Goal: Task Accomplishment & Management: Manage account settings

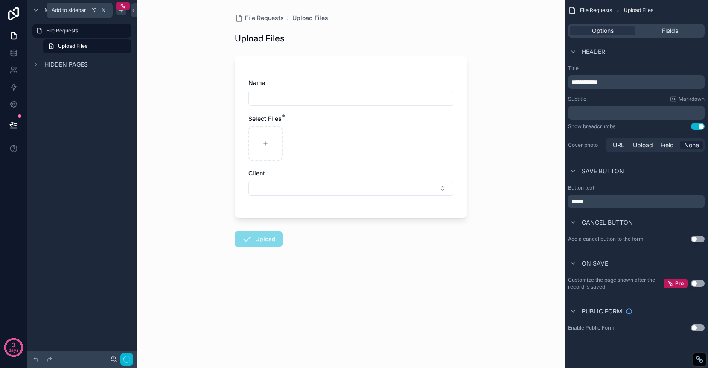
click at [122, 12] on icon "scrollable content" at bounding box center [121, 10] width 7 height 7
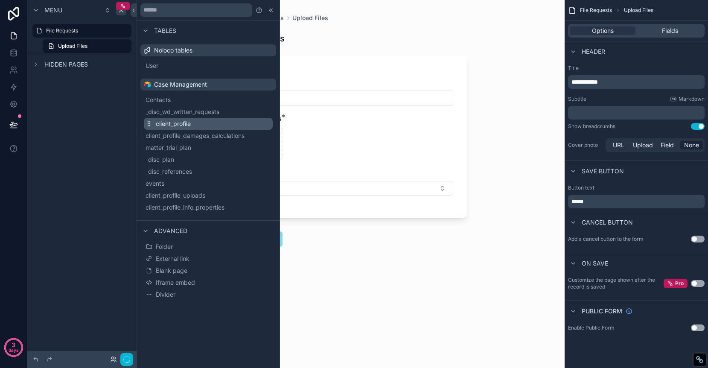
click at [235, 124] on button "client_profile" at bounding box center [208, 124] width 129 height 12
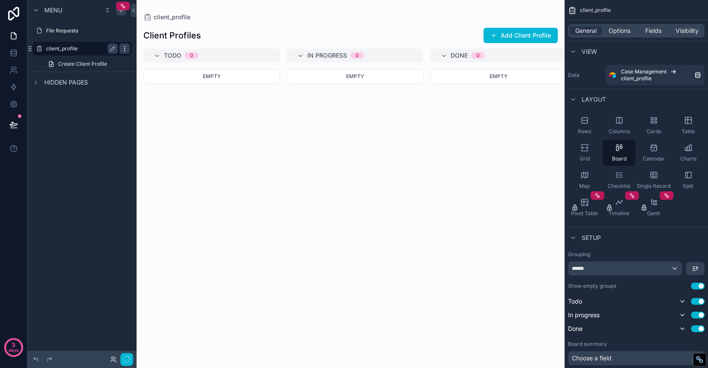
click at [127, 47] on icon "scrollable content" at bounding box center [124, 48] width 7 height 7
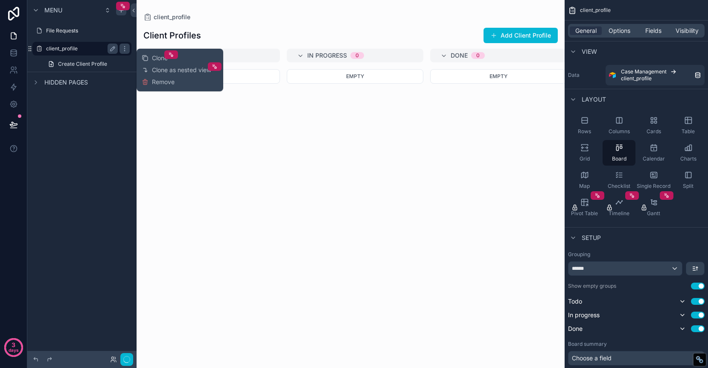
click at [82, 49] on label "client_profile" at bounding box center [80, 48] width 68 height 7
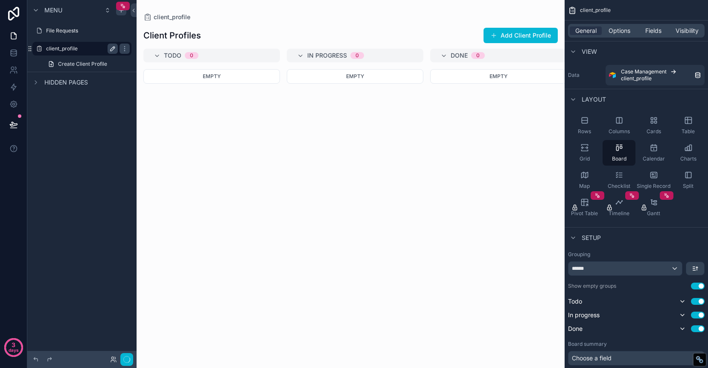
click at [113, 48] on icon "scrollable content" at bounding box center [112, 48] width 7 height 7
click at [82, 50] on input "**********" at bounding box center [75, 49] width 58 height 10
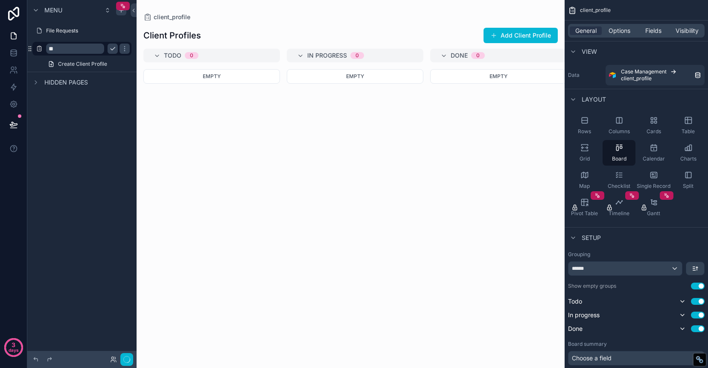
type input "*"
type input "**********"
click at [121, 48] on icon "scrollable content" at bounding box center [124, 48] width 7 height 7
click at [124, 51] on icon "scrollable content" at bounding box center [124, 48] width 7 height 7
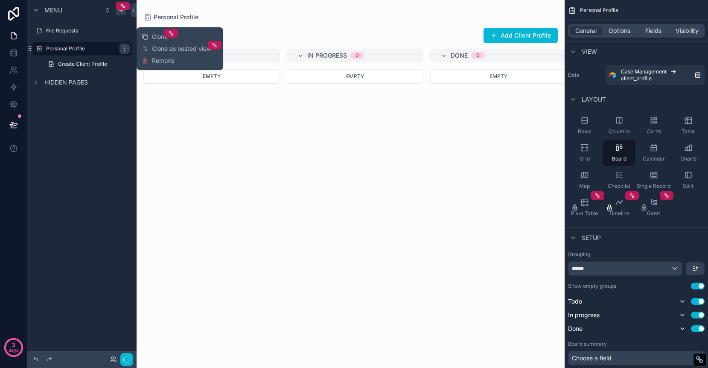
click at [115, 109] on div "Menu File Requests Personal Profile Create Client Profile Hidden pages" at bounding box center [81, 179] width 109 height 358
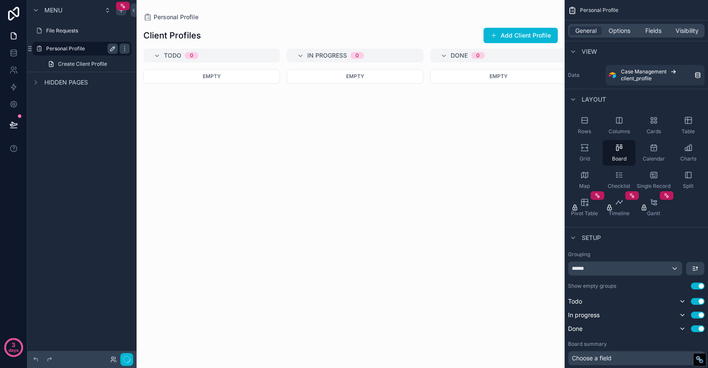
click at [62, 52] on label "Personal Profile" at bounding box center [80, 48] width 68 height 7
click at [78, 66] on span "Create Client Profile" at bounding box center [82, 64] width 49 height 7
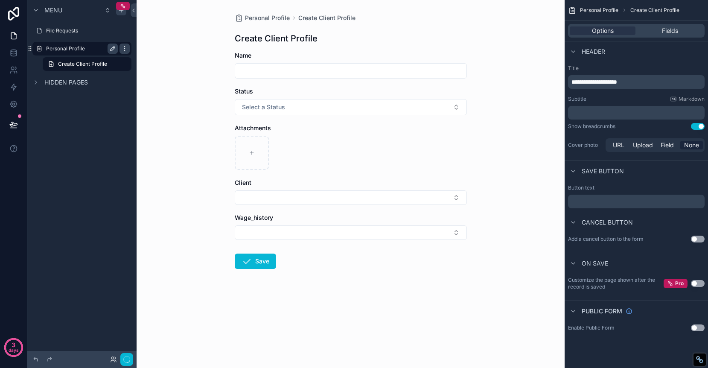
click at [126, 45] on icon "scrollable content" at bounding box center [124, 48] width 7 height 7
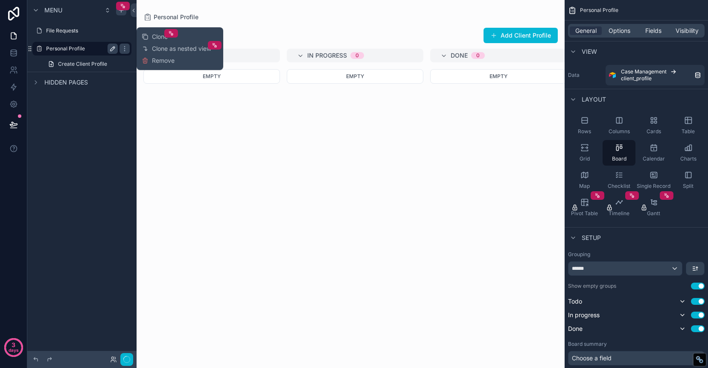
click at [86, 49] on label "Personal Profile" at bounding box center [80, 48] width 68 height 7
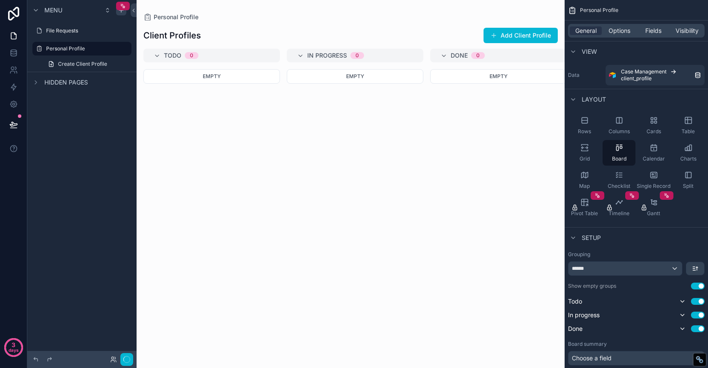
drag, startPoint x: 31, startPoint y: 32, endPoint x: 36, endPoint y: 72, distance: 40.9
click at [36, 72] on div "Menu File Requests Personal Profile Create Client Profile Hidden pages" at bounding box center [81, 49] width 109 height 99
click at [161, 119] on div "scrollable content" at bounding box center [351, 184] width 428 height 368
click at [85, 28] on label "File Requests" at bounding box center [80, 30] width 68 height 7
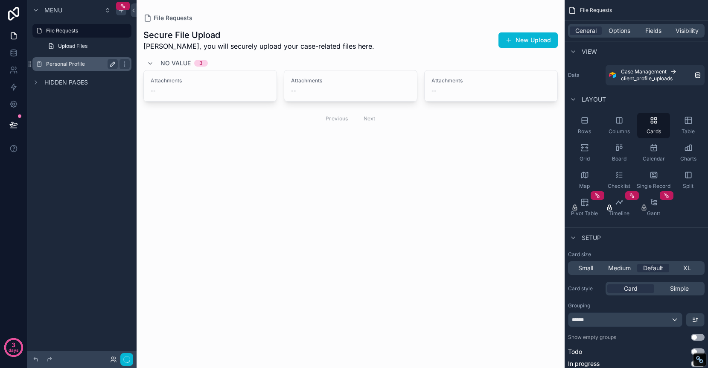
click at [80, 64] on label "Personal Profile" at bounding box center [80, 64] width 68 height 7
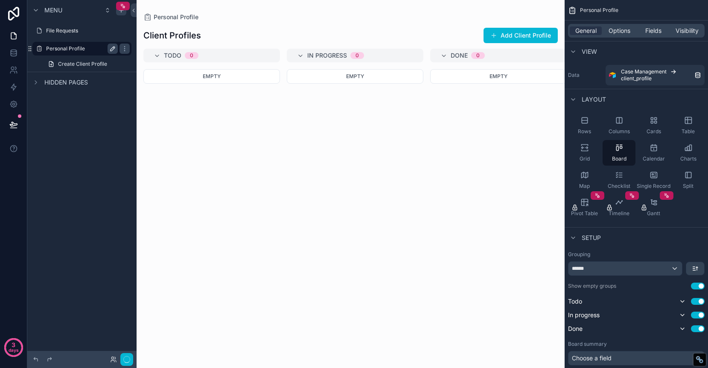
click at [82, 52] on div "Personal Profile" at bounding box center [82, 49] width 72 height 10
click at [696, 302] on button "Use setting" at bounding box center [698, 301] width 14 height 7
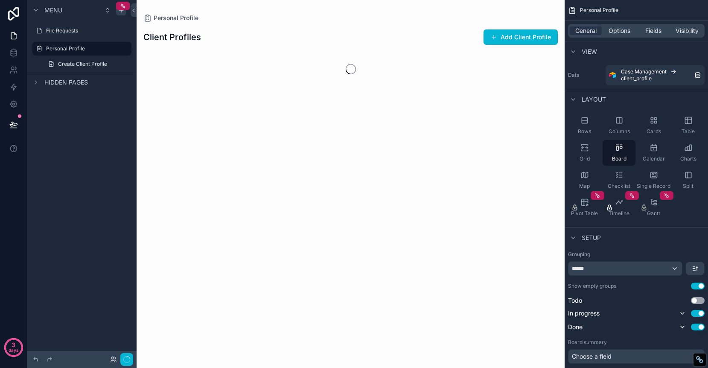
click at [695, 285] on button "Use setting" at bounding box center [698, 285] width 14 height 7
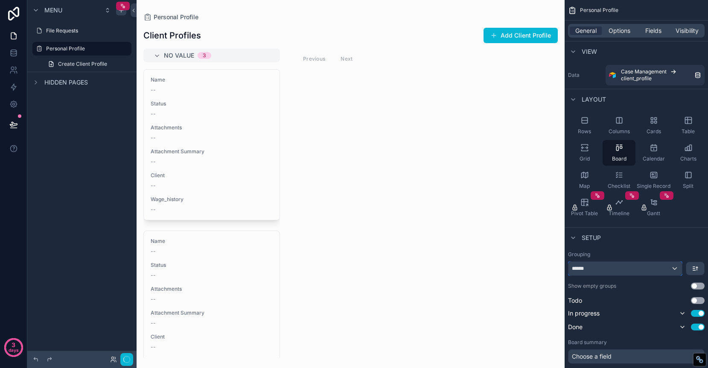
click at [677, 269] on div "******" at bounding box center [624, 269] width 113 height 14
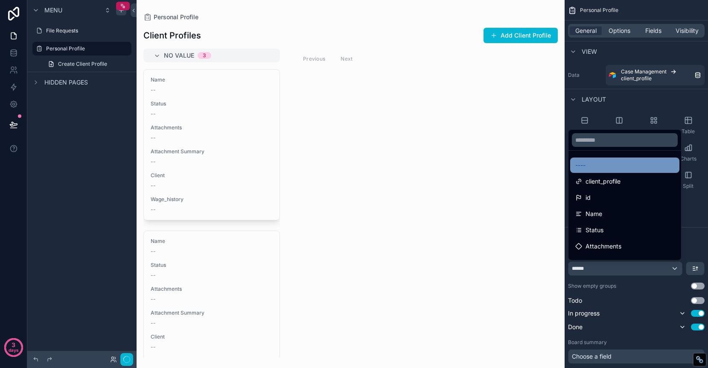
click at [635, 161] on div "----" at bounding box center [624, 165] width 99 height 10
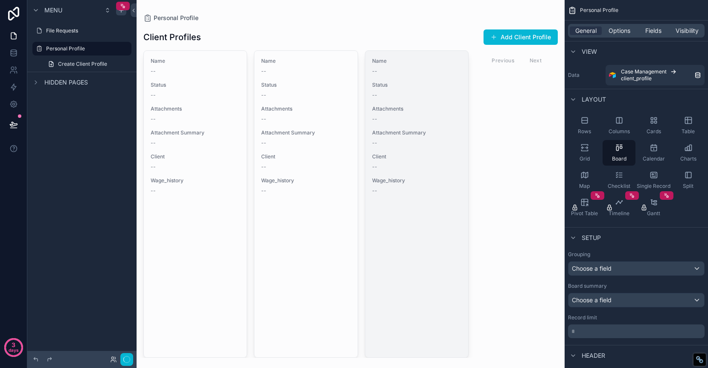
click at [402, 188] on div "--" at bounding box center [416, 190] width 89 height 7
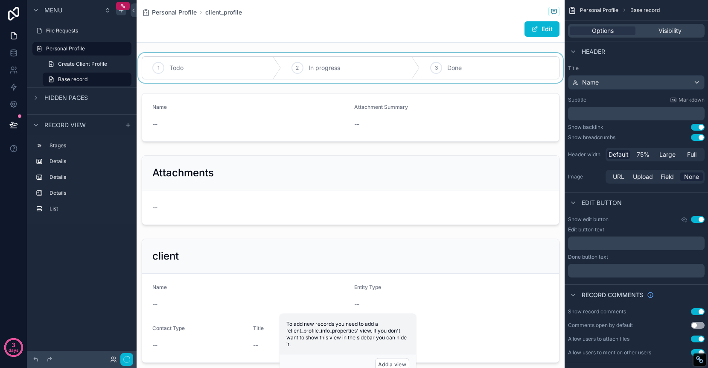
click at [229, 57] on div "scrollable content" at bounding box center [351, 68] width 428 height 30
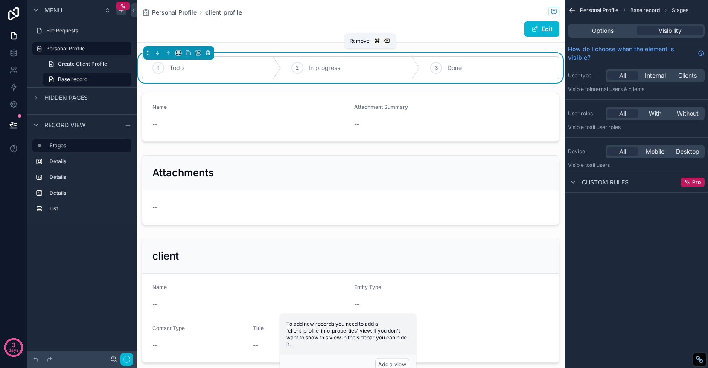
click at [206, 52] on icon "scrollable content" at bounding box center [208, 53] width 6 height 6
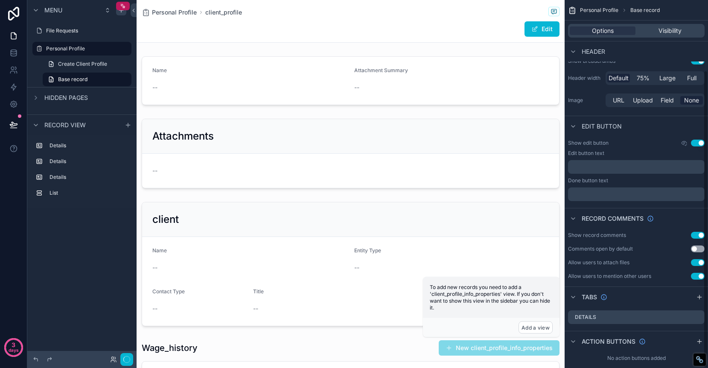
scroll to position [87, 0]
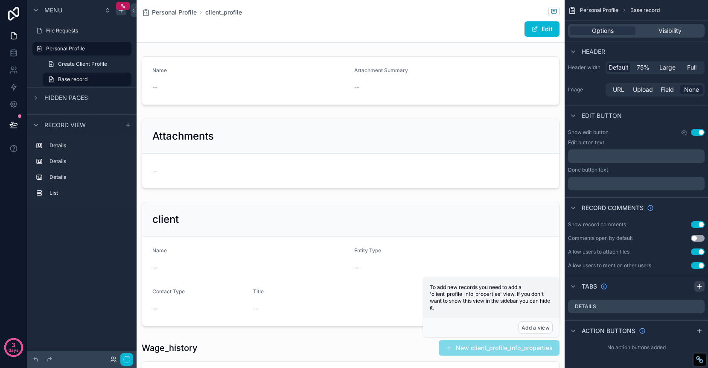
click at [696, 287] on icon "scrollable content" at bounding box center [699, 286] width 7 height 7
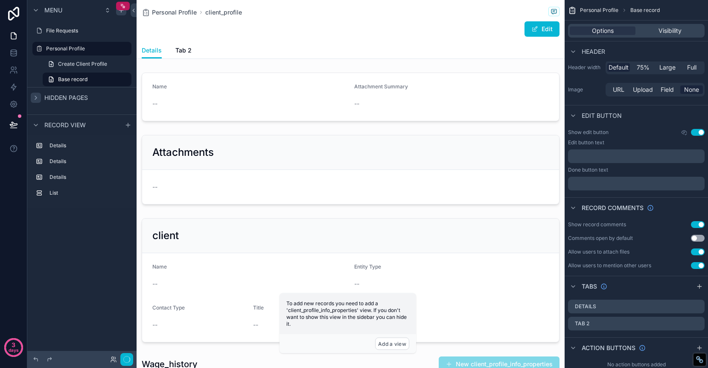
click at [38, 96] on icon "scrollable content" at bounding box center [35, 97] width 7 height 7
click at [646, 7] on span "Base record" at bounding box center [644, 10] width 29 height 7
click at [187, 49] on span "Tab 2" at bounding box center [183, 50] width 16 height 9
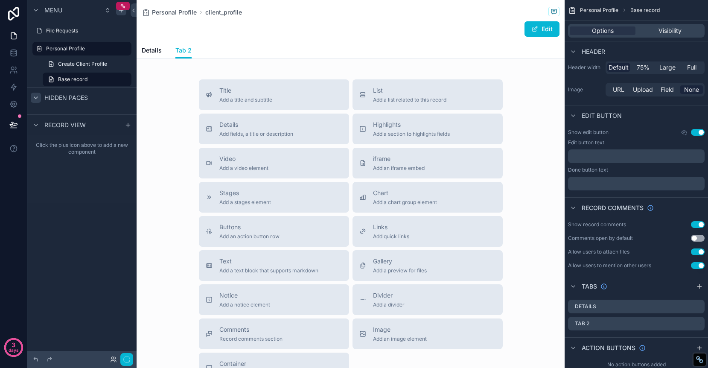
scroll to position [3, 0]
click at [239, 96] on div "Title Add a title and subtitle" at bounding box center [245, 95] width 53 height 17
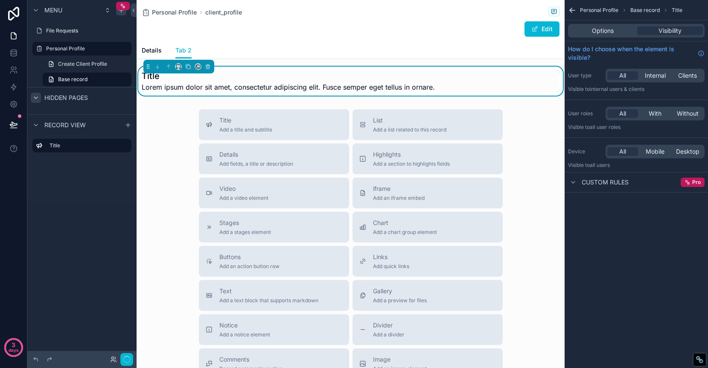
scroll to position [0, 0]
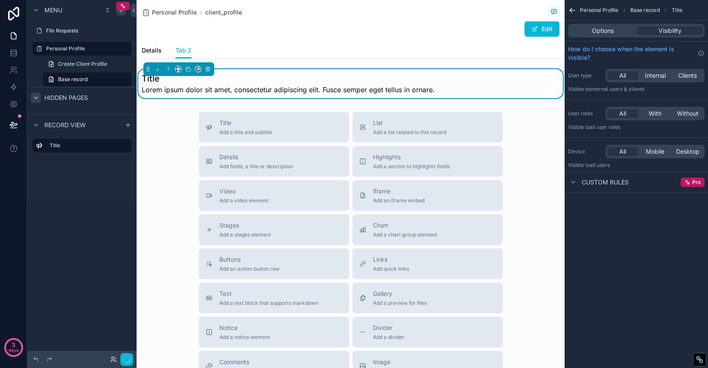
click at [197, 78] on h1 "Title" at bounding box center [288, 79] width 293 height 12
click at [157, 78] on h1 "Title" at bounding box center [288, 79] width 293 height 12
click at [158, 78] on h1 "Title" at bounding box center [288, 79] width 293 height 12
click at [154, 79] on h1 "Title" at bounding box center [288, 79] width 293 height 12
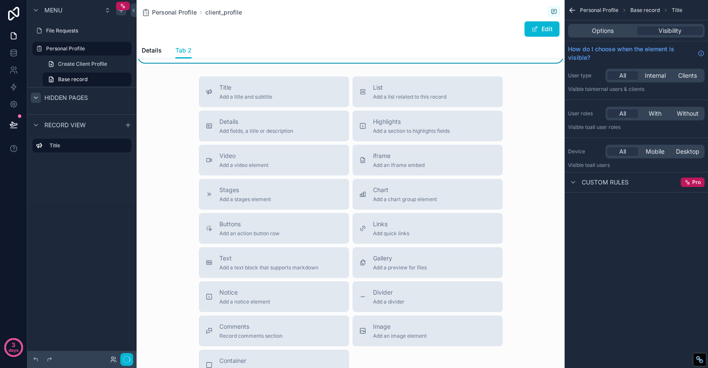
scroll to position [37, 0]
click at [173, 125] on div "Title Add a title and subtitle List Add a list related to this record Details A…" at bounding box center [351, 227] width 428 height 304
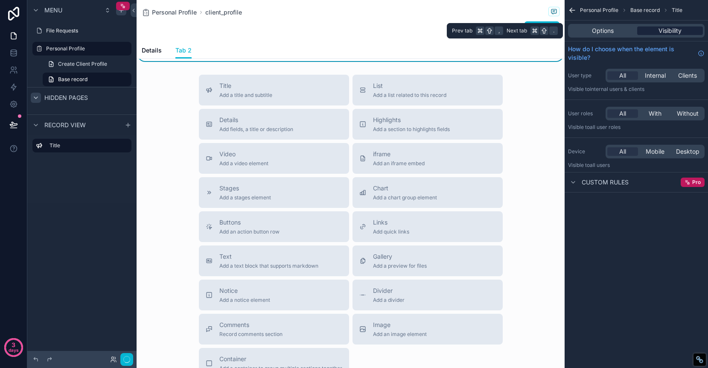
click at [663, 28] on span "Visibility" at bounding box center [669, 30] width 23 height 9
click at [609, 31] on span "Options" at bounding box center [603, 30] width 22 height 9
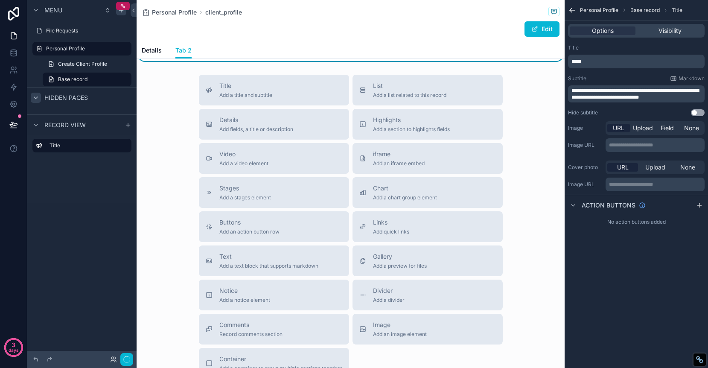
click at [163, 119] on div "Title Add a title and subtitle List Add a list related to this record Details A…" at bounding box center [351, 227] width 428 height 304
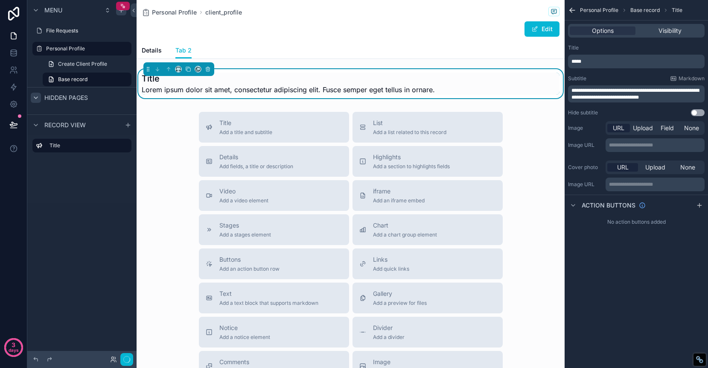
scroll to position [0, 0]
click at [170, 142] on div "Title Add a title and subtitle List Add a list related to this record Details A…" at bounding box center [351, 264] width 428 height 304
click at [527, 113] on div "Title Add a title and subtitle List Add a list related to this record Details A…" at bounding box center [351, 264] width 428 height 304
click at [518, 86] on div "Title Lorem ipsum dolor sit amet, consectetur adipiscing elit. Fusce semper ege…" at bounding box center [351, 84] width 418 height 22
click at [523, 122] on div "Title Add a title and subtitle List Add a list related to this record Details A…" at bounding box center [351, 264] width 428 height 304
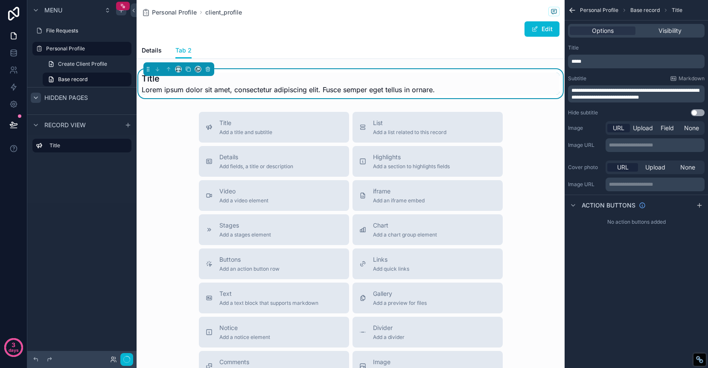
click at [636, 12] on span "Base record" at bounding box center [644, 10] width 29 height 7
click at [638, 9] on span "Base record" at bounding box center [644, 10] width 29 height 7
drag, startPoint x: 680, startPoint y: 97, endPoint x: 556, endPoint y: 91, distance: 123.9
click at [556, 91] on div "**********" at bounding box center [422, 184] width 571 height 368
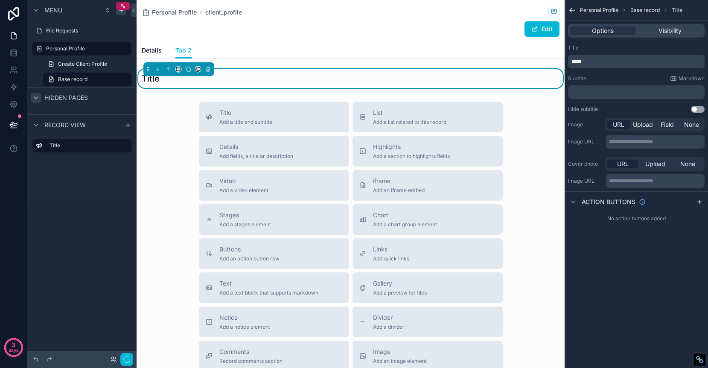
click at [602, 60] on p "*****" at bounding box center [636, 61] width 131 height 7
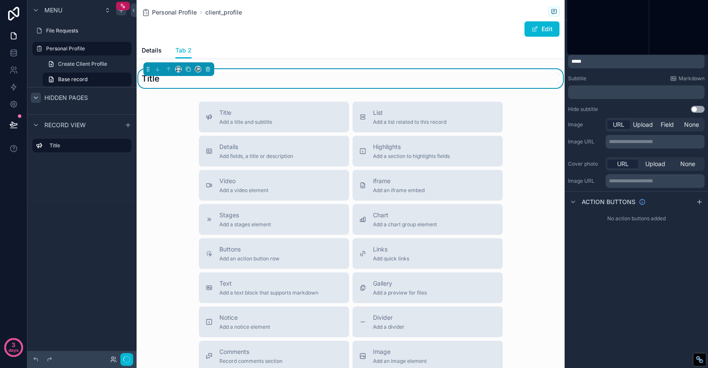
click at [602, 60] on p "*****" at bounding box center [636, 61] width 131 height 7
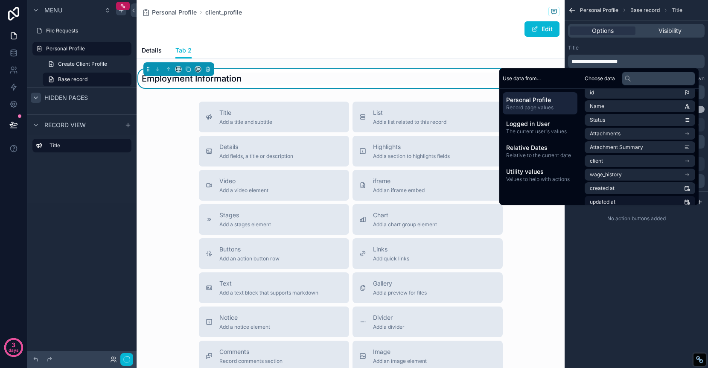
scroll to position [2, 0]
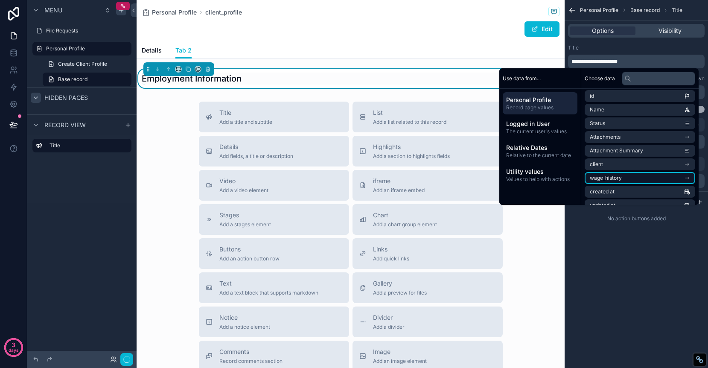
click at [668, 178] on li "wage_history" at bounding box center [640, 178] width 111 height 12
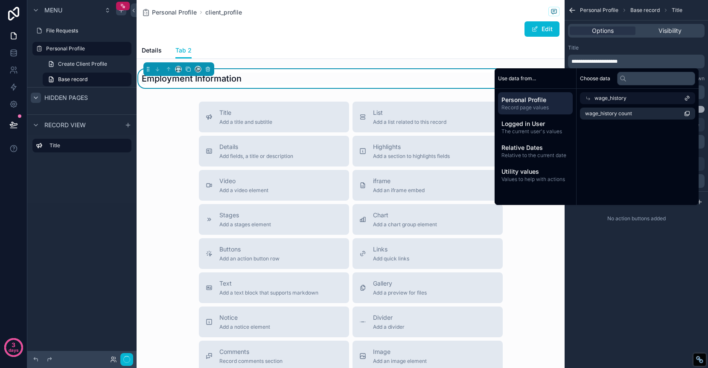
scroll to position [0, 0]
click at [669, 98] on div "wage_history" at bounding box center [640, 98] width 111 height 12
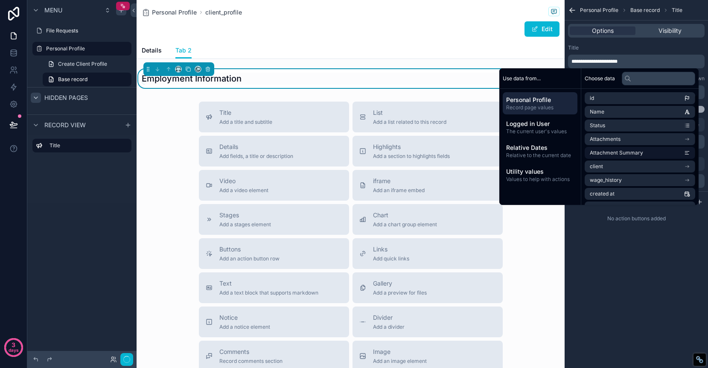
scroll to position [26, 0]
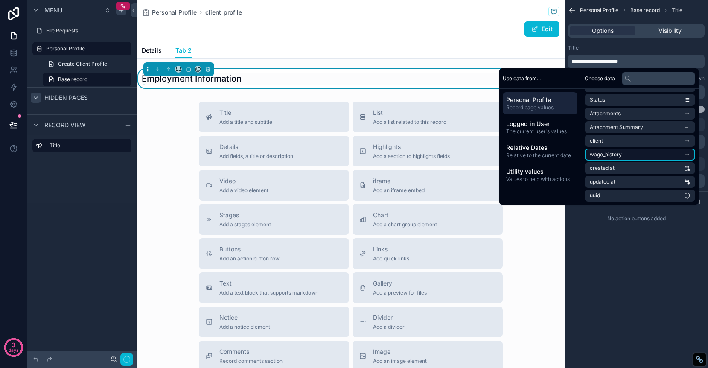
click at [660, 153] on li "wage_history" at bounding box center [640, 154] width 111 height 12
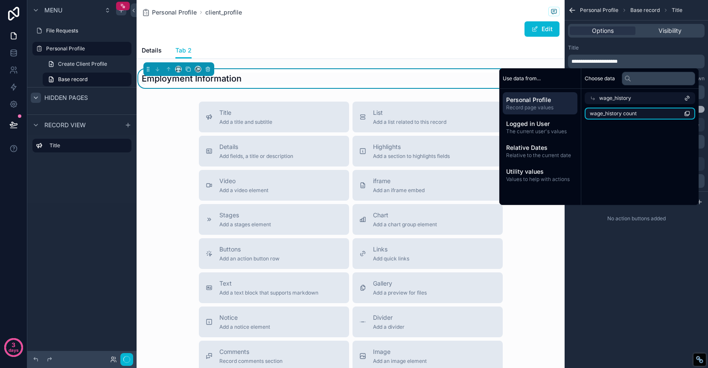
click at [644, 113] on li "wage_history count" at bounding box center [640, 114] width 111 height 12
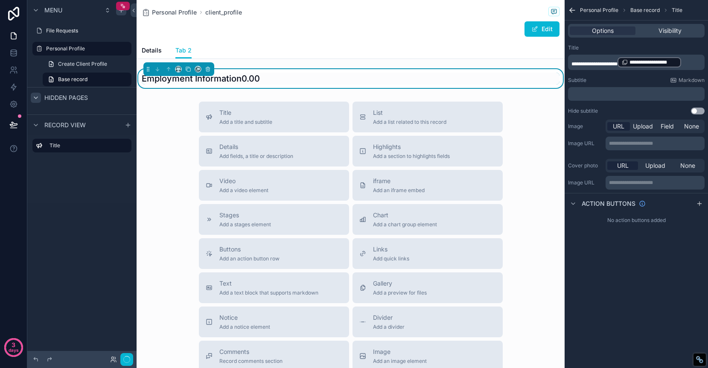
click at [267, 81] on div "Employment Information0.00" at bounding box center [351, 79] width 418 height 12
click at [695, 68] on p "**********" at bounding box center [636, 62] width 131 height 12
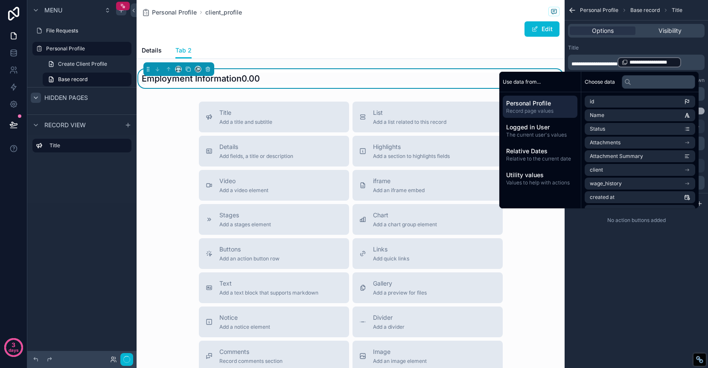
click at [698, 60] on p "**********" at bounding box center [636, 62] width 131 height 12
click at [677, 63] on span "**********" at bounding box center [652, 62] width 47 height 7
click at [671, 47] on div "Title" at bounding box center [636, 47] width 137 height 7
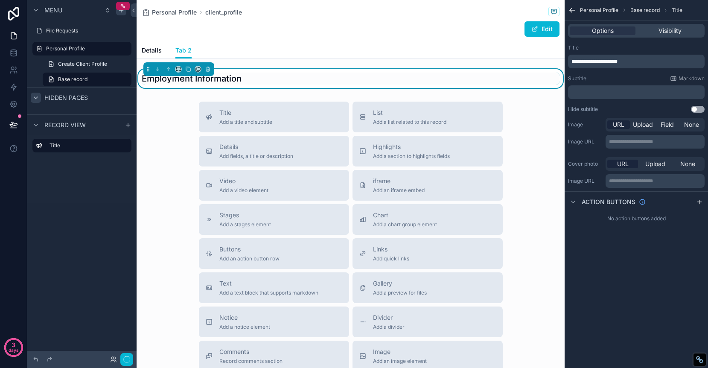
click at [491, 96] on div "Personal Profile client_profile Edit Tab 2 Details Tab 2 Employment Information…" at bounding box center [351, 237] width 428 height 474
click at [303, 155] on div "Details Add fields, a title or description" at bounding box center [274, 151] width 137 height 17
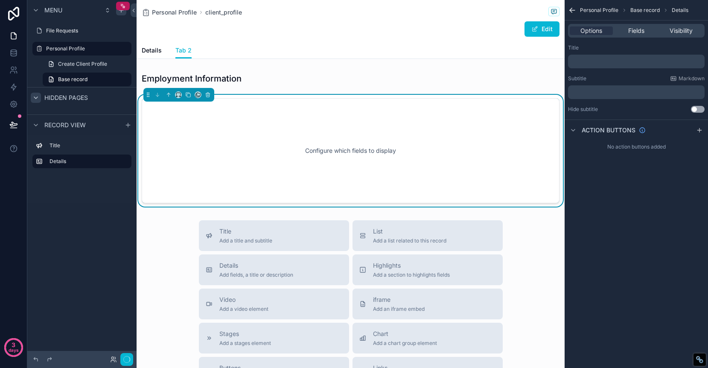
click at [638, 59] on p "﻿" at bounding box center [636, 61] width 131 height 7
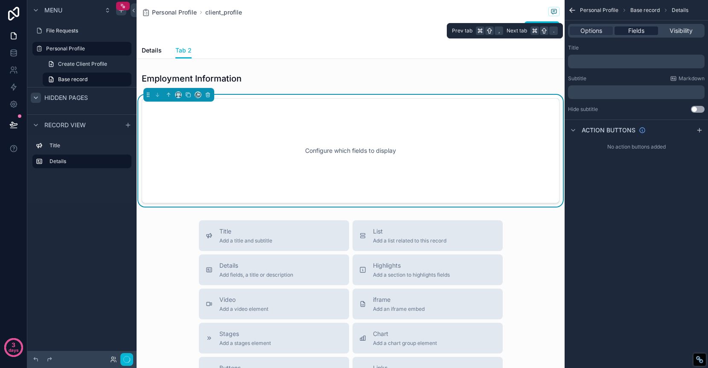
click at [639, 27] on span "Fields" at bounding box center [636, 30] width 16 height 9
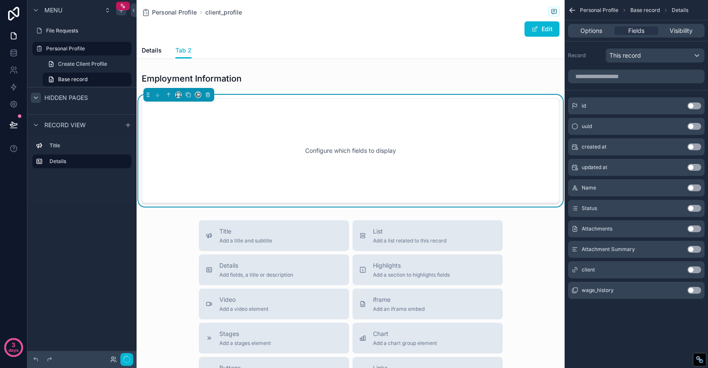
click at [696, 288] on button "Use setting" at bounding box center [694, 290] width 14 height 7
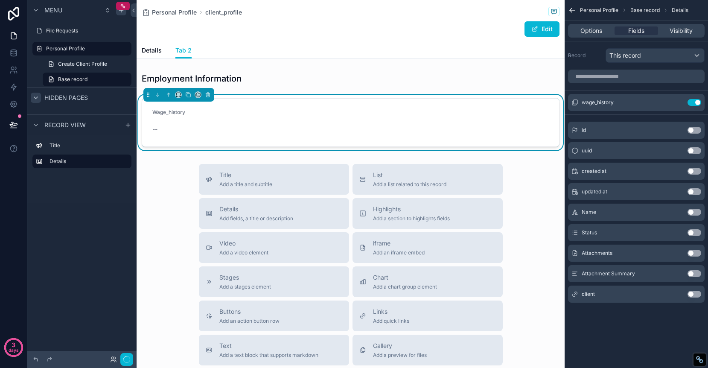
click at [201, 126] on div "--" at bounding box center [199, 129] width 94 height 9
click at [201, 119] on div "Wage_history" at bounding box center [199, 114] width 94 height 10
click at [639, 90] on hr "scrollable content" at bounding box center [635, 90] width 143 height 0
click at [692, 50] on div "This record" at bounding box center [655, 56] width 98 height 14
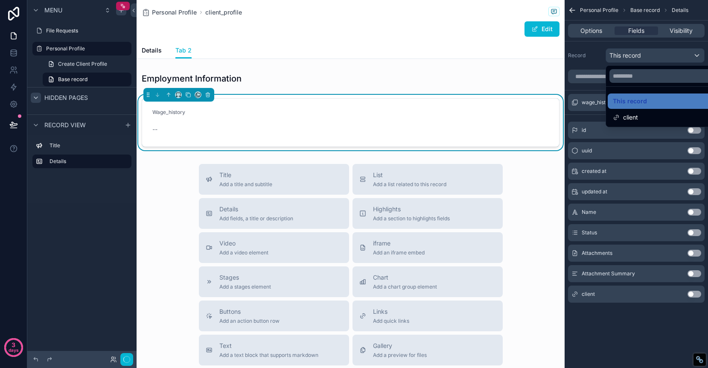
click at [670, 47] on div "scrollable content" at bounding box center [354, 184] width 708 height 368
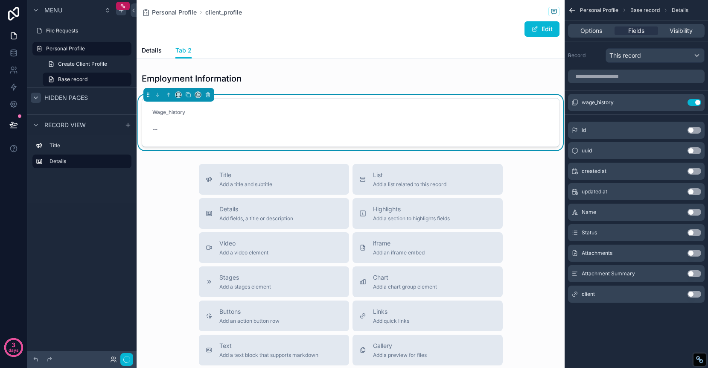
click at [313, 111] on form "Wage_history --" at bounding box center [350, 123] width 417 height 48
click at [635, 105] on div "wage_history Use setting" at bounding box center [636, 102] width 137 height 17
click at [678, 102] on icon "scrollable content" at bounding box center [677, 101] width 3 height 3
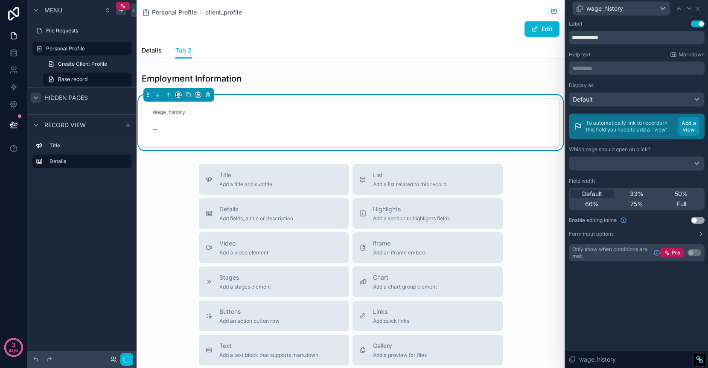
click at [690, 126] on button "Add a view" at bounding box center [688, 126] width 21 height 19
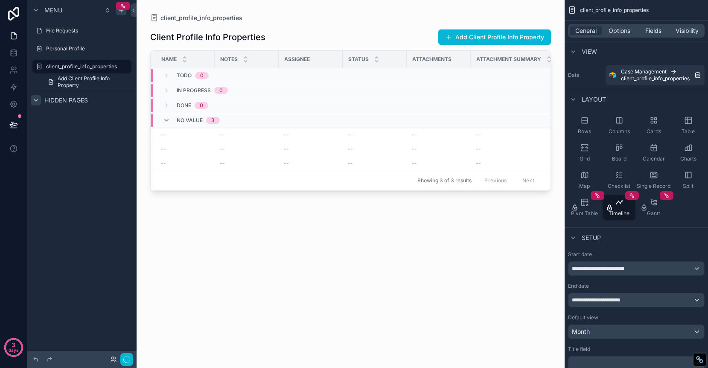
click at [399, 52] on div "Status" at bounding box center [374, 59] width 63 height 16
click at [655, 177] on icon "scrollable content" at bounding box center [653, 175] width 6 height 6
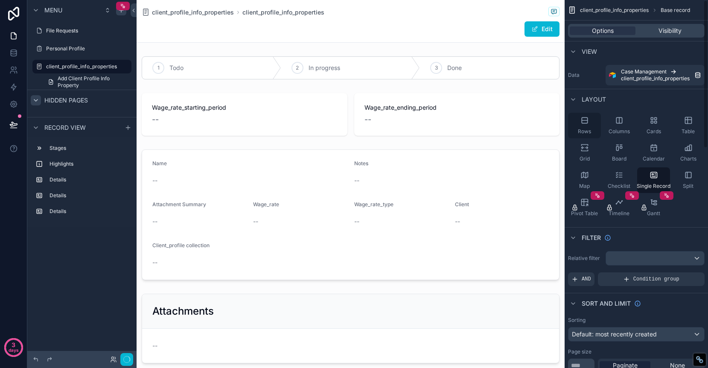
click at [584, 123] on icon "scrollable content" at bounding box center [585, 120] width 6 height 6
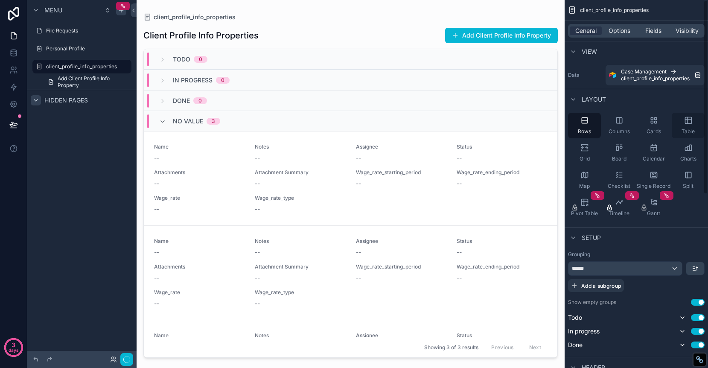
click at [686, 126] on div "Table" at bounding box center [688, 126] width 33 height 26
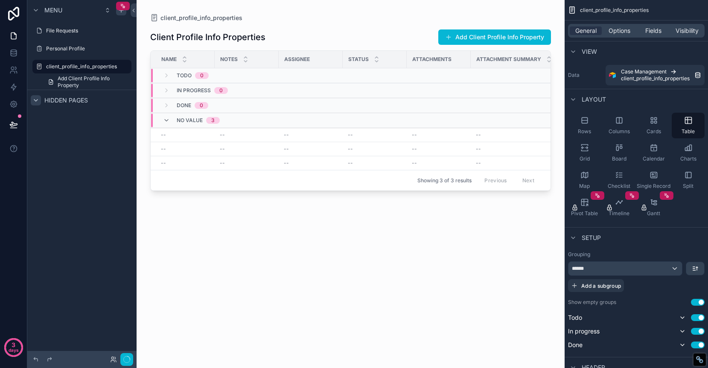
click at [695, 301] on button "Use setting" at bounding box center [698, 302] width 14 height 7
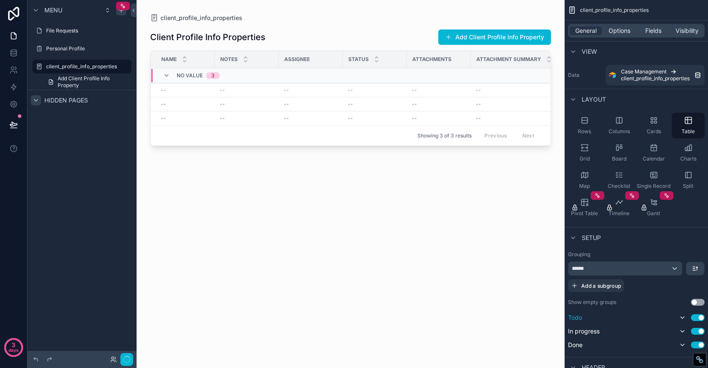
click at [696, 314] on button "Use setting" at bounding box center [698, 317] width 14 height 7
click at [696, 326] on button "Use setting" at bounding box center [698, 329] width 14 height 7
click at [696, 341] on button "Use setting" at bounding box center [698, 341] width 14 height 7
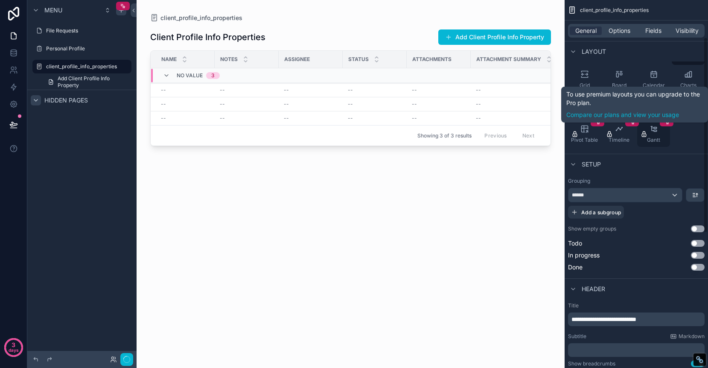
scroll to position [76, 0]
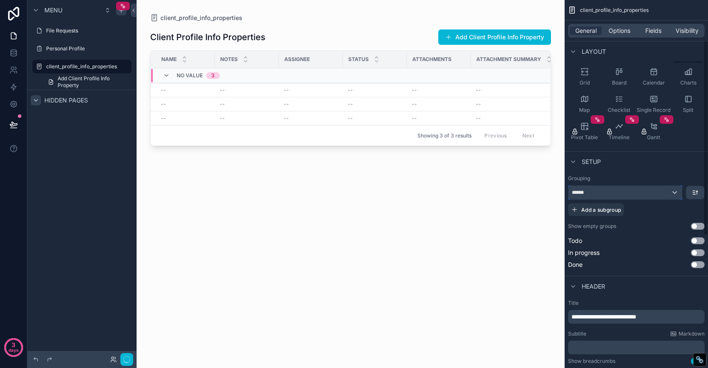
click at [651, 192] on div "******" at bounding box center [624, 193] width 113 height 14
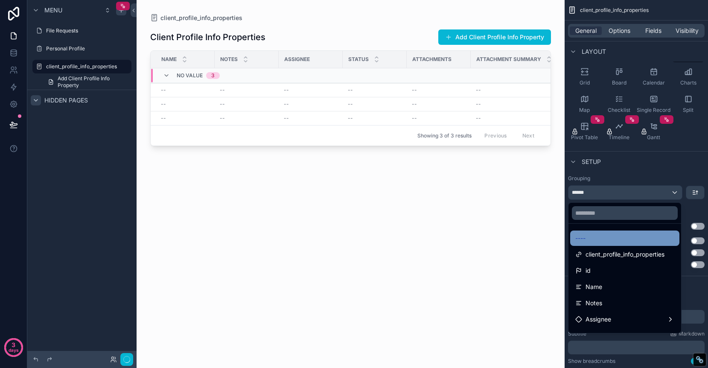
click at [638, 239] on div "----" at bounding box center [624, 238] width 99 height 10
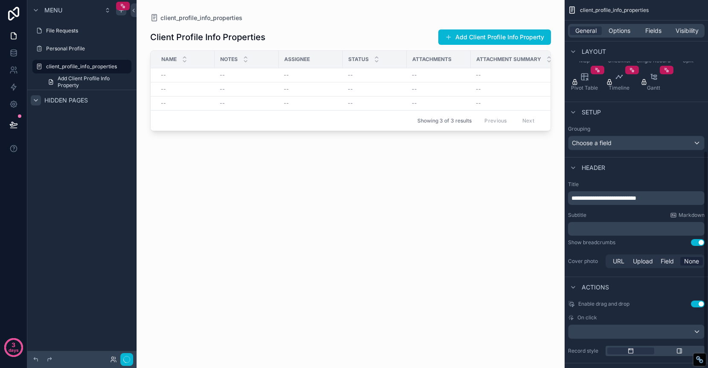
scroll to position [254, 0]
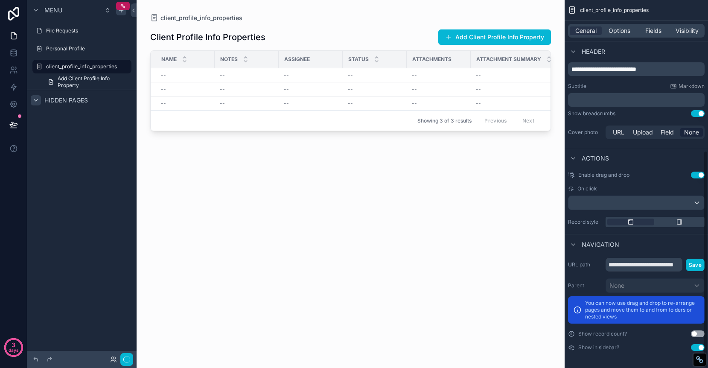
click at [695, 347] on button "Use setting" at bounding box center [698, 347] width 14 height 7
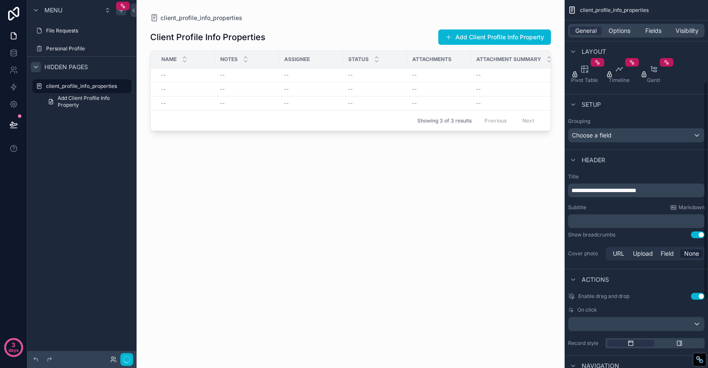
scroll to position [132, 0]
click at [317, 36] on div "Client Profile Info Properties Add Client Profile Info Property" at bounding box center [350, 37] width 401 height 16
click at [324, 48] on div "Client Profile Info Properties Add Client Profile Info Property Name Notes Assi…" at bounding box center [350, 189] width 401 height 335
click at [325, 55] on div "Assignee" at bounding box center [310, 59] width 63 height 14
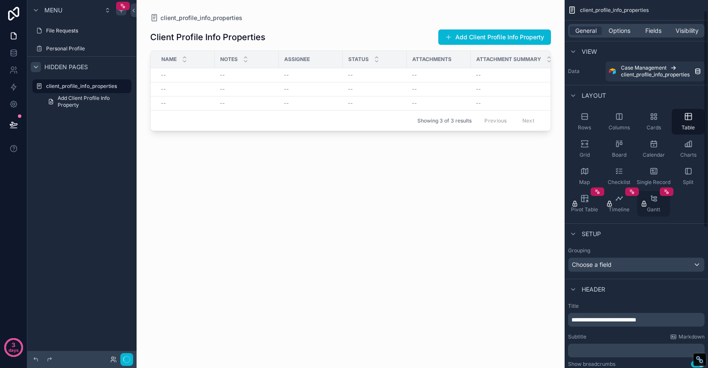
scroll to position [0, 0]
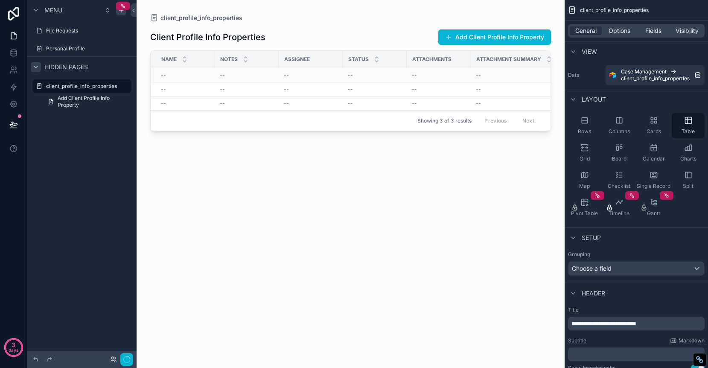
click at [405, 74] on td "--" at bounding box center [375, 75] width 64 height 14
click at [656, 27] on span "Fields" at bounding box center [653, 30] width 16 height 9
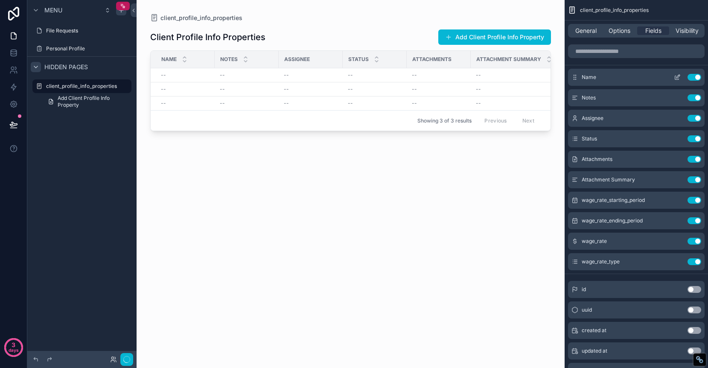
click at [692, 76] on button "Use setting" at bounding box center [694, 77] width 14 height 7
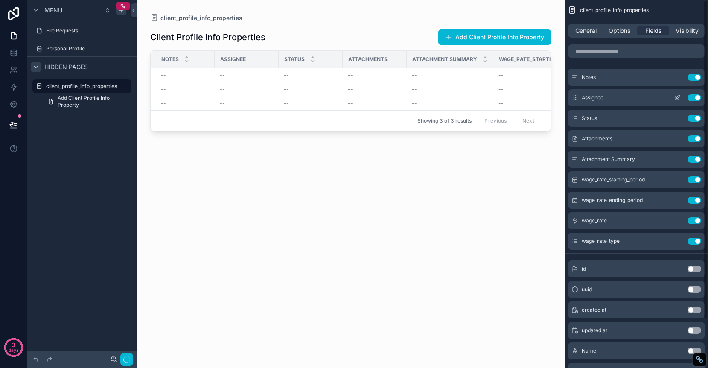
click at [692, 95] on button "Use setting" at bounding box center [694, 97] width 14 height 7
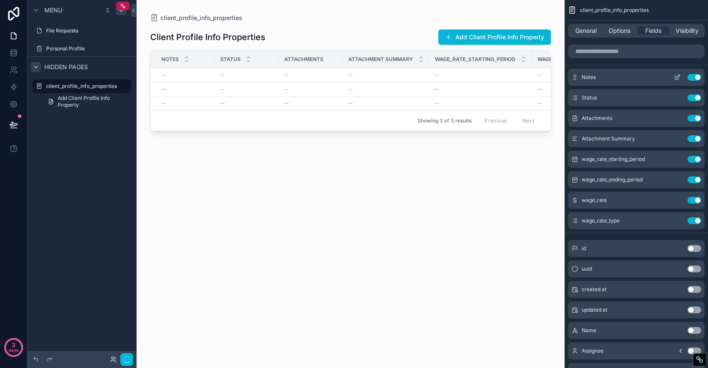
click at [692, 80] on button "Use setting" at bounding box center [694, 77] width 14 height 7
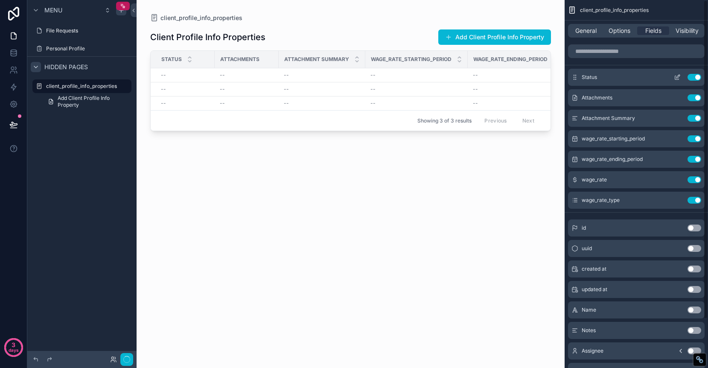
click at [691, 77] on button "Use setting" at bounding box center [694, 77] width 14 height 7
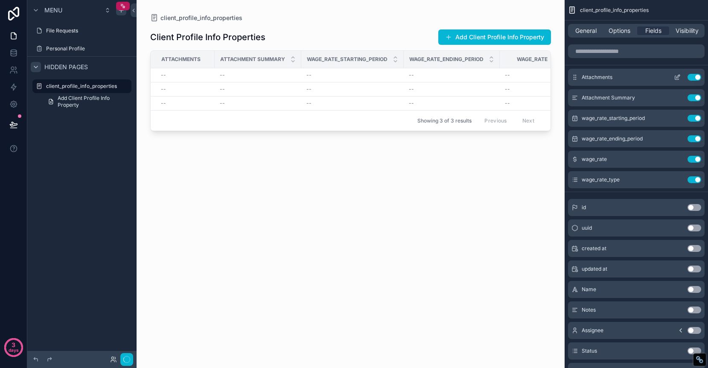
click at [692, 76] on button "Use setting" at bounding box center [694, 77] width 14 height 7
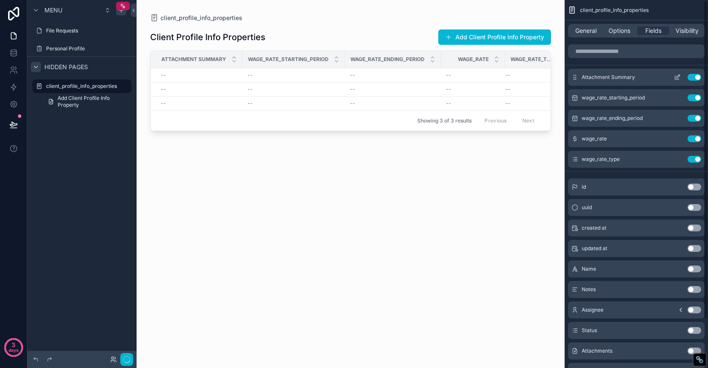
click at [692, 74] on button "Use setting" at bounding box center [694, 77] width 14 height 7
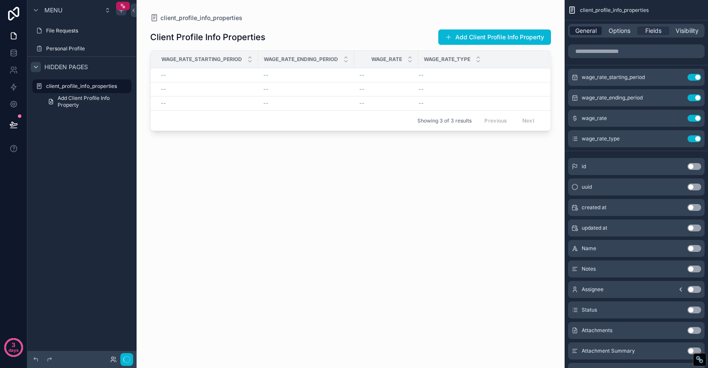
click at [590, 32] on span "General" at bounding box center [585, 30] width 21 height 9
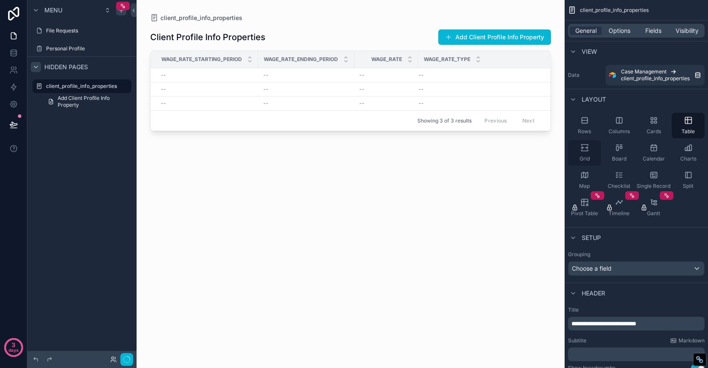
click at [581, 152] on div "Grid" at bounding box center [584, 153] width 33 height 26
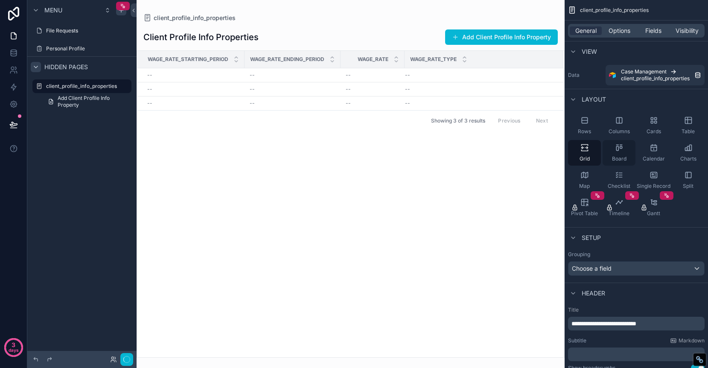
click at [620, 154] on div "Board" at bounding box center [618, 153] width 33 height 26
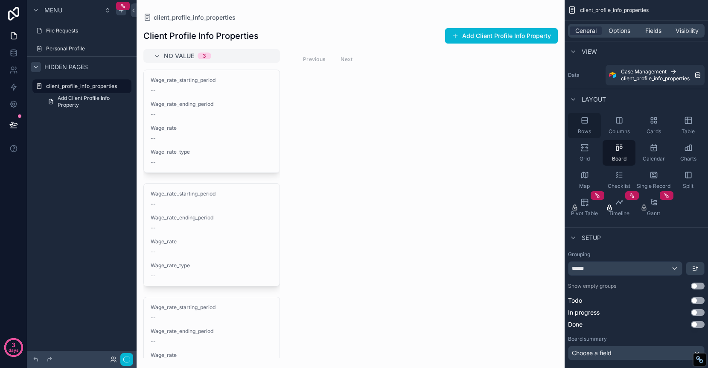
click at [581, 125] on div "Rows" at bounding box center [584, 126] width 33 height 26
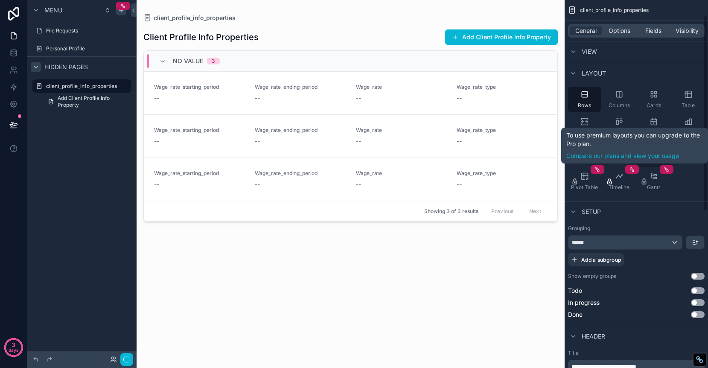
scroll to position [32, 0]
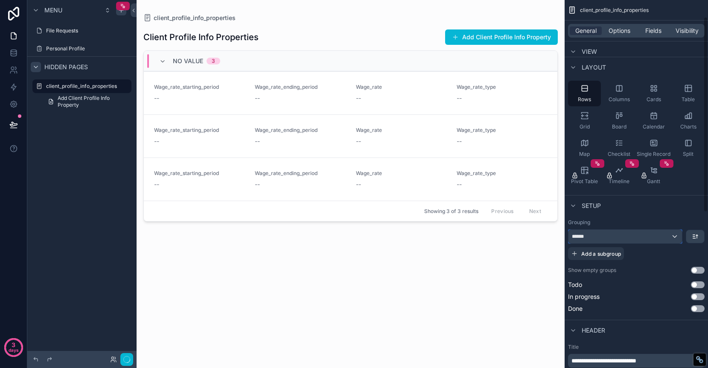
click at [674, 239] on div "******" at bounding box center [624, 237] width 113 height 14
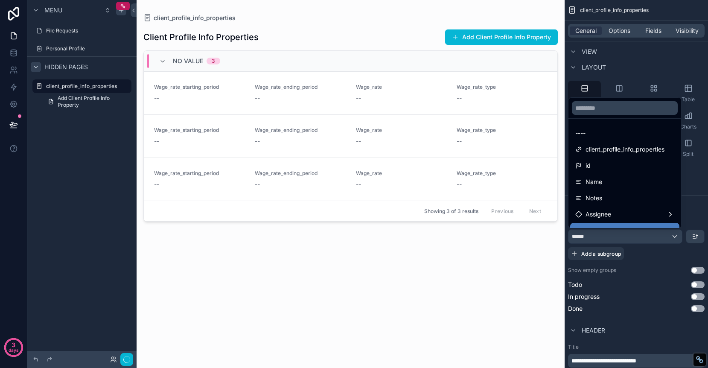
click at [698, 222] on div "scrollable content" at bounding box center [354, 184] width 708 height 368
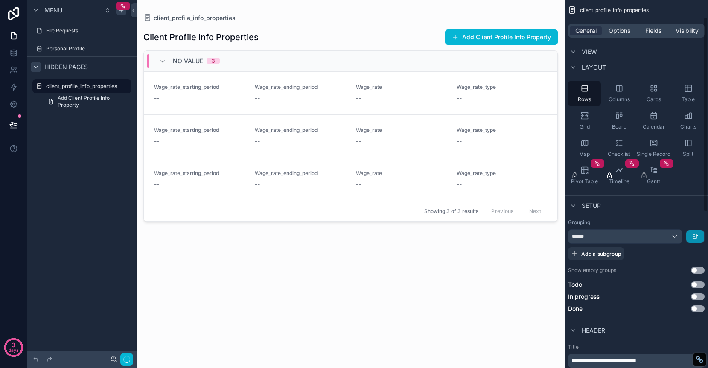
click at [698, 231] on button "scrollable content" at bounding box center [695, 236] width 18 height 13
click at [662, 239] on div "scrollable content" at bounding box center [354, 184] width 708 height 368
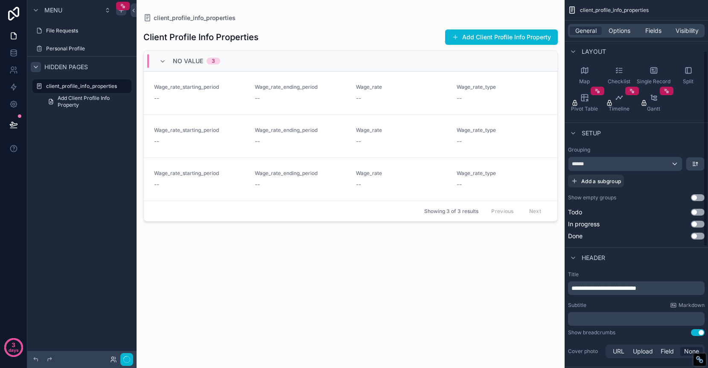
scroll to position [113, 0]
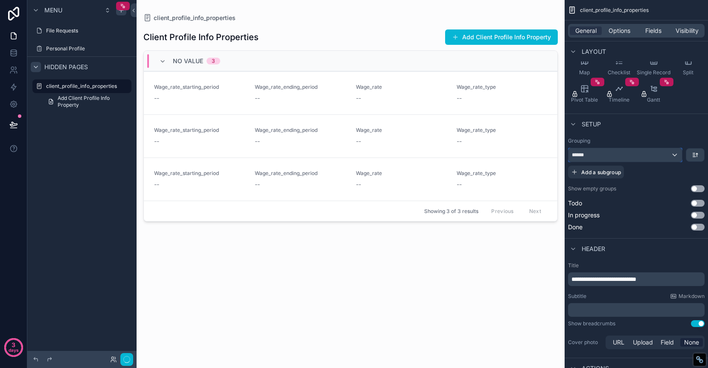
click at [623, 154] on div "******" at bounding box center [624, 155] width 113 height 14
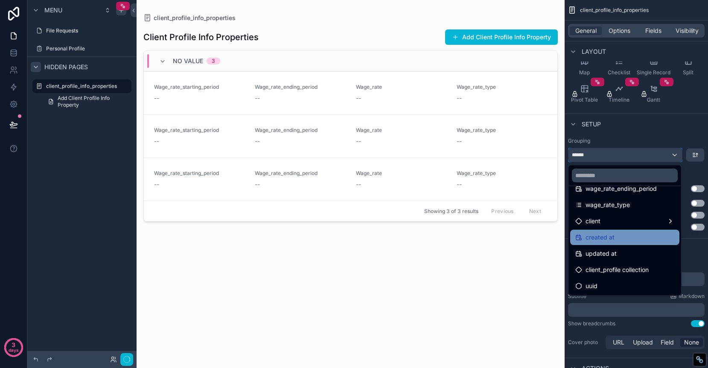
scroll to position [0, 0]
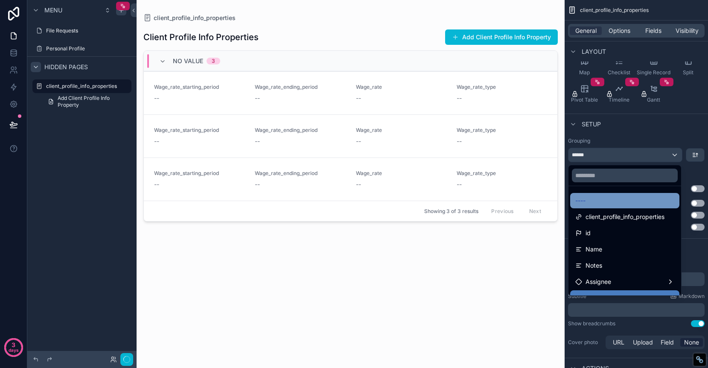
click at [618, 204] on div "----" at bounding box center [624, 200] width 99 height 10
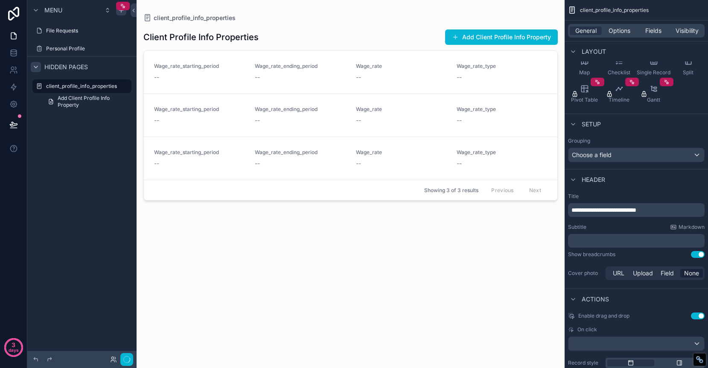
click at [457, 257] on div "Client Profile Info Properties Add Client Profile Info Property Wage_rate_start…" at bounding box center [350, 189] width 414 height 335
click at [290, 84] on link "Wage_rate_starting_period -- Wage_rate_ending_period -- Wage_rate -- Wage_rate_…" at bounding box center [350, 72] width 413 height 43
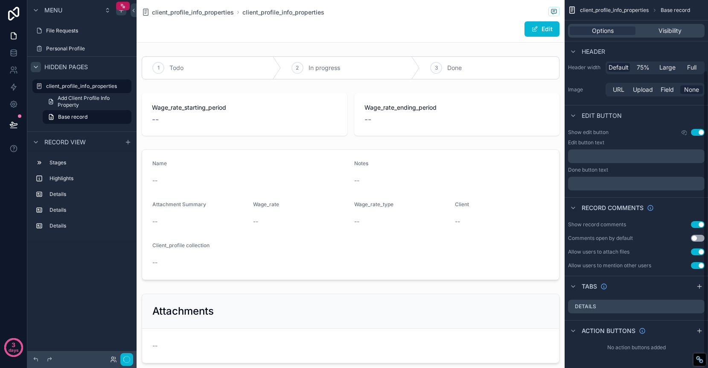
scroll to position [87, 0]
click at [72, 102] on span "Add Client Profile Info Property" at bounding box center [92, 102] width 69 height 14
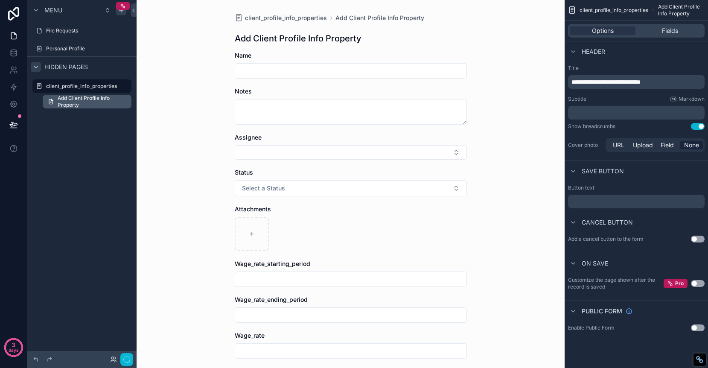
click at [88, 100] on span "Add Client Profile Info Property" at bounding box center [92, 102] width 69 height 14
click at [90, 86] on label "client_profile_info_properties" at bounding box center [81, 86] width 71 height 7
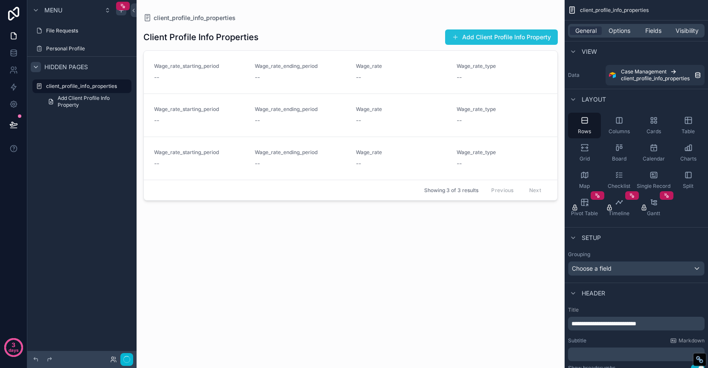
click at [501, 38] on button "Add Client Profile Info Property" at bounding box center [501, 36] width 113 height 15
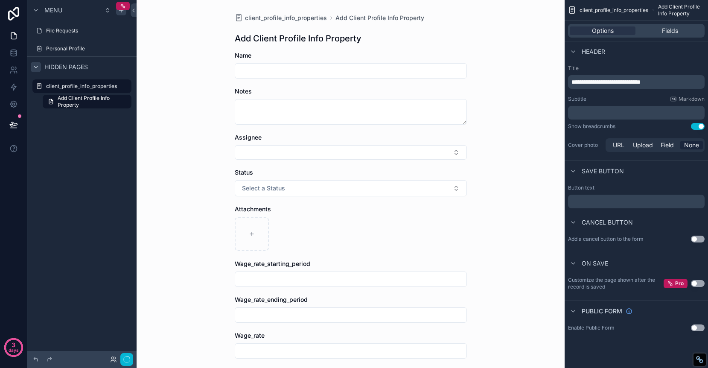
click at [423, 39] on div "Add Client Profile Info Property" at bounding box center [351, 38] width 232 height 12
click at [665, 29] on span "Fields" at bounding box center [670, 30] width 16 height 9
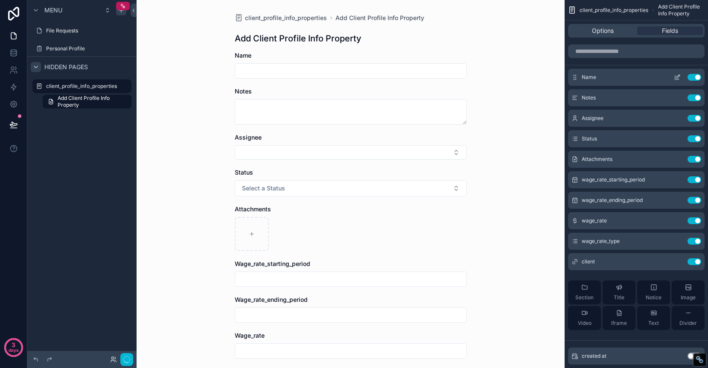
click at [691, 78] on button "Use setting" at bounding box center [694, 77] width 14 height 7
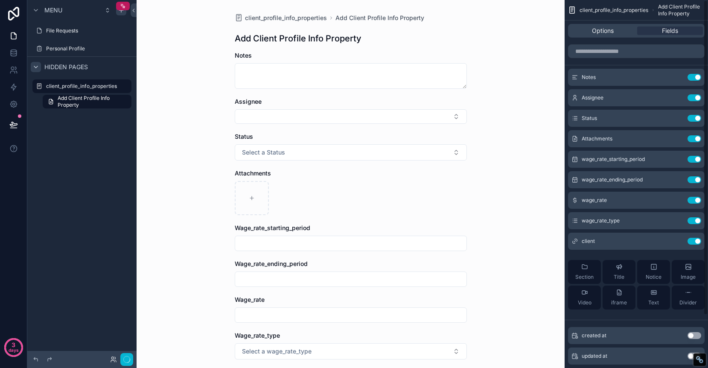
click at [691, 78] on button "Use setting" at bounding box center [694, 77] width 14 height 7
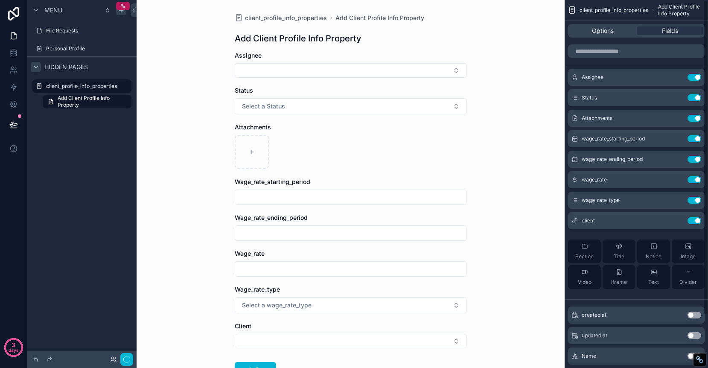
click at [691, 78] on button "Use setting" at bounding box center [694, 77] width 14 height 7
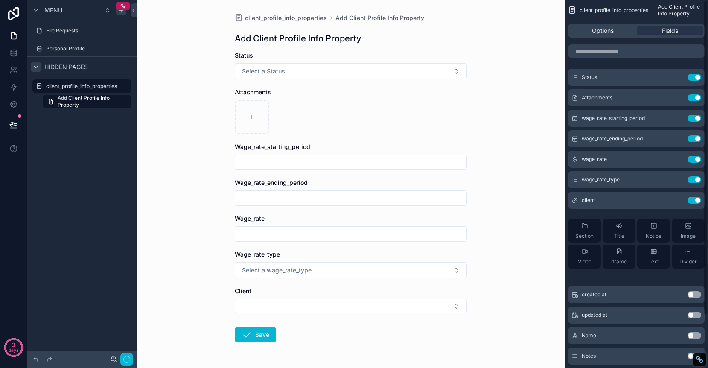
click at [691, 78] on button "Use setting" at bounding box center [694, 77] width 14 height 7
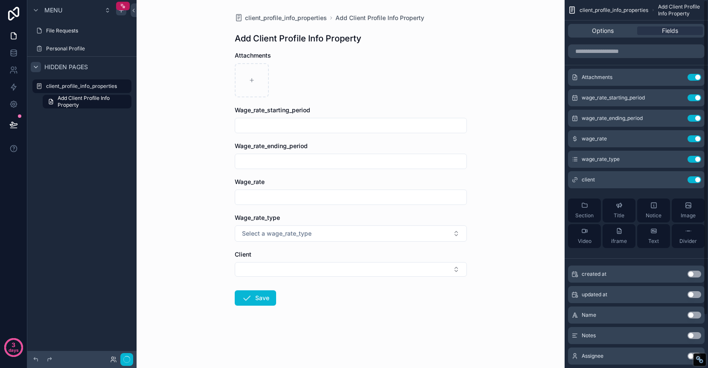
click at [691, 78] on button "Use setting" at bounding box center [694, 77] width 14 height 7
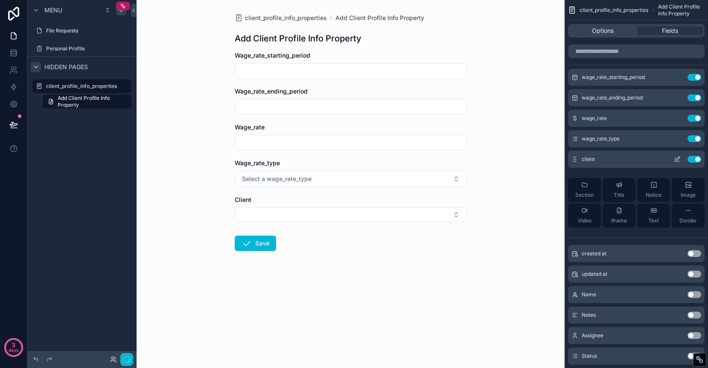
click at [692, 161] on button "Use setting" at bounding box center [694, 159] width 14 height 7
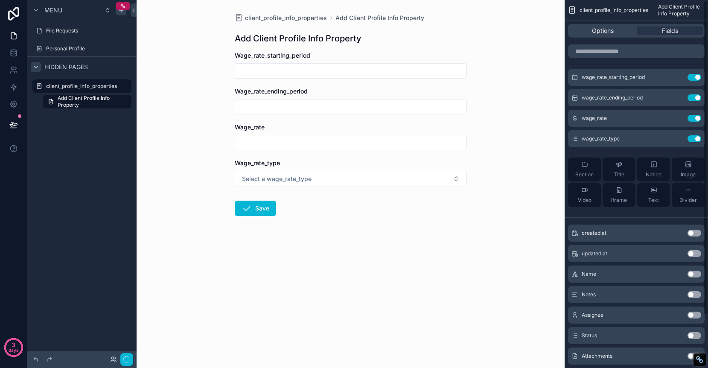
click at [336, 97] on div "Wage_rate_ending_period" at bounding box center [351, 100] width 232 height 27
click at [402, 177] on button "Select a wage_rate_type" at bounding box center [351, 179] width 232 height 16
click at [393, 165] on div "Wage_rate_type" at bounding box center [351, 163] width 232 height 9
click at [677, 138] on icon "scrollable content" at bounding box center [677, 137] width 3 height 3
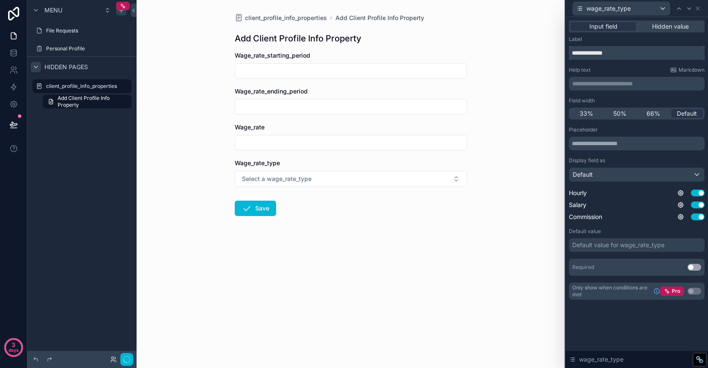
click at [625, 54] on input "**********" at bounding box center [637, 53] width 136 height 14
type input "*"
type input "**********"
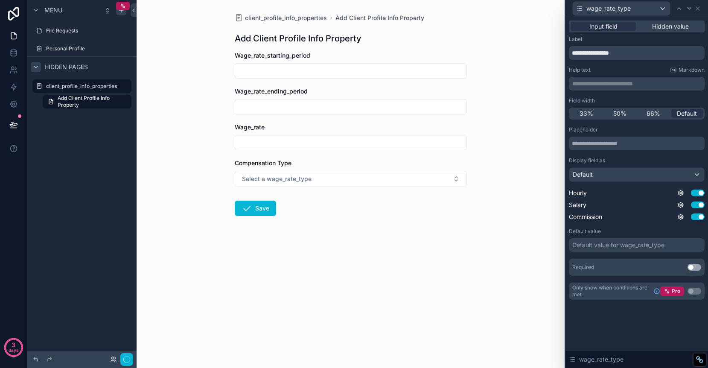
click at [393, 124] on div "Wage_rate" at bounding box center [351, 127] width 232 height 9
click at [382, 131] on div "Wage_rate" at bounding box center [351, 136] width 232 height 27
click at [655, 8] on div "wage_rate_type" at bounding box center [621, 9] width 97 height 14
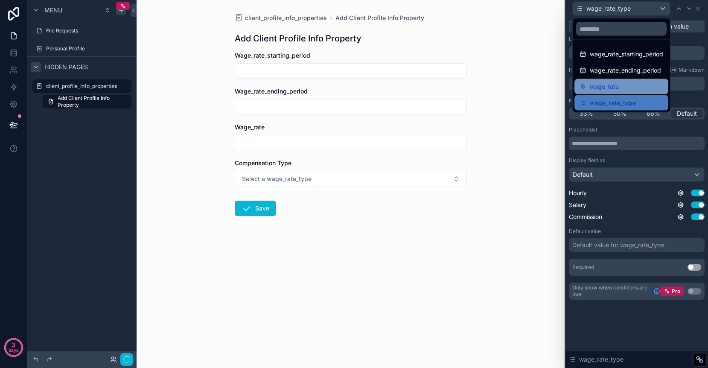
click at [631, 88] on div "wage_rate" at bounding box center [621, 86] width 84 height 10
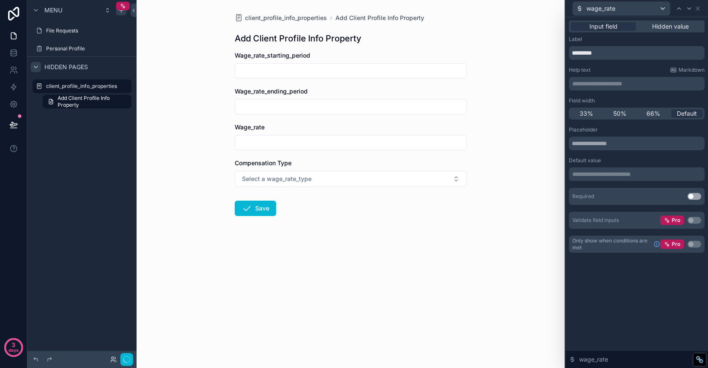
click at [290, 125] on div "Wage_rate" at bounding box center [351, 127] width 232 height 9
click at [605, 53] on input "*********" at bounding box center [637, 53] width 136 height 14
click at [608, 54] on input "**********" at bounding box center [637, 53] width 136 height 14
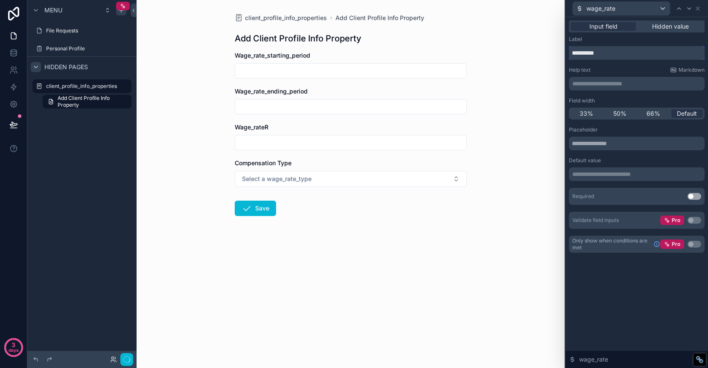
click at [608, 54] on input "**********" at bounding box center [637, 53] width 136 height 14
type input "**********"
click at [346, 94] on div "Wage_rate_ending_period" at bounding box center [351, 91] width 232 height 9
click at [337, 59] on div "Wage_rate_starting_period" at bounding box center [351, 55] width 232 height 9
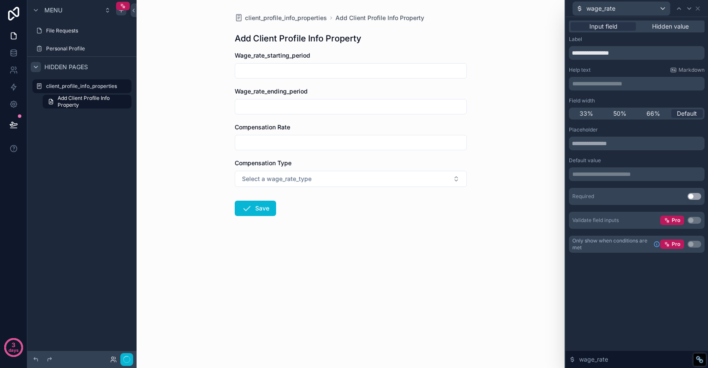
click at [337, 59] on div "Wage_rate_starting_period" at bounding box center [351, 55] width 232 height 9
click at [308, 58] on span "Wage_rate_starting_period" at bounding box center [273, 55] width 76 height 7
click at [652, 9] on div "wage_rate" at bounding box center [621, 9] width 97 height 14
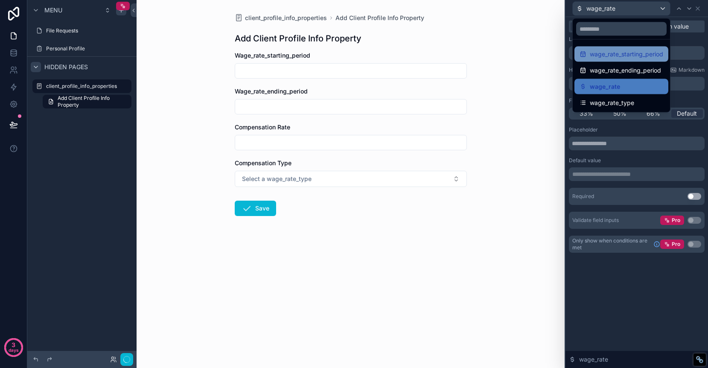
click at [618, 51] on span "wage_rate_starting_period" at bounding box center [626, 54] width 73 height 10
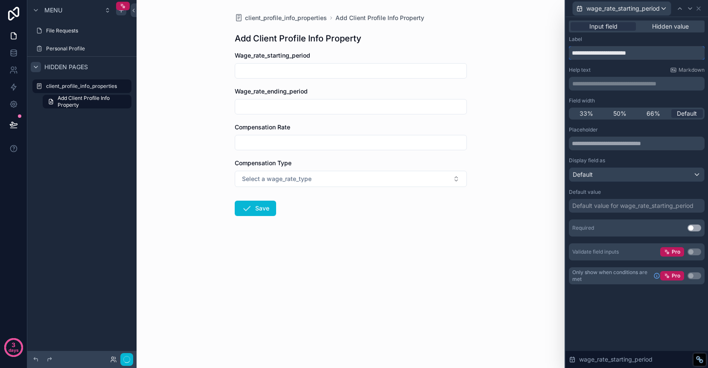
click at [617, 55] on input "**********" at bounding box center [637, 53] width 136 height 14
type input "*"
type input "**********"
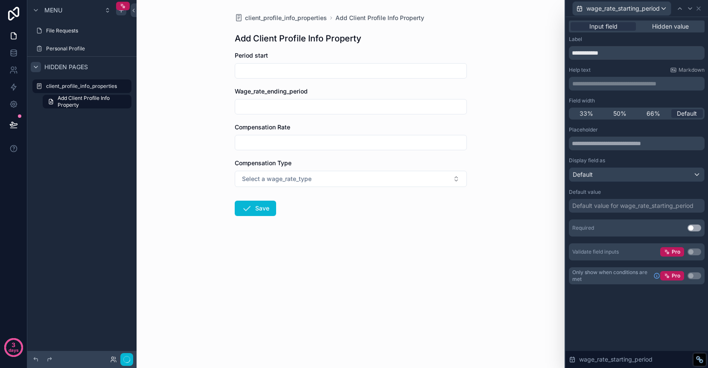
click at [612, 84] on p "**********" at bounding box center [637, 83] width 131 height 9
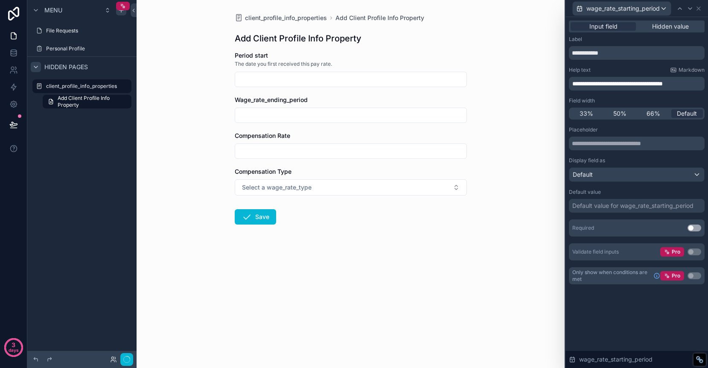
click at [429, 101] on div "Wage_rate_ending_period" at bounding box center [351, 100] width 232 height 9
click at [419, 105] on div "Wage_rate_ending_period" at bounding box center [351, 109] width 232 height 27
click at [630, 12] on div "wage_rate_starting_period" at bounding box center [622, 9] width 98 height 14
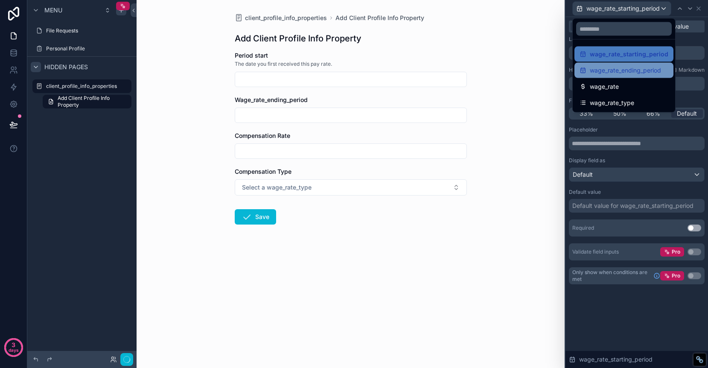
click at [617, 70] on span "wage_rate_ending_period" at bounding box center [625, 70] width 71 height 10
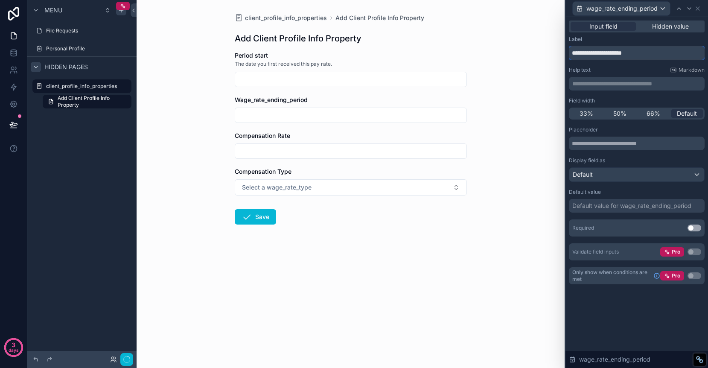
click at [620, 50] on input "**********" at bounding box center [637, 53] width 136 height 14
type input "**********"
click at [617, 87] on p "**********" at bounding box center [637, 83] width 131 height 9
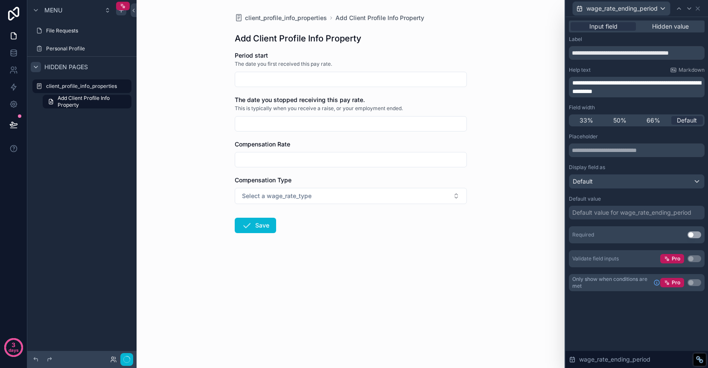
click at [439, 54] on div "Period start" at bounding box center [351, 55] width 232 height 9
click at [608, 183] on div "Default" at bounding box center [636, 182] width 135 height 14
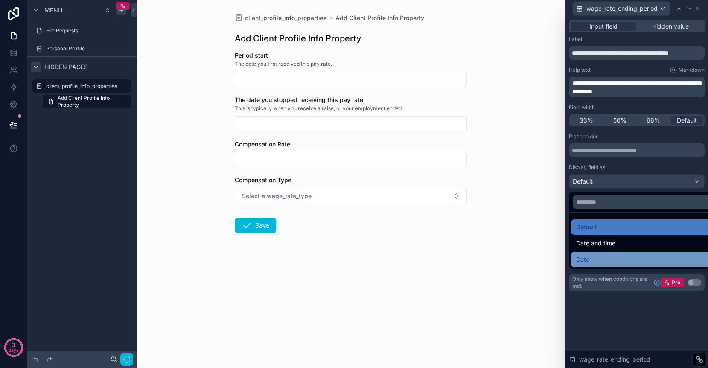
click at [607, 262] on div "Date" at bounding box center [646, 259] width 141 height 10
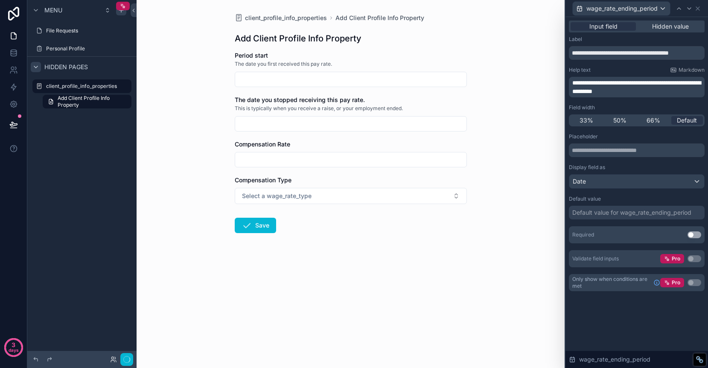
click at [693, 235] on button "Use setting" at bounding box center [694, 234] width 14 height 7
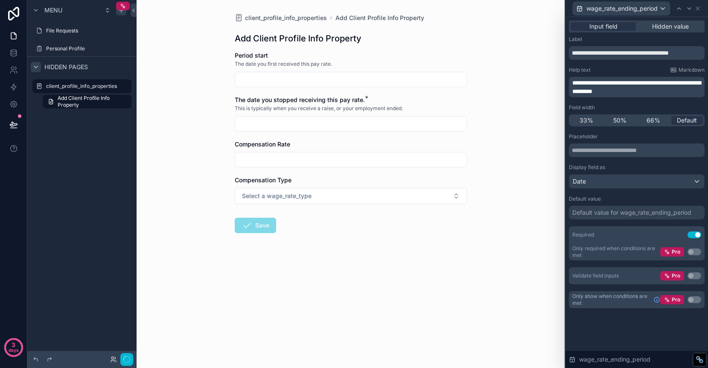
click at [365, 72] on div "scrollable content" at bounding box center [351, 79] width 232 height 15
click at [366, 63] on div "The date you first received this pay rate." at bounding box center [351, 64] width 232 height 9
click at [365, 36] on div "Add Client Profile Info Property" at bounding box center [351, 38] width 232 height 12
click at [623, 9] on span "wage_rate_ending_period" at bounding box center [621, 8] width 71 height 9
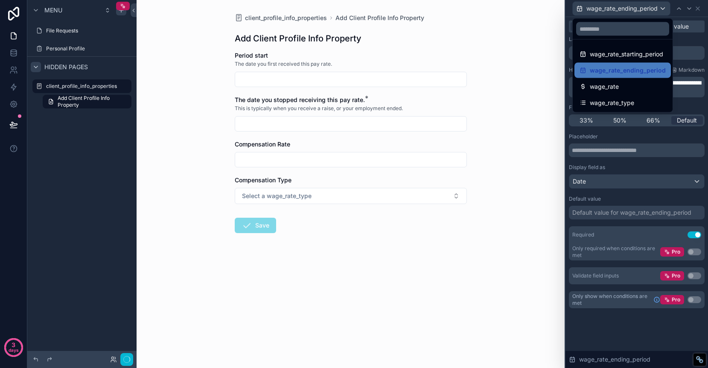
click at [695, 10] on div at bounding box center [636, 184] width 143 height 368
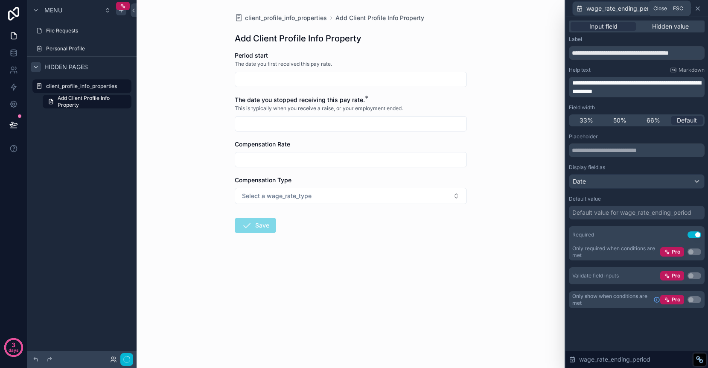
click at [696, 9] on icon at bounding box center [697, 8] width 3 height 3
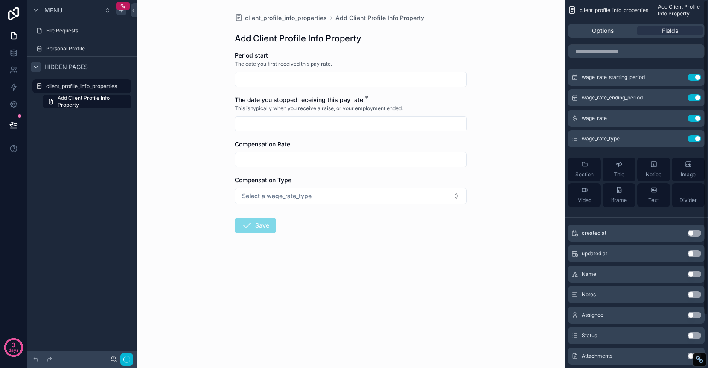
click at [666, 9] on span "Add Client Profile Info Property" at bounding box center [681, 10] width 47 height 14
click at [629, 51] on input "scrollable content" at bounding box center [636, 51] width 137 height 14
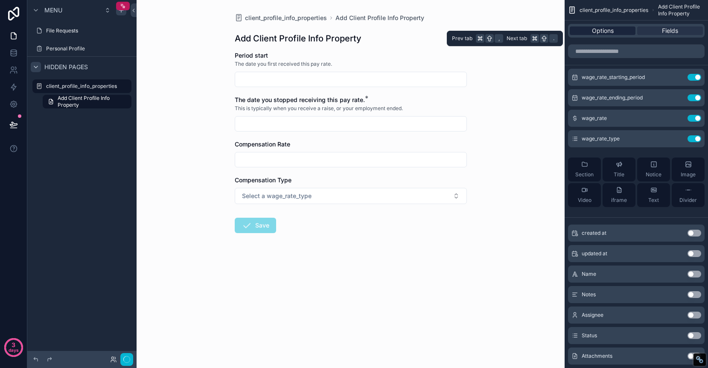
click at [614, 33] on div "Options" at bounding box center [603, 30] width 66 height 9
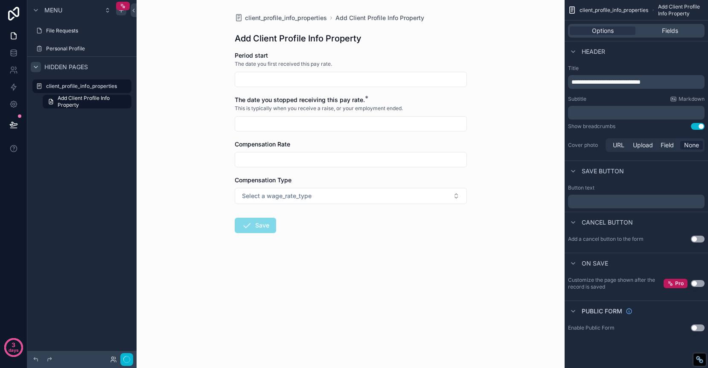
click at [669, 79] on p "**********" at bounding box center [636, 82] width 131 height 9
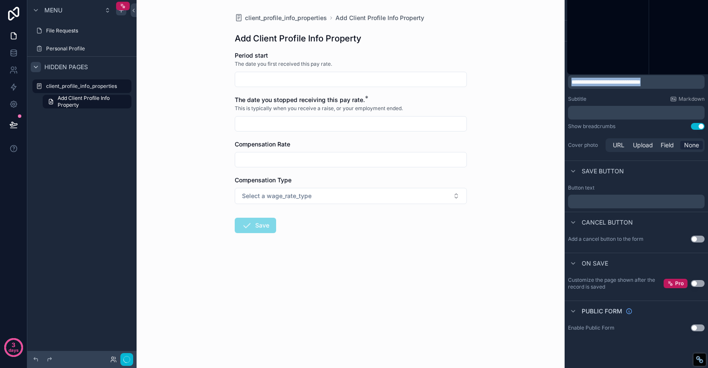
click at [669, 79] on p "**********" at bounding box center [636, 82] width 131 height 9
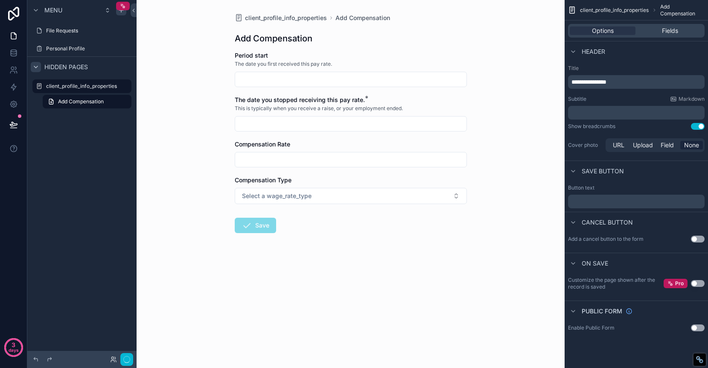
click at [522, 60] on div "client_profile_info_properties Add Compensation Add Compensation Period start T…" at bounding box center [351, 184] width 428 height 368
click at [698, 128] on button "Use setting" at bounding box center [698, 126] width 14 height 7
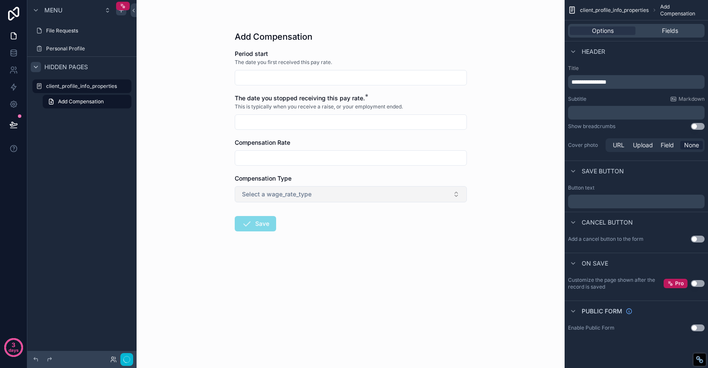
click at [442, 195] on button "Select a wage_rate_type" at bounding box center [351, 194] width 232 height 16
click at [501, 171] on div "Add Compensation Period start The date you first received this pay rate. The da…" at bounding box center [351, 184] width 428 height 368
click at [442, 198] on button "Select a wage_rate_type" at bounding box center [351, 194] width 232 height 16
click at [475, 180] on div "Add Compensation Period start The date you first received this pay rate. The da…" at bounding box center [351, 184] width 428 height 368
click at [674, 29] on span "Fields" at bounding box center [670, 30] width 16 height 9
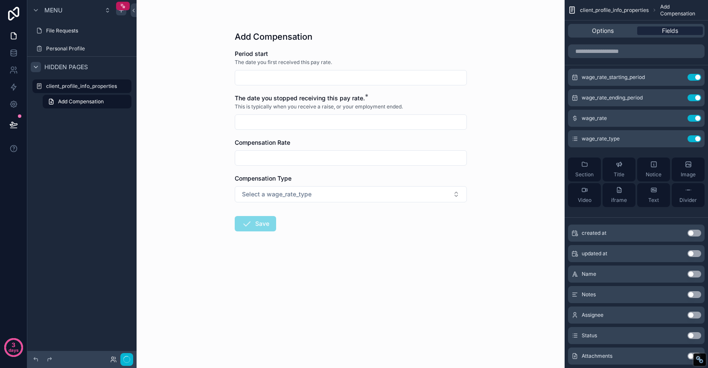
click at [664, 33] on span "Fields" at bounding box center [670, 30] width 16 height 9
click at [659, 35] on div "Options Fields" at bounding box center [636, 31] width 137 height 14
click at [664, 26] on span "Fields" at bounding box center [670, 30] width 16 height 9
click at [352, 40] on div "Add Compensation" at bounding box center [351, 37] width 232 height 12
click at [329, 102] on div "This is typically when you receive a raise, or your employment ended." at bounding box center [351, 106] width 232 height 9
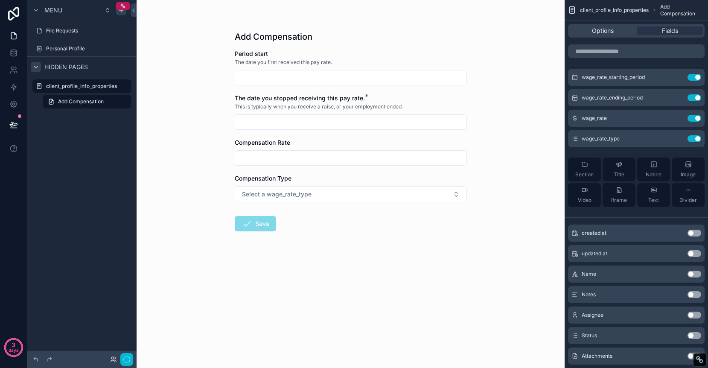
click at [421, 103] on div "This is typically when you receive a raise, or your employment ended." at bounding box center [351, 106] width 232 height 9
click at [349, 99] on span "The date you stopped receiving this pay rate." at bounding box center [300, 97] width 130 height 7
click at [680, 95] on icon "scrollable content" at bounding box center [677, 97] width 7 height 7
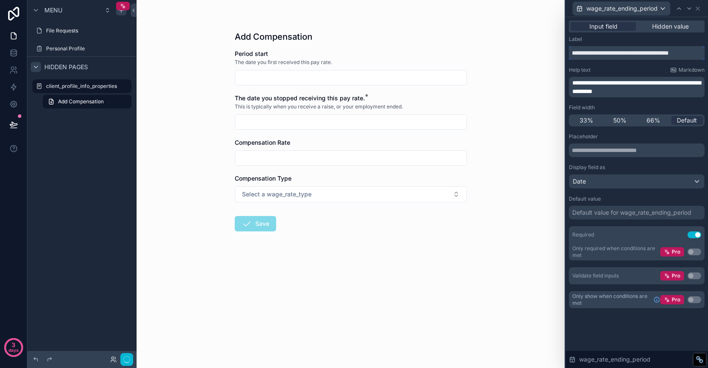
click at [623, 52] on input "**********" at bounding box center [637, 53] width 136 height 14
drag, startPoint x: 701, startPoint y: 53, endPoint x: 557, endPoint y: 52, distance: 143.8
click at [557, 52] on div "**********" at bounding box center [354, 184] width 708 height 368
type input "**********"
click at [575, 85] on span "**********" at bounding box center [636, 87] width 128 height 15
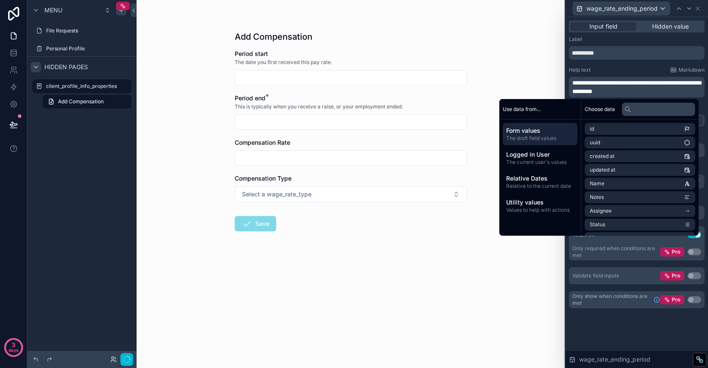
click at [573, 82] on span "**********" at bounding box center [636, 87] width 128 height 15
paste div "scrollable content"
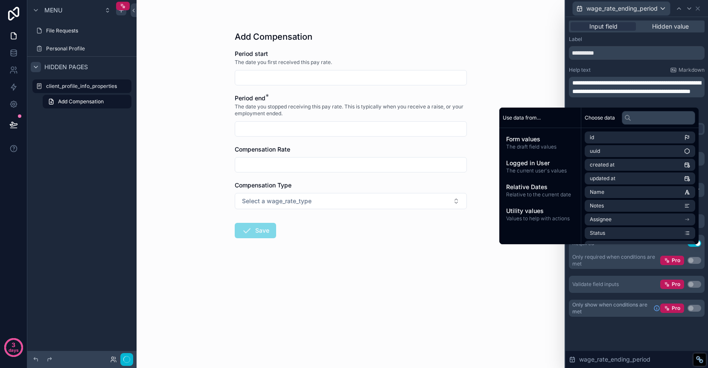
click at [659, 96] on p "**********" at bounding box center [637, 87] width 131 height 17
click at [493, 76] on div "Add Compensation Period start The date you first received this pay rate. Period…" at bounding box center [351, 184] width 428 height 368
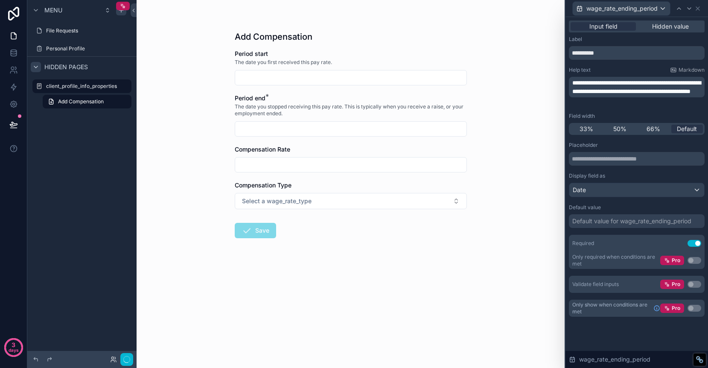
click at [493, 98] on div "Add Compensation Period start The date you first received this pay rate. Period…" at bounding box center [351, 184] width 428 height 368
click at [339, 52] on div "Period start" at bounding box center [351, 53] width 232 height 9
click at [600, 83] on span "**********" at bounding box center [636, 87] width 128 height 15
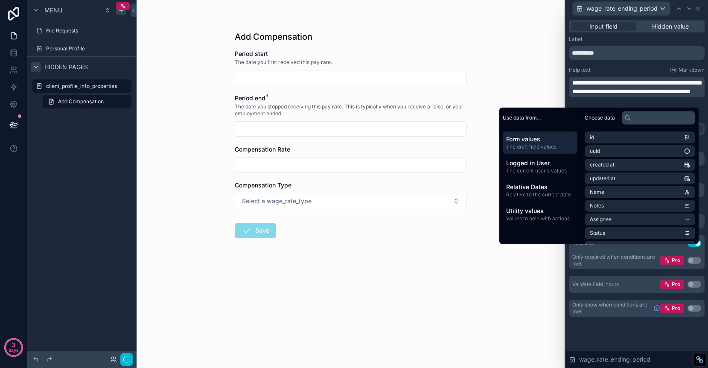
click at [344, 53] on div "Period start" at bounding box center [351, 53] width 232 height 9
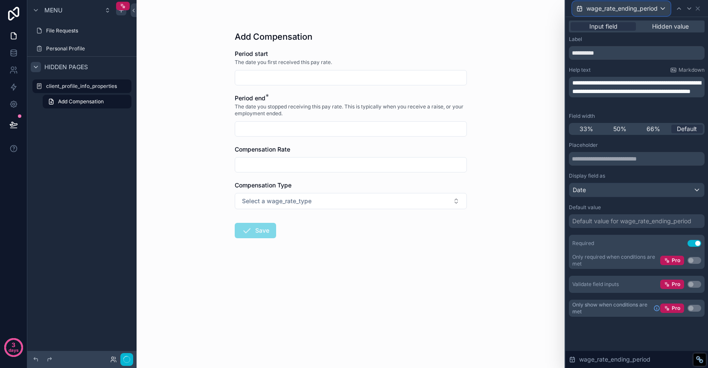
click at [643, 9] on span "wage_rate_ending_period" at bounding box center [621, 8] width 71 height 9
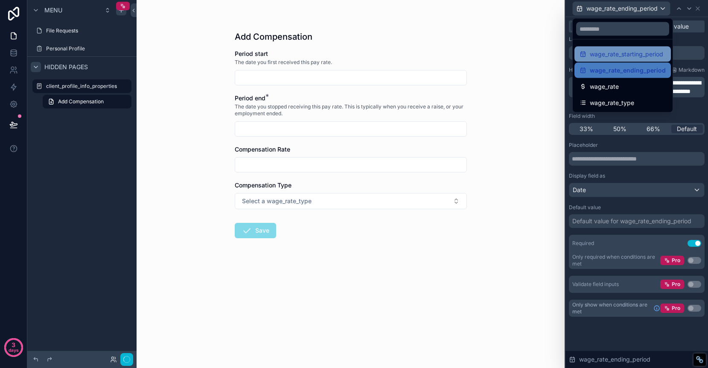
click at [632, 52] on span "wage_rate_starting_period" at bounding box center [626, 54] width 73 height 10
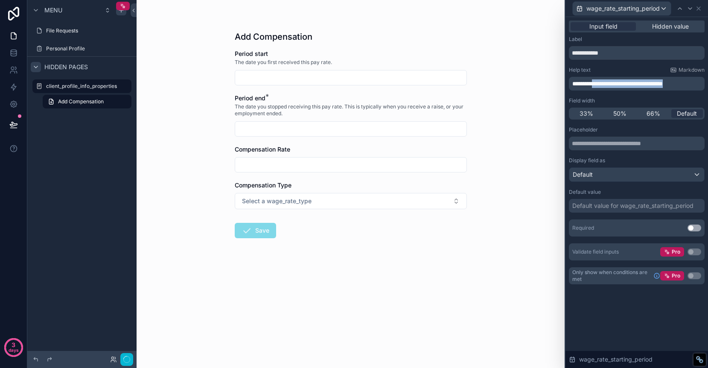
drag, startPoint x: 599, startPoint y: 83, endPoint x: 688, endPoint y: 83, distance: 88.7
click at [688, 83] on p "**********" at bounding box center [637, 83] width 131 height 9
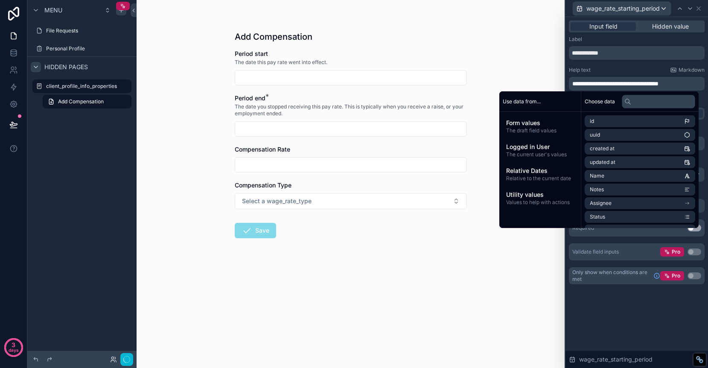
click at [509, 52] on div "Add Compensation Period start The date this pay rate went into effect. Period e…" at bounding box center [351, 184] width 428 height 368
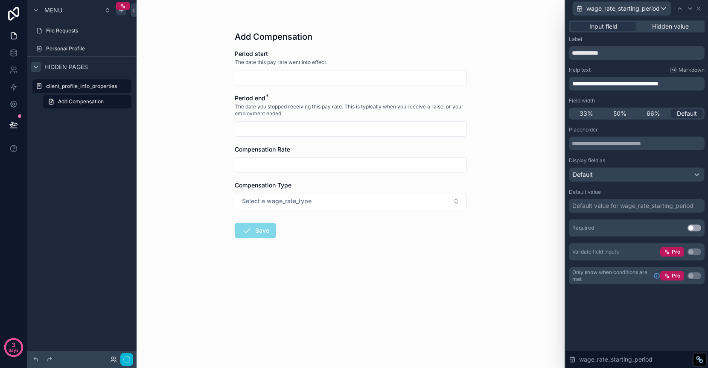
click at [438, 185] on div "Compensation Type" at bounding box center [351, 185] width 232 height 9
click at [628, 8] on span "wage_rate_starting_period" at bounding box center [622, 8] width 73 height 9
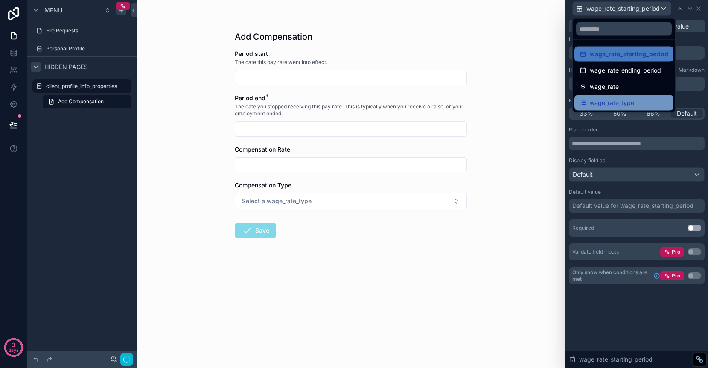
click at [609, 95] on div "wage_rate_type" at bounding box center [623, 102] width 99 height 15
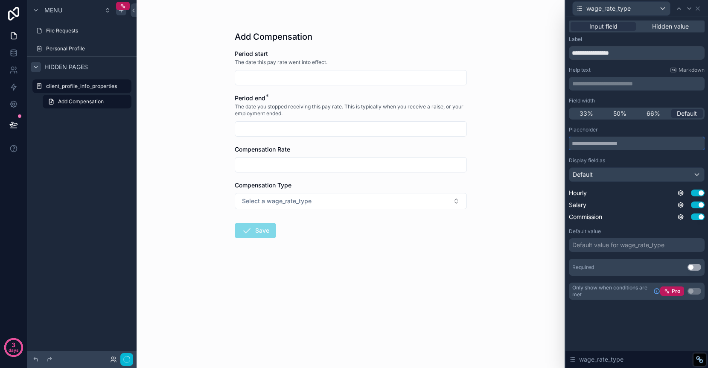
click at [649, 137] on input "text" at bounding box center [637, 144] width 136 height 14
click at [649, 140] on input "text" at bounding box center [637, 144] width 136 height 14
type input "**********"
click at [657, 176] on div "Default" at bounding box center [636, 175] width 135 height 14
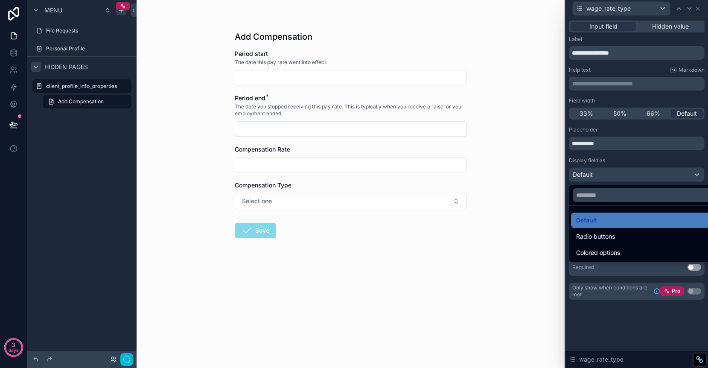
click at [644, 158] on div at bounding box center [636, 184] width 143 height 368
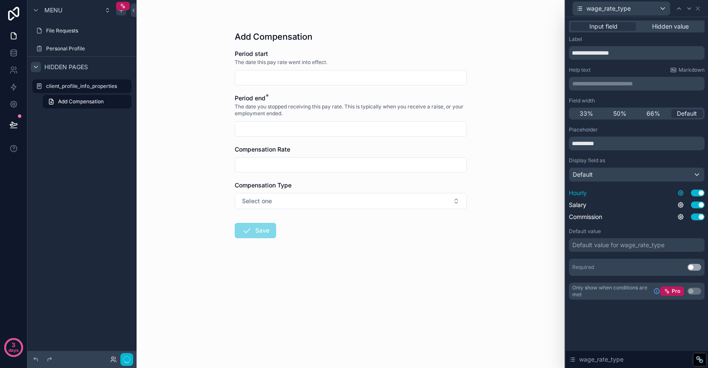
click at [680, 192] on icon at bounding box center [680, 192] width 7 height 7
click at [546, 271] on div "Add Compensation Period start The date this pay rate went into effect. Period e…" at bounding box center [351, 184] width 428 height 368
click at [613, 245] on div "Default value for wage_rate_type" at bounding box center [618, 245] width 92 height 9
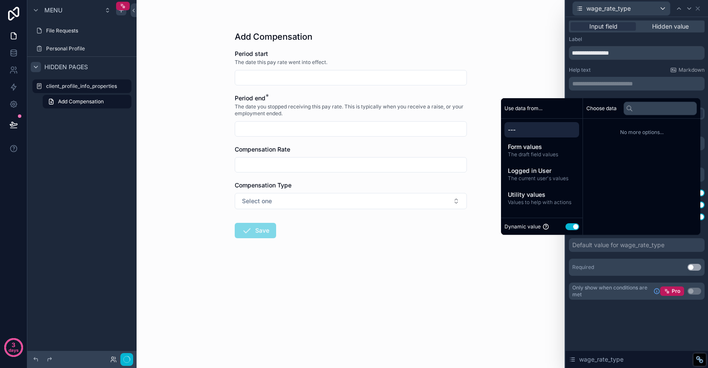
click at [663, 244] on div "Default value for wage_rate_type" at bounding box center [618, 245] width 92 height 9
click at [592, 258] on div "**********" at bounding box center [637, 200] width 136 height 149
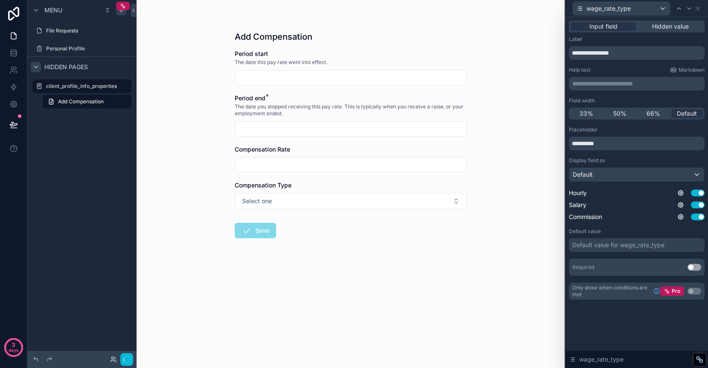
click at [693, 266] on button "Use setting" at bounding box center [694, 267] width 14 height 7
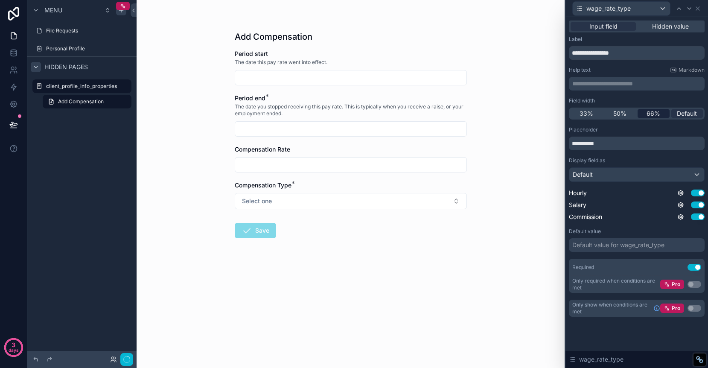
click at [656, 112] on span "66%" at bounding box center [653, 113] width 14 height 9
click at [622, 113] on span "50%" at bounding box center [619, 113] width 13 height 9
click at [659, 113] on span "66%" at bounding box center [653, 113] width 14 height 9
click at [684, 113] on span "Default" at bounding box center [687, 113] width 20 height 9
click at [698, 7] on icon at bounding box center [697, 8] width 7 height 7
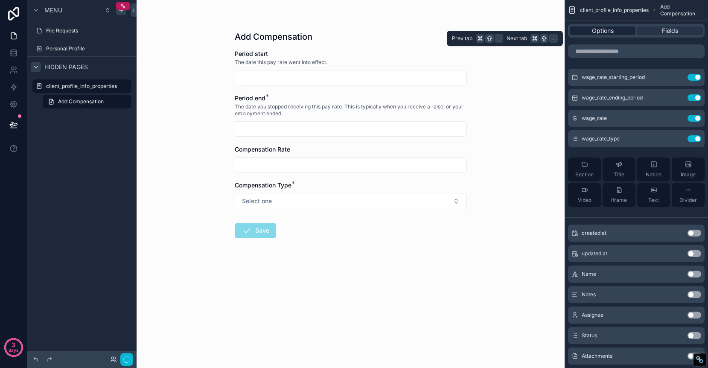
click at [614, 33] on div "Options" at bounding box center [603, 30] width 66 height 9
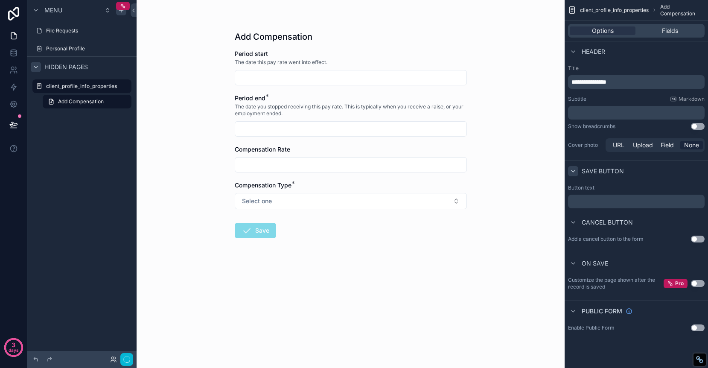
click at [573, 170] on icon "scrollable content" at bounding box center [573, 171] width 7 height 7
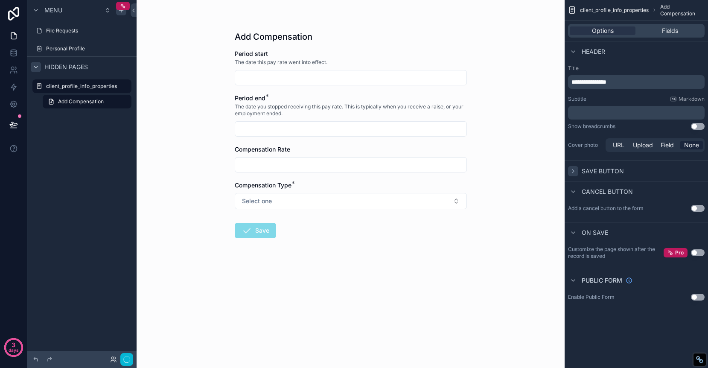
click at [573, 170] on icon "scrollable content" at bounding box center [573, 171] width 7 height 7
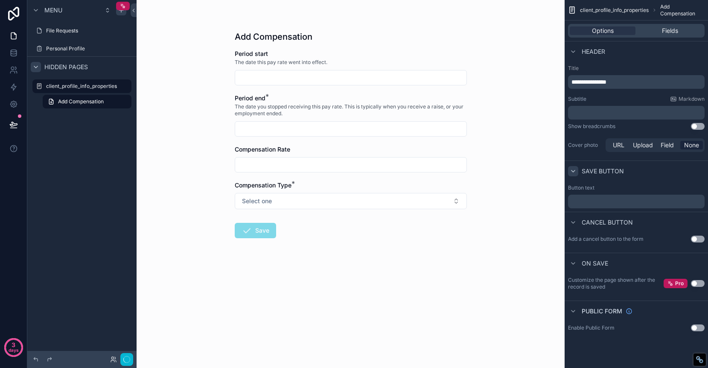
click at [593, 204] on p "﻿" at bounding box center [636, 201] width 131 height 7
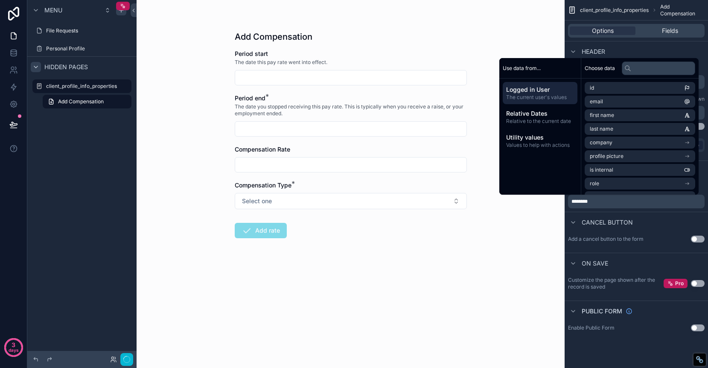
click at [520, 263] on div "Add Compensation Period start The date this pay rate went into effect. Period e…" at bounding box center [351, 184] width 428 height 368
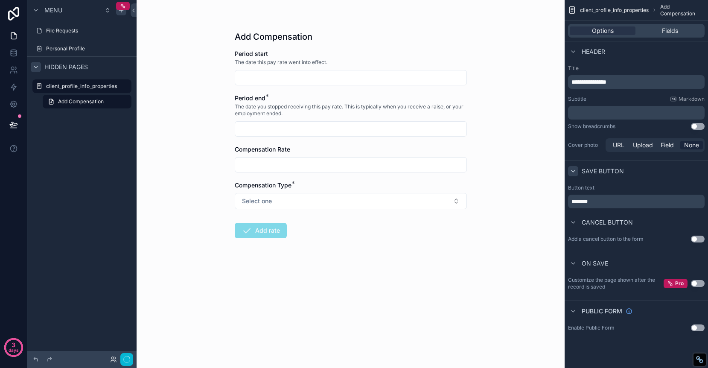
click at [472, 70] on div "Add Compensation Period start The date this pay rate went into effect. Period e…" at bounding box center [351, 146] width 246 height 293
click at [77, 86] on label "client_profile_info_properties" at bounding box center [81, 86] width 71 height 7
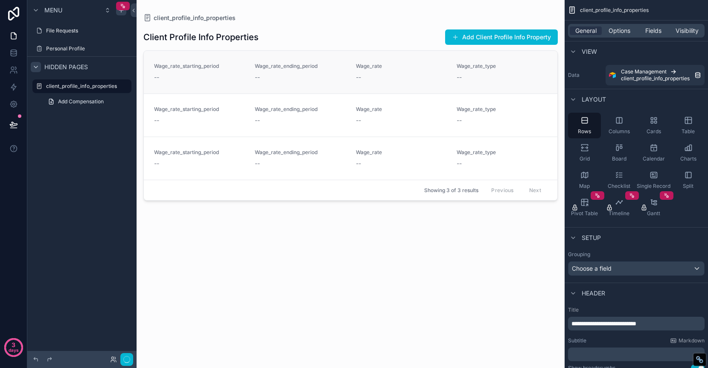
click at [246, 56] on link "Wage_rate_starting_period -- Wage_rate_ending_period -- Wage_rate -- Wage_rate_…" at bounding box center [350, 72] width 413 height 43
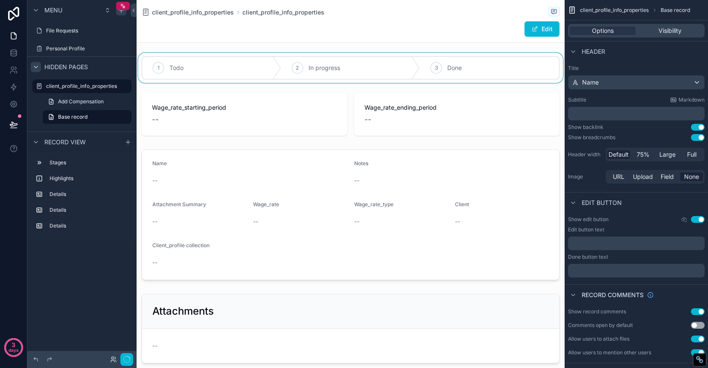
click at [257, 60] on div "scrollable content" at bounding box center [351, 68] width 428 height 30
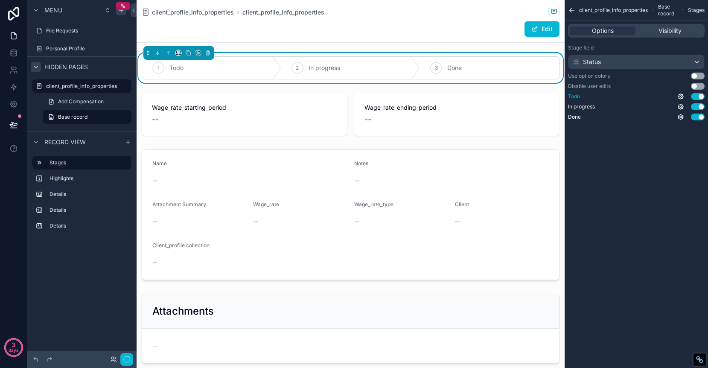
click at [695, 97] on button "Use setting" at bounding box center [698, 96] width 14 height 7
click at [698, 105] on button "Use setting" at bounding box center [698, 106] width 14 height 7
click at [701, 118] on button "Use setting" at bounding box center [698, 116] width 14 height 7
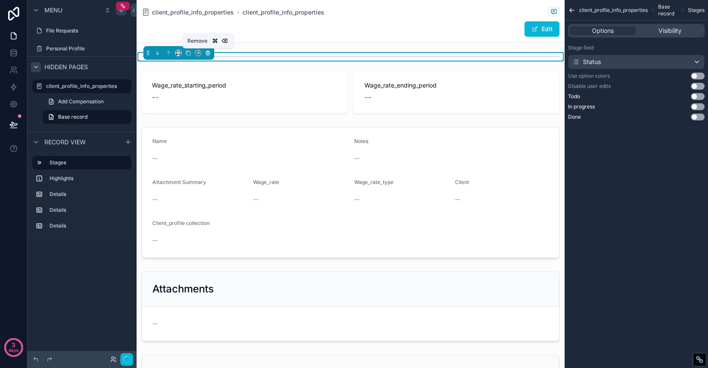
click at [209, 52] on icon "scrollable content" at bounding box center [208, 53] width 6 height 6
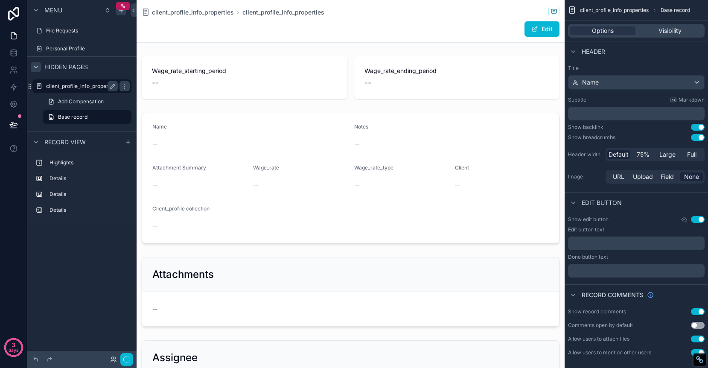
click at [100, 85] on label "client_profile_info_properties" at bounding box center [81, 86] width 71 height 7
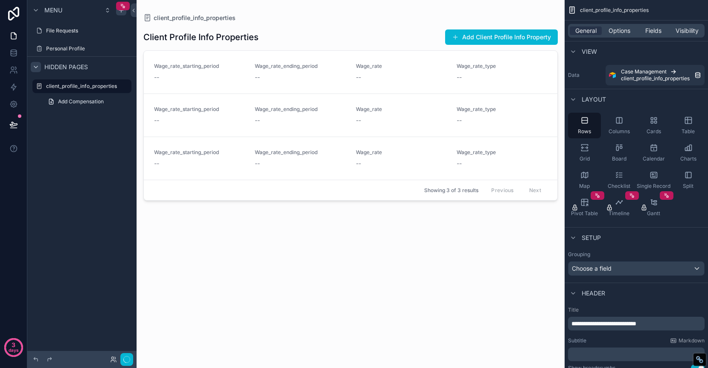
click at [335, 47] on div "scrollable content" at bounding box center [351, 179] width 428 height 358
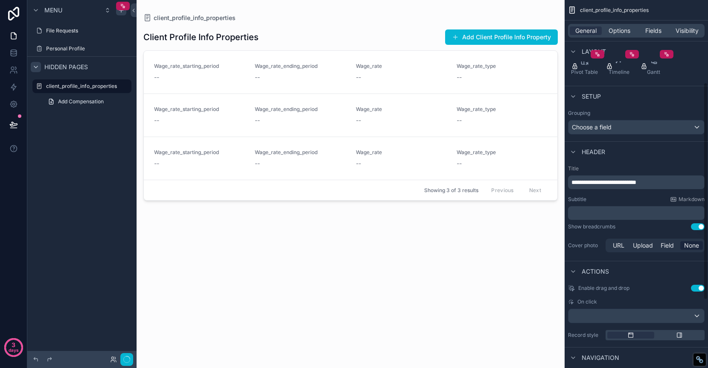
scroll to position [140, 0]
click at [678, 188] on p "**********" at bounding box center [636, 184] width 131 height 9
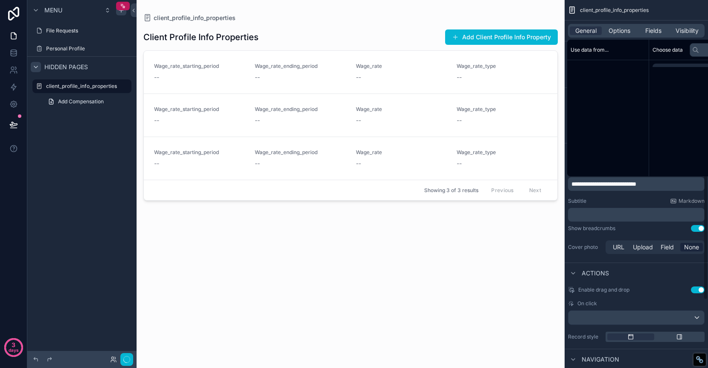
click at [678, 188] on p "**********" at bounding box center [636, 184] width 131 height 9
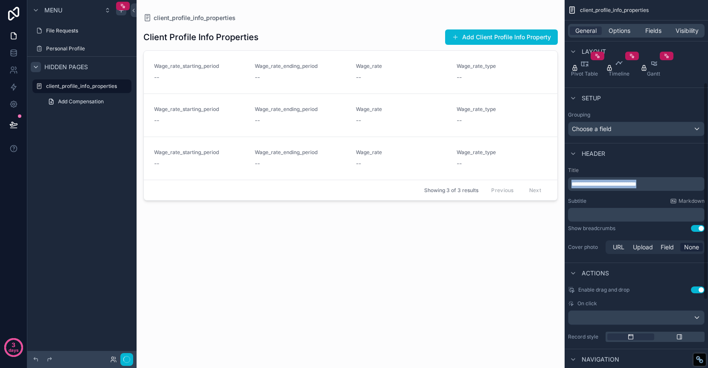
click at [678, 188] on p "**********" at bounding box center [636, 184] width 131 height 9
click at [702, 51] on div "Layout" at bounding box center [635, 51] width 143 height 20
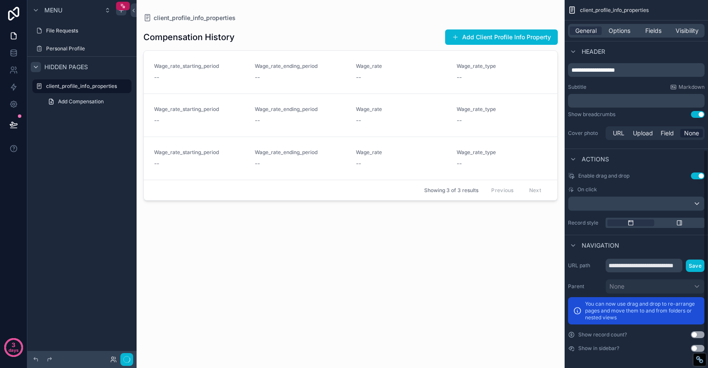
scroll to position [254, 0]
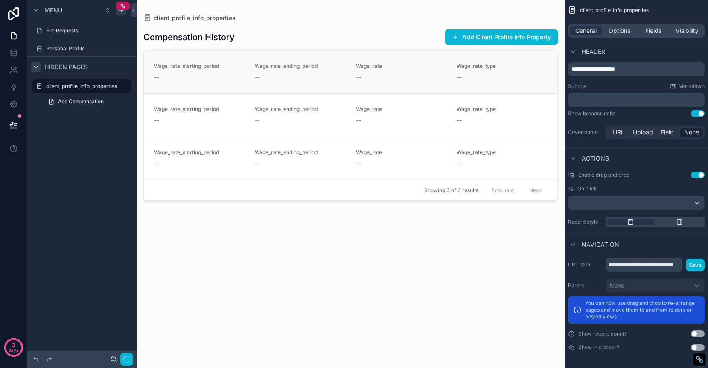
click at [450, 53] on link "Wage_rate_starting_period -- Wage_rate_ending_period -- Wage_rate -- Wage_rate_…" at bounding box center [350, 72] width 413 height 43
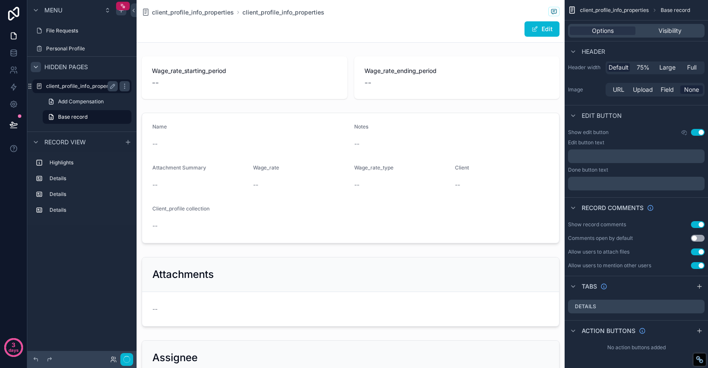
click at [98, 87] on label "client_profile_info_properties" at bounding box center [81, 86] width 71 height 7
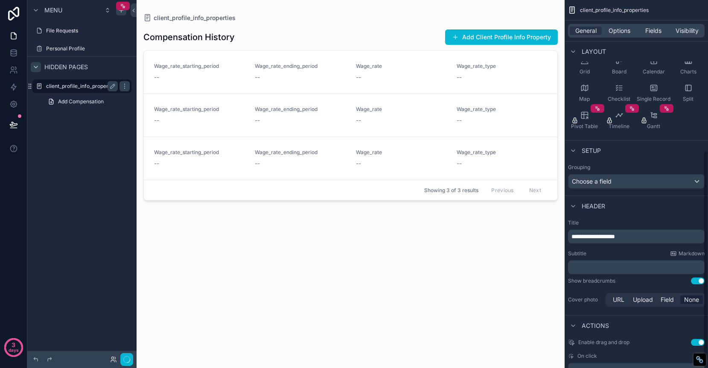
scroll to position [254, 0]
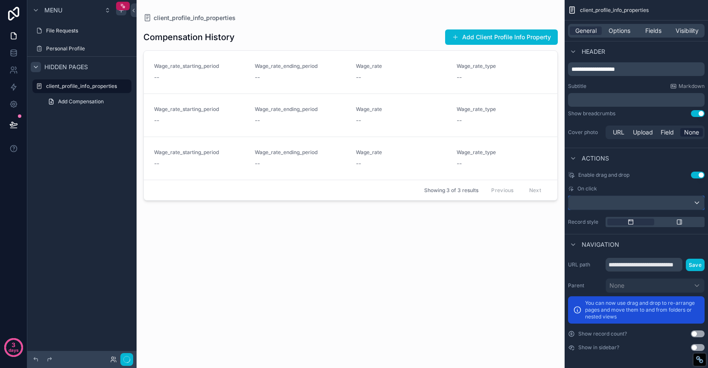
click at [693, 200] on div "scrollable content" at bounding box center [636, 203] width 136 height 14
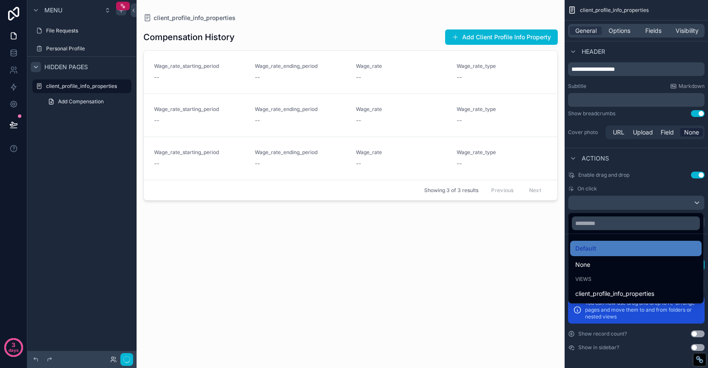
click at [669, 183] on div "scrollable content" at bounding box center [354, 184] width 708 height 368
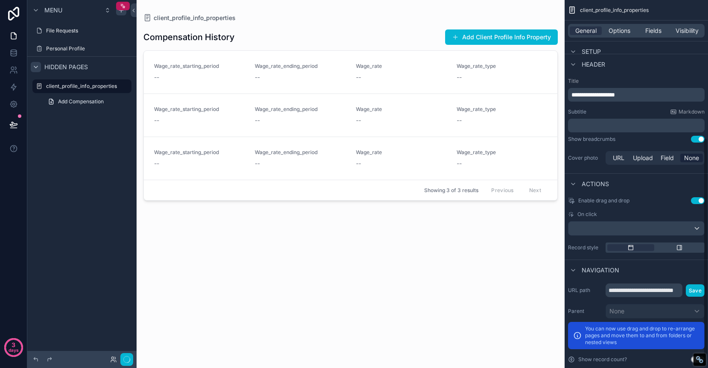
scroll to position [221, 0]
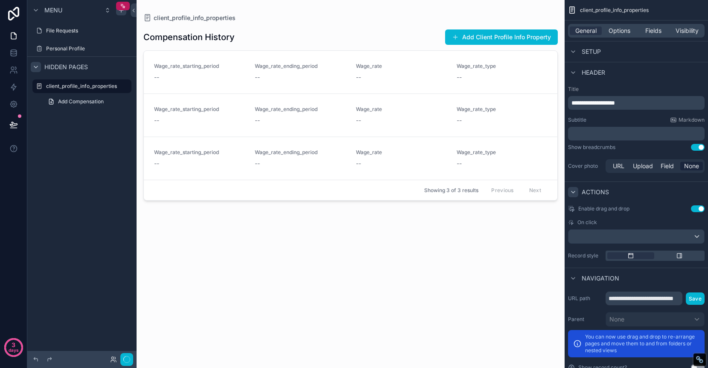
click at [575, 192] on icon "scrollable content" at bounding box center [573, 192] width 7 height 7
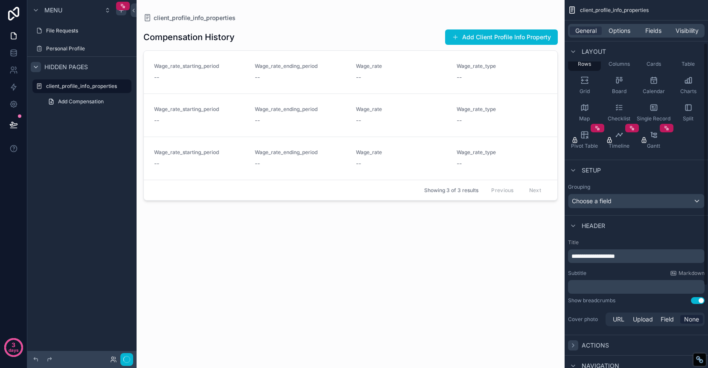
scroll to position [64, 0]
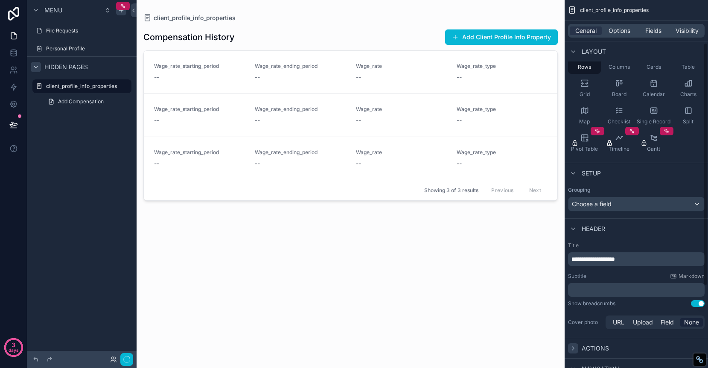
click at [570, 221] on div "Header" at bounding box center [635, 228] width 143 height 20
click at [574, 228] on icon "scrollable content" at bounding box center [573, 228] width 7 height 7
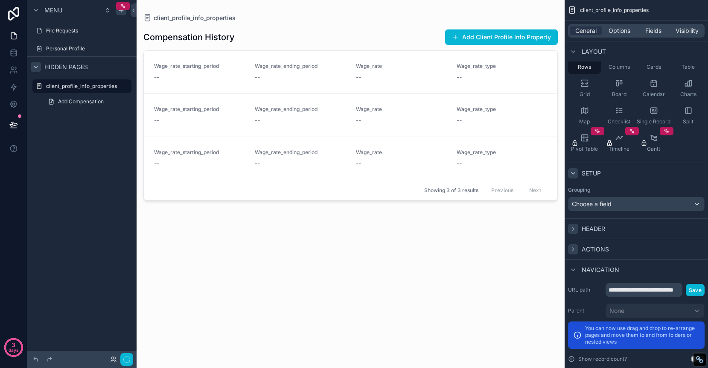
click at [573, 171] on icon "scrollable content" at bounding box center [573, 173] width 7 height 7
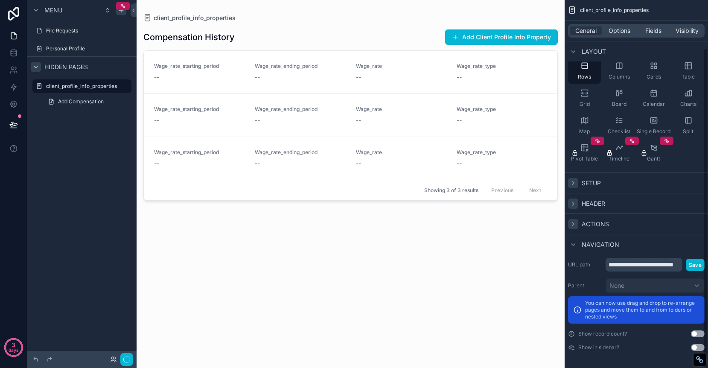
click at [619, 35] on div "General Options Fields Visibility" at bounding box center [636, 31] width 137 height 14
click at [618, 28] on span "Options" at bounding box center [619, 30] width 22 height 9
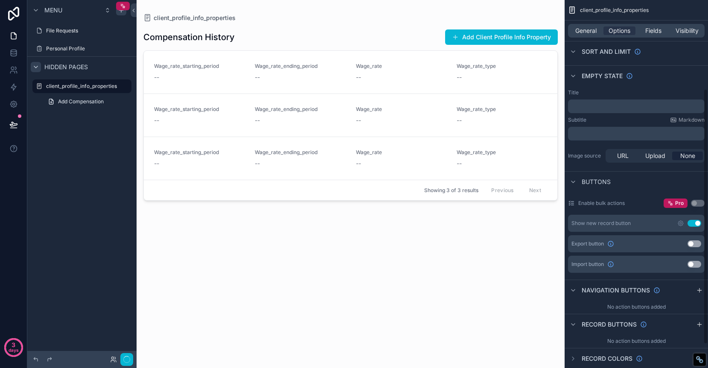
scroll to position [128, 0]
click at [679, 224] on icon "scrollable content" at bounding box center [680, 222] width 7 height 7
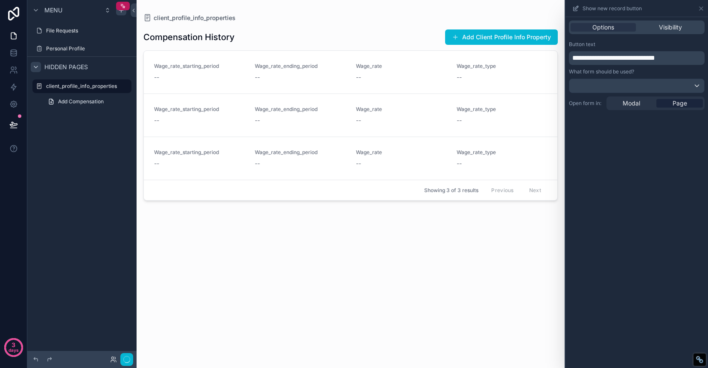
click at [640, 59] on span "**********" at bounding box center [613, 58] width 83 height 6
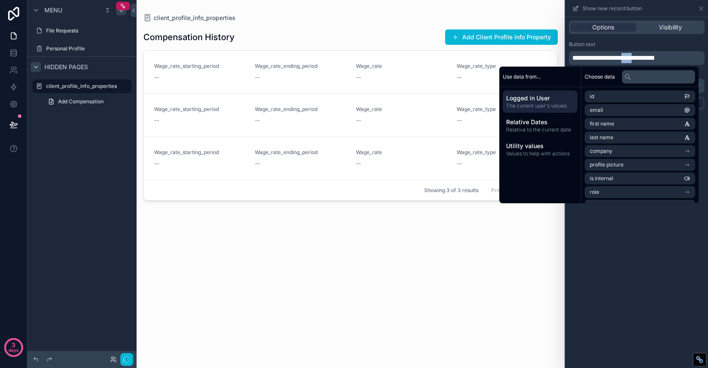
click at [640, 59] on span "**********" at bounding box center [613, 58] width 83 height 6
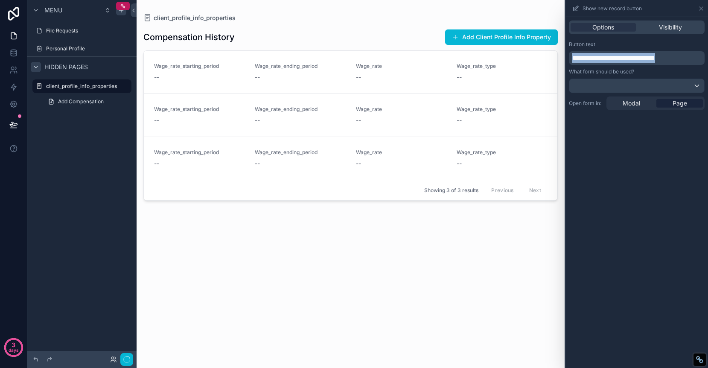
click at [640, 59] on span "**********" at bounding box center [613, 58] width 83 height 6
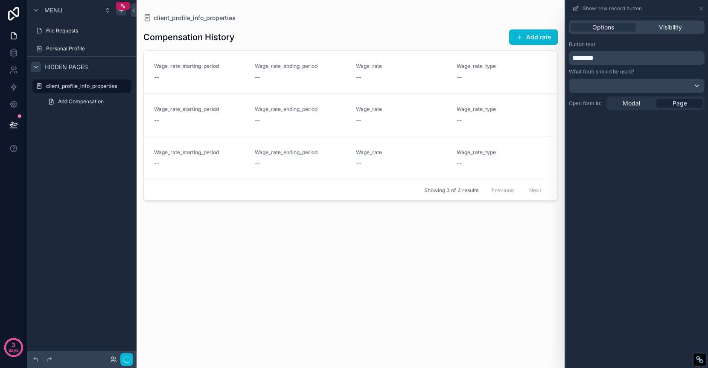
click at [656, 262] on div "Options Visibility Button text ******** What form should be used? Open form in:…" at bounding box center [636, 192] width 143 height 351
click at [669, 27] on span "Visibility" at bounding box center [670, 27] width 23 height 9
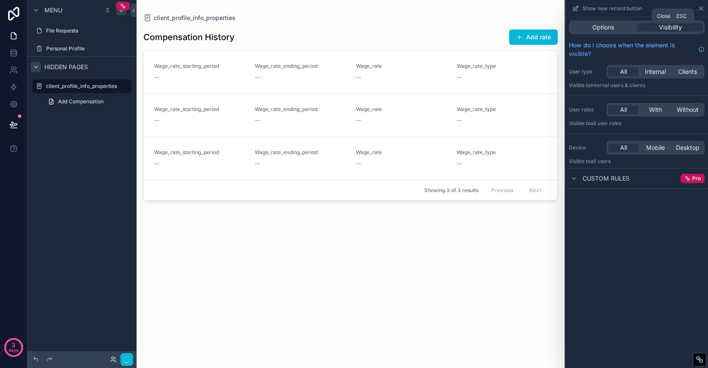
click at [699, 9] on icon at bounding box center [701, 8] width 7 height 7
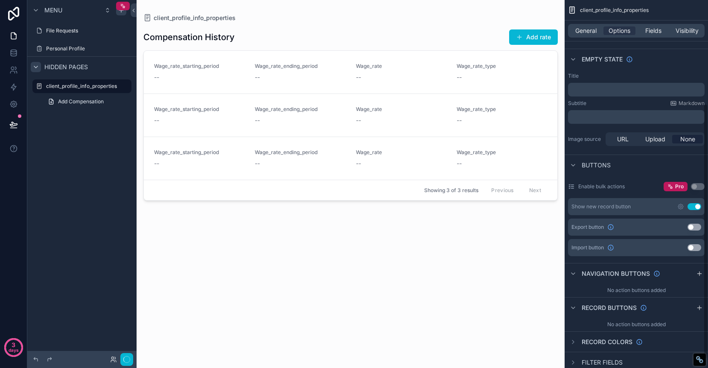
scroll to position [162, 0]
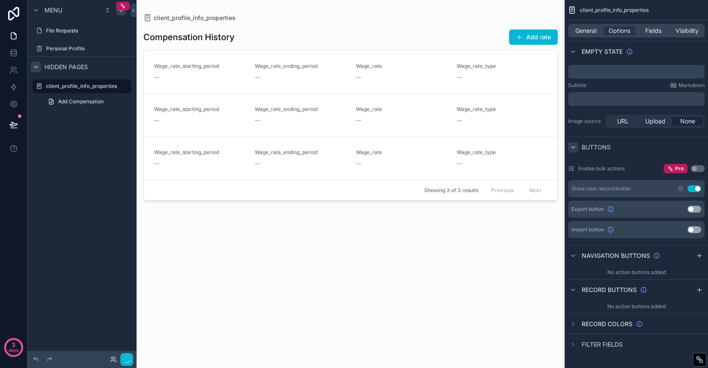
click at [574, 145] on icon "scrollable content" at bounding box center [573, 147] width 7 height 7
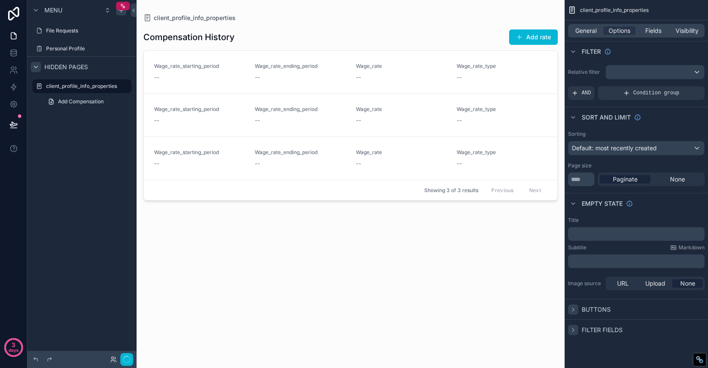
click at [576, 331] on icon "scrollable content" at bounding box center [573, 329] width 7 height 7
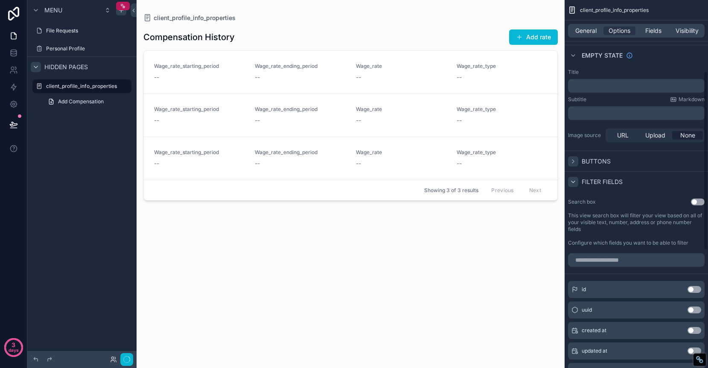
scroll to position [147, 0]
click at [573, 185] on icon "scrollable content" at bounding box center [573, 182] width 7 height 7
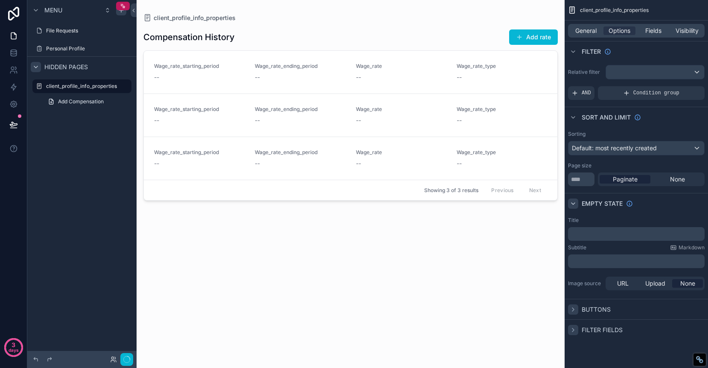
click at [573, 202] on icon "scrollable content" at bounding box center [573, 203] width 7 height 7
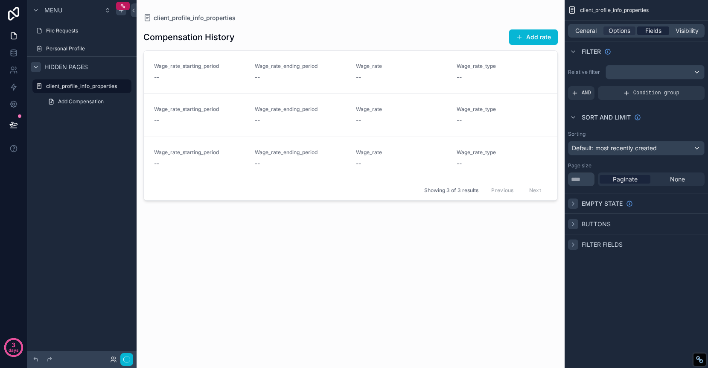
click at [652, 30] on span "Fields" at bounding box center [653, 30] width 16 height 9
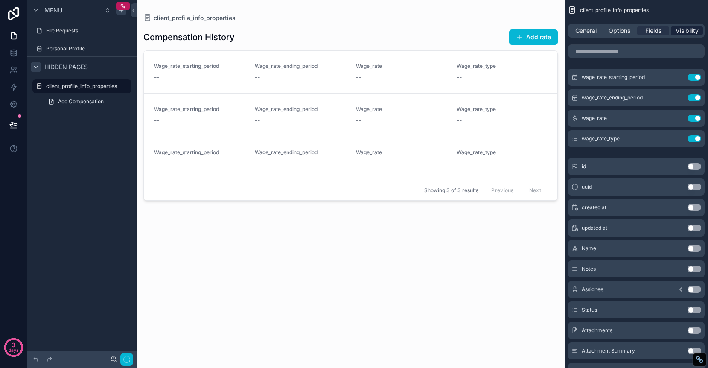
click at [680, 34] on span "Visibility" at bounding box center [686, 30] width 23 height 9
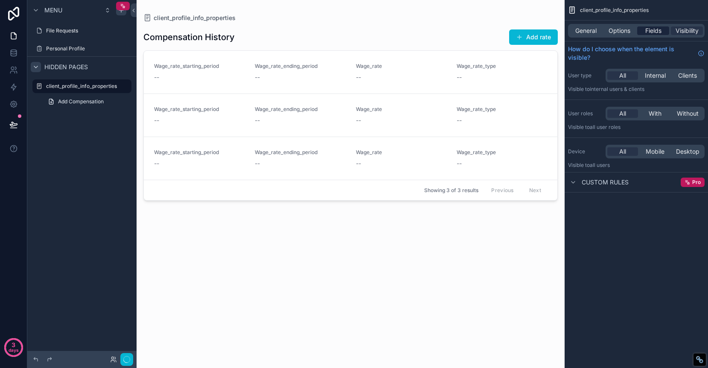
click at [649, 31] on span "Fields" at bounding box center [653, 30] width 16 height 9
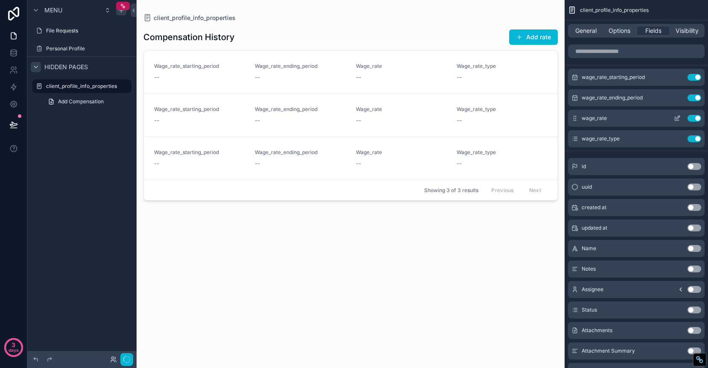
click at [679, 115] on icon "scrollable content" at bounding box center [677, 118] width 7 height 7
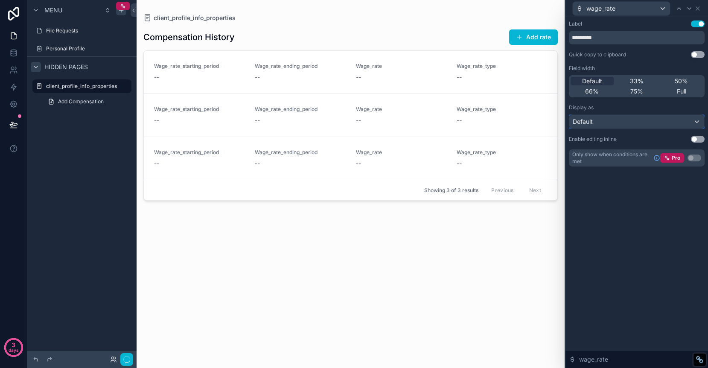
click at [683, 122] on div "Default" at bounding box center [636, 122] width 135 height 14
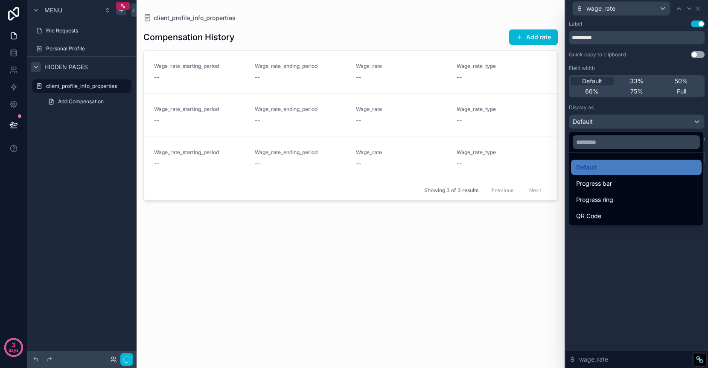
click at [679, 251] on div at bounding box center [636, 184] width 143 height 368
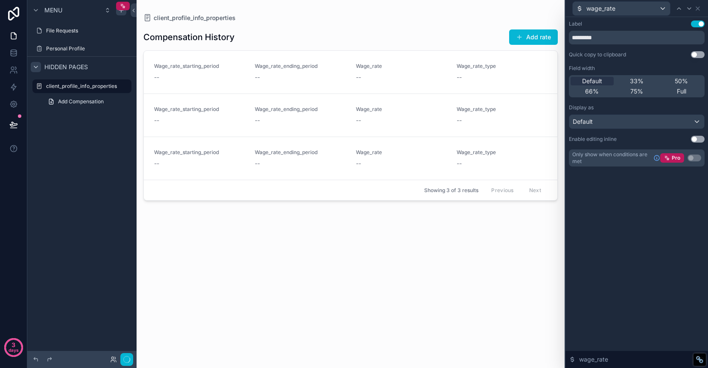
click at [700, 141] on button "Use setting" at bounding box center [698, 139] width 14 height 7
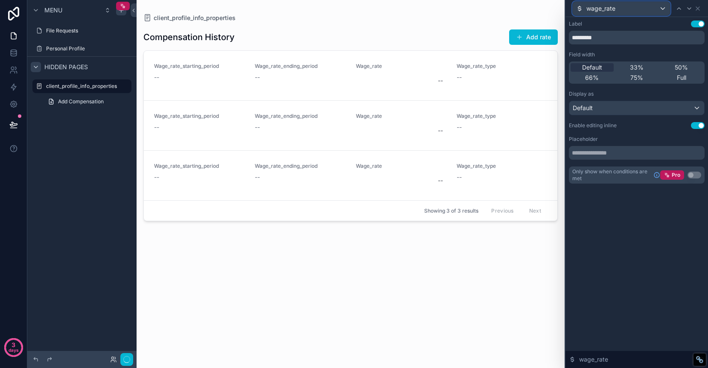
click at [638, 11] on div "wage_rate" at bounding box center [621, 9] width 97 height 14
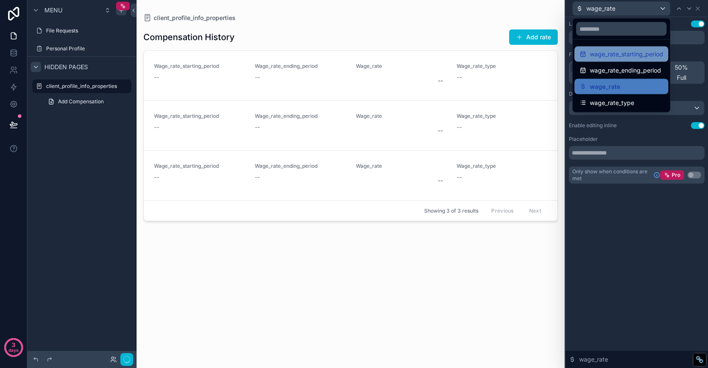
click at [636, 52] on span "wage_rate_starting_period" at bounding box center [626, 54] width 73 height 10
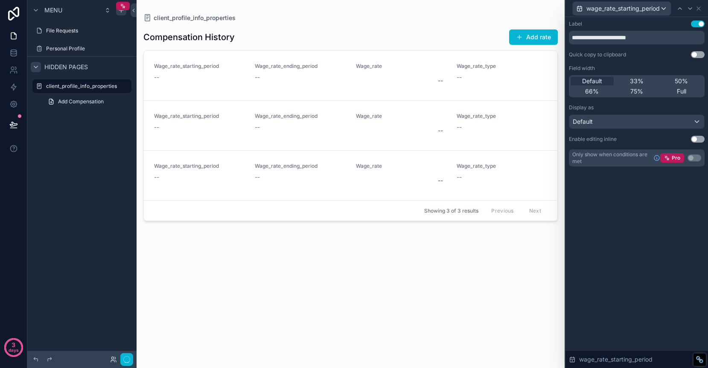
click at [701, 139] on button "Use setting" at bounding box center [698, 139] width 14 height 7
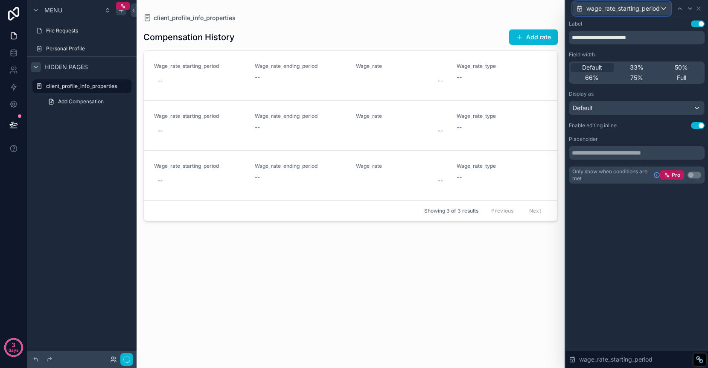
click at [624, 8] on span "wage_rate_starting_period" at bounding box center [622, 8] width 73 height 9
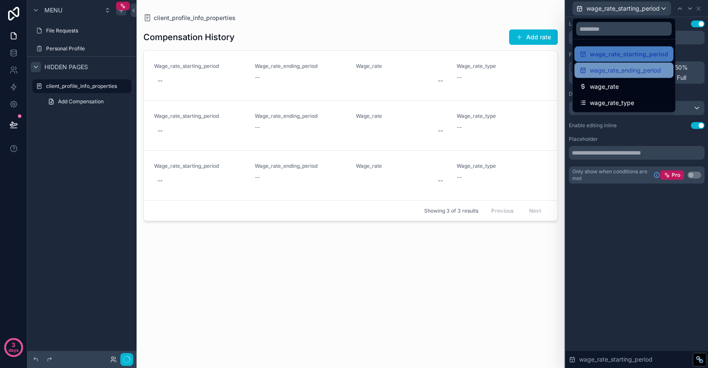
click at [623, 71] on span "wage_rate_ending_period" at bounding box center [625, 70] width 71 height 10
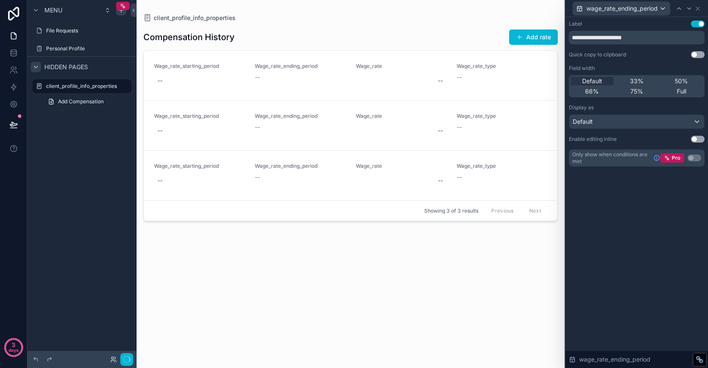
click at [698, 141] on button "Use setting" at bounding box center [698, 139] width 14 height 7
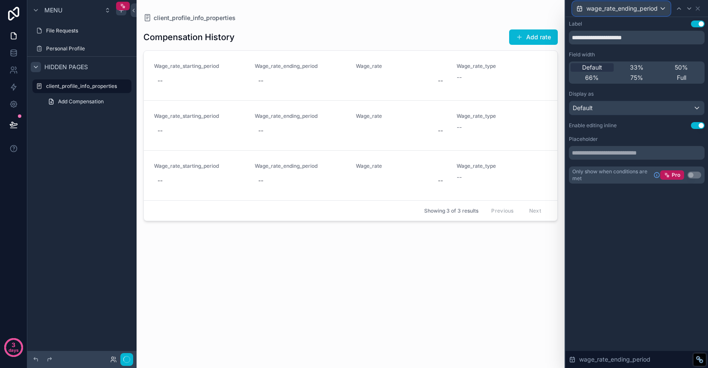
click at [628, 9] on span "wage_rate_ending_period" at bounding box center [621, 8] width 71 height 9
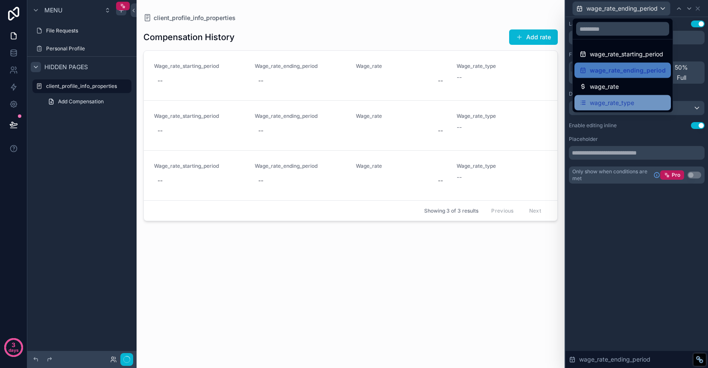
click at [625, 101] on span "wage_rate_type" at bounding box center [612, 103] width 44 height 10
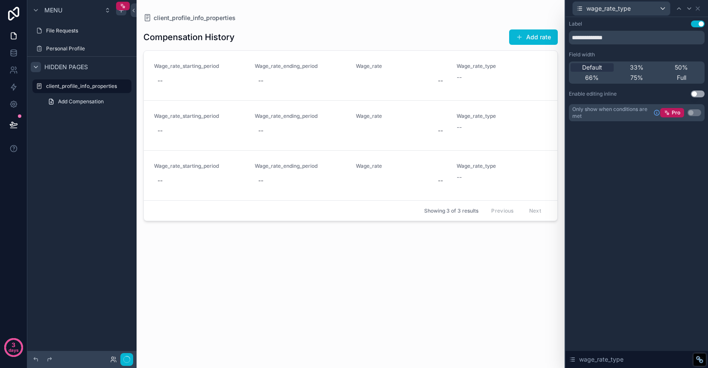
click at [700, 94] on button "Use setting" at bounding box center [698, 93] width 14 height 7
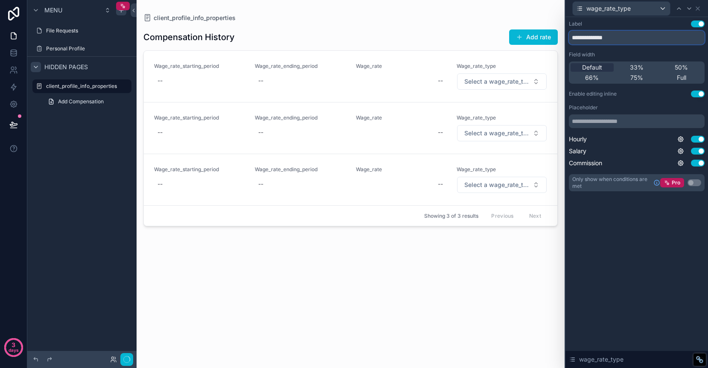
click at [625, 39] on input "**********" at bounding box center [637, 38] width 136 height 14
type input "****"
click at [618, 11] on span "wage_rate_type" at bounding box center [608, 8] width 44 height 9
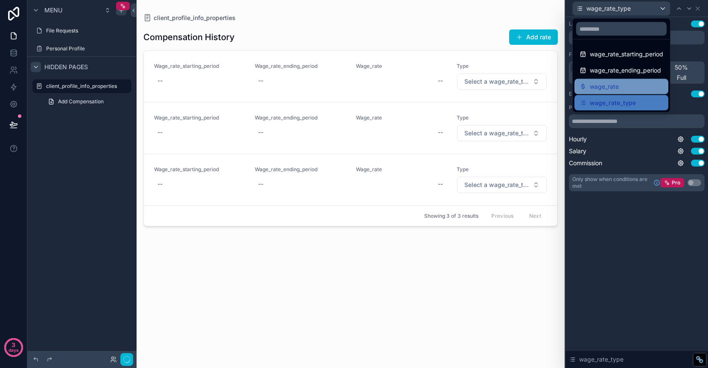
click at [622, 86] on div "wage_rate" at bounding box center [621, 86] width 84 height 10
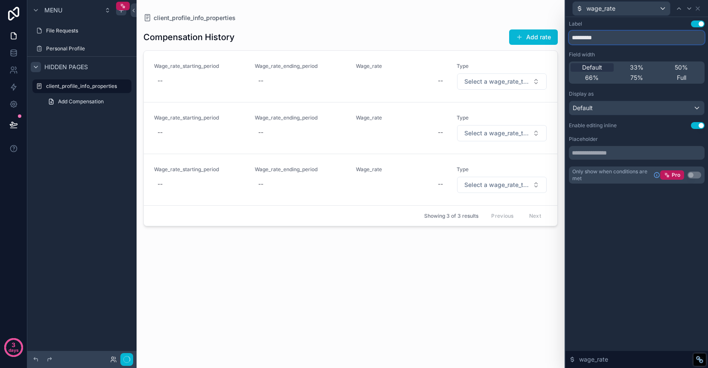
click at [623, 38] on input "*********" at bounding box center [637, 38] width 136 height 14
type input "*"
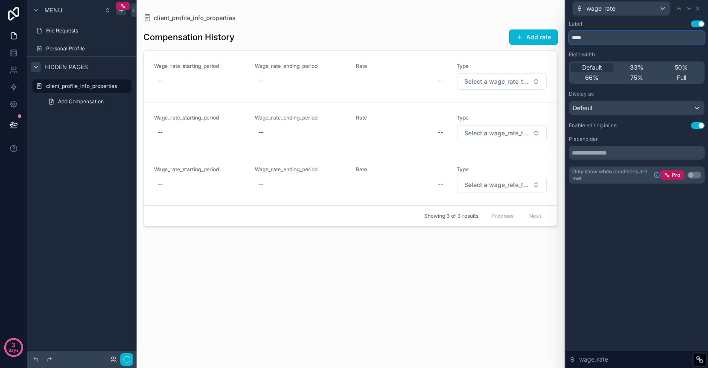
type input "****"
click at [633, 8] on div "wage_rate" at bounding box center [621, 9] width 97 height 14
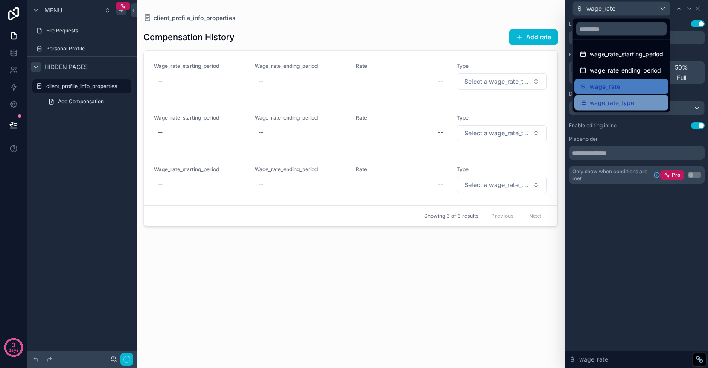
click at [627, 103] on span "wage_rate_type" at bounding box center [612, 103] width 44 height 10
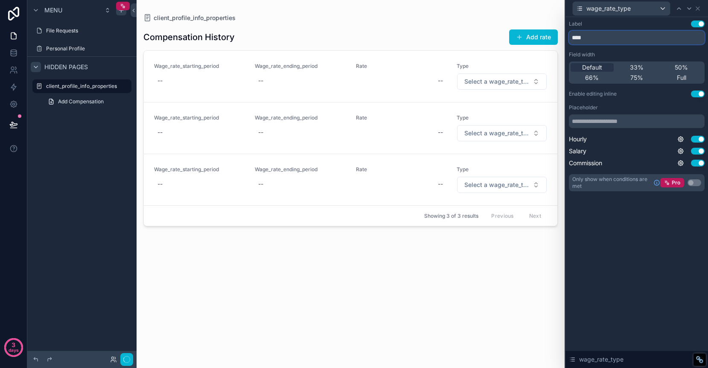
click at [597, 42] on input "****" at bounding box center [637, 38] width 136 height 14
type input "**********"
click at [608, 9] on span "wage_rate_type" at bounding box center [608, 8] width 44 height 9
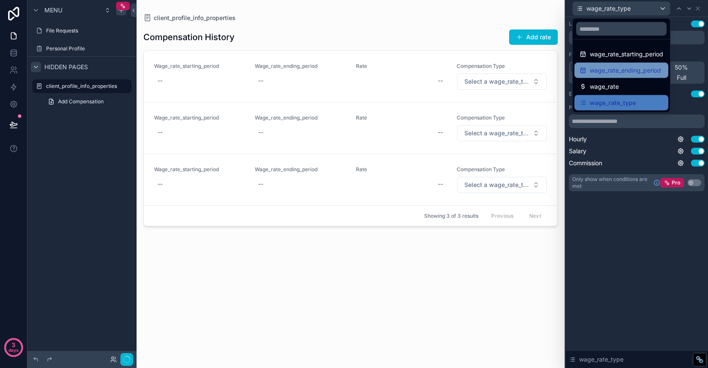
click at [605, 69] on span "wage_rate_ending_period" at bounding box center [625, 70] width 71 height 10
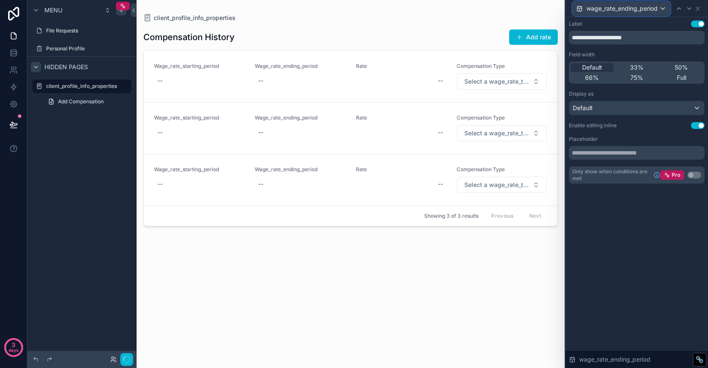
click at [599, 9] on span "wage_rate_ending_period" at bounding box center [621, 8] width 71 height 9
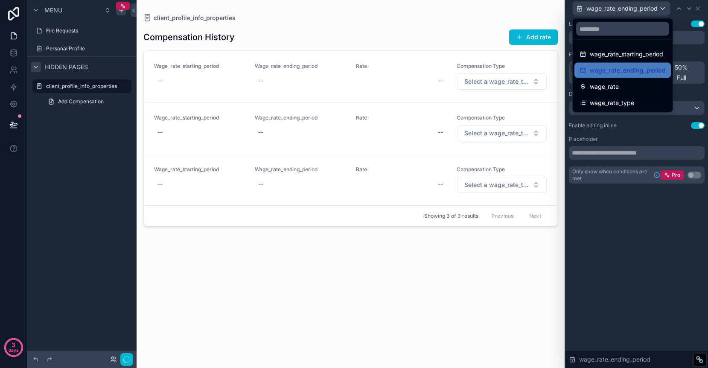
click at [687, 37] on div at bounding box center [636, 184] width 143 height 368
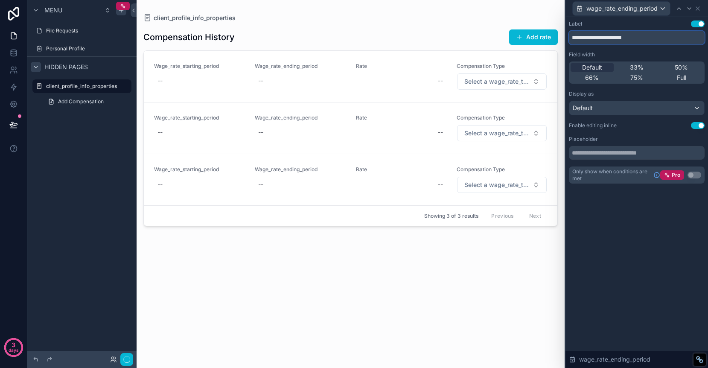
click at [670, 40] on input "**********" at bounding box center [637, 38] width 136 height 14
type input "*"
type input "**********"
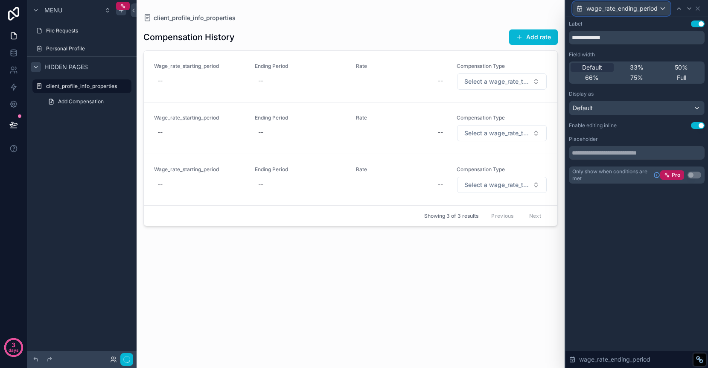
click at [653, 11] on span "wage_rate_ending_period" at bounding box center [621, 8] width 71 height 9
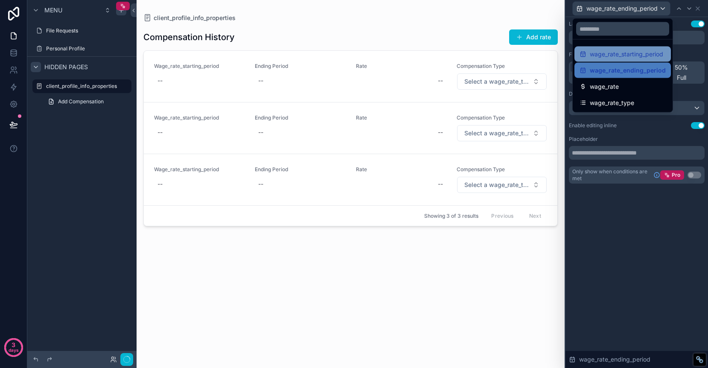
click at [618, 55] on span "wage_rate_starting_period" at bounding box center [626, 54] width 73 height 10
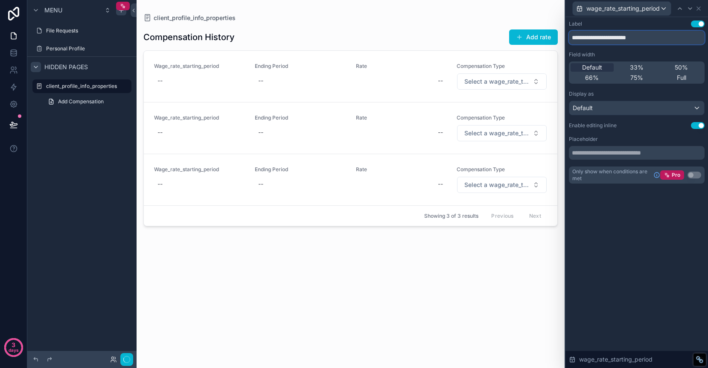
click at [615, 37] on input "**********" at bounding box center [637, 38] width 136 height 14
type input "**********"
click at [650, 273] on div "**********" at bounding box center [636, 192] width 143 height 351
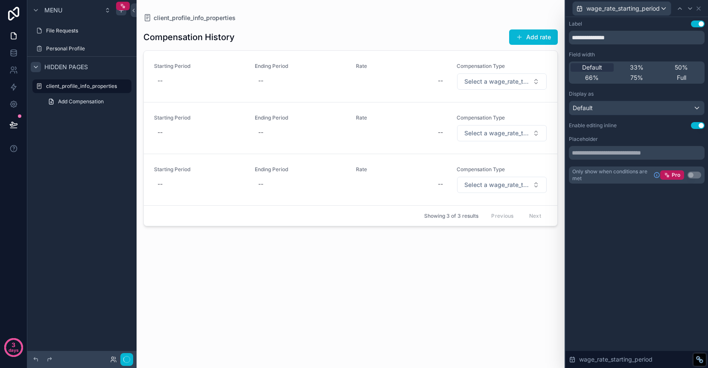
click at [486, 277] on div "Compensation History Add rate Starting Period -- Ending Period -- Rate -- Compe…" at bounding box center [350, 189] width 414 height 335
click at [175, 85] on div "--" at bounding box center [199, 80] width 90 height 15
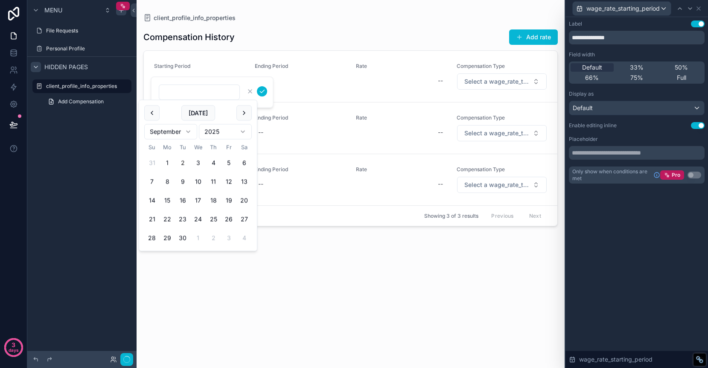
click at [288, 32] on div "Compensation History Add rate" at bounding box center [350, 37] width 414 height 16
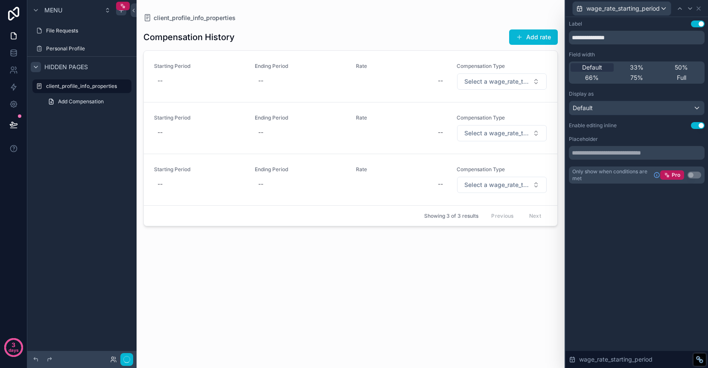
click at [259, 15] on div "client_profile_info_properties" at bounding box center [350, 18] width 414 height 9
click at [699, 9] on icon at bounding box center [698, 8] width 7 height 7
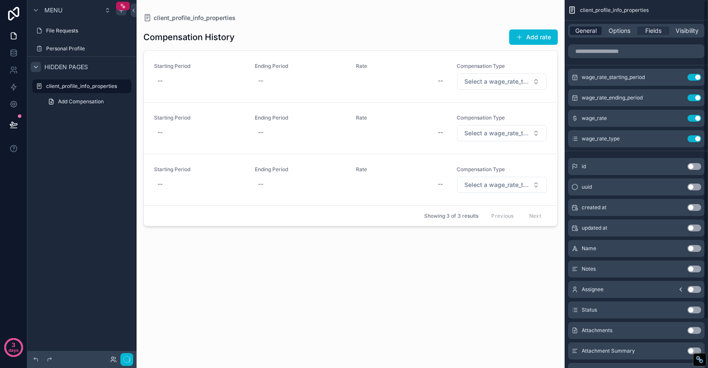
click at [594, 32] on span "General" at bounding box center [585, 30] width 21 height 9
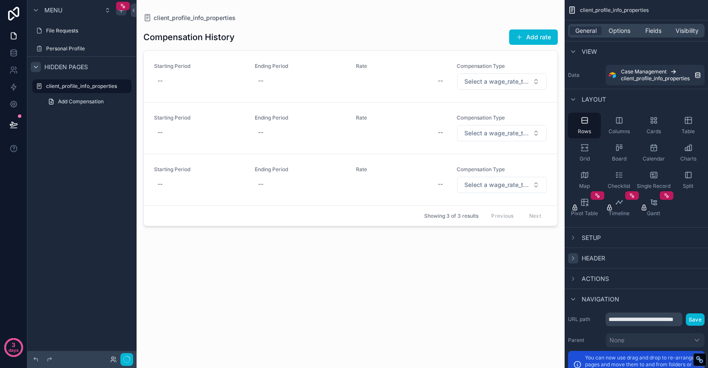
click at [574, 258] on icon "scrollable content" at bounding box center [573, 258] width 7 height 7
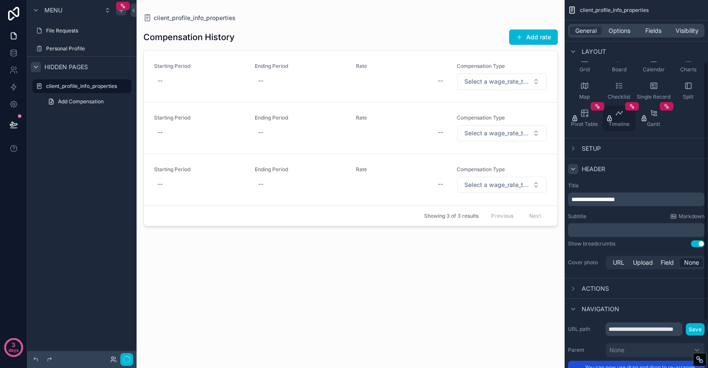
scroll to position [90, 0]
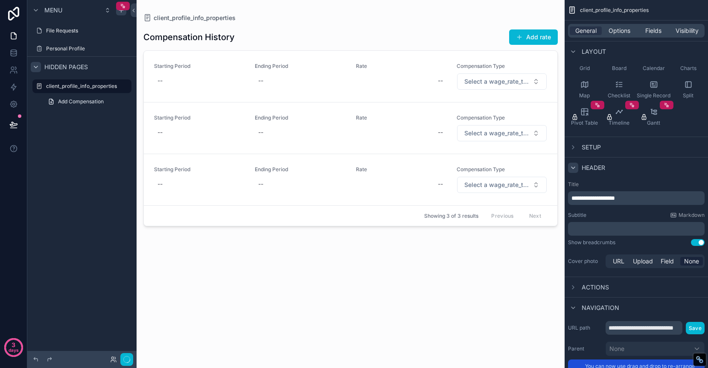
click at [695, 243] on button "Use setting" at bounding box center [698, 242] width 14 height 7
click at [701, 244] on button "Use setting" at bounding box center [698, 242] width 14 height 7
click at [672, 231] on p "﻿" at bounding box center [636, 228] width 131 height 9
click at [697, 244] on button "Use setting" at bounding box center [698, 242] width 14 height 7
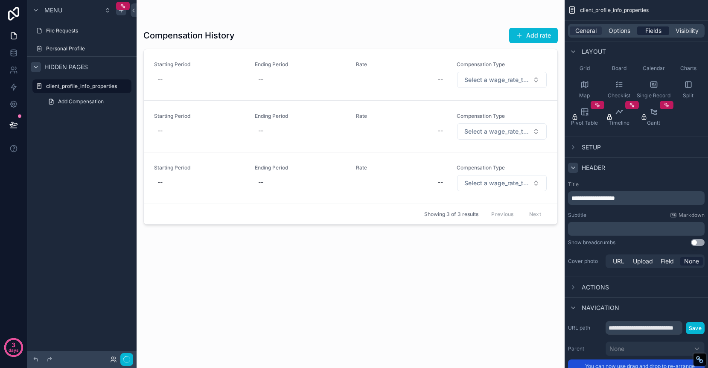
click at [645, 32] on span "Fields" at bounding box center [653, 30] width 16 height 9
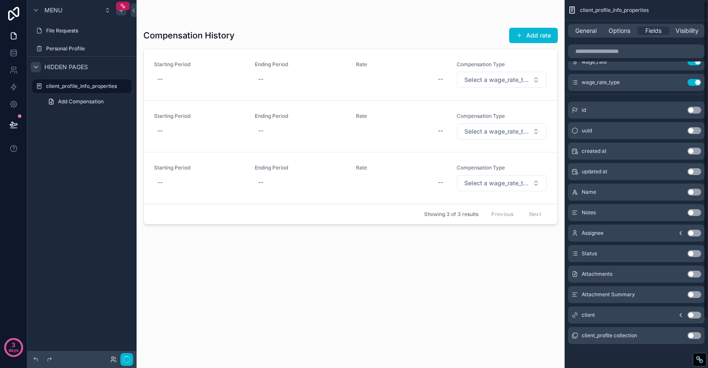
scroll to position [0, 0]
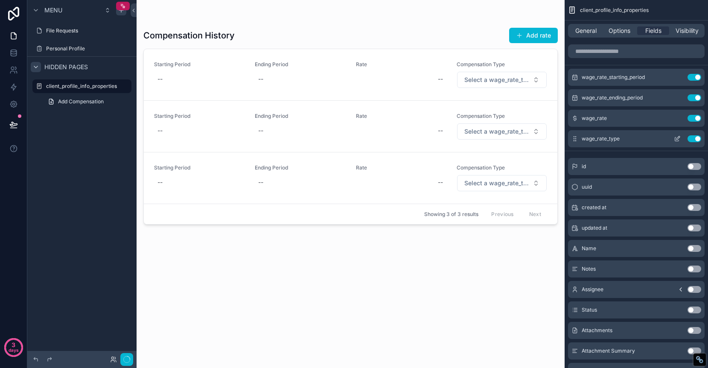
click at [679, 140] on icon "scrollable content" at bounding box center [677, 138] width 7 height 7
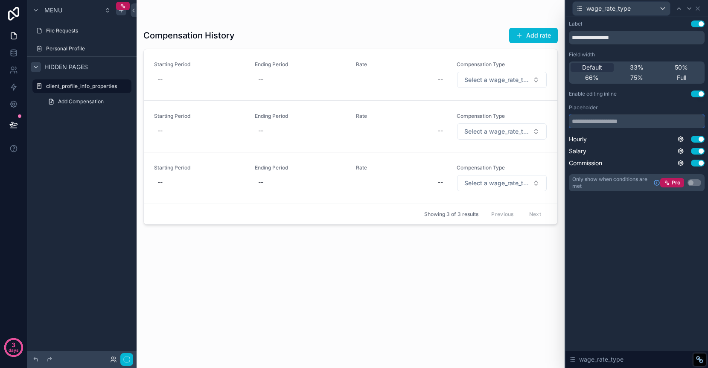
click at [658, 125] on input "text" at bounding box center [637, 121] width 136 height 14
click at [632, 122] on input "text" at bounding box center [637, 121] width 136 height 14
click at [637, 254] on div "**********" at bounding box center [636, 192] width 143 height 351
click at [639, 121] on input "**********" at bounding box center [637, 121] width 136 height 14
type input "**********"
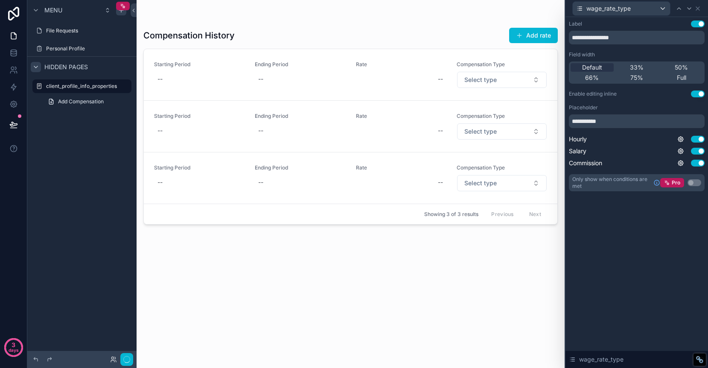
click at [614, 271] on div "**********" at bounding box center [636, 192] width 143 height 351
click at [528, 131] on button "Select type" at bounding box center [502, 131] width 90 height 16
click at [489, 287] on div "Compensation History Add rate Starting Period -- Ending Period -- Rate -- Compe…" at bounding box center [350, 188] width 414 height 337
click at [697, 9] on icon at bounding box center [697, 8] width 7 height 7
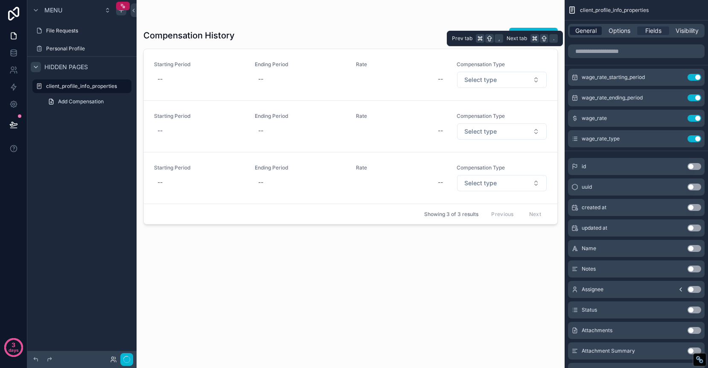
click at [582, 27] on span "General" at bounding box center [585, 30] width 21 height 9
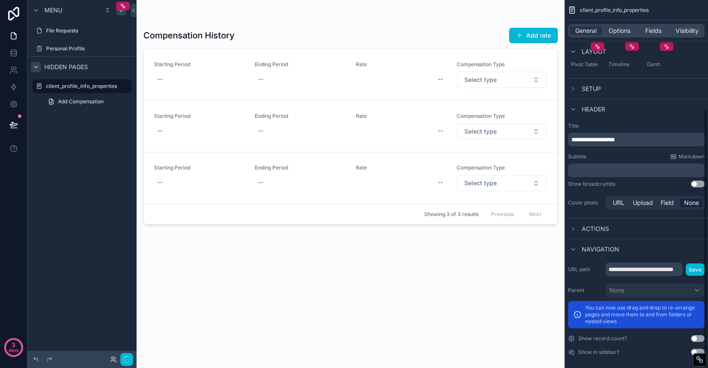
scroll to position [154, 0]
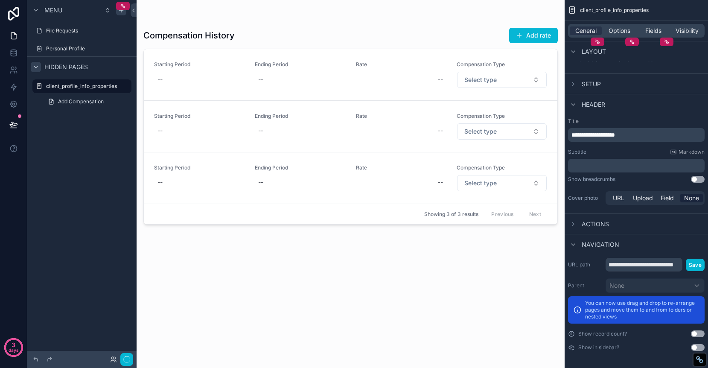
click at [480, 215] on div "Showing 3 of 3 results Previous Next" at bounding box center [350, 214] width 413 height 20
click at [573, 221] on icon "scrollable content" at bounding box center [573, 224] width 7 height 7
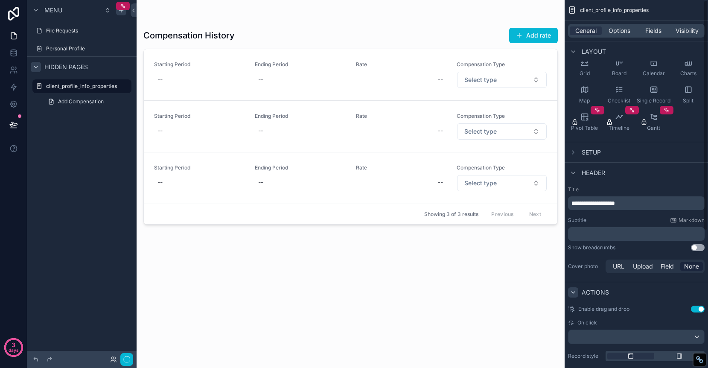
scroll to position [0, 0]
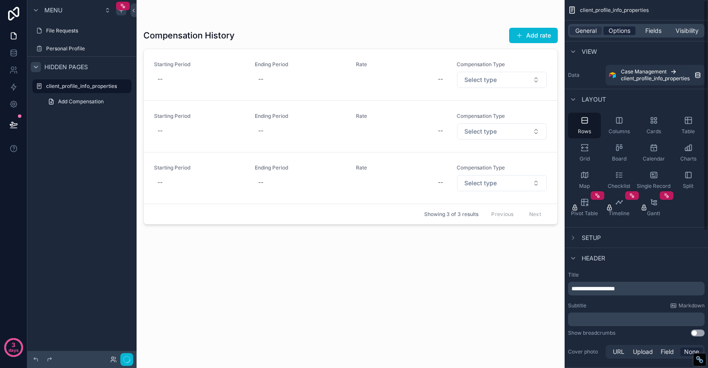
click at [622, 31] on span "Options" at bounding box center [619, 30] width 22 height 9
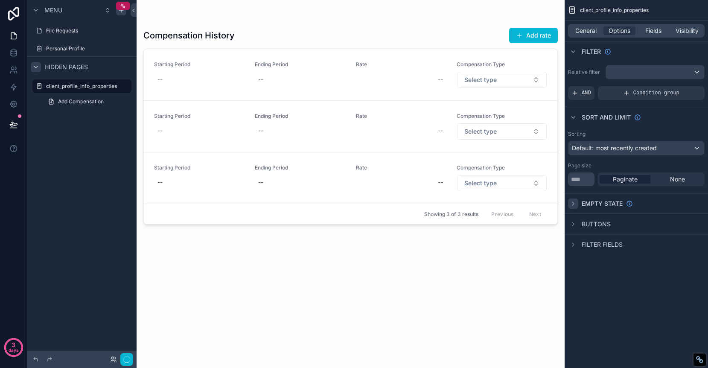
click at [576, 200] on icon "scrollable content" at bounding box center [573, 203] width 7 height 7
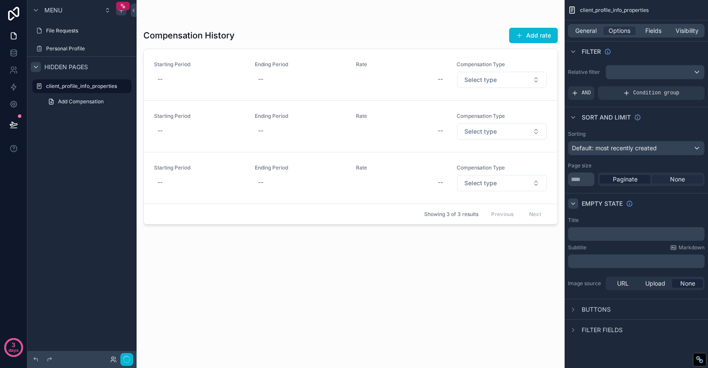
click at [678, 178] on span "None" at bounding box center [677, 179] width 15 height 9
click at [520, 254] on div "Compensation History Add rate Starting Period -- Ending Period -- Rate -- Compe…" at bounding box center [350, 188] width 414 height 337
click at [594, 150] on span "Default: most recently created" at bounding box center [614, 147] width 85 height 7
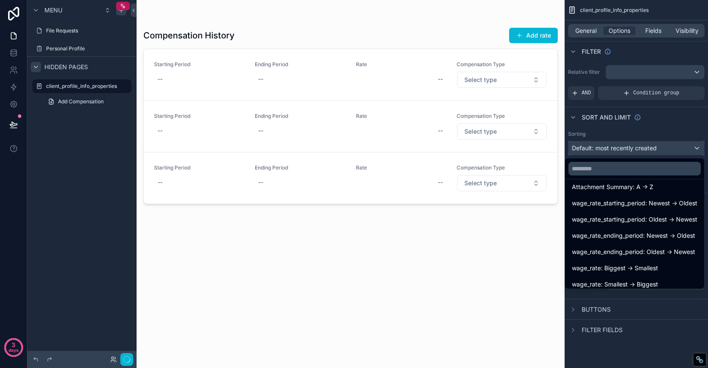
scroll to position [174, 0]
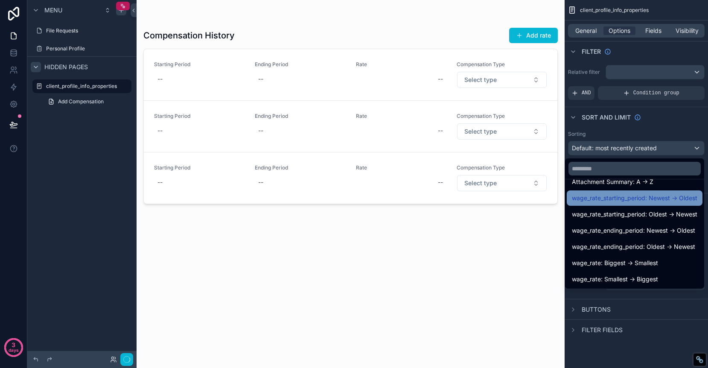
click at [632, 200] on span "wage_rate_starting_period: Newest -> Oldest" at bounding box center [634, 198] width 125 height 10
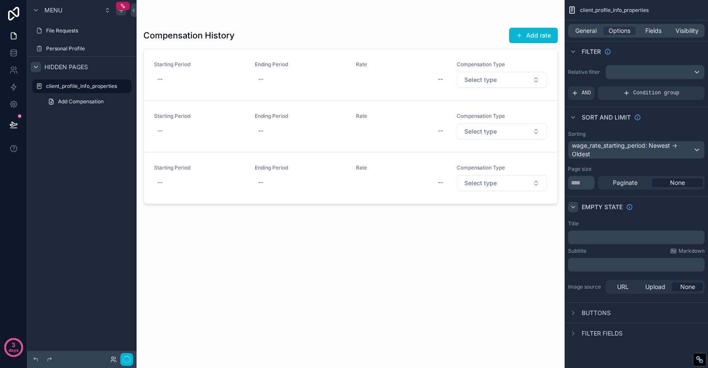
click at [517, 279] on div "Compensation History Add rate Starting Period -- Ending Period -- Rate -- Compe…" at bounding box center [350, 188] width 414 height 337
click at [471, 22] on div "Compensation History Add rate Starting Period -- Ending Period -- Rate -- Compe…" at bounding box center [350, 188] width 414 height 337
click at [64, 47] on label "Personal Profile" at bounding box center [80, 48] width 68 height 7
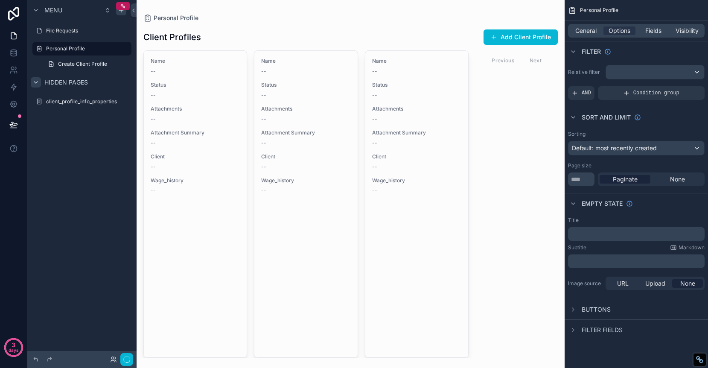
click at [436, 111] on div "scrollable content" at bounding box center [351, 184] width 428 height 368
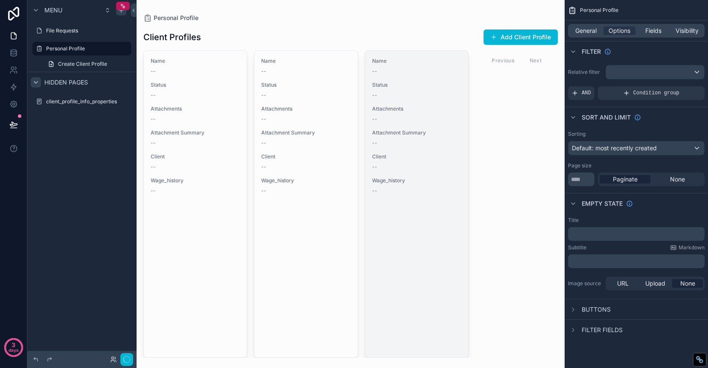
click at [422, 81] on div "Name -- Status -- Attachments -- Attachment Summary -- Client -- Wage_history --" at bounding box center [416, 126] width 103 height 150
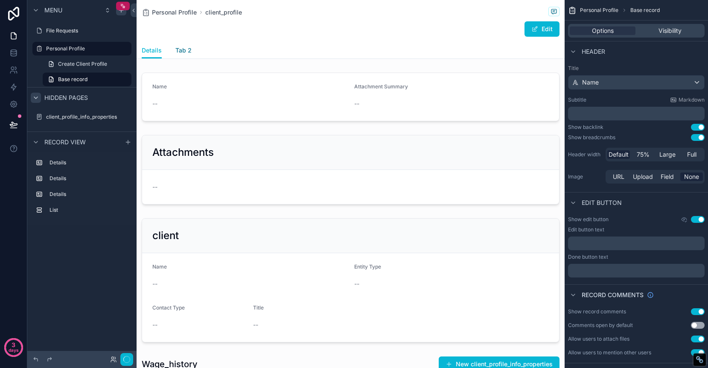
click at [187, 52] on span "Tab 2" at bounding box center [183, 50] width 16 height 9
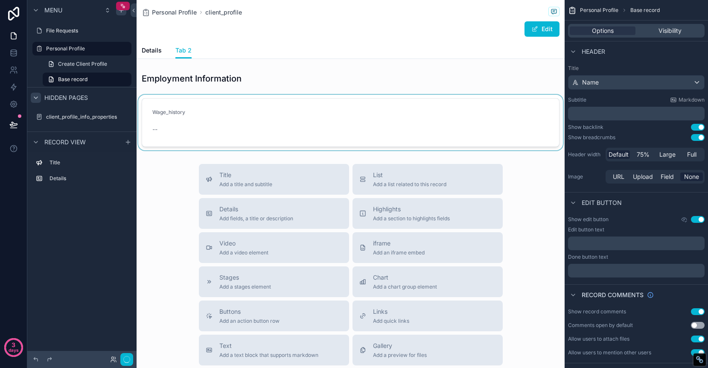
click at [207, 112] on div "scrollable content" at bounding box center [351, 122] width 428 height 55
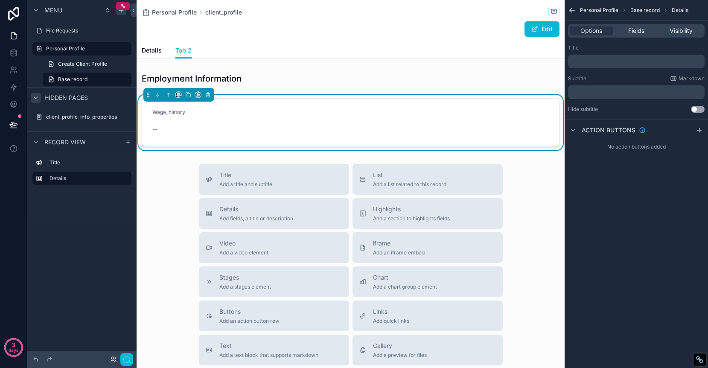
click at [189, 124] on div "--" at bounding box center [199, 129] width 94 height 14
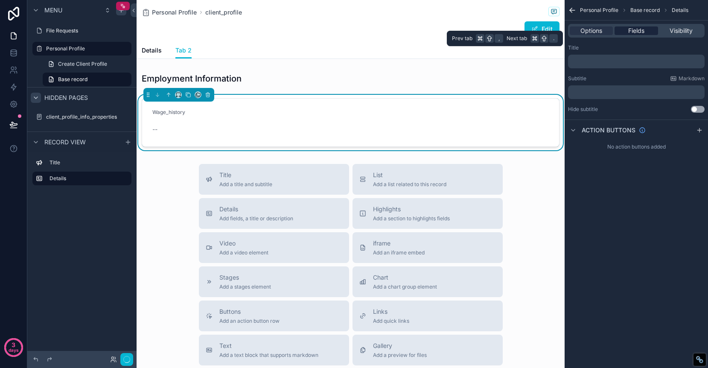
click at [642, 32] on span "Fields" at bounding box center [636, 30] width 16 height 9
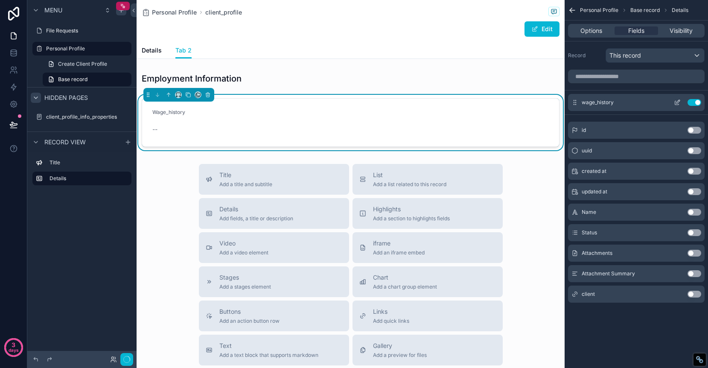
click at [677, 102] on icon "scrollable content" at bounding box center [677, 101] width 3 height 3
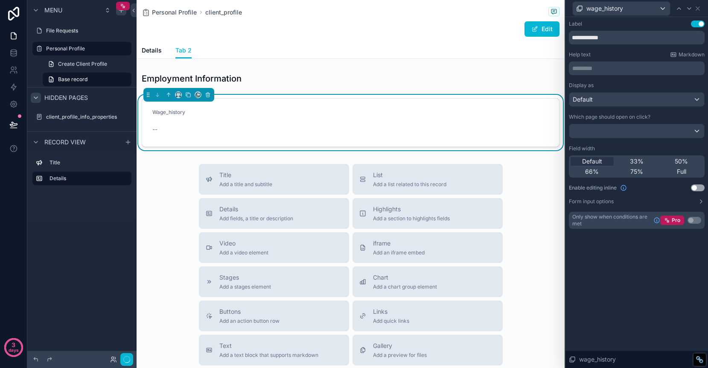
click at [702, 189] on button "Use setting" at bounding box center [698, 187] width 14 height 7
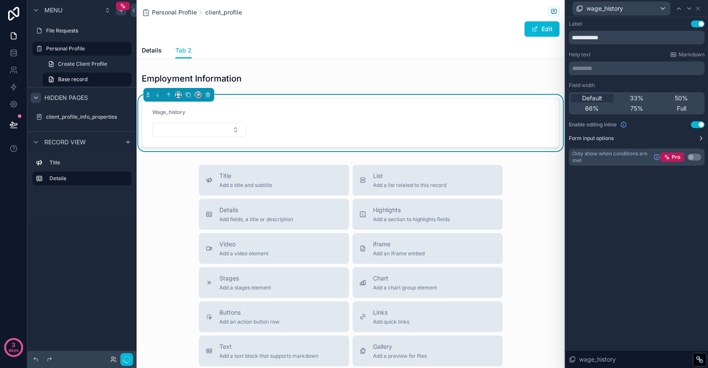
click at [696, 141] on button "Form input options" at bounding box center [637, 138] width 136 height 7
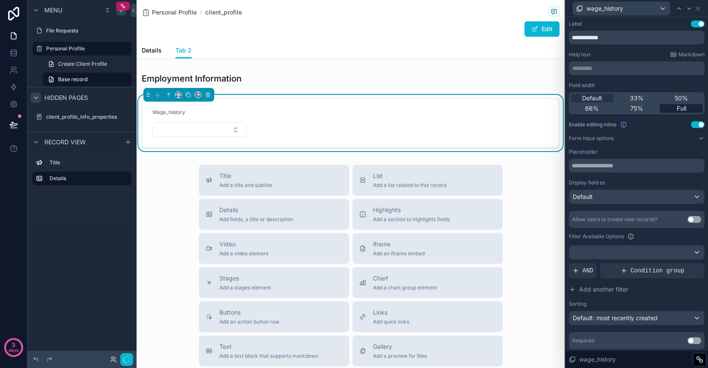
click at [680, 105] on span "Full" at bounding box center [681, 108] width 9 height 9
click at [638, 110] on span "75%" at bounding box center [636, 108] width 13 height 9
click at [596, 109] on span "66%" at bounding box center [592, 108] width 14 height 9
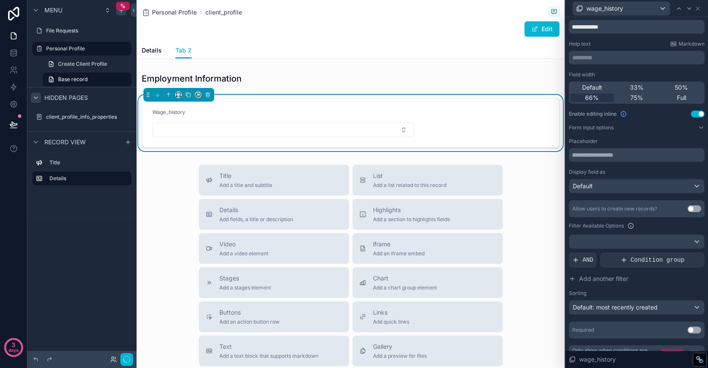
scroll to position [15, 0]
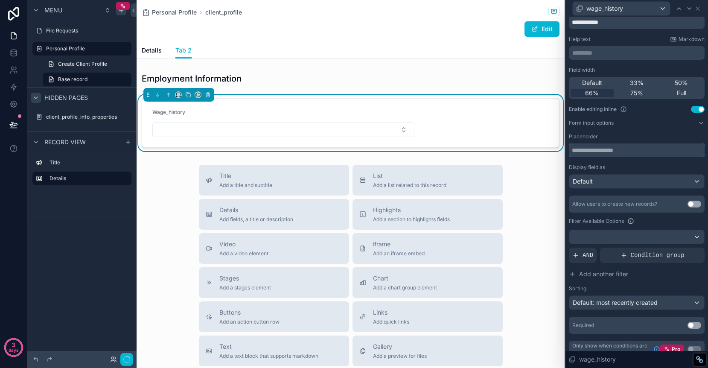
click at [663, 151] on input "text" at bounding box center [637, 150] width 136 height 14
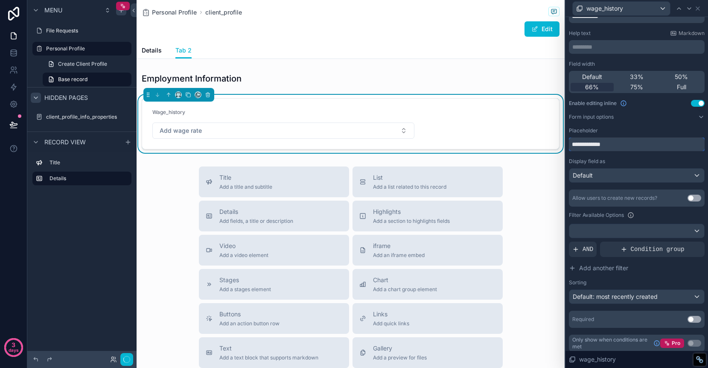
scroll to position [26, 0]
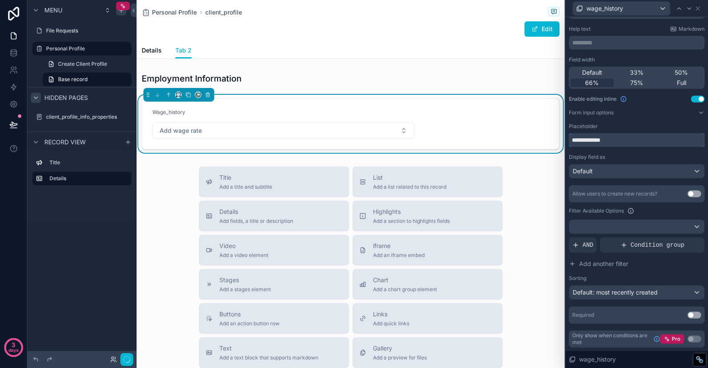
type input "**********"
click at [698, 194] on button "Use setting" at bounding box center [694, 193] width 14 height 7
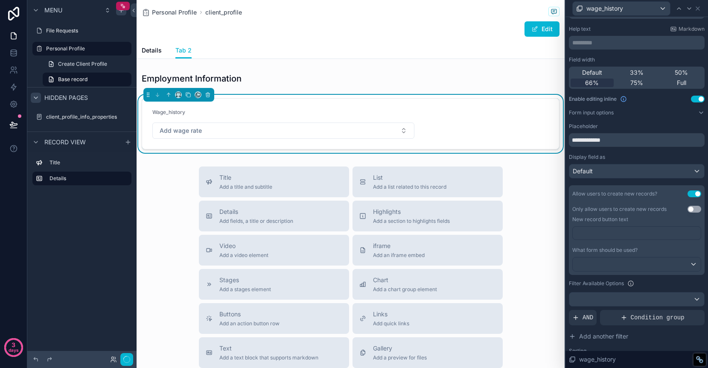
click at [694, 211] on button "Use setting" at bounding box center [694, 209] width 14 height 7
click at [675, 234] on p "﻿" at bounding box center [637, 233] width 123 height 9
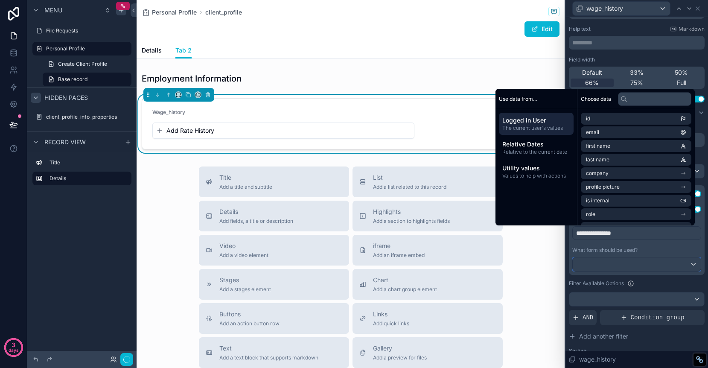
click at [682, 267] on div at bounding box center [637, 264] width 128 height 14
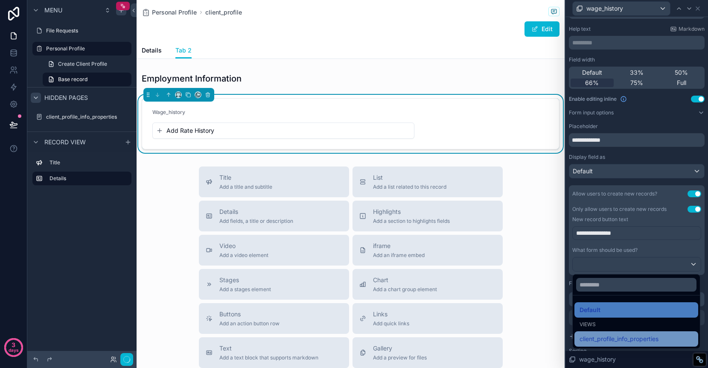
click at [666, 336] on div "client_profile_info_properties" at bounding box center [635, 339] width 113 height 10
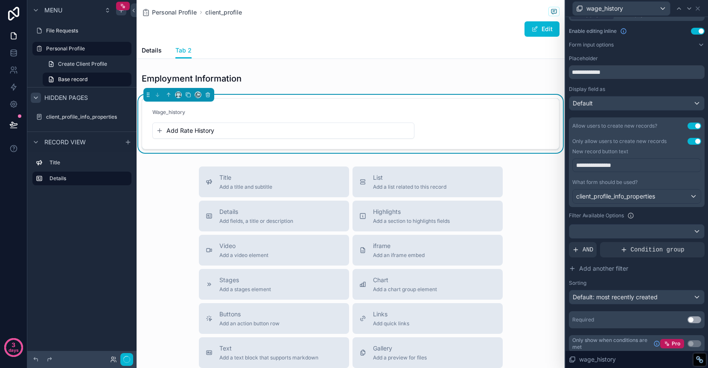
scroll to position [98, 0]
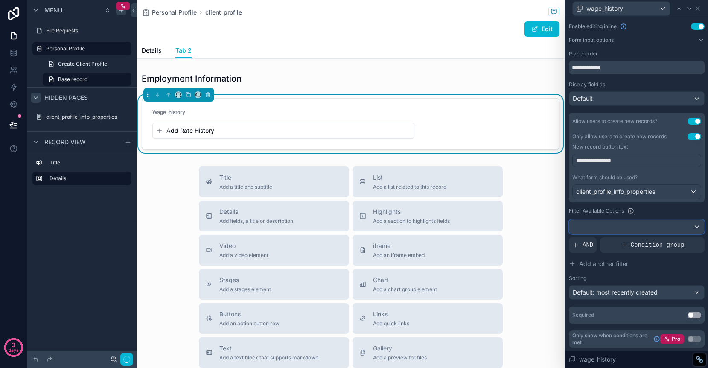
click at [695, 229] on div at bounding box center [636, 227] width 135 height 14
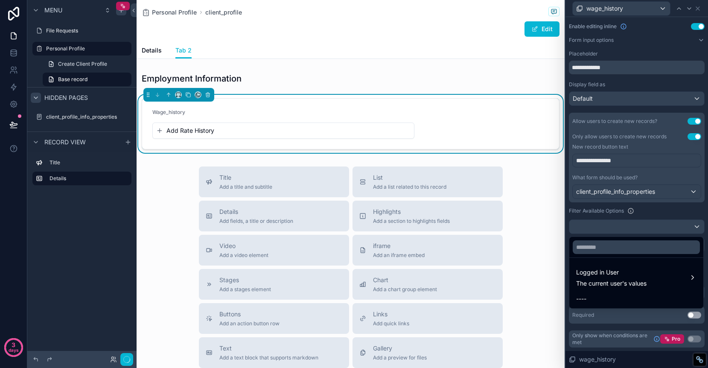
click at [695, 9] on div at bounding box center [636, 184] width 143 height 368
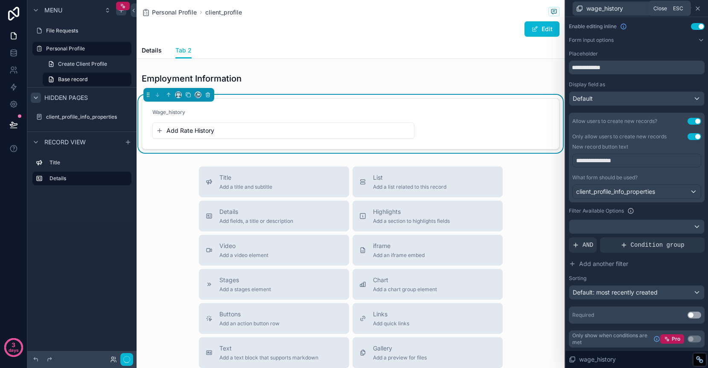
click at [698, 8] on icon at bounding box center [697, 8] width 3 height 3
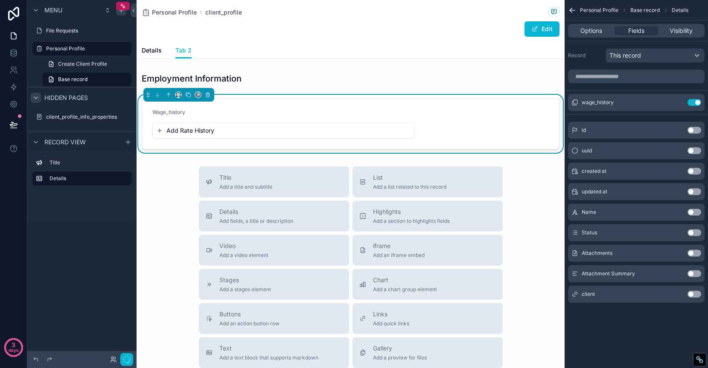
click at [180, 131] on span "Add Rate History" at bounding box center [190, 130] width 48 height 9
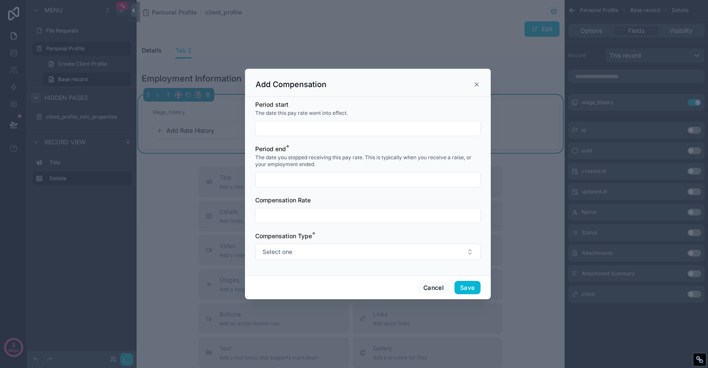
click at [350, 129] on input "scrollable content" at bounding box center [368, 128] width 224 height 12
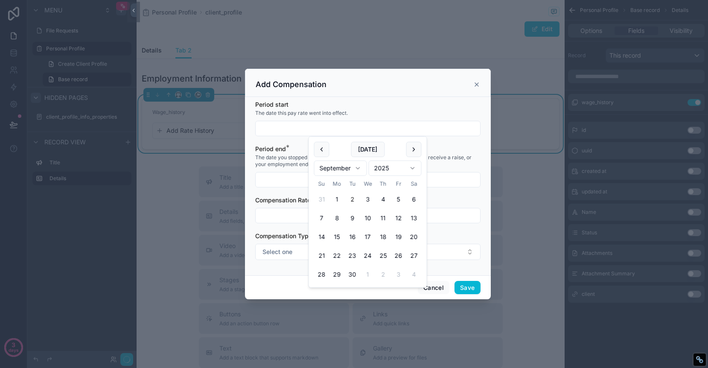
click at [352, 199] on button "2" at bounding box center [352, 199] width 15 height 15
type input "********"
drag, startPoint x: 288, startPoint y: 184, endPoint x: 297, endPoint y: 178, distance: 10.7
click at [288, 184] on input "scrollable content" at bounding box center [368, 180] width 224 height 12
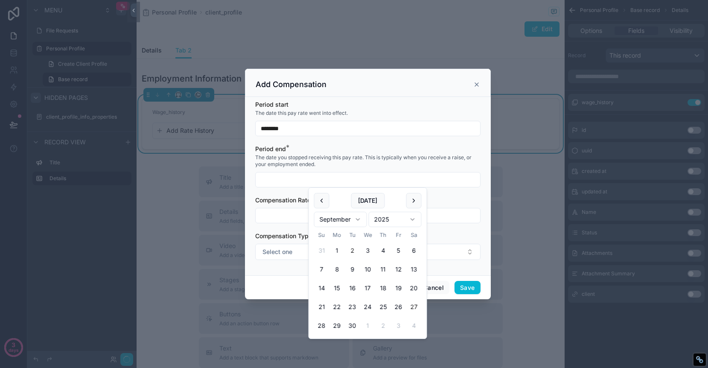
click at [411, 309] on button "27" at bounding box center [413, 306] width 15 height 15
type input "*********"
click at [290, 211] on input "scrollable content" at bounding box center [368, 215] width 224 height 12
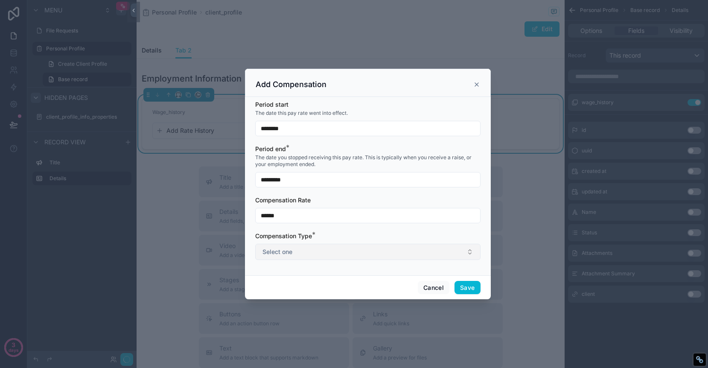
type input "******"
click at [294, 254] on button "Select one" at bounding box center [367, 252] width 225 height 16
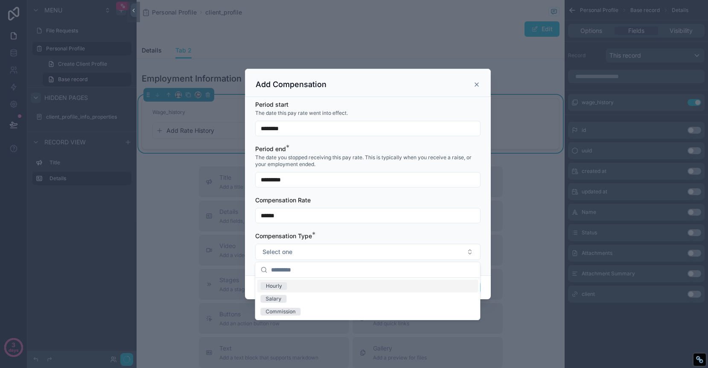
click at [297, 285] on div "Hourly" at bounding box center [367, 285] width 221 height 13
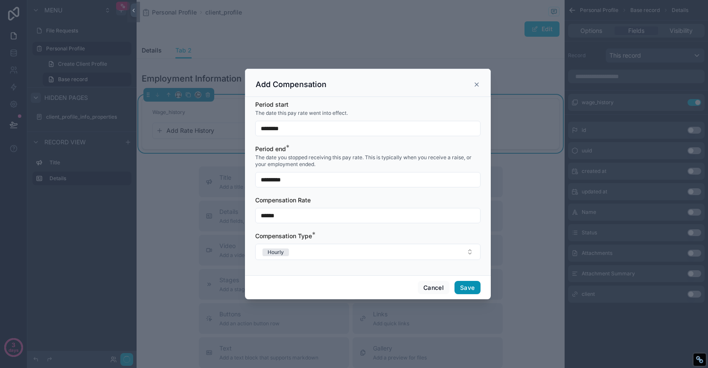
click at [463, 286] on button "Save" at bounding box center [467, 288] width 26 height 14
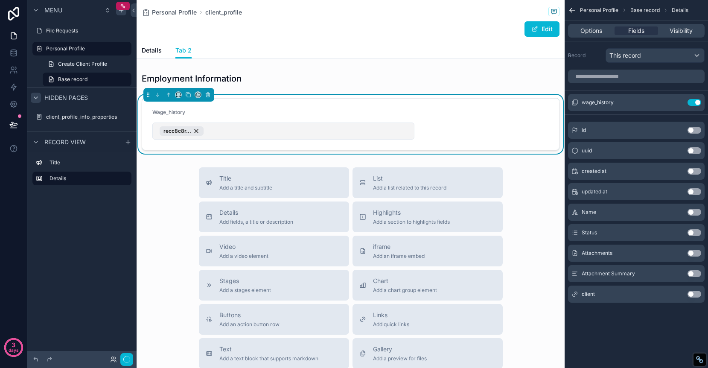
click at [373, 126] on button "recc8c8r..." at bounding box center [283, 130] width 262 height 17
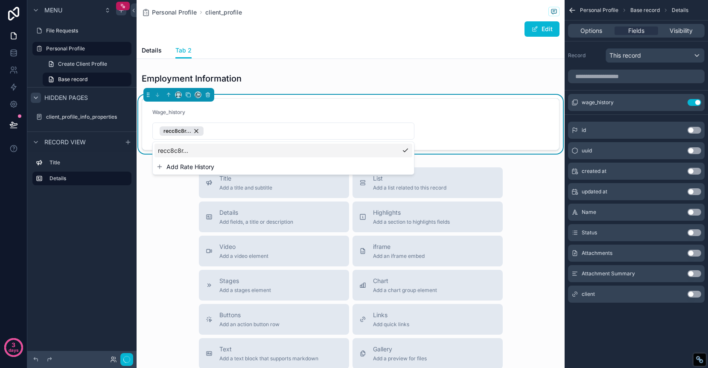
click at [451, 132] on form "Wage_history recc8c8r..." at bounding box center [350, 124] width 417 height 51
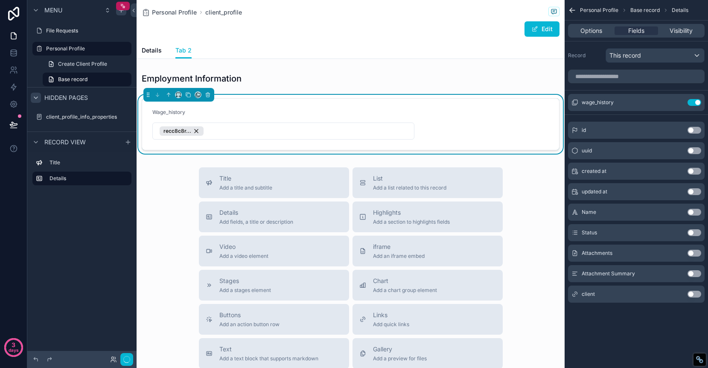
click at [368, 117] on div "Wage_history" at bounding box center [283, 114] width 262 height 10
click at [368, 111] on div "Wage_history" at bounding box center [283, 114] width 262 height 10
click at [676, 101] on icon "scrollable content" at bounding box center [677, 102] width 7 height 7
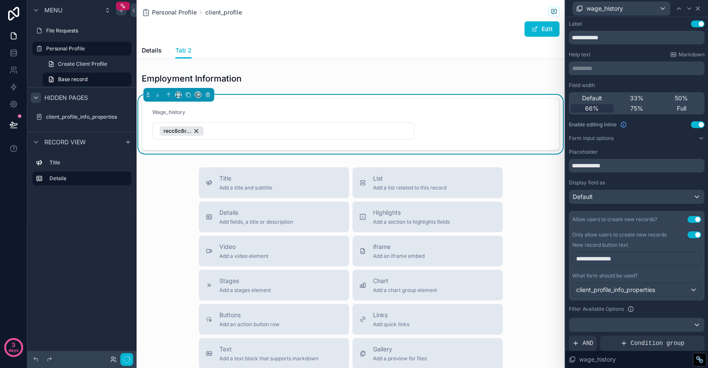
click at [697, 11] on icon at bounding box center [697, 8] width 7 height 7
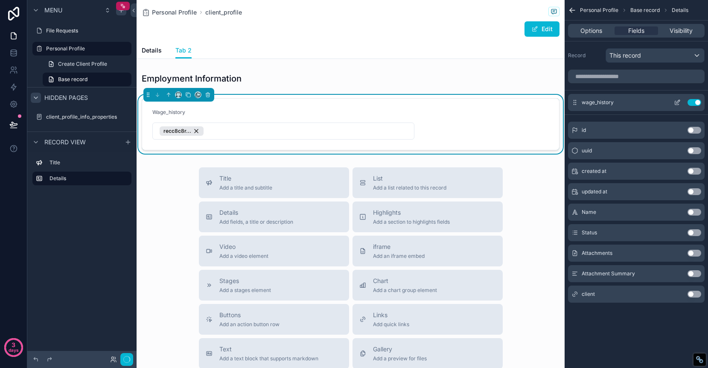
click at [676, 104] on icon "scrollable content" at bounding box center [677, 102] width 7 height 7
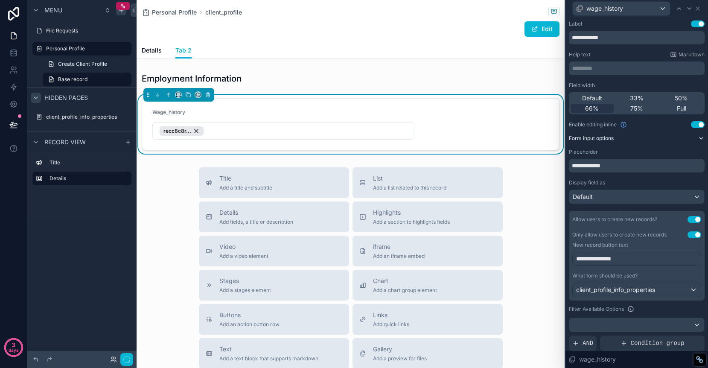
click at [700, 140] on icon at bounding box center [701, 138] width 7 height 7
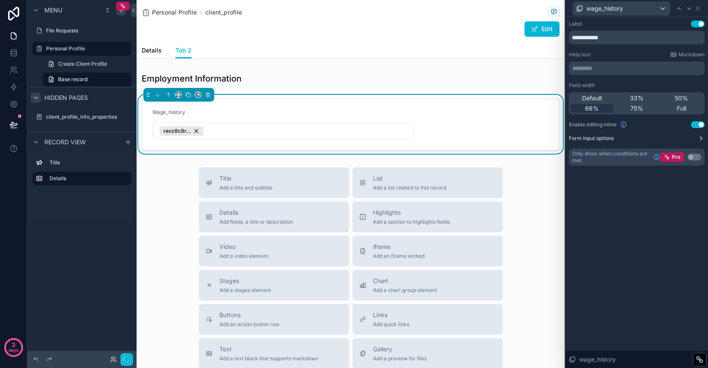
click at [700, 140] on icon at bounding box center [701, 138] width 2 height 3
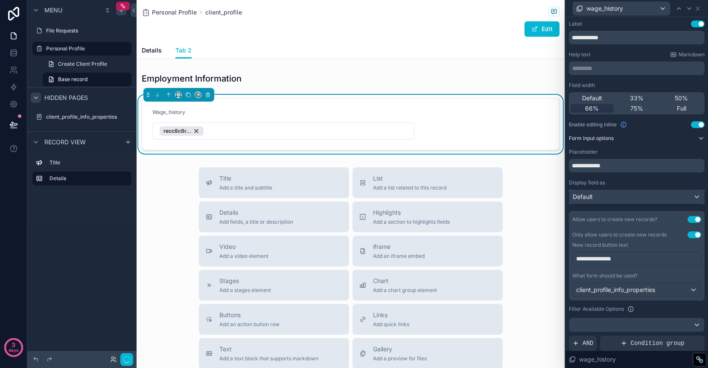
click at [669, 200] on div "Default" at bounding box center [636, 197] width 135 height 14
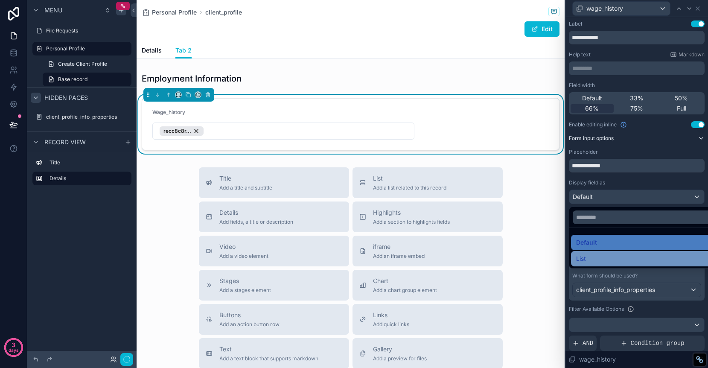
click at [647, 258] on div "List" at bounding box center [646, 258] width 141 height 10
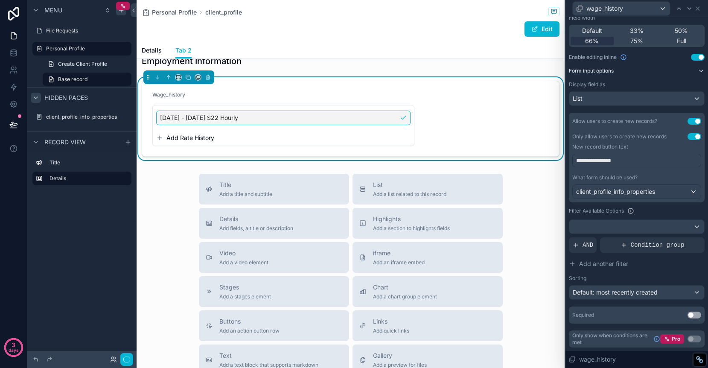
scroll to position [15, 0]
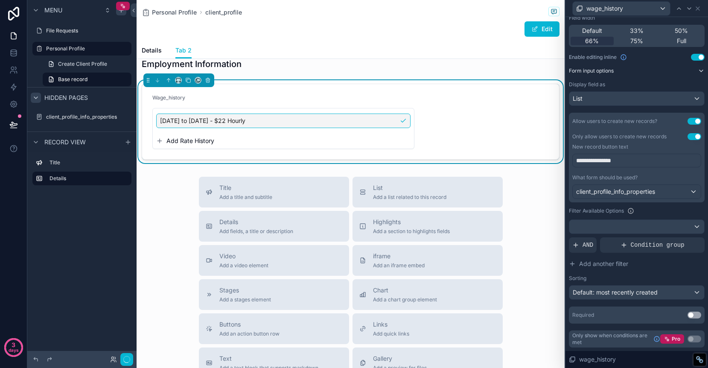
click at [213, 92] on form "Wage_history 9/2/25 to 9/27/25 - $22 Hourly Add Rate History" at bounding box center [350, 121] width 417 height 75
click at [186, 49] on span "Tab 2" at bounding box center [183, 50] width 16 height 9
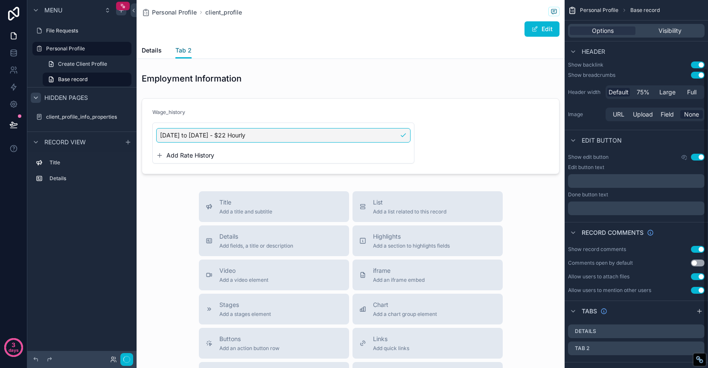
scroll to position [104, 0]
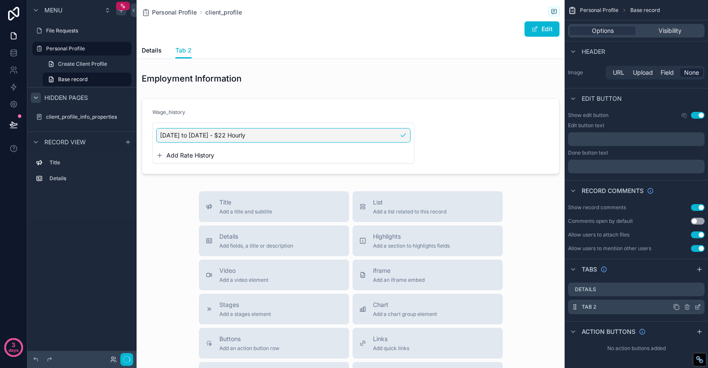
click at [698, 305] on icon "scrollable content" at bounding box center [698, 305] width 3 height 3
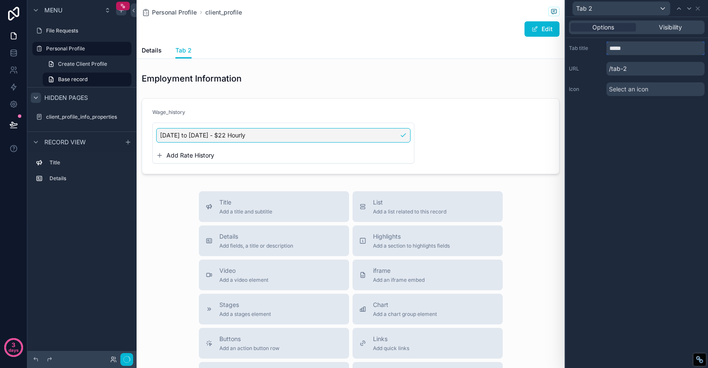
click at [646, 54] on input "*****" at bounding box center [655, 48] width 98 height 14
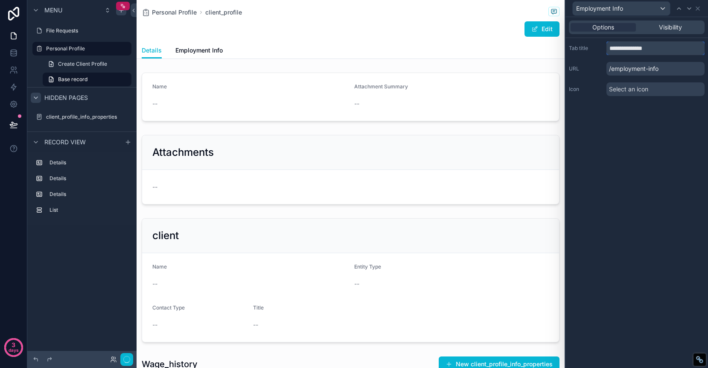
type input "**********"
click at [662, 87] on div "Select an icon" at bounding box center [655, 89] width 98 height 14
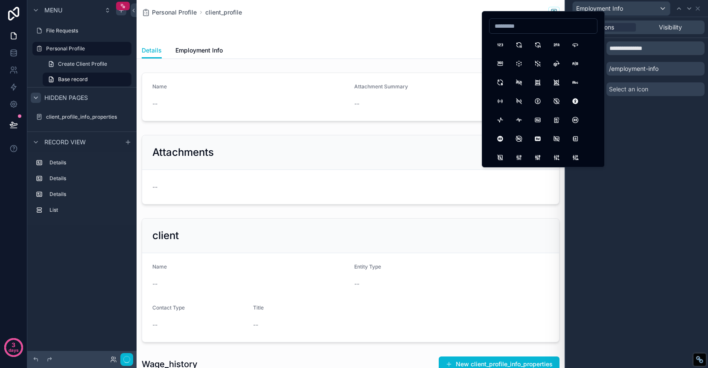
click at [541, 28] on input at bounding box center [543, 26] width 108 height 12
type input "*"
click at [532, 26] on input "*****" at bounding box center [543, 26] width 108 height 12
type input "*"
type input "******"
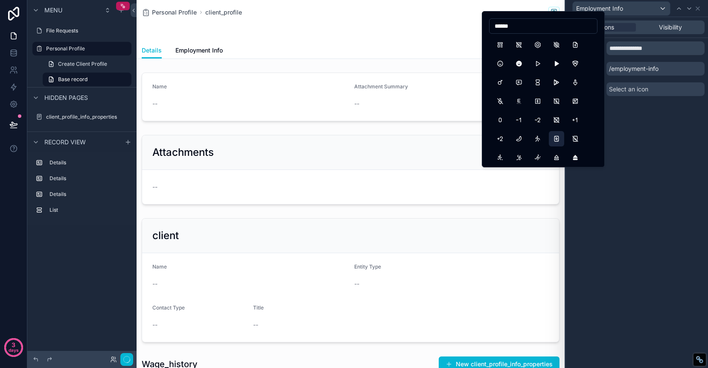
scroll to position [104, 0]
type input "******"
click at [500, 99] on button "EmpathizeOff" at bounding box center [499, 100] width 15 height 15
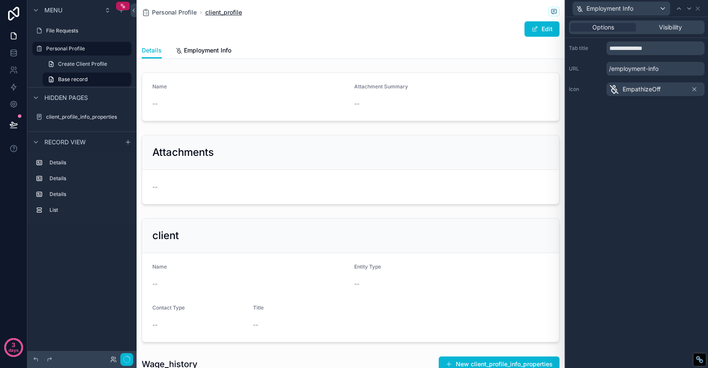
click at [233, 9] on span "client_profile" at bounding box center [223, 12] width 37 height 9
click at [628, 9] on span "Employment Info" at bounding box center [609, 8] width 47 height 9
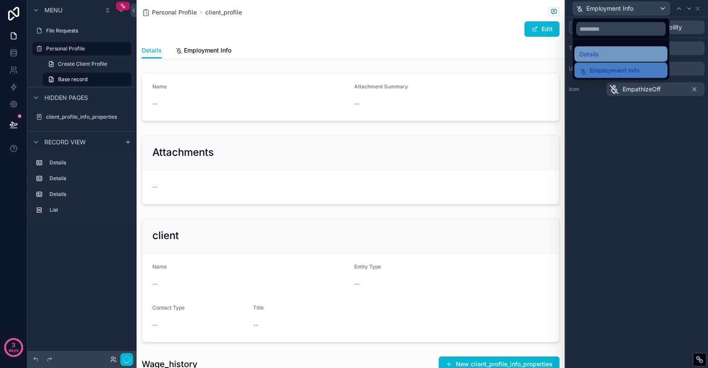
click at [614, 55] on div "Details" at bounding box center [620, 54] width 83 height 10
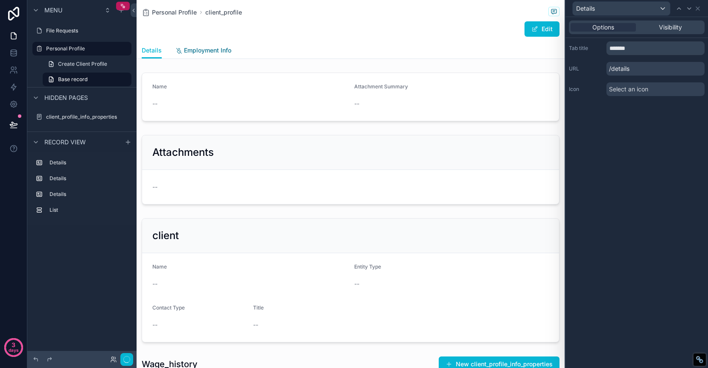
click at [206, 47] on span "Employment Info" at bounding box center [207, 50] width 47 height 9
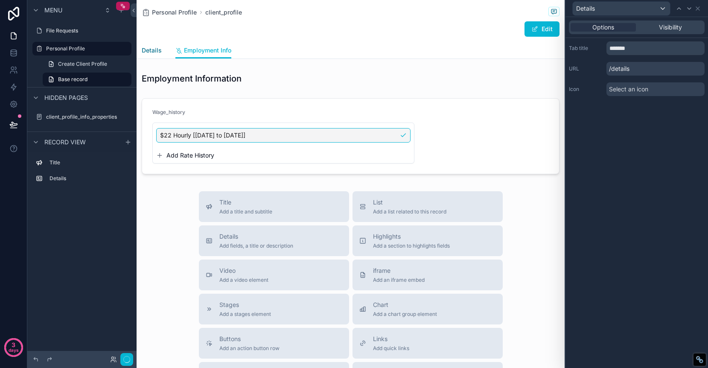
click at [148, 52] on span "Details" at bounding box center [152, 50] width 20 height 9
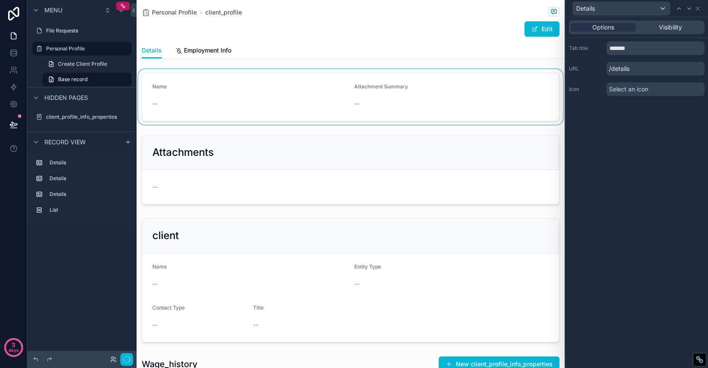
click at [347, 74] on div "scrollable content" at bounding box center [351, 96] width 428 height 55
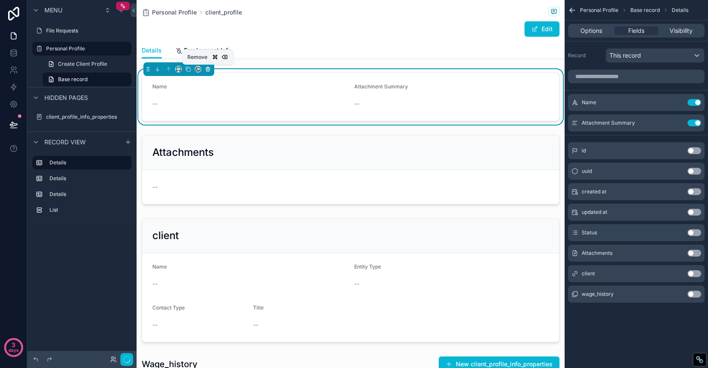
click at [205, 70] on icon "scrollable content" at bounding box center [208, 69] width 6 height 6
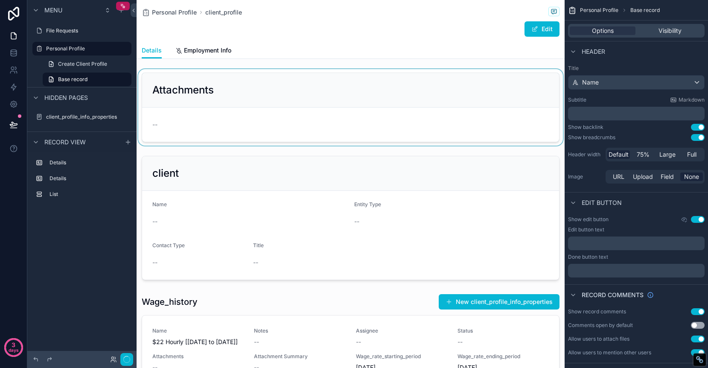
click at [212, 78] on div "scrollable content" at bounding box center [351, 107] width 428 height 76
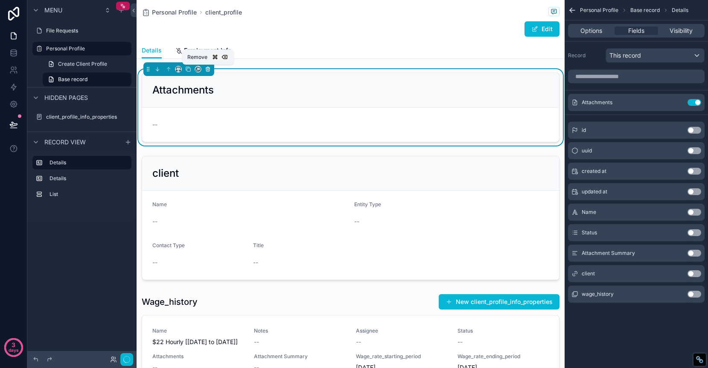
click at [209, 69] on icon "scrollable content" at bounding box center [207, 69] width 3 height 3
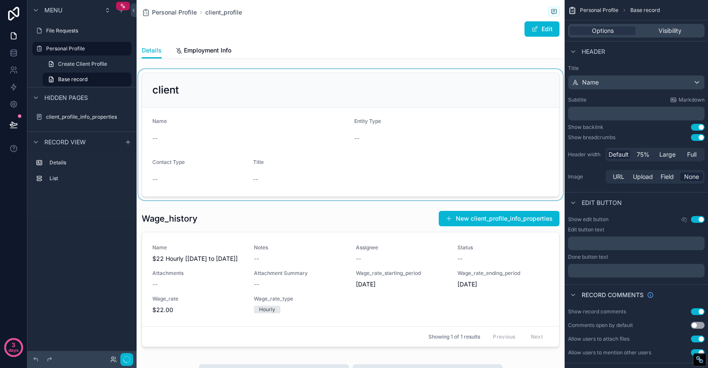
click at [203, 77] on div "scrollable content" at bounding box center [351, 134] width 428 height 131
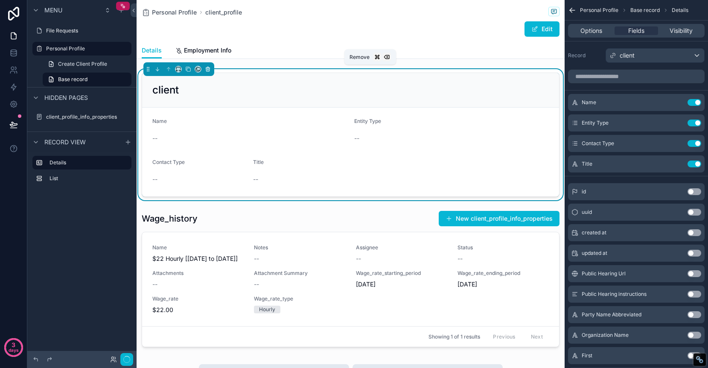
click at [207, 68] on icon "scrollable content" at bounding box center [208, 68] width 4 height 0
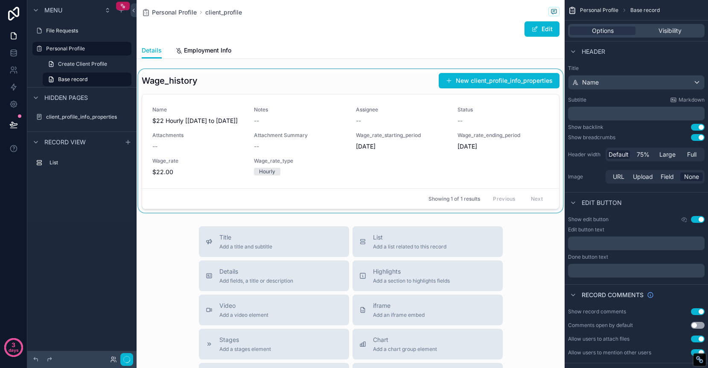
click at [228, 76] on div "scrollable content" at bounding box center [351, 140] width 428 height 143
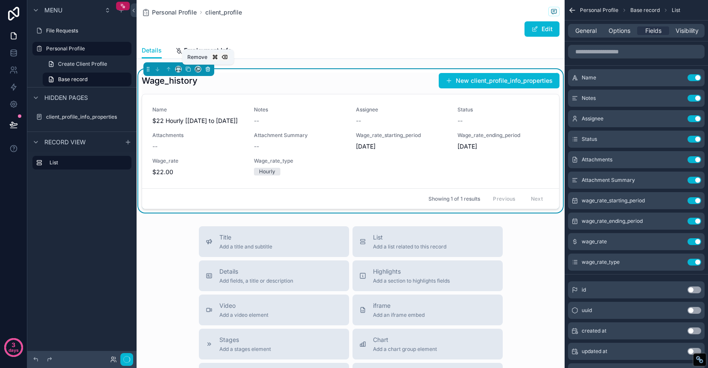
click at [206, 68] on icon "scrollable content" at bounding box center [207, 69] width 3 height 3
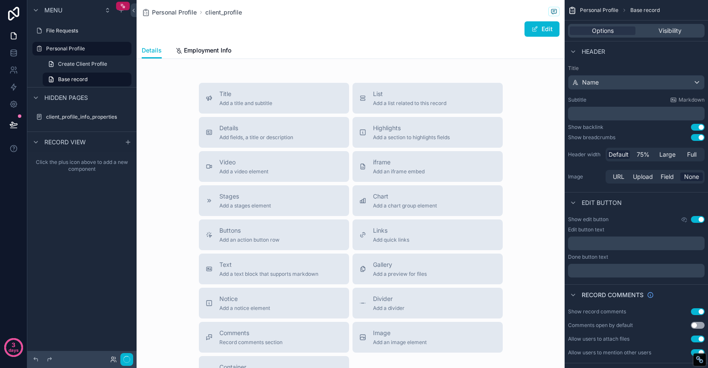
scroll to position [5, 0]
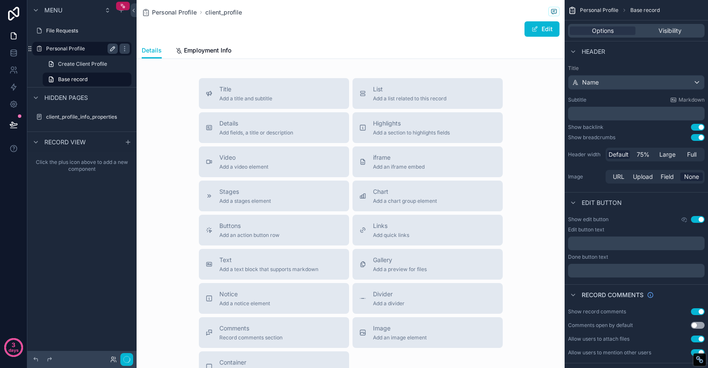
click at [110, 50] on icon "scrollable content" at bounding box center [112, 48] width 7 height 7
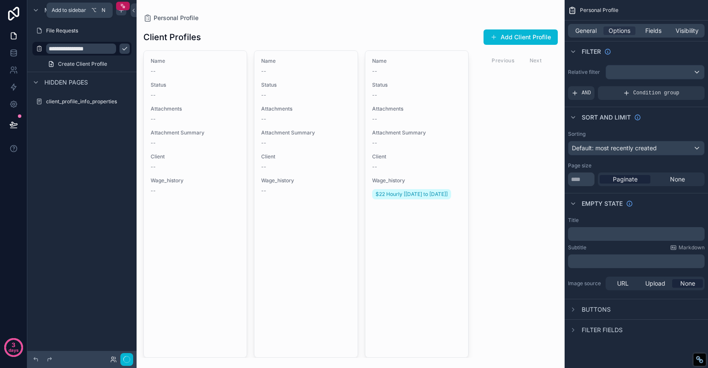
click at [122, 12] on icon "scrollable content" at bounding box center [121, 10] width 7 height 7
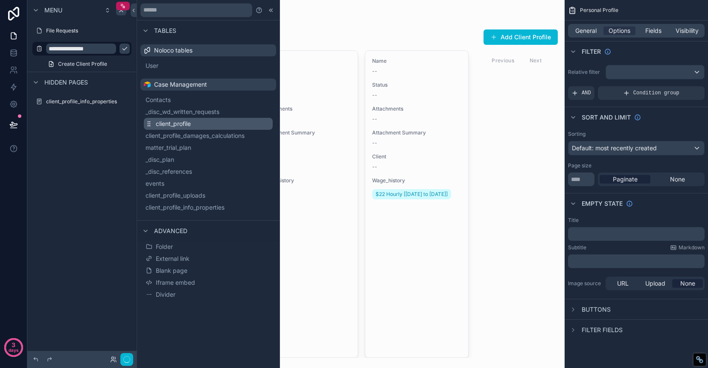
click at [201, 123] on button "client_profile" at bounding box center [208, 124] width 129 height 12
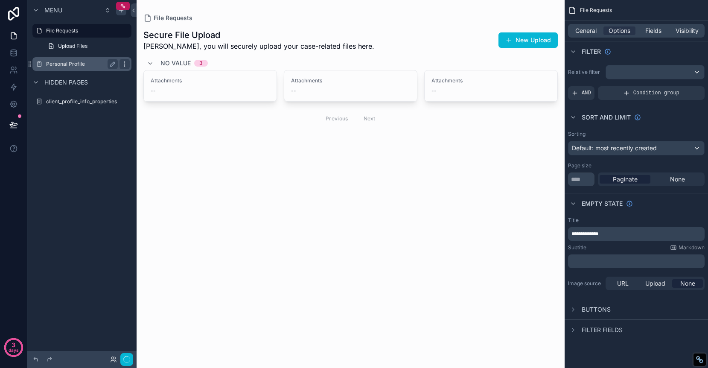
click at [125, 66] on icon "scrollable content" at bounding box center [124, 66] width 0 height 0
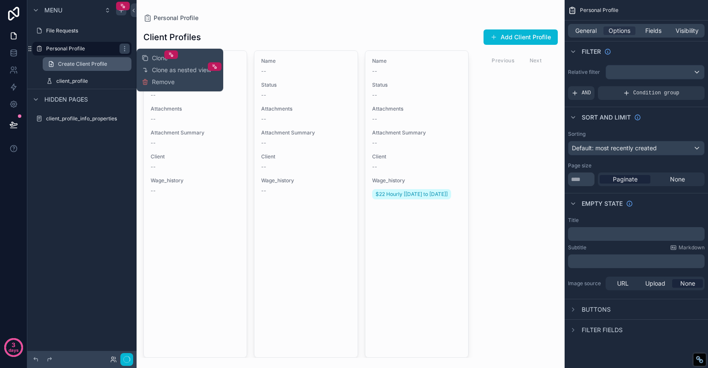
click at [101, 64] on span "Create Client Profile" at bounding box center [82, 64] width 49 height 7
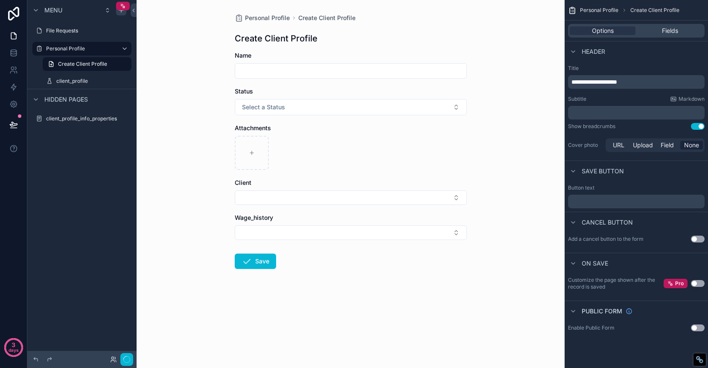
click at [173, 122] on div "Personal Profile Create Client Profile Create Client Profile Name Status Select…" at bounding box center [351, 184] width 428 height 368
click at [76, 81] on label "client_profile" at bounding box center [85, 81] width 58 height 7
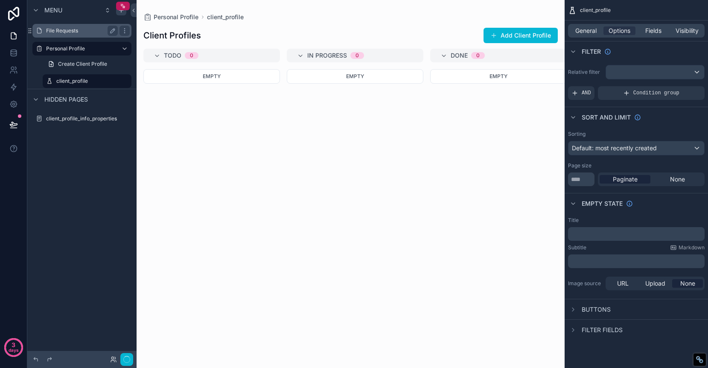
click at [69, 28] on label "File Requests" at bounding box center [80, 30] width 68 height 7
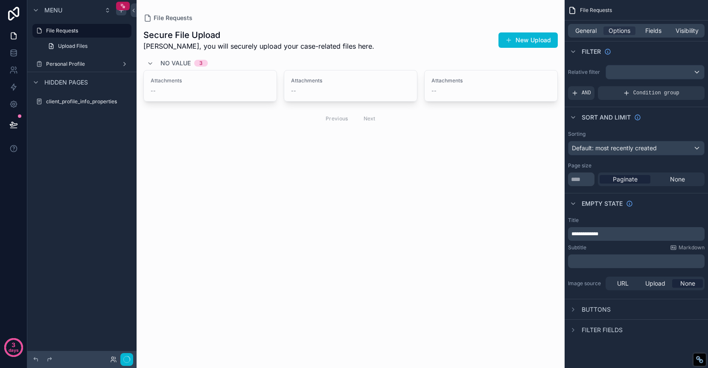
click at [280, 40] on div "scrollable content" at bounding box center [351, 78] width 428 height 156
click at [588, 30] on span "General" at bounding box center [585, 30] width 21 height 9
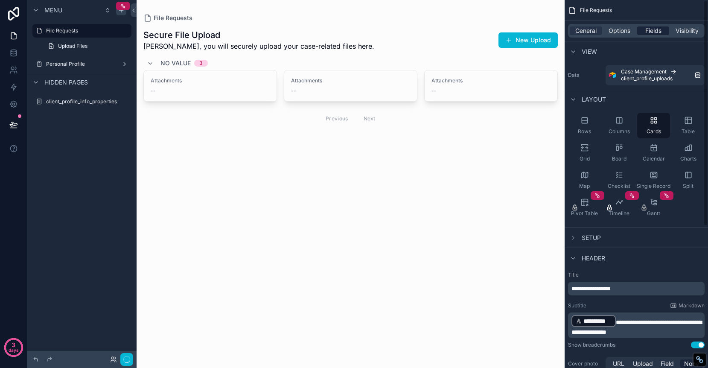
drag, startPoint x: 623, startPoint y: 33, endPoint x: 652, endPoint y: 33, distance: 28.6
click at [622, 33] on span "Options" at bounding box center [619, 30] width 22 height 9
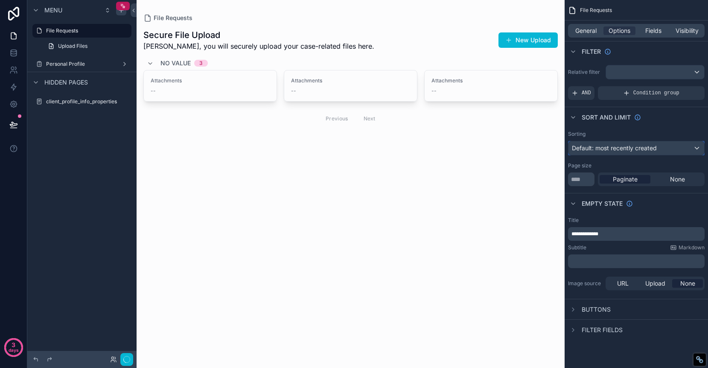
click at [635, 149] on span "Default: most recently created" at bounding box center [614, 147] width 85 height 7
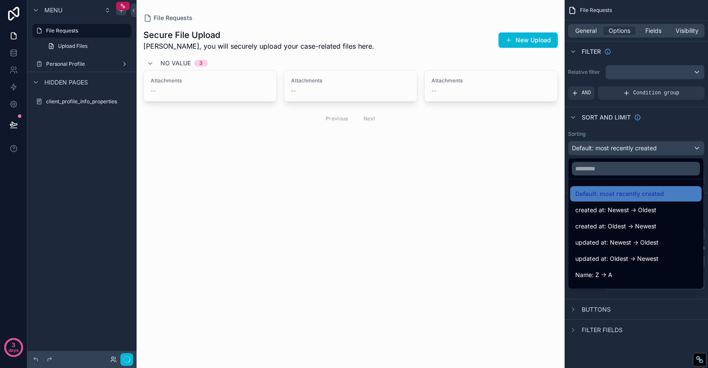
click at [672, 125] on div "scrollable content" at bounding box center [354, 184] width 708 height 368
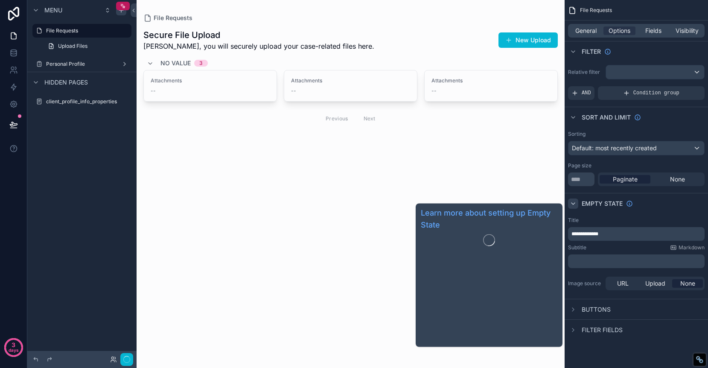
click at [573, 204] on icon "scrollable content" at bounding box center [573, 203] width 7 height 7
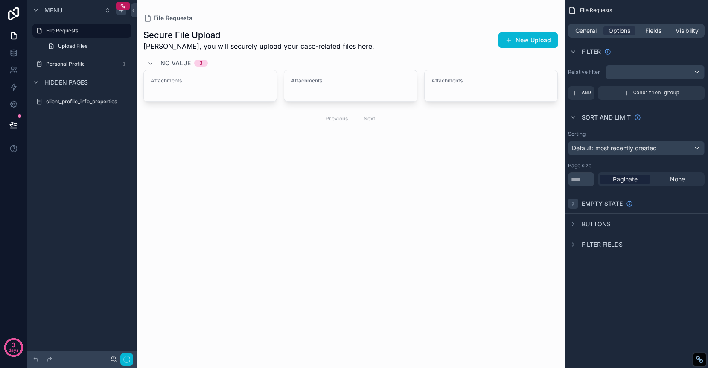
click at [573, 204] on icon "scrollable content" at bounding box center [573, 203] width 2 height 3
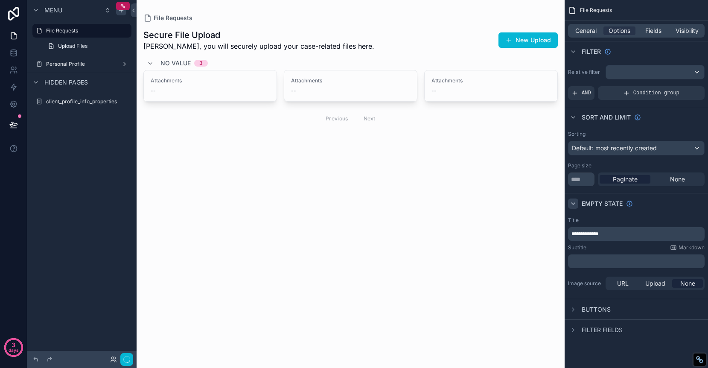
click at [617, 231] on p "**********" at bounding box center [636, 233] width 131 height 7
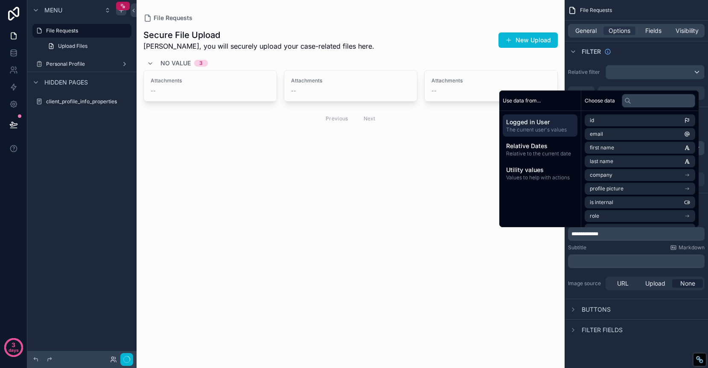
click at [617, 255] on div "﻿" at bounding box center [636, 261] width 137 height 14
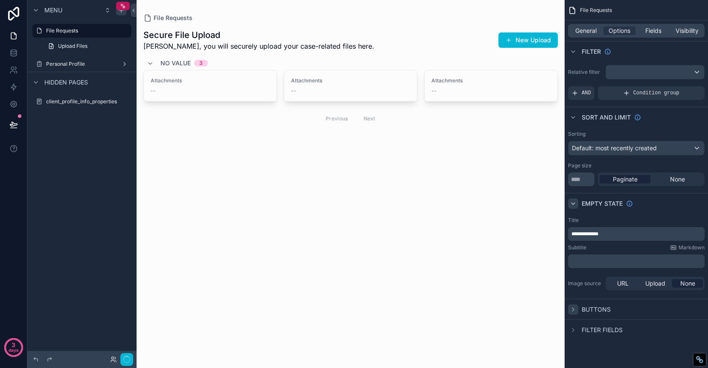
click at [574, 307] on icon "scrollable content" at bounding box center [573, 309] width 7 height 7
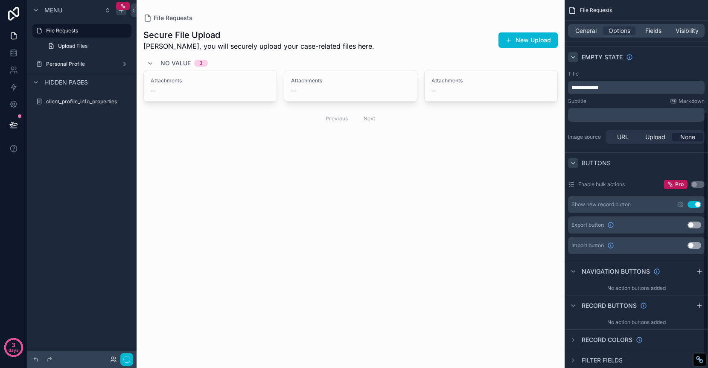
scroll to position [162, 0]
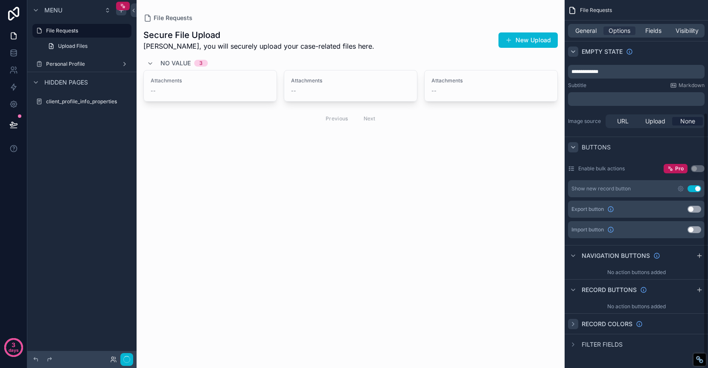
click at [572, 323] on icon "scrollable content" at bounding box center [573, 323] width 7 height 7
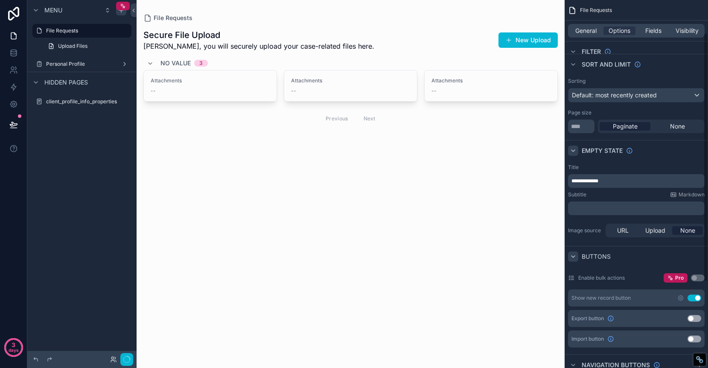
scroll to position [30, 0]
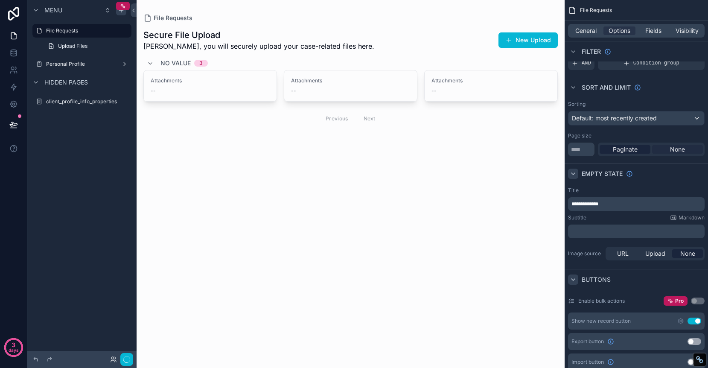
click at [679, 151] on span "None" at bounding box center [677, 149] width 15 height 9
click at [624, 150] on span "Paginate" at bounding box center [625, 149] width 25 height 9
click at [687, 151] on div "None" at bounding box center [677, 149] width 51 height 9
click at [626, 152] on span "Paginate" at bounding box center [625, 149] width 25 height 9
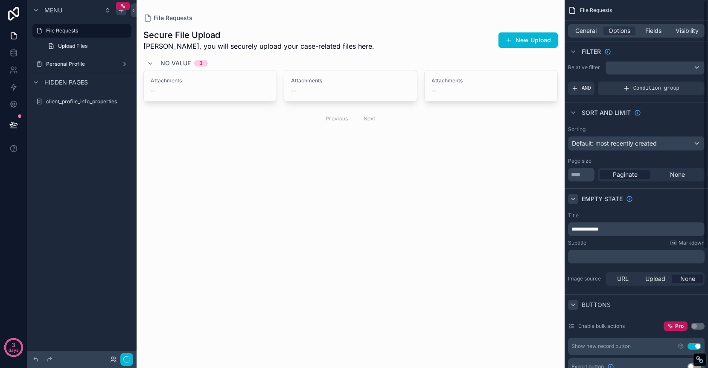
scroll to position [0, 0]
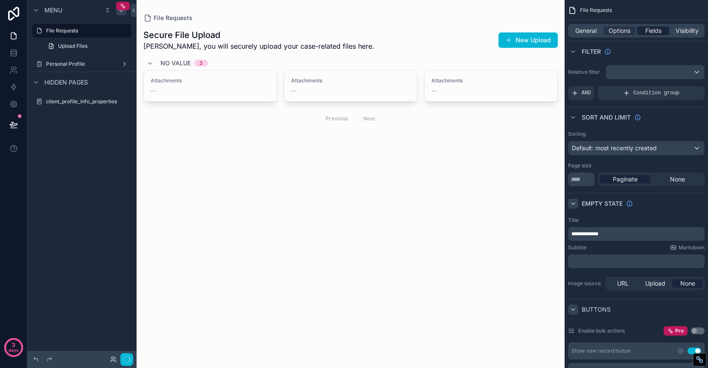
click at [652, 30] on span "Fields" at bounding box center [653, 30] width 16 height 9
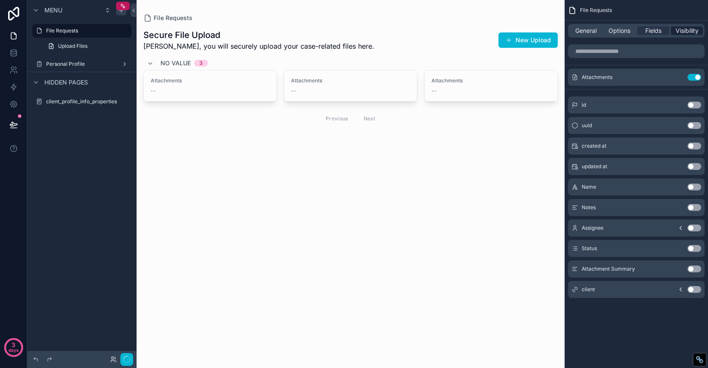
click at [687, 30] on span "Visibility" at bounding box center [686, 30] width 23 height 9
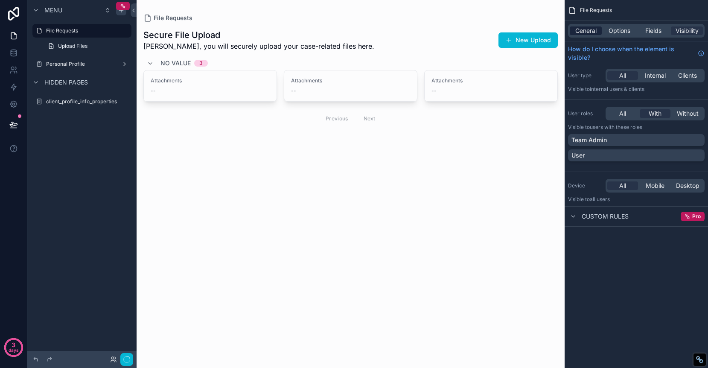
click at [586, 31] on span "General" at bounding box center [585, 30] width 21 height 9
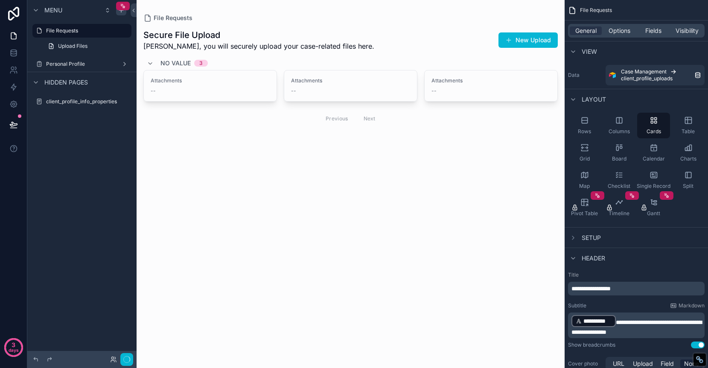
click at [572, 244] on div "Setup" at bounding box center [635, 237] width 143 height 20
click at [576, 233] on div "scrollable content" at bounding box center [573, 238] width 10 height 10
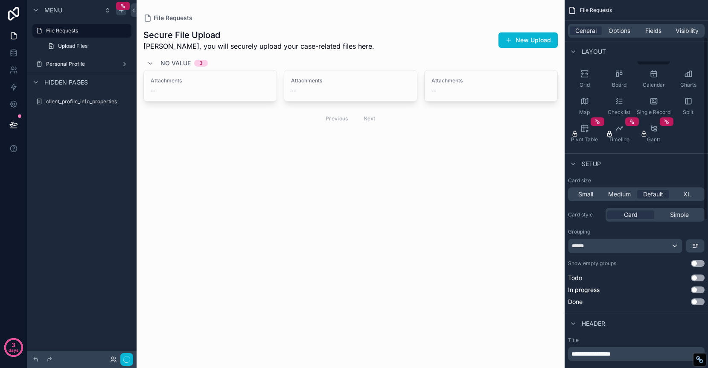
scroll to position [76, 0]
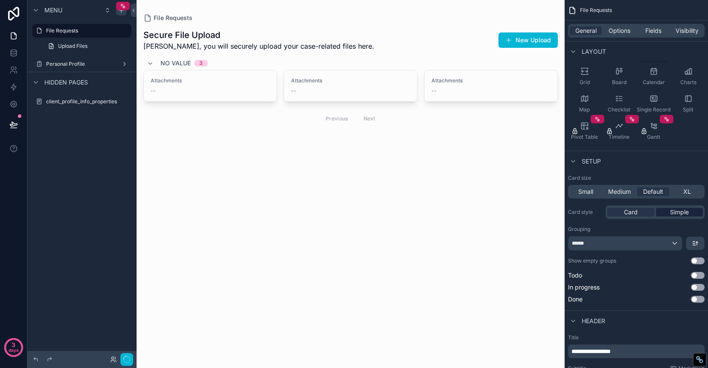
click at [681, 213] on span "Simple" at bounding box center [679, 212] width 19 height 9
click at [631, 212] on span "Card" at bounding box center [631, 212] width 14 height 9
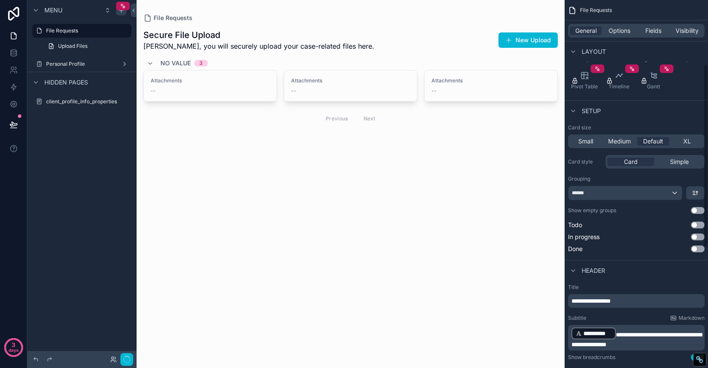
scroll to position [128, 0]
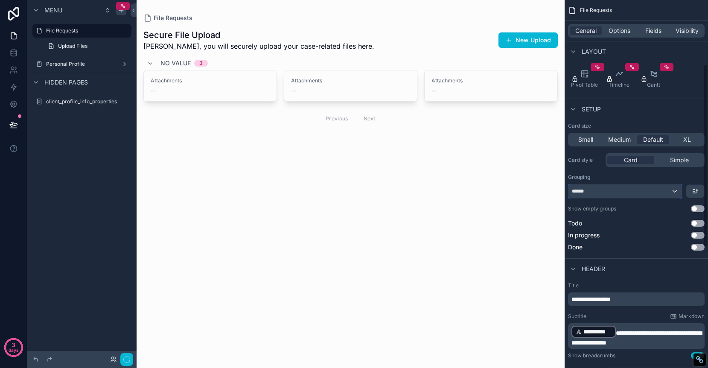
click at [672, 189] on div "******" at bounding box center [624, 191] width 113 height 14
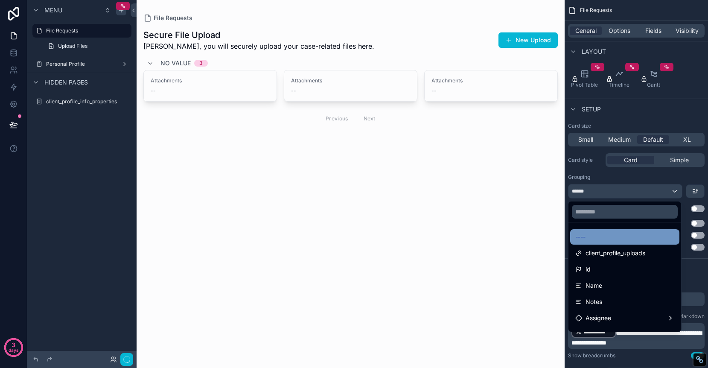
click at [639, 240] on div "----" at bounding box center [624, 237] width 99 height 10
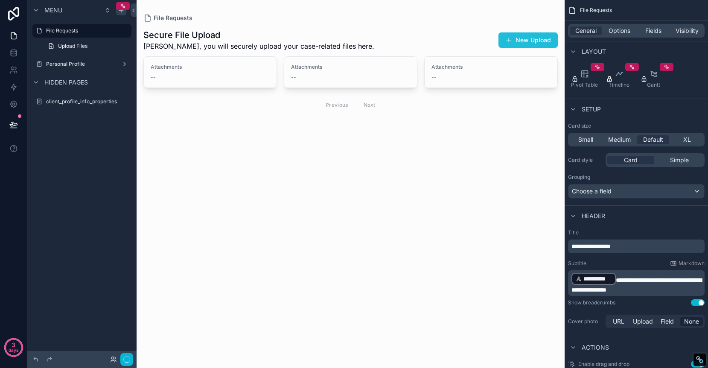
click at [535, 36] on button "New Upload" at bounding box center [527, 39] width 59 height 15
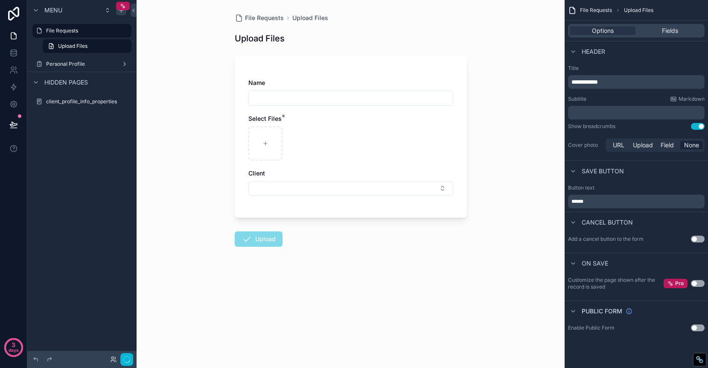
click at [419, 70] on div "Name Select Files * Client" at bounding box center [351, 136] width 232 height 161
click at [431, 27] on div "File Requests Upload Files Upload Files Name Select Files * Client Upload" at bounding box center [351, 150] width 246 height 301
click at [318, 99] on input "scrollable content" at bounding box center [351, 98] width 204 height 12
click at [420, 177] on div "Client" at bounding box center [350, 173] width 205 height 9
click at [421, 187] on button "Select Button" at bounding box center [350, 188] width 205 height 15
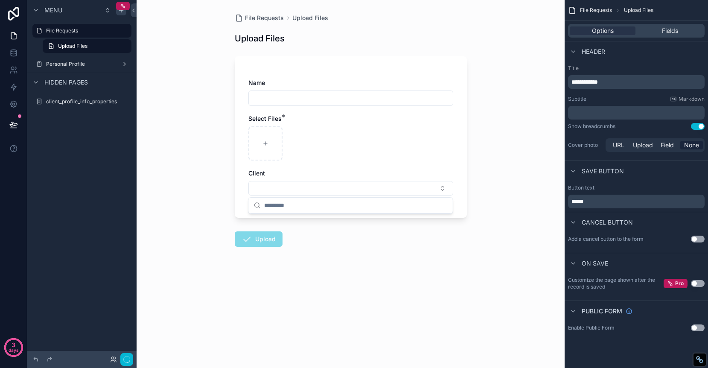
click at [514, 159] on div "File Requests Upload Files Upload Files Name Select Files * Client Upload" at bounding box center [351, 184] width 428 height 368
click at [320, 85] on div "Name" at bounding box center [350, 83] width 205 height 9
click at [360, 89] on div "Name" at bounding box center [350, 92] width 205 height 27
click at [362, 93] on input "scrollable content" at bounding box center [351, 98] width 204 height 12
click at [361, 85] on div "Name" at bounding box center [350, 83] width 205 height 9
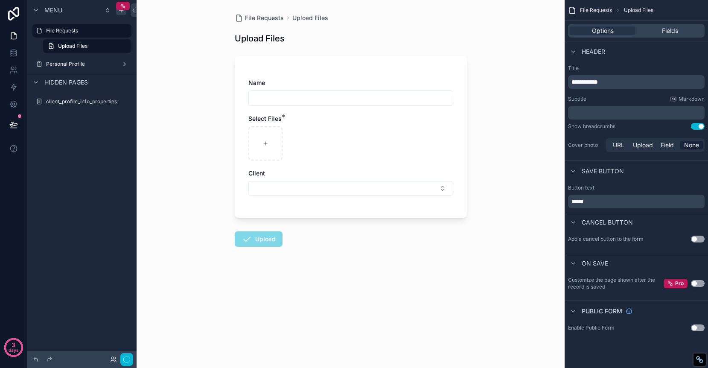
click at [380, 91] on div "scrollable content" at bounding box center [350, 97] width 205 height 15
click at [677, 25] on div "Options Fields" at bounding box center [636, 31] width 137 height 14
click at [675, 31] on span "Fields" at bounding box center [670, 30] width 16 height 9
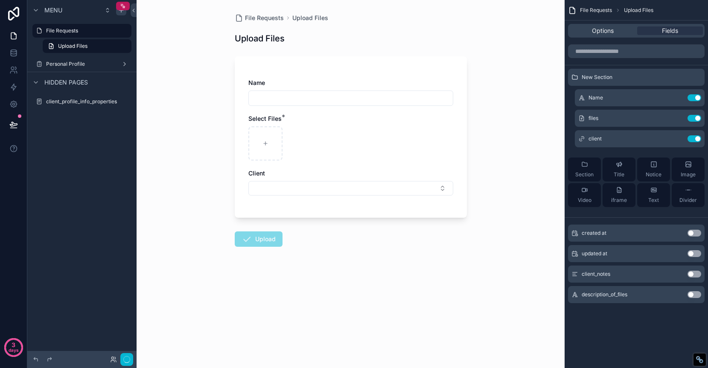
click at [697, 272] on button "Use setting" at bounding box center [694, 274] width 14 height 7
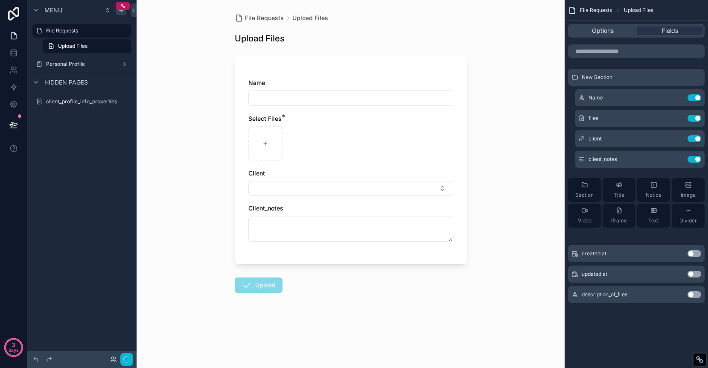
click at [696, 297] on button "Use setting" at bounding box center [694, 294] width 14 height 7
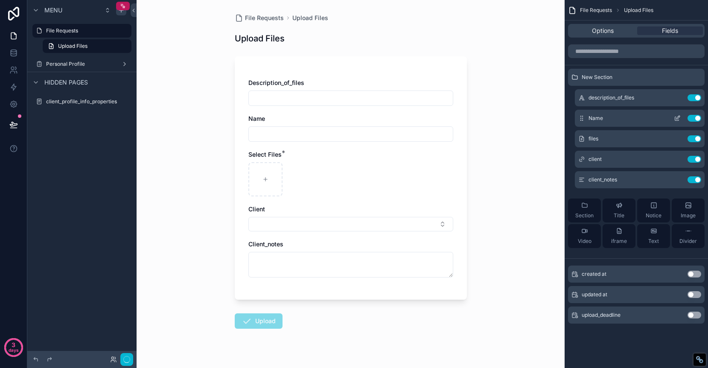
click at [693, 119] on button "Use setting" at bounding box center [694, 118] width 14 height 7
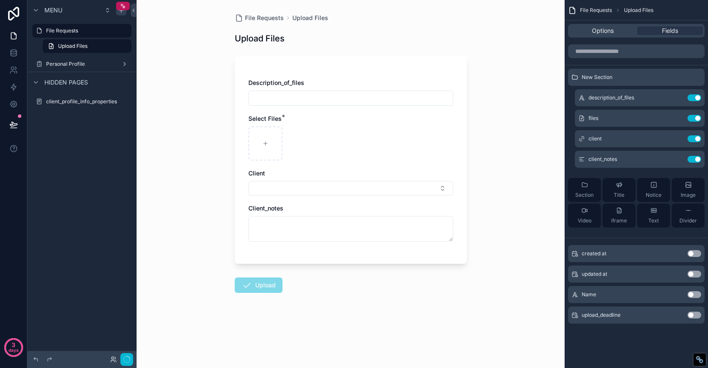
click at [279, 83] on span "Description_of_files" at bounding box center [276, 82] width 56 height 7
click at [643, 52] on input "scrollable content" at bounding box center [636, 51] width 137 height 14
click at [677, 96] on icon "scrollable content" at bounding box center [677, 97] width 7 height 7
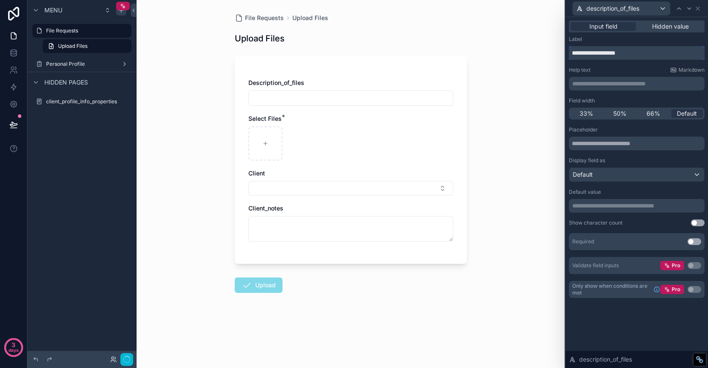
click at [634, 54] on input "**********" at bounding box center [637, 53] width 136 height 14
type input "**********"
click at [672, 26] on span "Hidden value" at bounding box center [670, 26] width 37 height 9
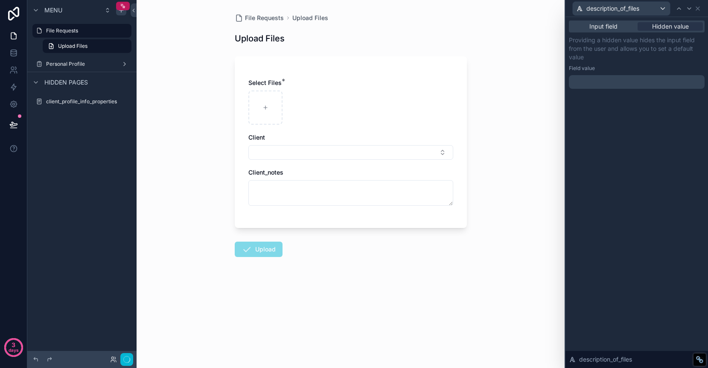
click at [587, 86] on div "﻿" at bounding box center [637, 82] width 136 height 14
click at [588, 83] on p "﻿" at bounding box center [637, 82] width 131 height 9
click at [619, 30] on div "Input field" at bounding box center [602, 26] width 65 height 9
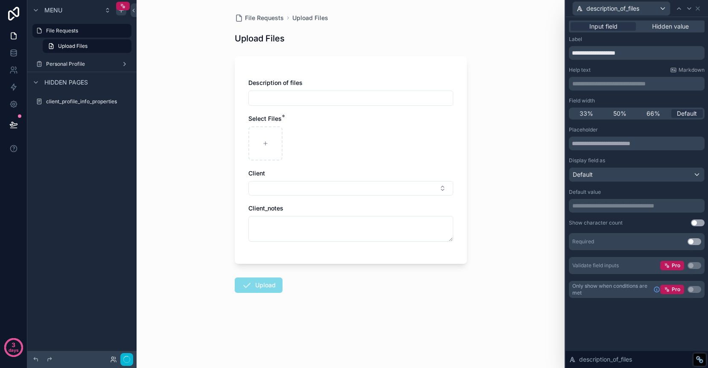
click at [416, 84] on div "Description of files" at bounding box center [350, 83] width 205 height 9
click at [697, 241] on button "Use setting" at bounding box center [694, 241] width 14 height 7
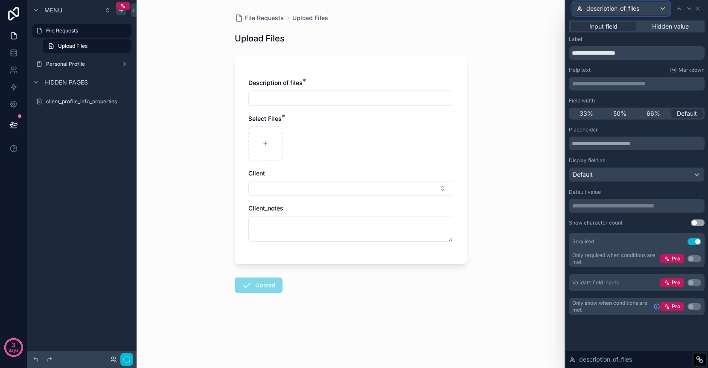
click at [633, 9] on span "description_of_files" at bounding box center [612, 8] width 53 height 9
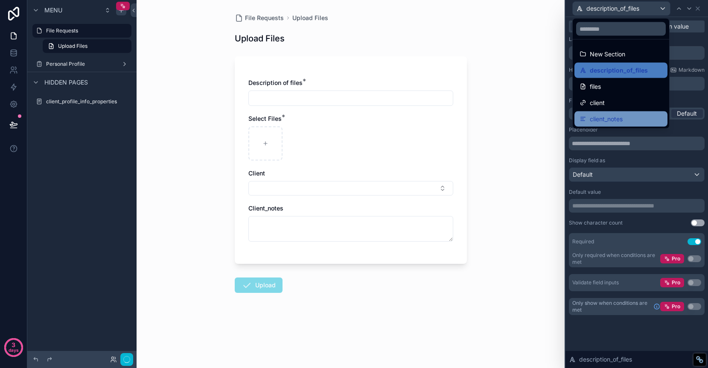
click at [616, 115] on span "client_notes" at bounding box center [606, 119] width 33 height 10
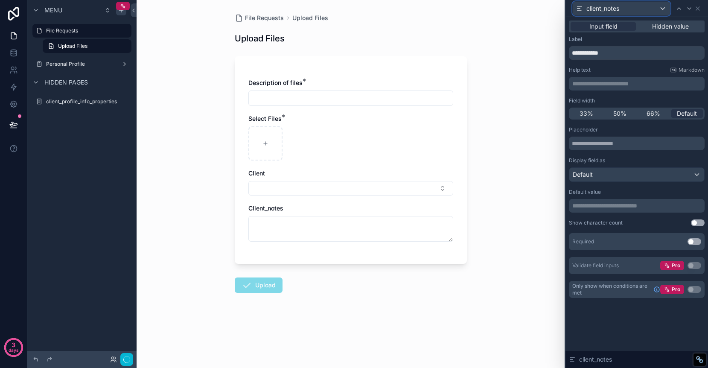
click at [660, 11] on div "client_notes" at bounding box center [621, 9] width 97 height 14
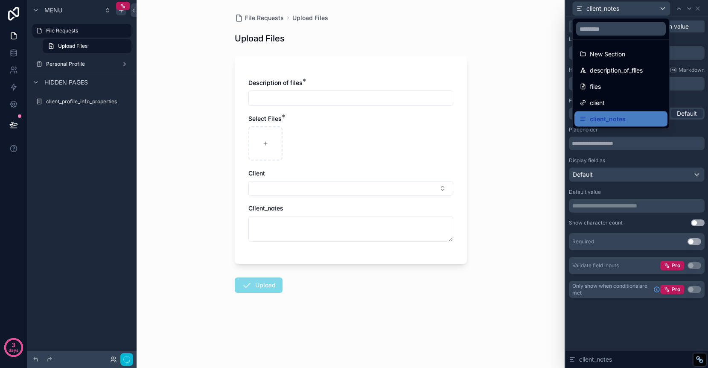
click at [697, 9] on div at bounding box center [636, 184] width 143 height 368
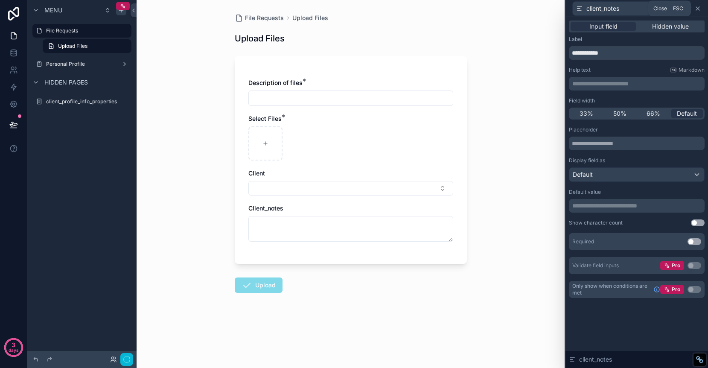
click at [697, 9] on icon at bounding box center [697, 8] width 7 height 7
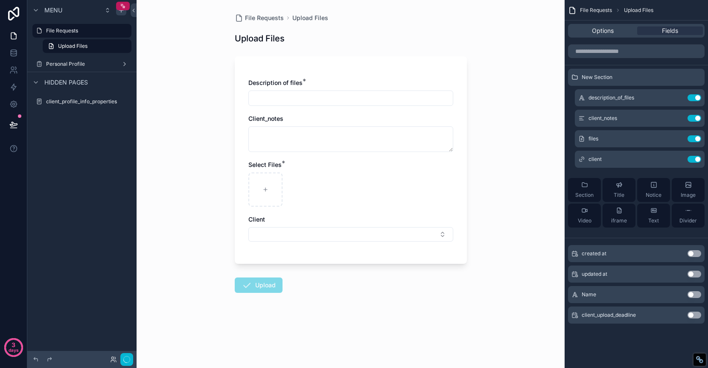
click at [286, 123] on div "Client_notes" at bounding box center [350, 133] width 205 height 38
click at [679, 117] on icon "scrollable content" at bounding box center [677, 117] width 3 height 3
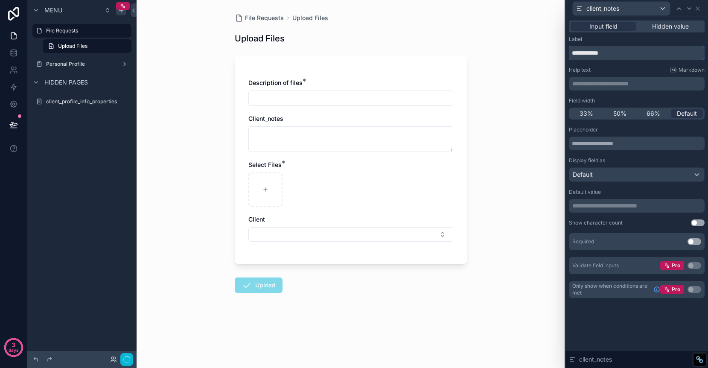
click at [620, 52] on input "**********" at bounding box center [637, 53] width 136 height 14
click at [618, 52] on input "**********" at bounding box center [637, 53] width 136 height 14
click at [614, 54] on input "**********" at bounding box center [637, 53] width 136 height 14
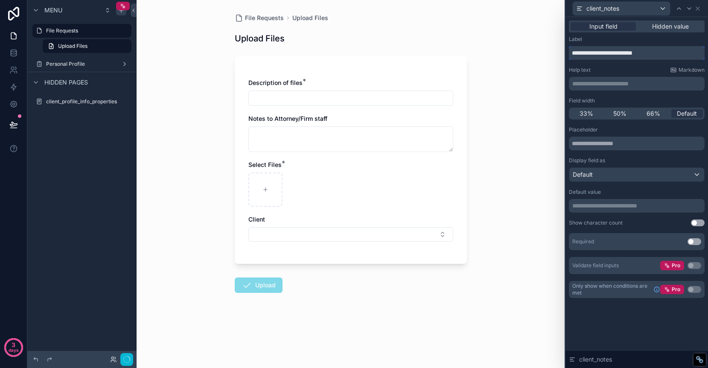
type input "**********"
click at [614, 71] on div "Help text Markdown" at bounding box center [637, 70] width 136 height 7
click at [626, 170] on div "Default" at bounding box center [636, 175] width 135 height 14
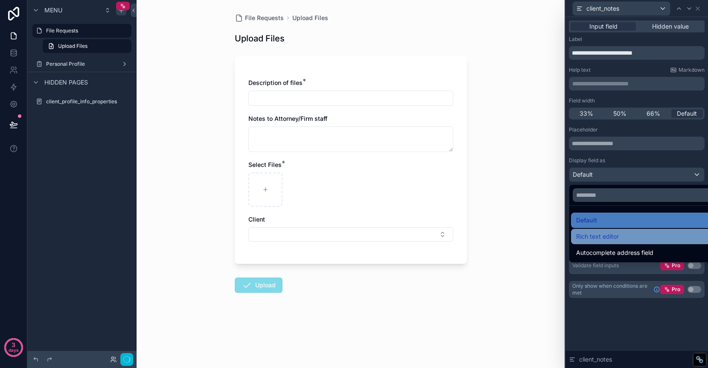
click at [654, 236] on div "Rich text editor" at bounding box center [646, 236] width 141 height 10
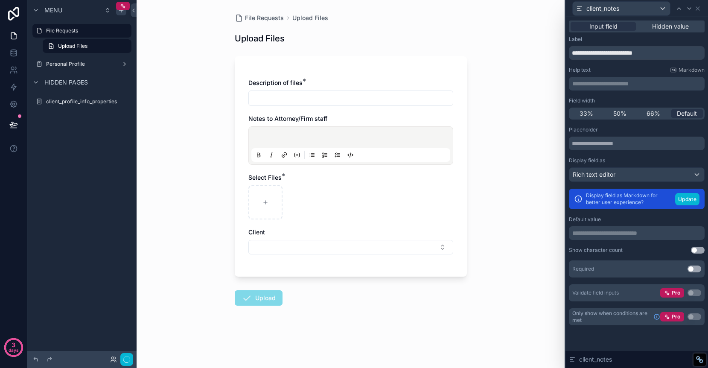
click at [697, 270] on button "Use setting" at bounding box center [694, 268] width 14 height 7
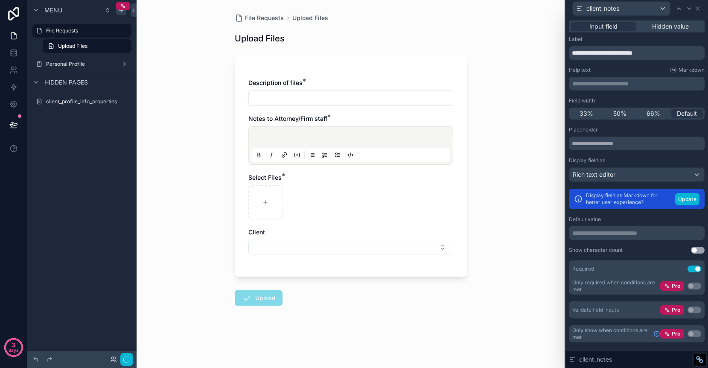
click at [694, 269] on button "Use setting" at bounding box center [694, 268] width 14 height 7
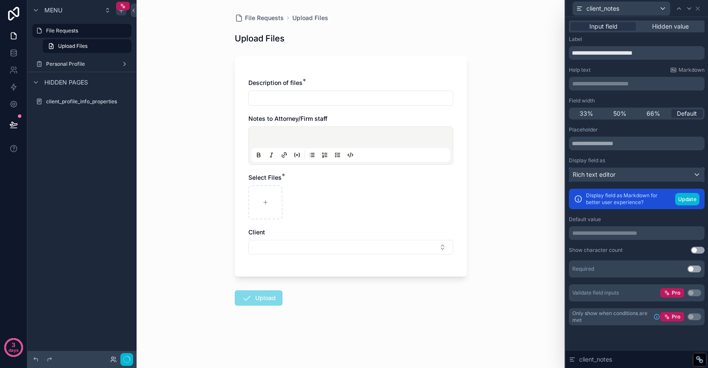
click at [694, 177] on div "Rich text editor" at bounding box center [636, 175] width 135 height 14
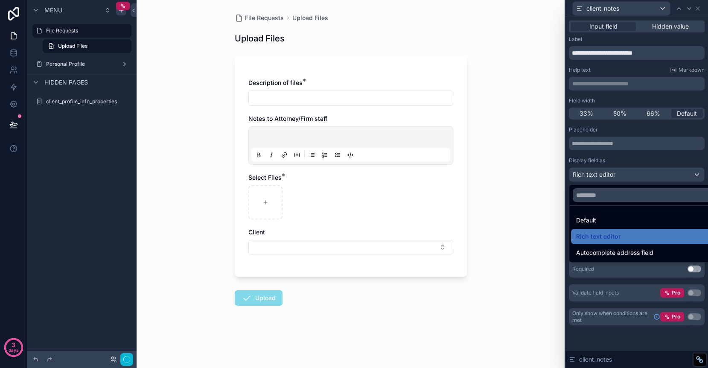
click at [611, 177] on div at bounding box center [636, 184] width 143 height 368
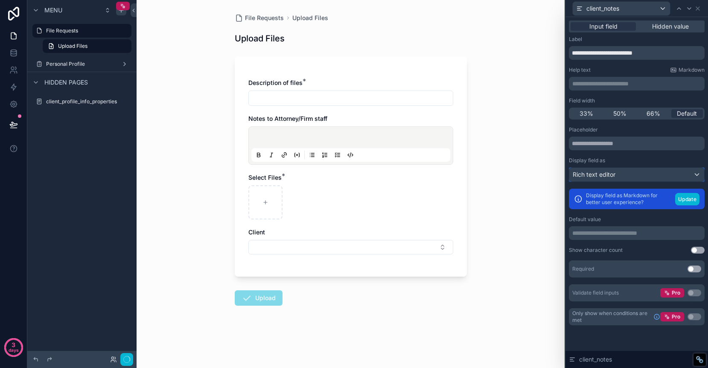
click at [694, 177] on div "Rich text editor" at bounding box center [636, 175] width 135 height 14
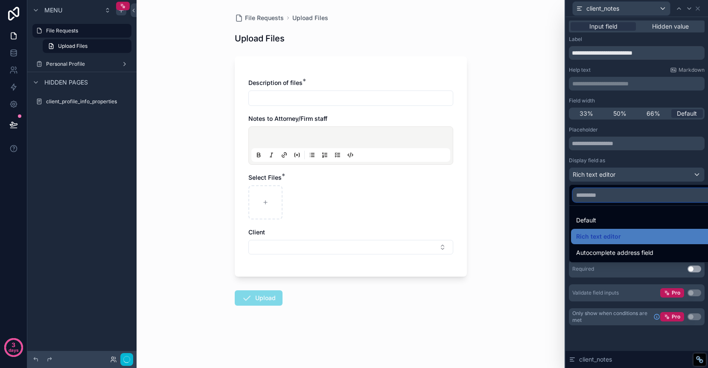
click at [640, 197] on input "text" at bounding box center [647, 195] width 148 height 14
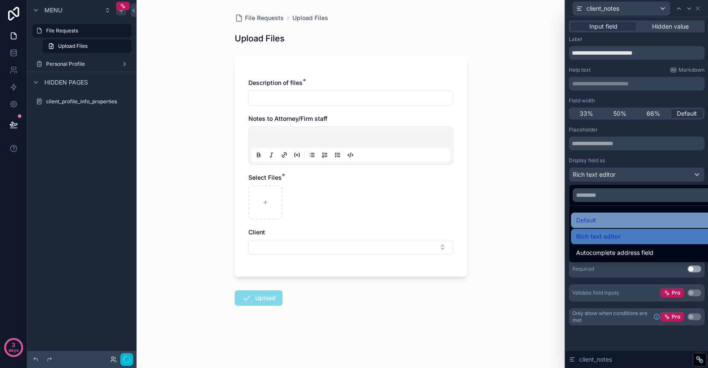
click at [629, 219] on div "Default" at bounding box center [646, 220] width 141 height 10
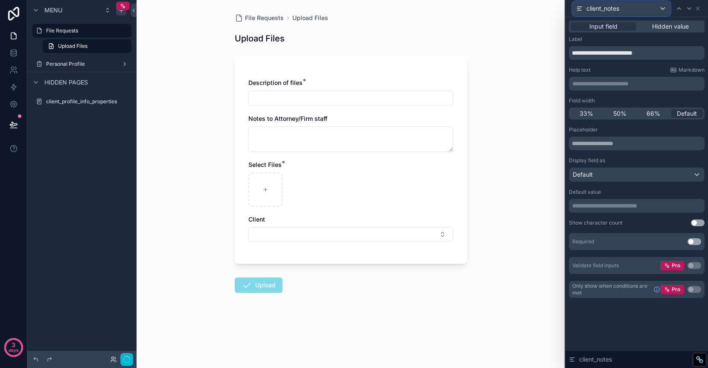
click at [660, 5] on div "client_notes" at bounding box center [621, 9] width 97 height 14
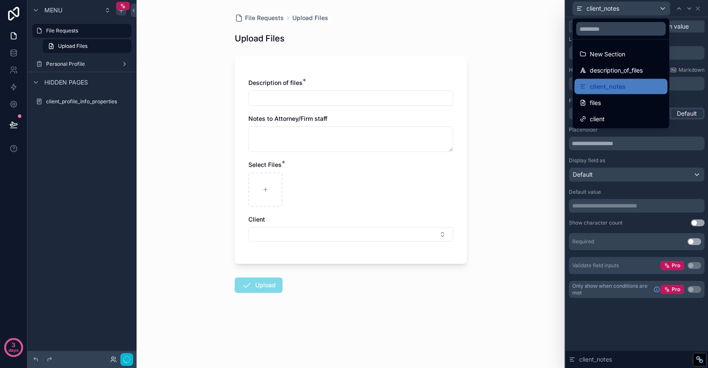
click at [697, 10] on div at bounding box center [636, 184] width 143 height 368
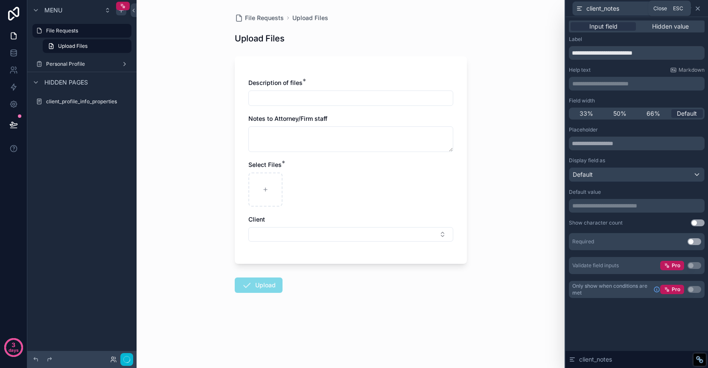
click at [696, 6] on icon at bounding box center [697, 8] width 7 height 7
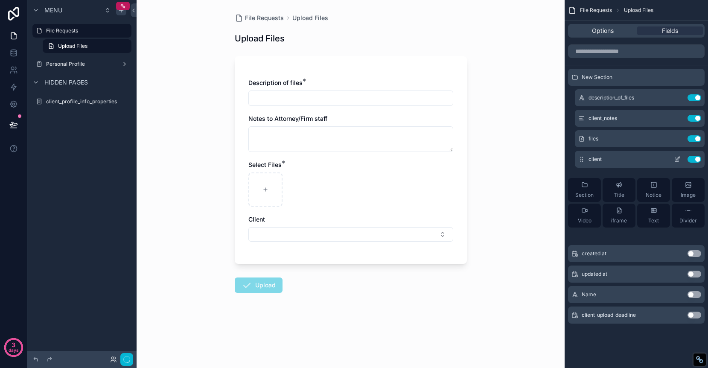
click at [692, 159] on button "Use setting" at bounding box center [694, 159] width 14 height 7
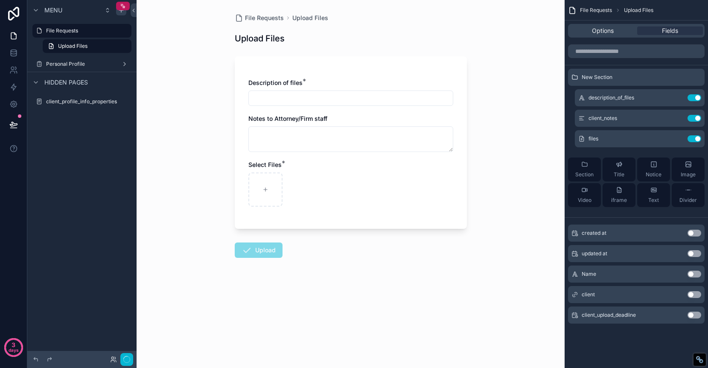
click at [311, 171] on div "Select Files *" at bounding box center [350, 183] width 205 height 46
click at [343, 244] on form "Description of files * Notes to Attorney/Firm staff Select Files * Upload" at bounding box center [351, 181] width 232 height 261
click at [80, 33] on label "File Requests" at bounding box center [80, 30] width 68 height 7
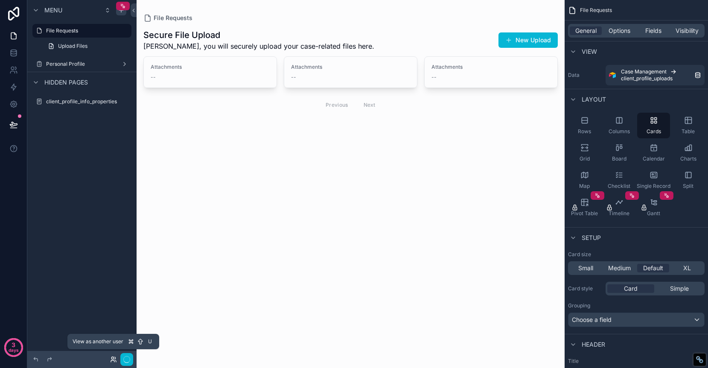
click at [113, 359] on icon at bounding box center [112, 358] width 2 height 2
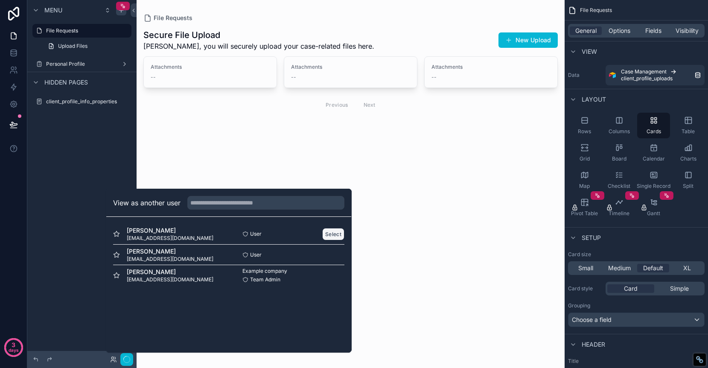
click at [334, 235] on button "Select" at bounding box center [333, 234] width 22 height 12
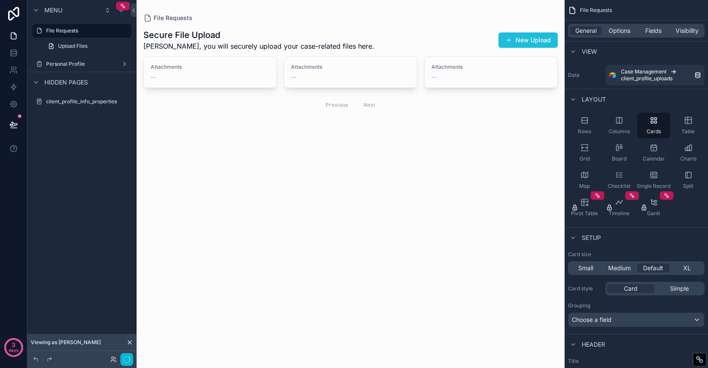
click at [512, 41] on span "scrollable content" at bounding box center [508, 40] width 7 height 7
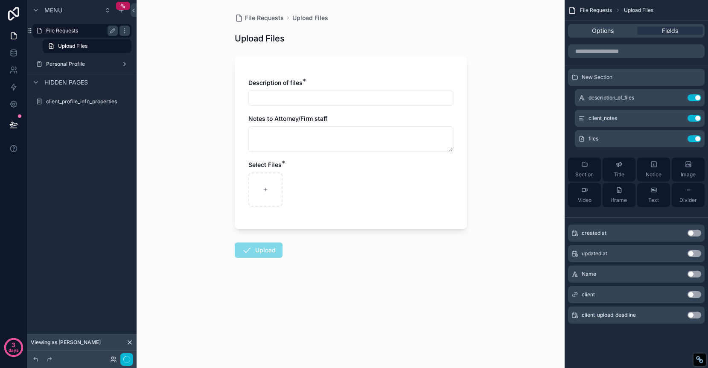
click at [51, 32] on label "File Requests" at bounding box center [80, 30] width 68 height 7
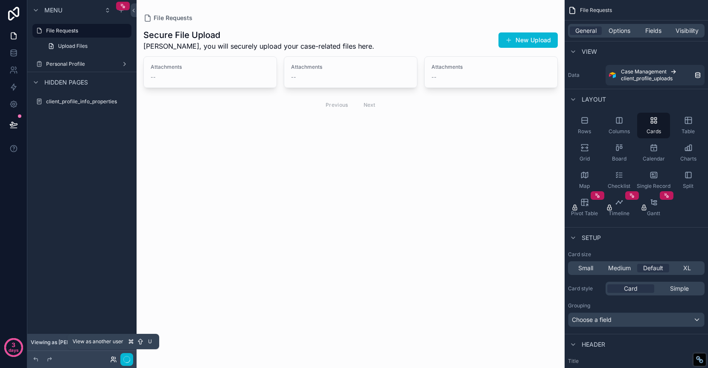
click at [113, 361] on icon at bounding box center [113, 359] width 7 height 7
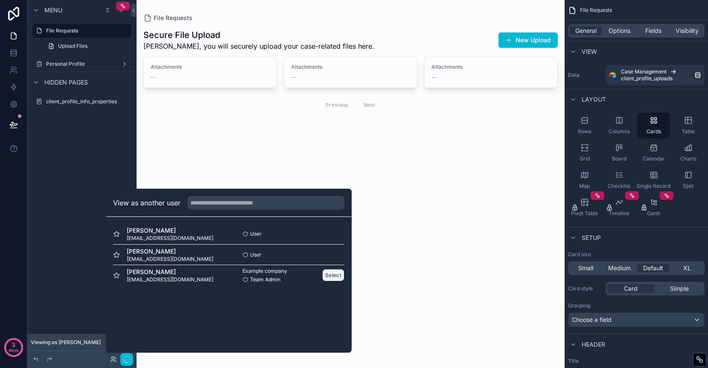
click at [329, 274] on button "Select" at bounding box center [333, 275] width 22 height 12
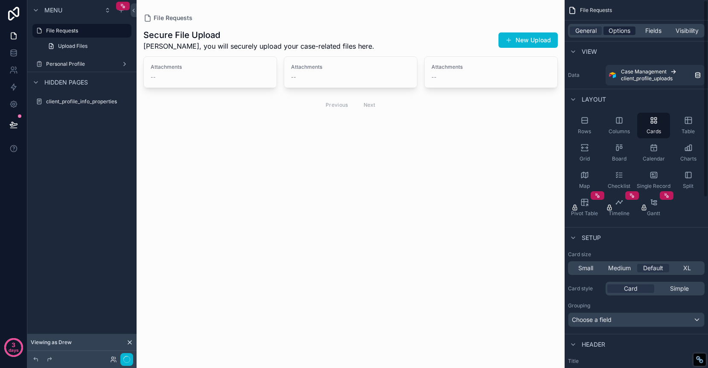
click at [618, 31] on span "Options" at bounding box center [619, 30] width 22 height 9
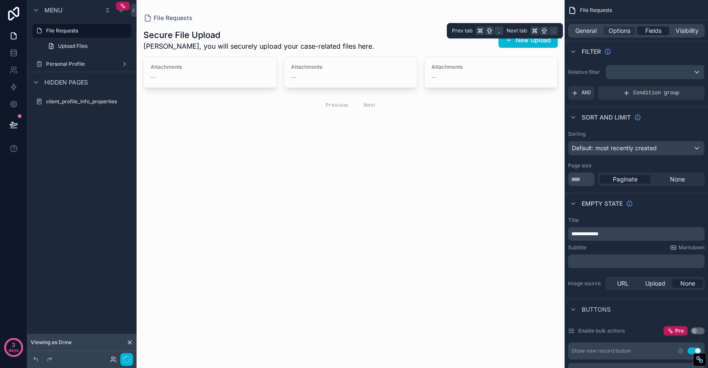
click at [654, 28] on span "Fields" at bounding box center [653, 30] width 16 height 9
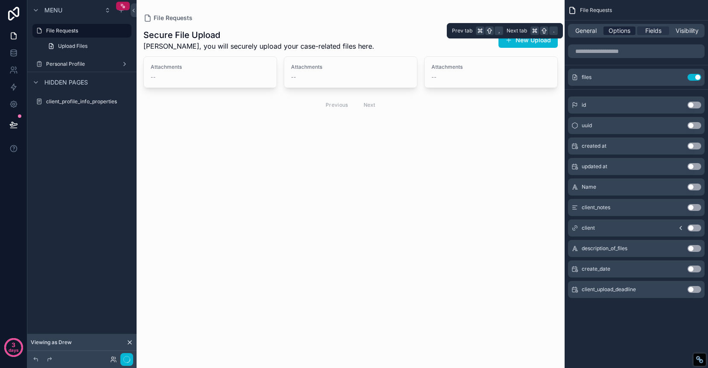
click at [625, 28] on span "Options" at bounding box center [619, 30] width 22 height 9
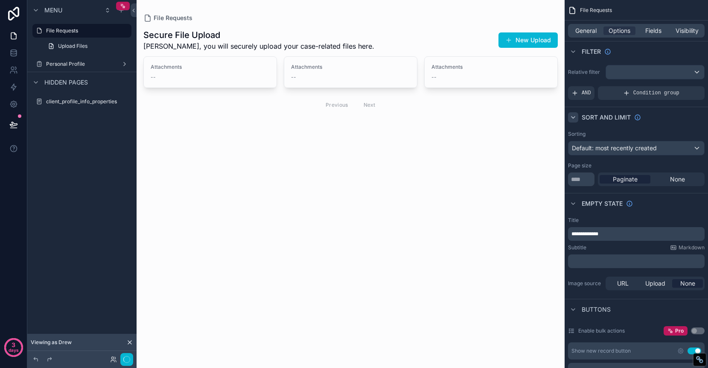
click at [574, 115] on icon "scrollable content" at bounding box center [573, 117] width 7 height 7
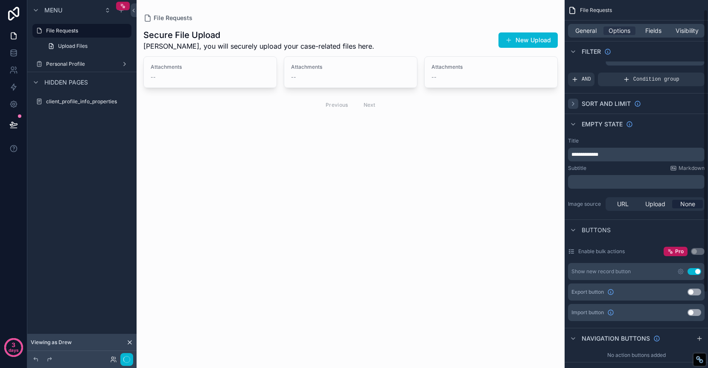
scroll to position [12, 0]
click at [574, 125] on icon "scrollable content" at bounding box center [572, 126] width 3 height 2
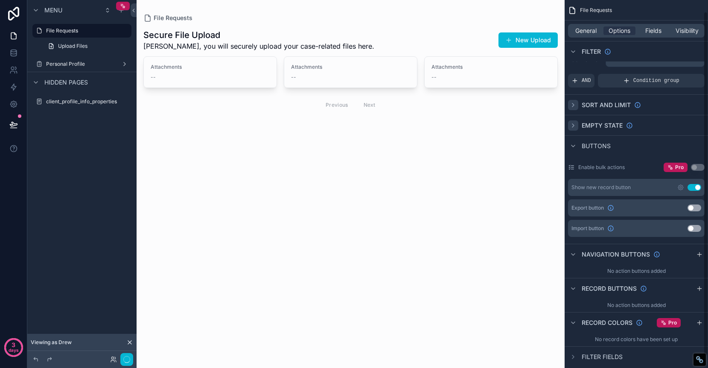
click at [574, 125] on icon "scrollable content" at bounding box center [573, 125] width 7 height 7
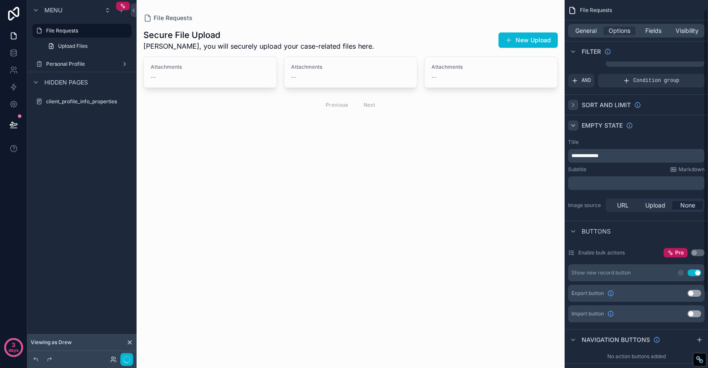
scroll to position [0, 0]
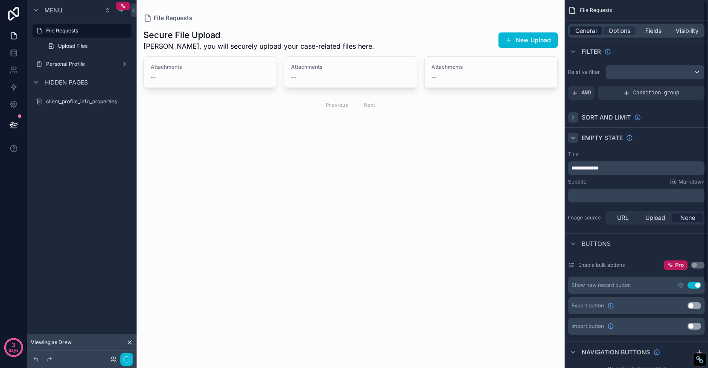
click at [588, 31] on span "General" at bounding box center [585, 30] width 21 height 9
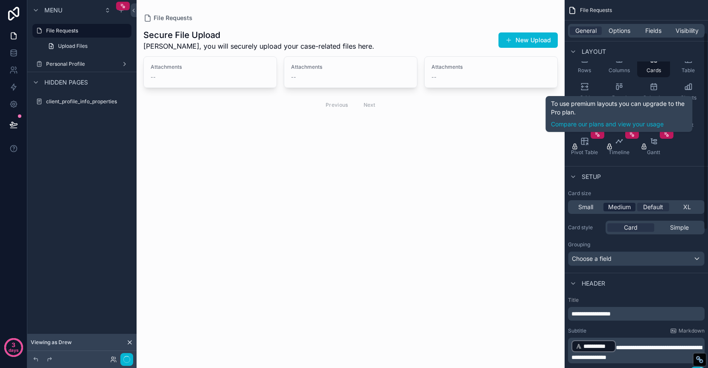
scroll to position [75, 0]
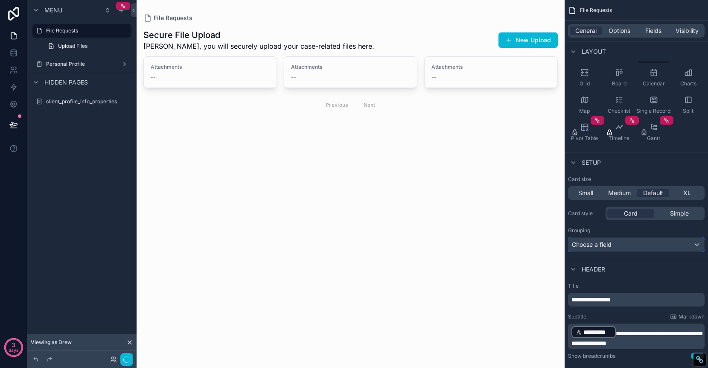
click at [619, 246] on div "Choose a field" at bounding box center [636, 245] width 136 height 14
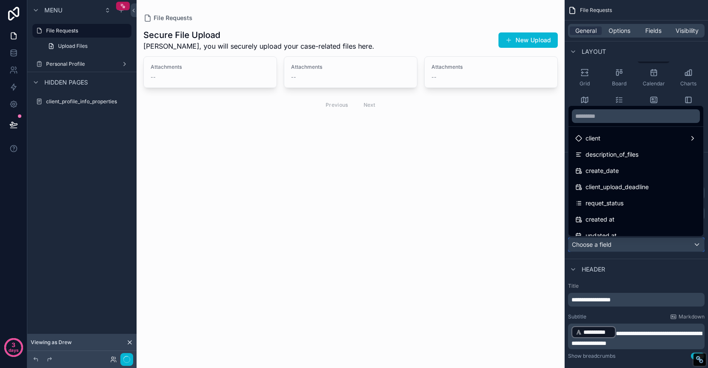
scroll to position [125, 0]
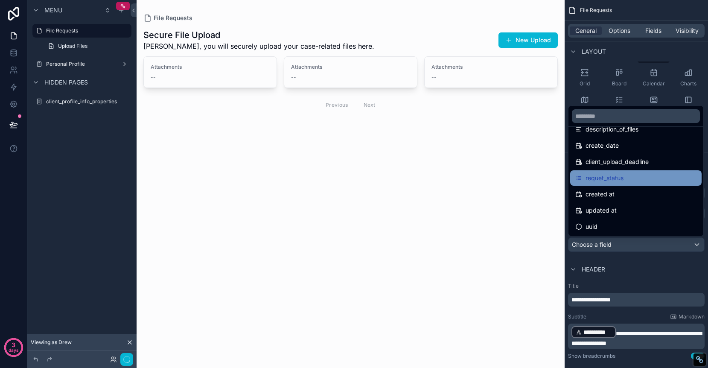
click at [631, 177] on div "requet_status" at bounding box center [635, 178] width 121 height 10
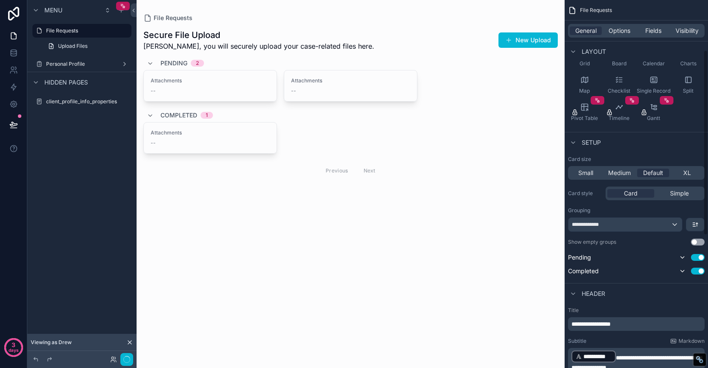
scroll to position [94, 0]
click at [623, 192] on div "Card" at bounding box center [630, 194] width 47 height 9
click at [627, 193] on span "Card" at bounding box center [631, 194] width 14 height 9
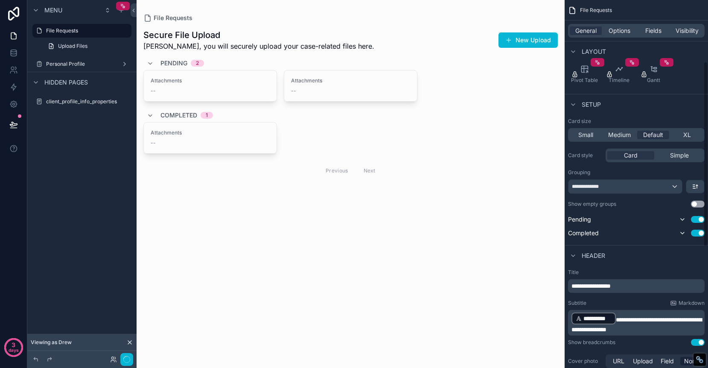
scroll to position [113, 0]
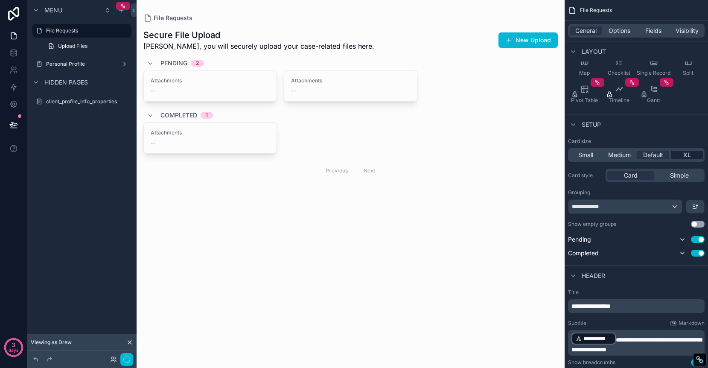
click at [684, 157] on span "XL" at bounding box center [687, 155] width 8 height 9
click at [650, 152] on span "Default" at bounding box center [653, 155] width 20 height 9
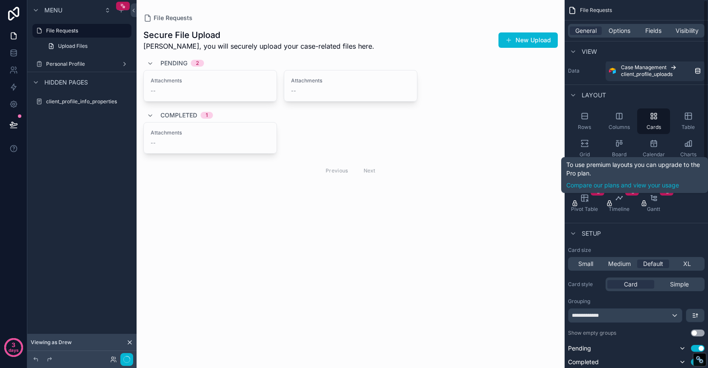
scroll to position [0, 0]
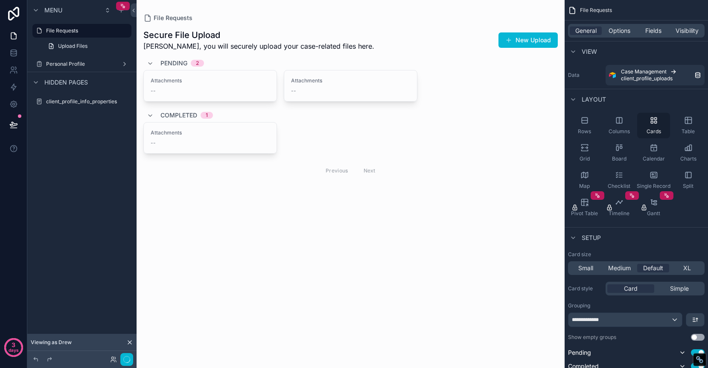
click at [656, 124] on icon "scrollable content" at bounding box center [653, 120] width 9 height 9
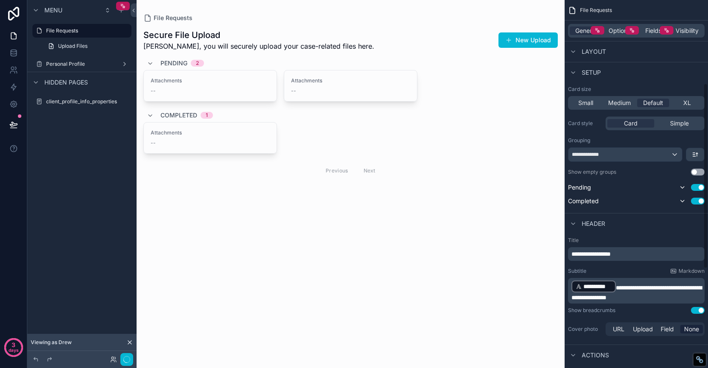
scroll to position [170, 0]
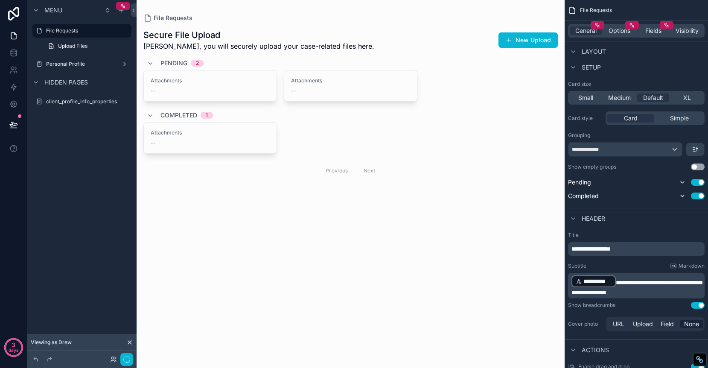
click at [397, 250] on div "File Requests Secure File Upload Drew, you will securely upload your case-relat…" at bounding box center [351, 184] width 428 height 368
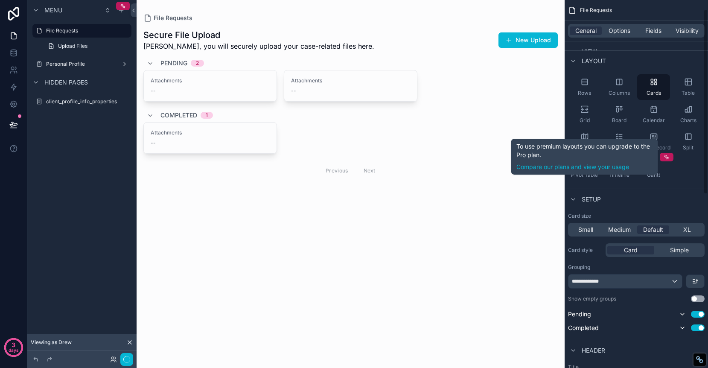
scroll to position [0, 0]
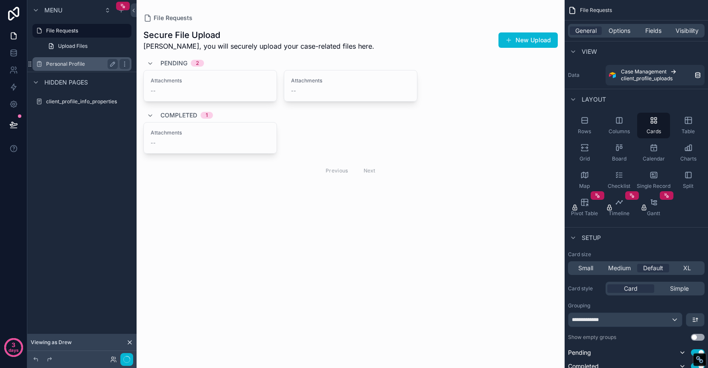
click at [67, 64] on label "Personal Profile" at bounding box center [80, 64] width 68 height 7
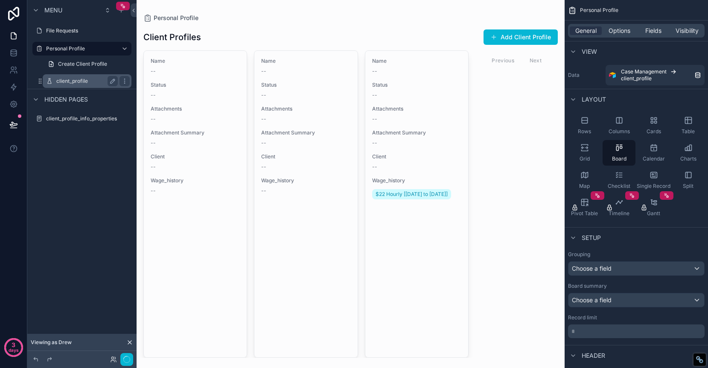
click at [80, 82] on label "client_profile" at bounding box center [85, 81] width 58 height 7
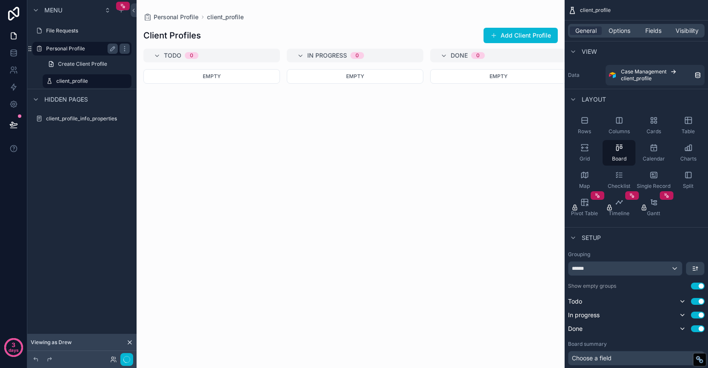
click at [83, 49] on label "Personal Profile" at bounding box center [80, 48] width 68 height 7
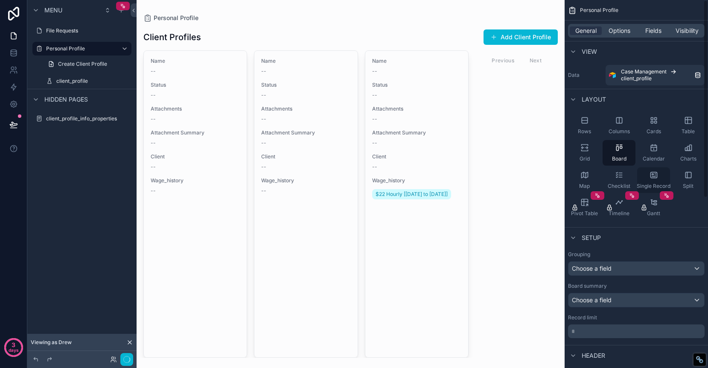
click at [652, 177] on icon "scrollable content" at bounding box center [653, 175] width 9 height 9
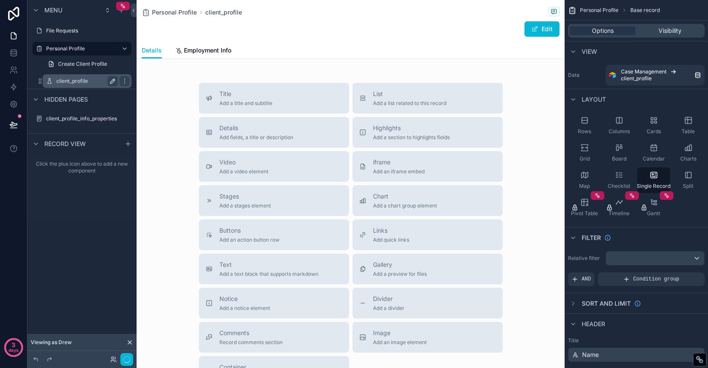
click at [112, 81] on icon "scrollable content" at bounding box center [112, 81] width 7 height 7
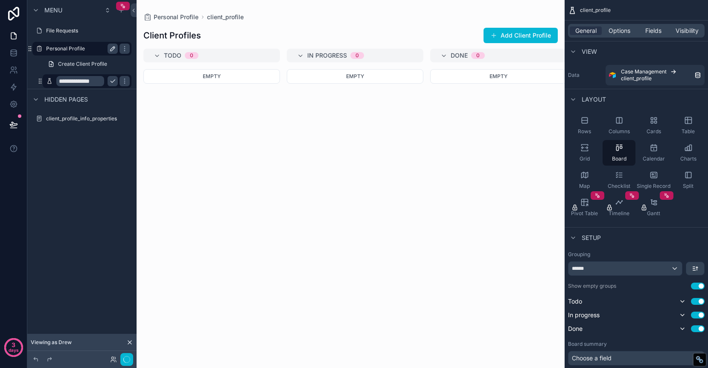
click at [113, 49] on icon "scrollable content" at bounding box center [113, 49] width 4 height 4
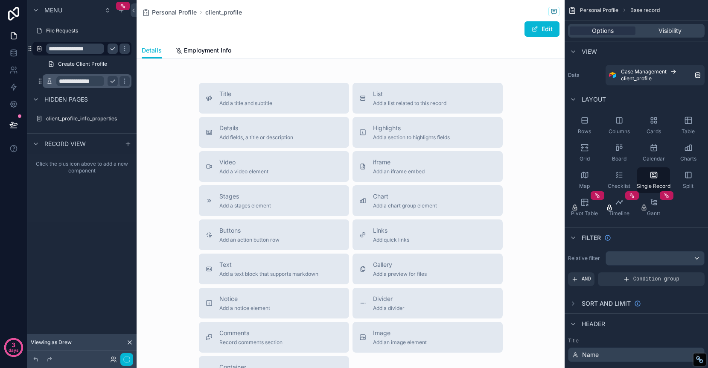
click at [95, 47] on input "**********" at bounding box center [75, 49] width 58 height 10
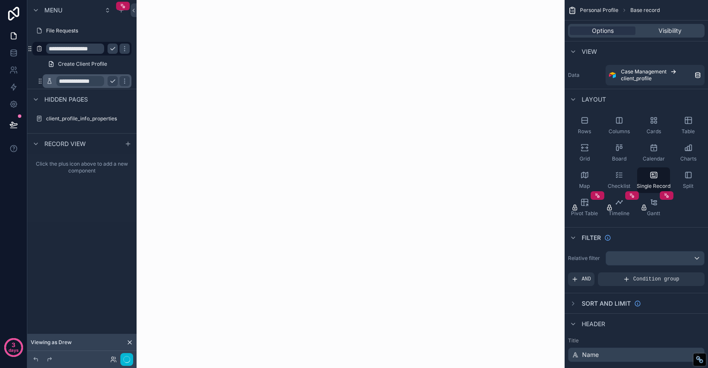
scroll to position [0, 2]
type input "**********"
click at [110, 46] on icon "scrollable content" at bounding box center [112, 48] width 7 height 7
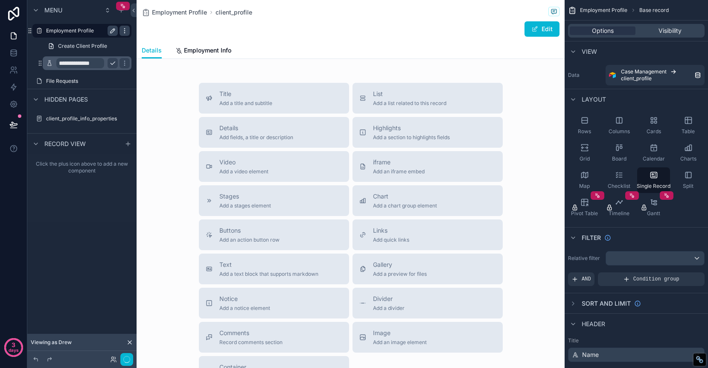
click at [125, 30] on icon "scrollable content" at bounding box center [124, 30] width 7 height 7
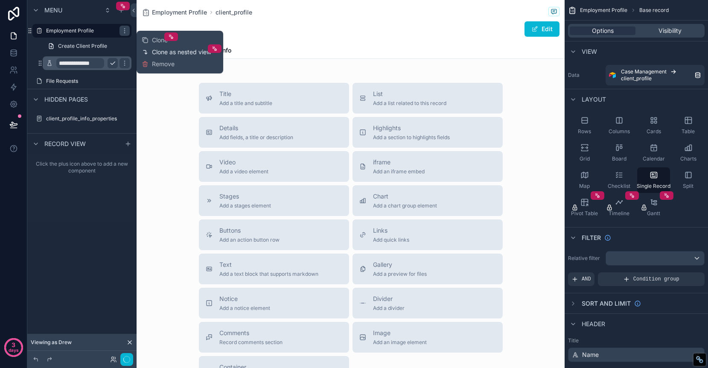
click at [168, 52] on span "Clone as nested view" at bounding box center [181, 52] width 59 height 9
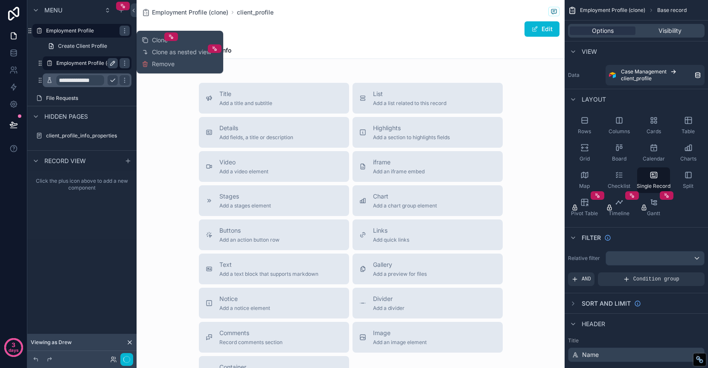
click at [113, 61] on icon "scrollable content" at bounding box center [113, 63] width 4 height 4
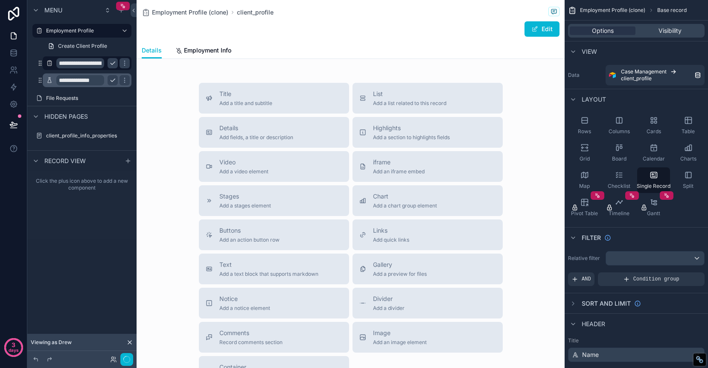
click at [96, 63] on input "**********" at bounding box center [80, 63] width 48 height 10
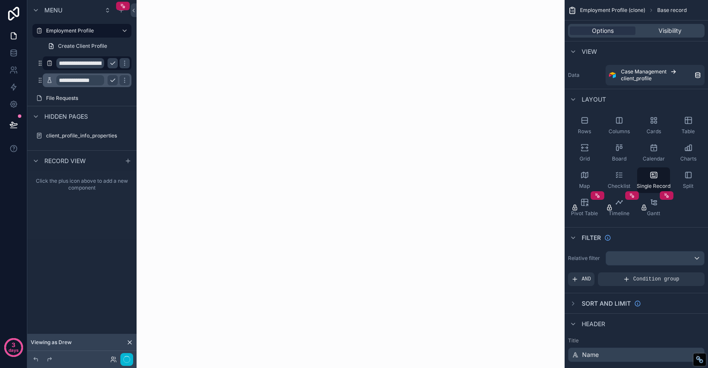
click at [96, 63] on input "**********" at bounding box center [80, 63] width 48 height 10
type input "*"
type input "**********"
click at [122, 64] on icon "scrollable content" at bounding box center [124, 63] width 4 height 3
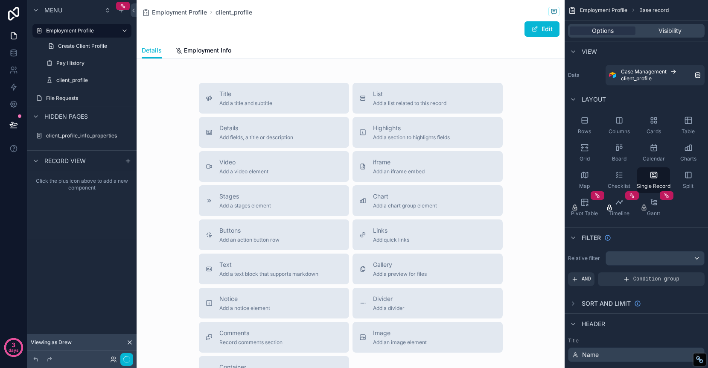
click at [294, 47] on div "Details Employment Info" at bounding box center [351, 50] width 418 height 16
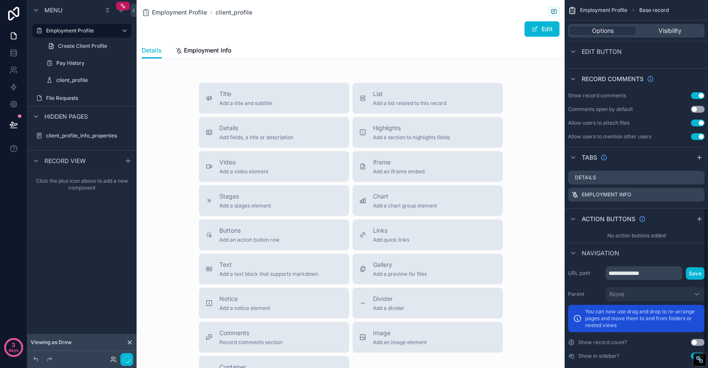
scroll to position [497, 0]
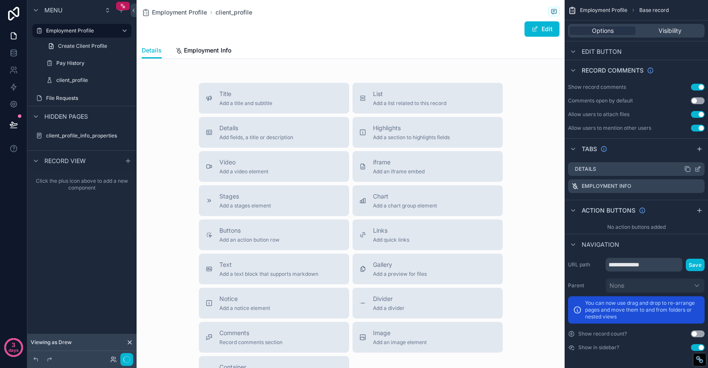
click at [698, 169] on icon "scrollable content" at bounding box center [697, 169] width 7 height 7
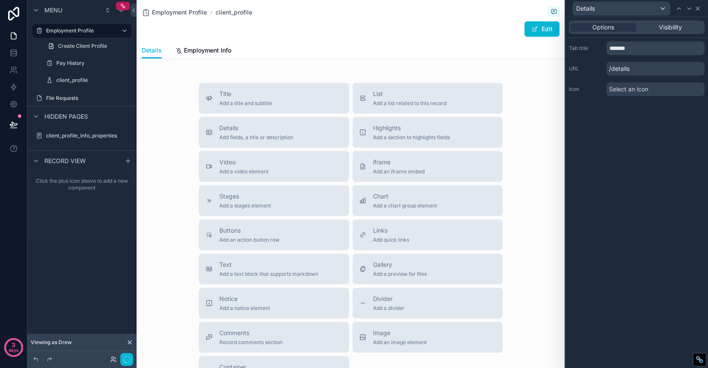
click at [700, 8] on icon at bounding box center [697, 8] width 7 height 7
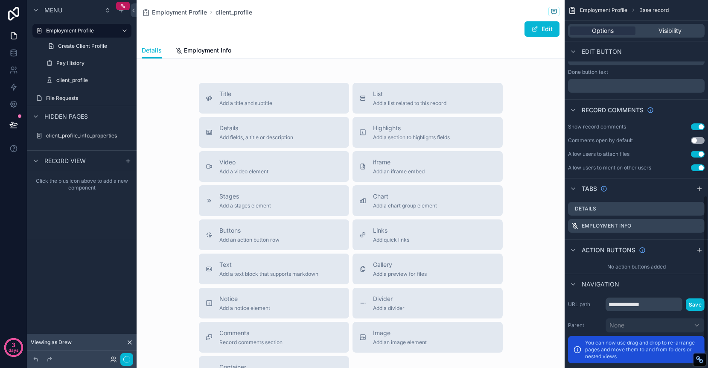
scroll to position [451, 0]
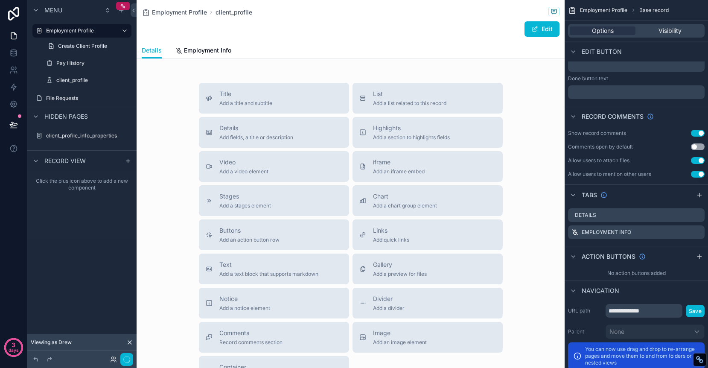
click at [697, 133] on button "Use setting" at bounding box center [698, 133] width 14 height 7
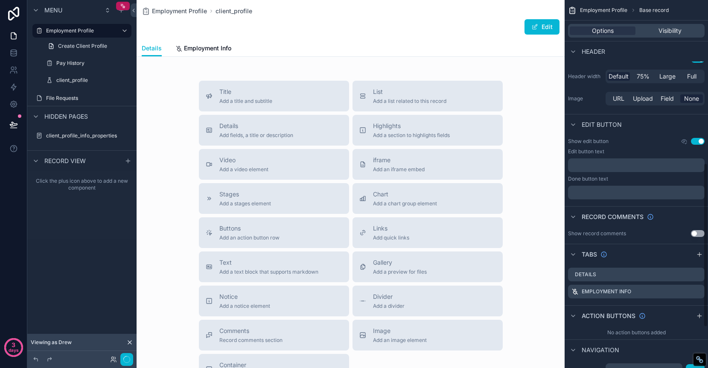
scroll to position [344, 0]
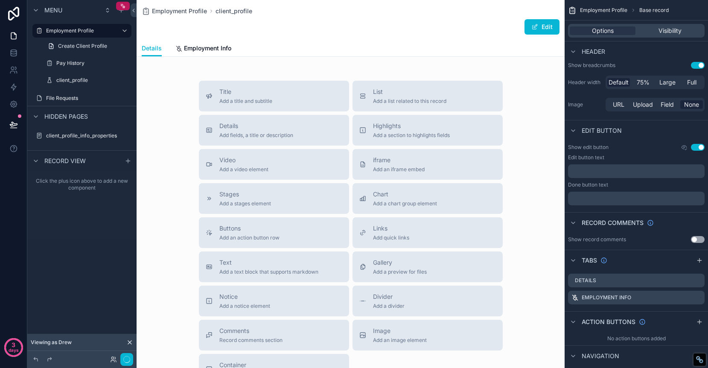
click at [646, 169] on p "﻿" at bounding box center [636, 171] width 131 height 7
click at [646, 197] on p "﻿" at bounding box center [636, 198] width 131 height 7
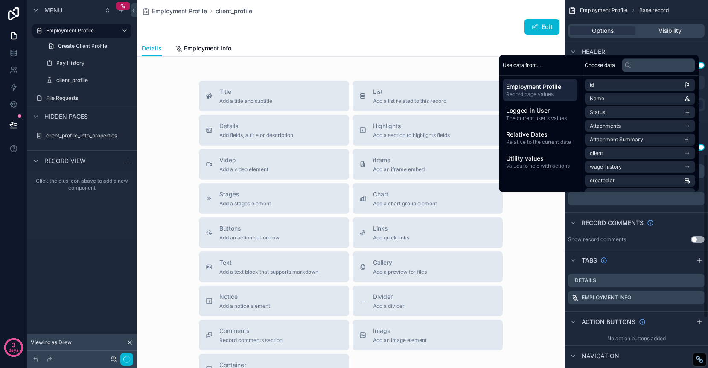
click at [668, 49] on div "Header" at bounding box center [635, 51] width 143 height 20
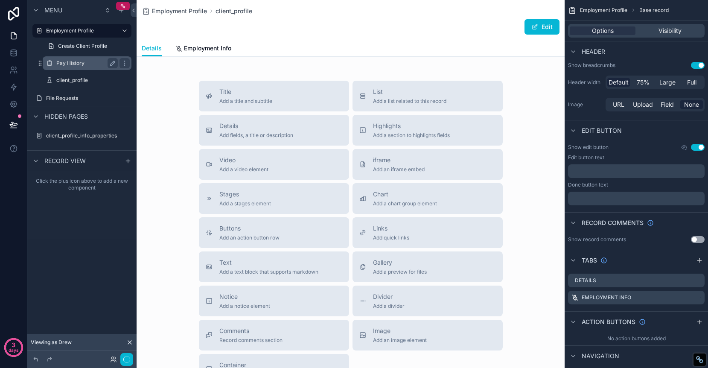
click at [88, 65] on label "Pay History" at bounding box center [85, 63] width 58 height 7
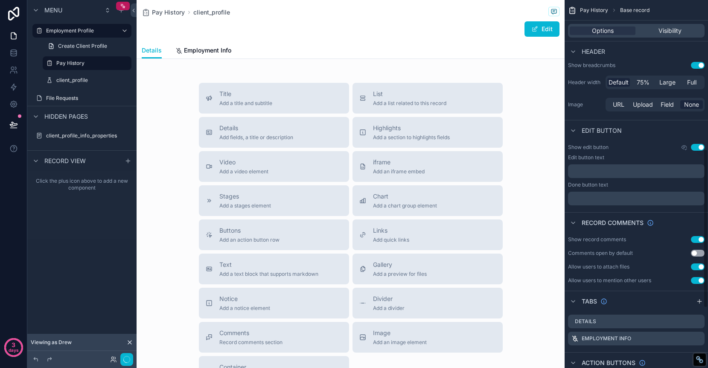
click at [596, 12] on span "Pay History" at bounding box center [594, 10] width 28 height 7
click at [598, 8] on span "Pay History" at bounding box center [594, 10] width 28 height 7
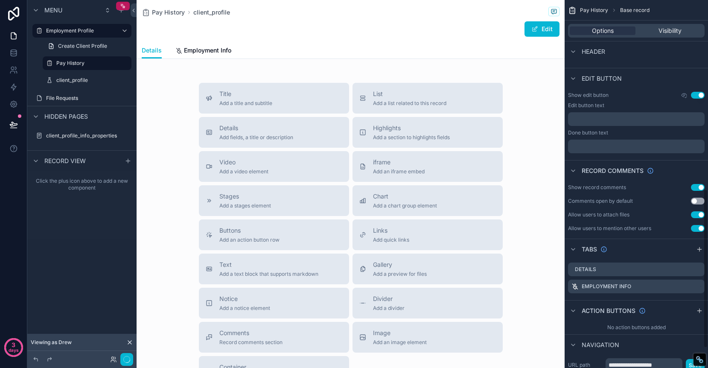
scroll to position [483, 0]
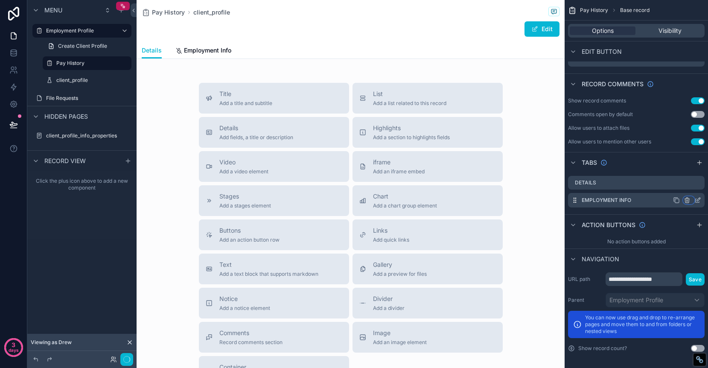
click at [687, 200] on icon "scrollable content" at bounding box center [687, 201] width 0 height 2
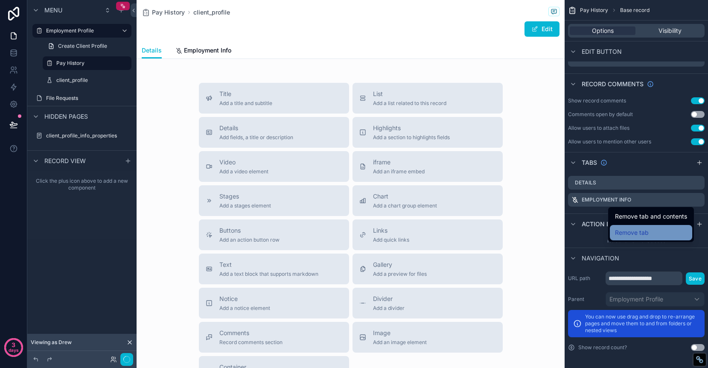
click at [673, 229] on div "Remove tab" at bounding box center [651, 232] width 72 height 10
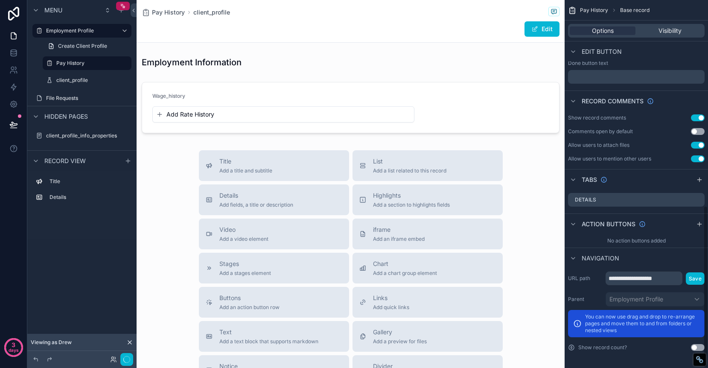
scroll to position [466, 0]
click at [212, 96] on div "scrollable content" at bounding box center [351, 261] width 428 height 522
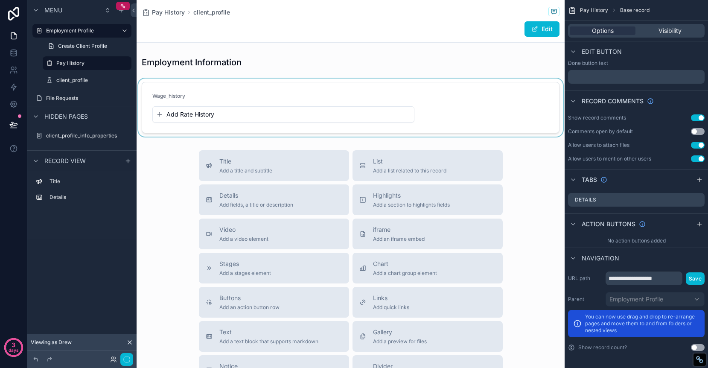
click at [161, 114] on div "scrollable content" at bounding box center [351, 108] width 428 height 58
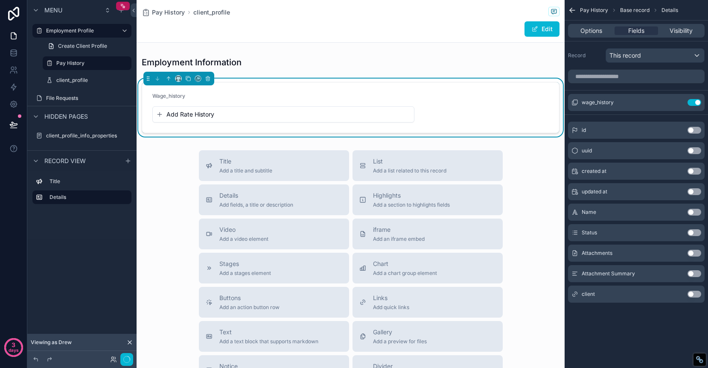
scroll to position [0, 0]
click at [160, 114] on icon "scrollable content" at bounding box center [159, 114] width 4 height 0
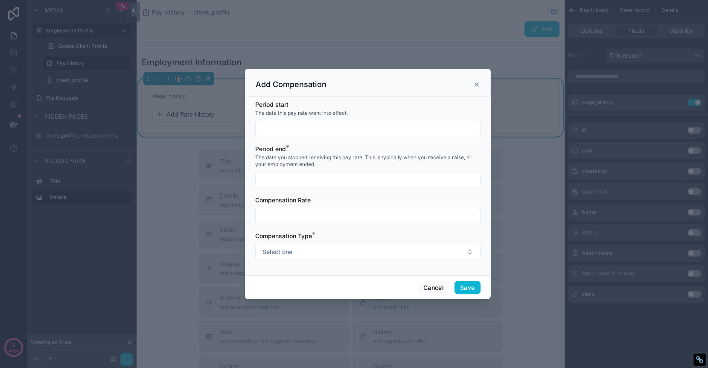
click at [476, 84] on icon "scrollable content" at bounding box center [476, 84] width 3 height 3
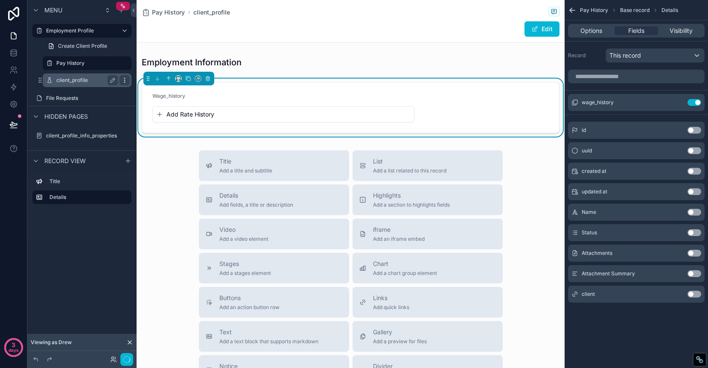
click at [124, 81] on icon "scrollable content" at bounding box center [124, 80] width 7 height 7
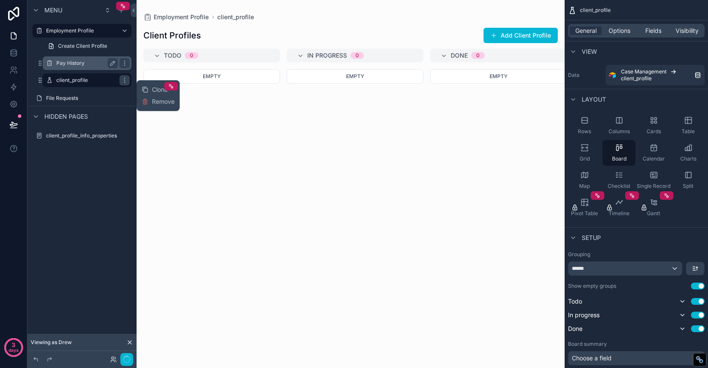
click at [161, 102] on span "Remove" at bounding box center [163, 101] width 23 height 9
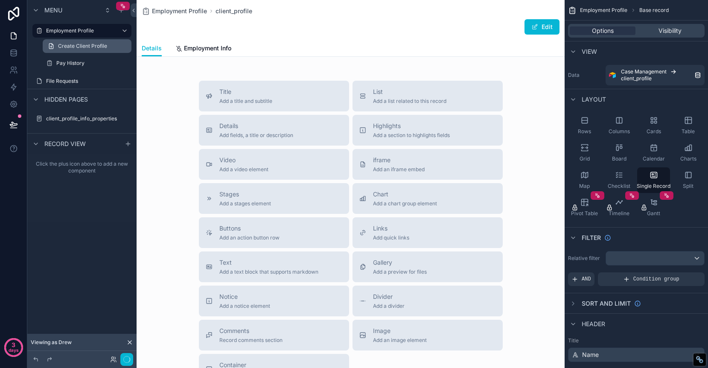
click at [125, 48] on link "Create Client Profile" at bounding box center [87, 46] width 89 height 14
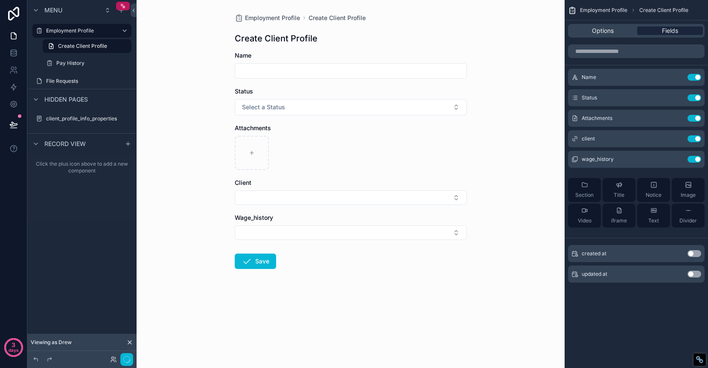
click at [669, 31] on span "Fields" at bounding box center [670, 30] width 16 height 9
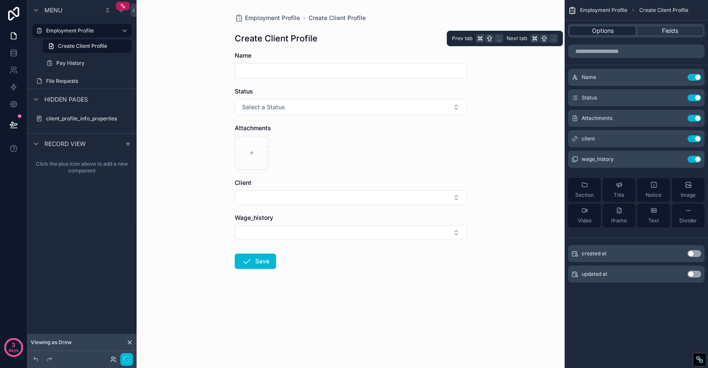
click at [605, 32] on span "Options" at bounding box center [603, 30] width 22 height 9
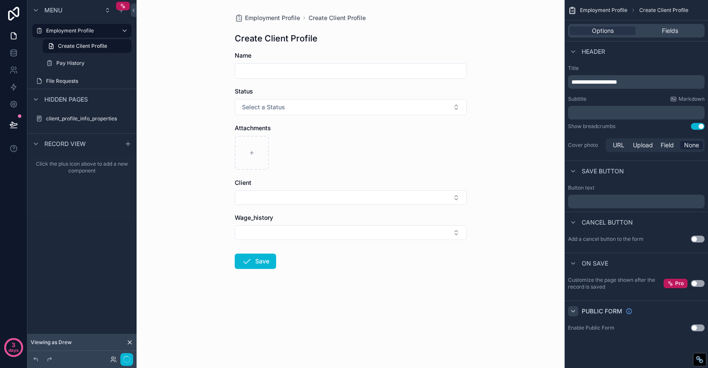
click at [575, 312] on icon "scrollable content" at bounding box center [573, 311] width 7 height 7
click at [574, 265] on icon "scrollable content" at bounding box center [573, 263] width 7 height 7
click at [574, 223] on icon "scrollable content" at bounding box center [573, 222] width 7 height 7
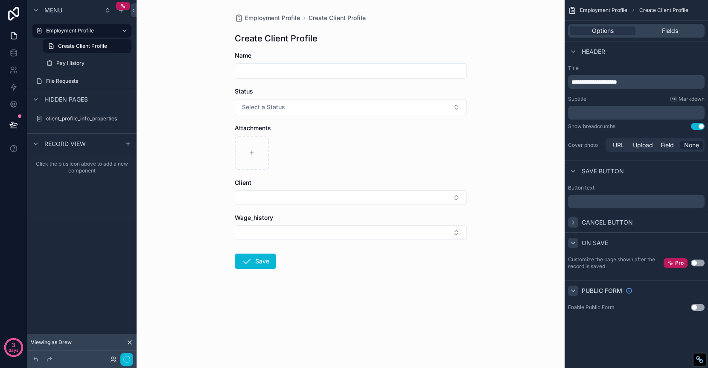
click at [574, 223] on icon "scrollable content" at bounding box center [573, 222] width 7 height 7
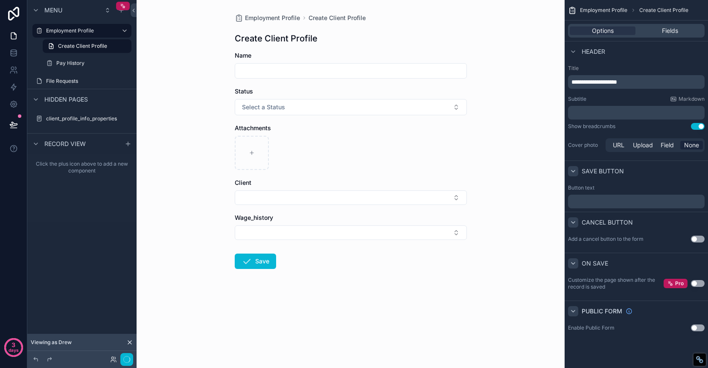
click at [576, 172] on icon "scrollable content" at bounding box center [573, 171] width 7 height 7
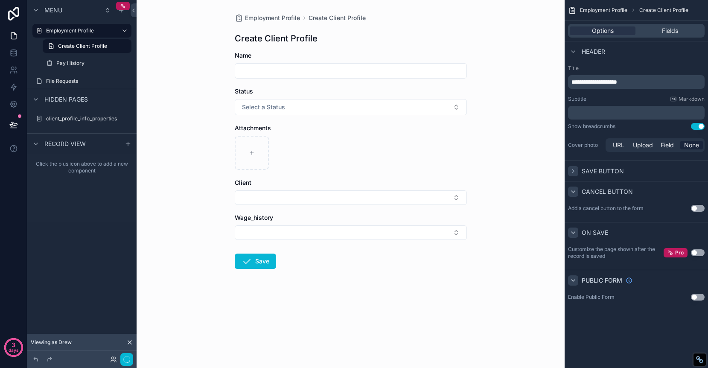
click at [576, 172] on icon "scrollable content" at bounding box center [573, 171] width 7 height 7
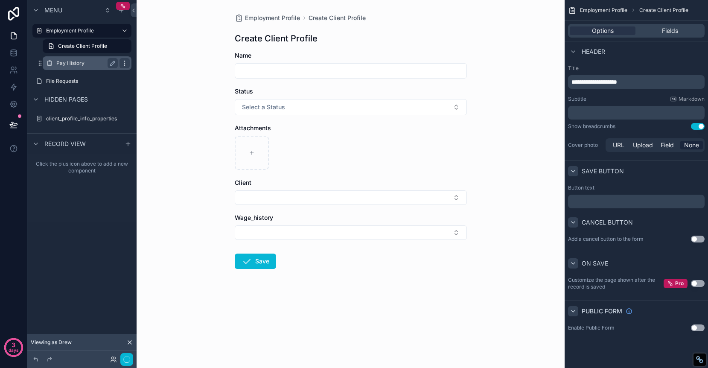
click at [125, 65] on icon "scrollable content" at bounding box center [124, 65] width 0 height 0
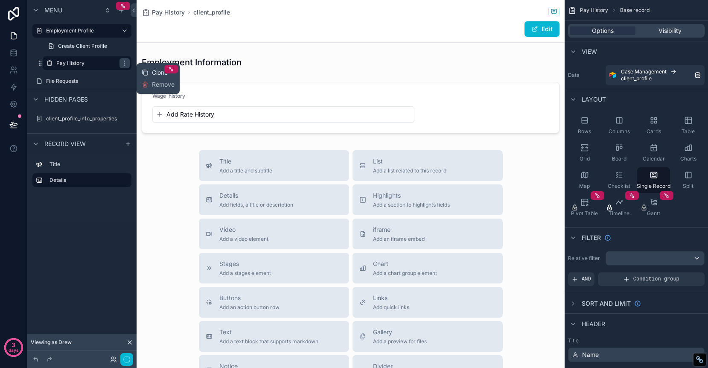
click at [154, 71] on span "Clone" at bounding box center [160, 72] width 16 height 9
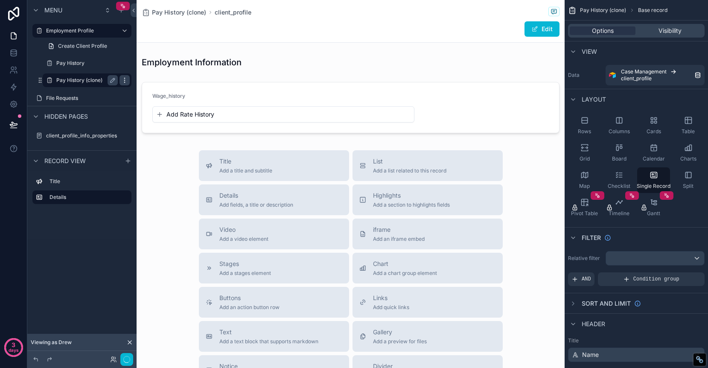
click at [122, 79] on icon "scrollable content" at bounding box center [124, 80] width 7 height 7
click at [84, 81] on label "Pay History (clone)" at bounding box center [85, 80] width 58 height 7
click at [112, 80] on icon "scrollable content" at bounding box center [112, 80] width 7 height 7
click at [95, 81] on input "**********" at bounding box center [80, 80] width 48 height 10
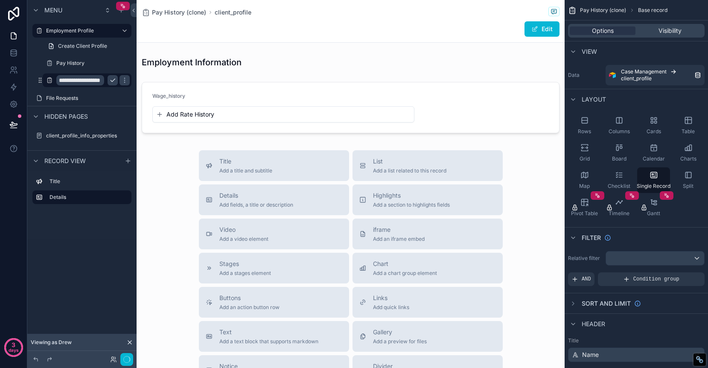
click at [95, 81] on input "**********" at bounding box center [80, 80] width 48 height 10
type input "*"
type input "**********"
click at [121, 81] on icon "scrollable content" at bounding box center [124, 80] width 7 height 7
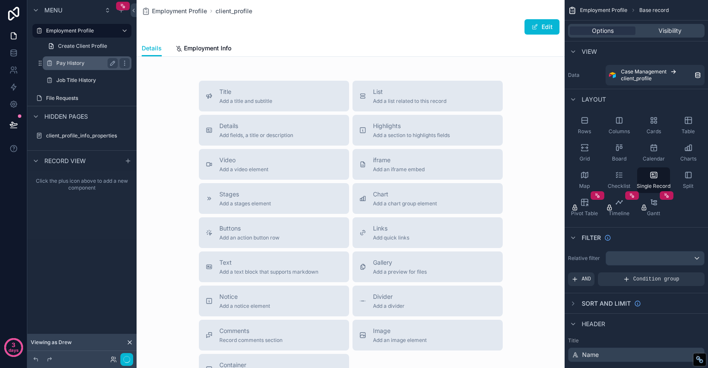
click at [85, 63] on label "Pay History" at bounding box center [85, 63] width 58 height 7
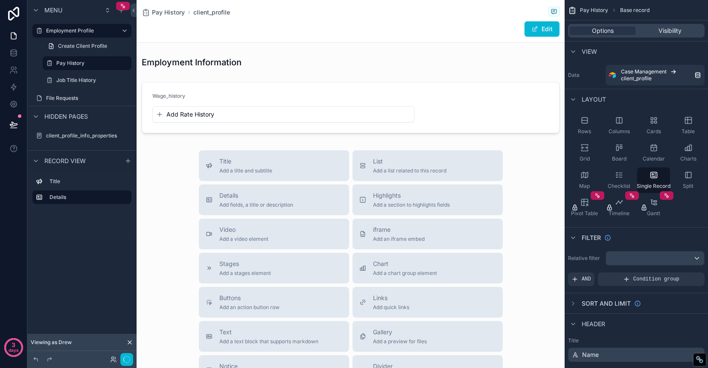
click at [195, 62] on div "scrollable content" at bounding box center [351, 261] width 428 height 522
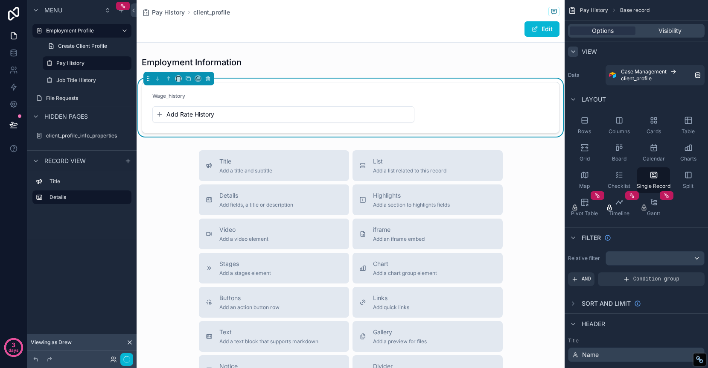
click at [574, 52] on icon "scrollable content" at bounding box center [573, 51] width 7 height 7
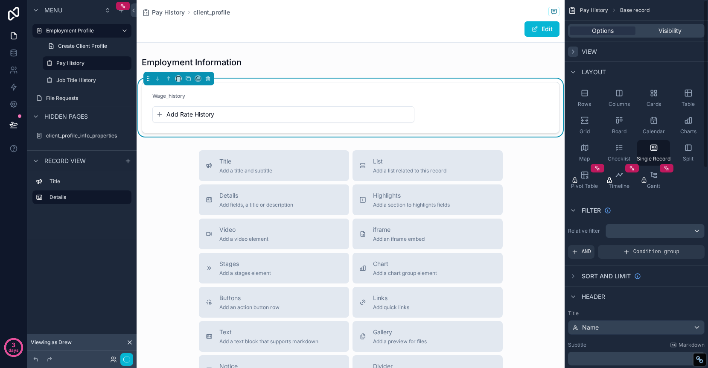
click at [573, 52] on icon "scrollable content" at bounding box center [573, 51] width 7 height 7
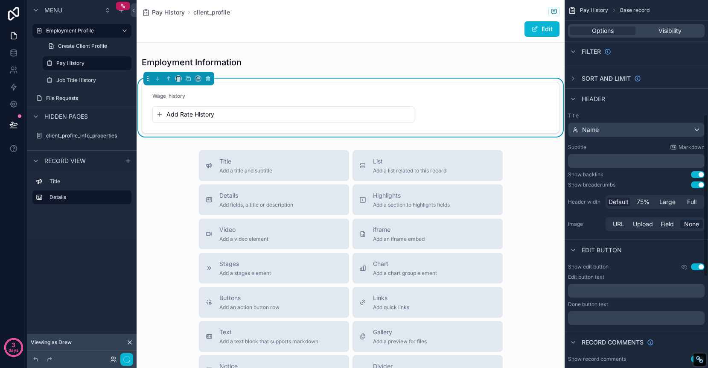
scroll to position [293, 0]
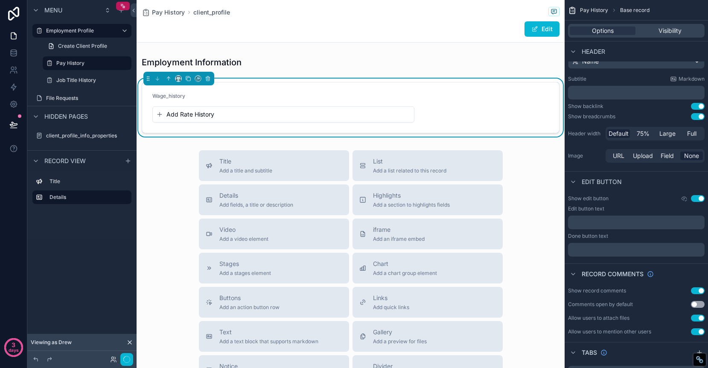
click at [195, 98] on div "Wage_history" at bounding box center [283, 98] width 262 height 10
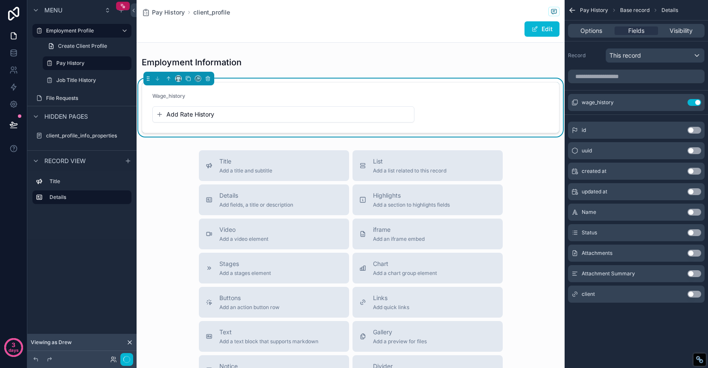
scroll to position [0, 0]
click at [677, 100] on icon "scrollable content" at bounding box center [677, 102] width 7 height 7
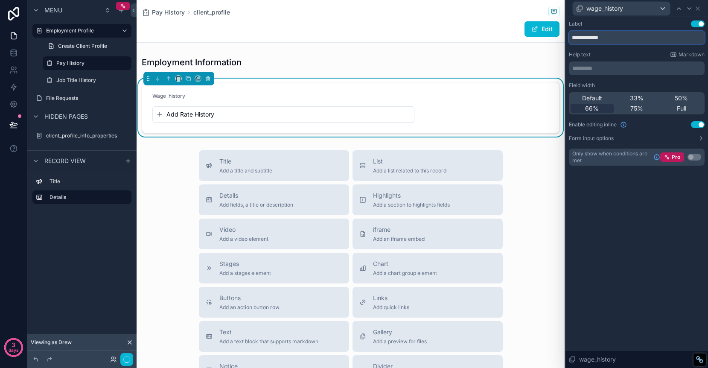
click at [623, 38] on input "**********" at bounding box center [637, 38] width 136 height 14
type input "*"
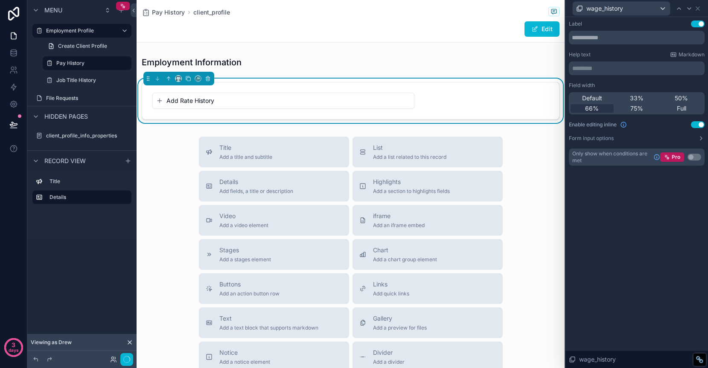
click at [629, 71] on p "********* ﻿" at bounding box center [637, 68] width 131 height 9
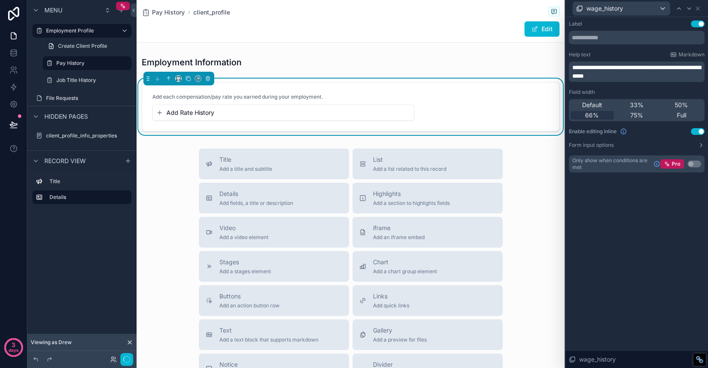
click at [662, 279] on div "**********" at bounding box center [636, 192] width 143 height 351
click at [454, 83] on form "Add each compensation/pay rate you earned during your employment. Add Rate Hist…" at bounding box center [350, 106] width 417 height 49
click at [233, 115] on button "Add Rate History" at bounding box center [283, 112] width 254 height 9
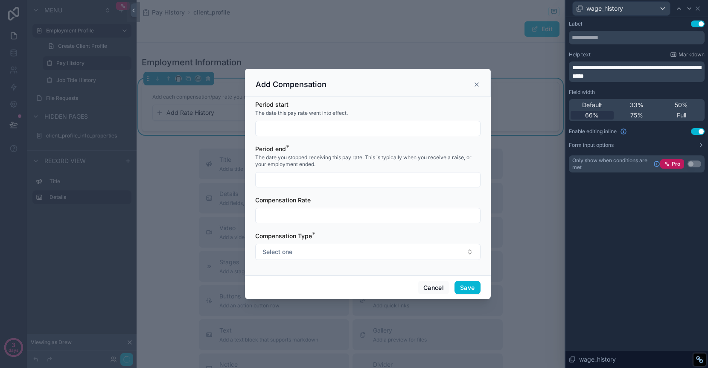
click at [476, 85] on icon "scrollable content" at bounding box center [476, 84] width 7 height 7
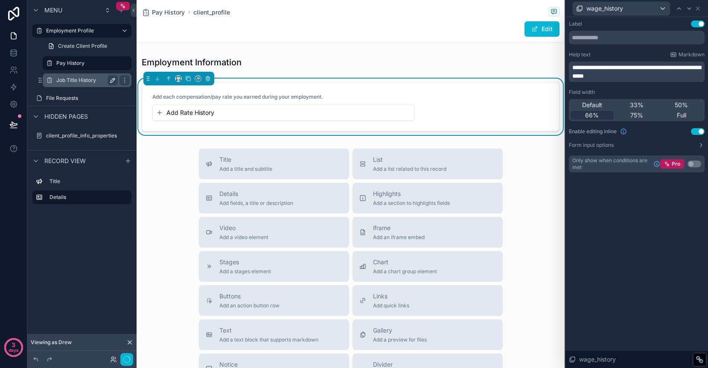
click at [111, 78] on icon "scrollable content" at bounding box center [112, 80] width 7 height 7
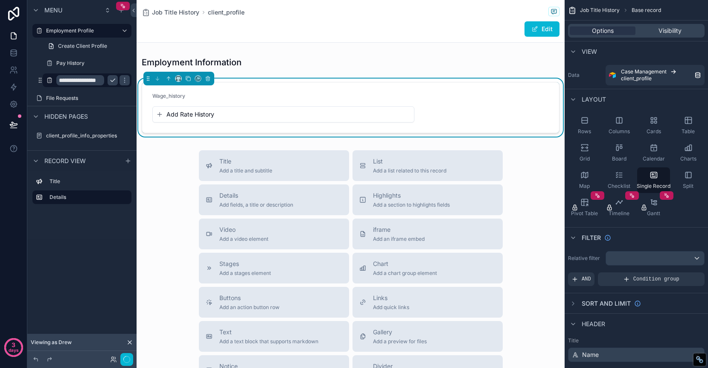
click at [70, 80] on input "**********" at bounding box center [80, 80] width 48 height 10
type input "**********"
click at [126, 80] on icon "scrollable content" at bounding box center [124, 80] width 7 height 7
click at [119, 82] on button "scrollable content" at bounding box center [124, 80] width 10 height 10
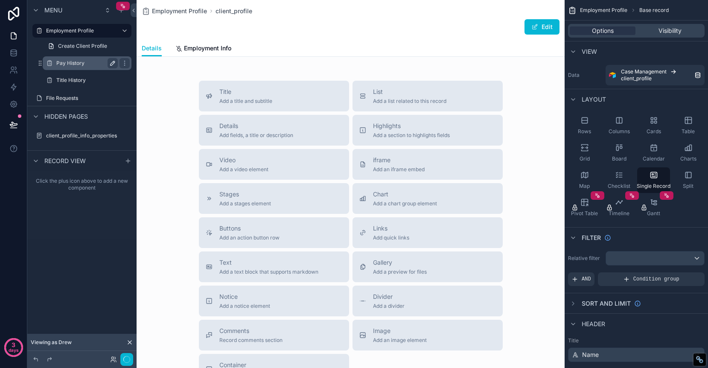
drag, startPoint x: 68, startPoint y: 64, endPoint x: 113, endPoint y: 61, distance: 44.5
click at [69, 64] on label "Pay History" at bounding box center [85, 63] width 58 height 7
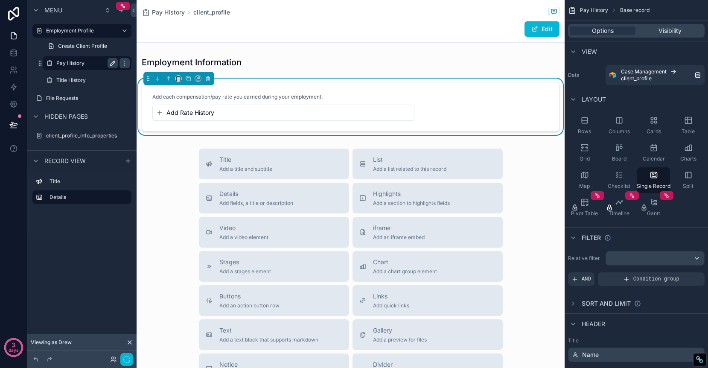
click at [113, 62] on icon "scrollable content" at bounding box center [113, 61] width 1 height 1
click at [96, 64] on input "**********" at bounding box center [80, 63] width 48 height 10
type input "**********"
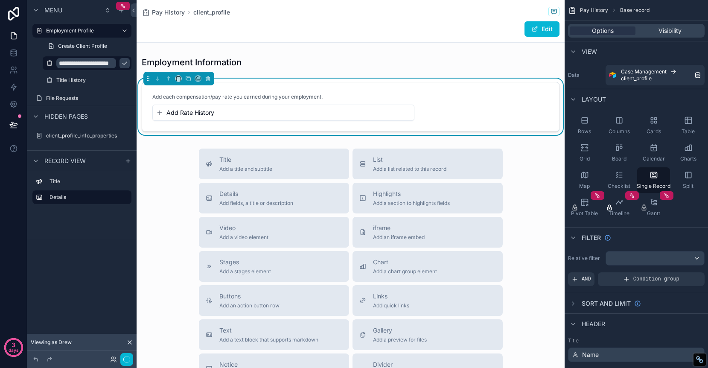
scroll to position [0, 17]
click at [121, 65] on icon "scrollable content" at bounding box center [124, 63] width 7 height 7
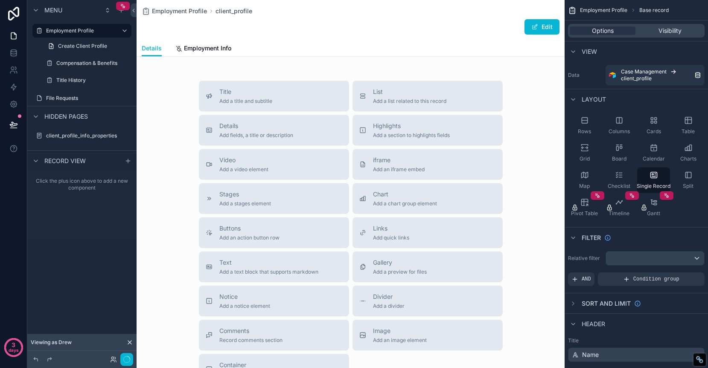
scroll to position [15, 0]
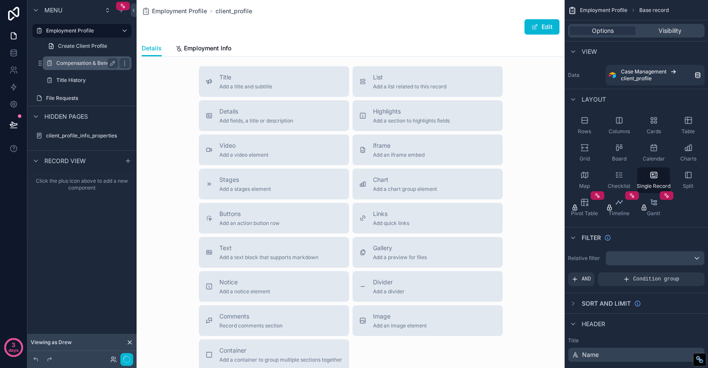
click at [83, 64] on label "Compensation & Benefits" at bounding box center [86, 63] width 61 height 7
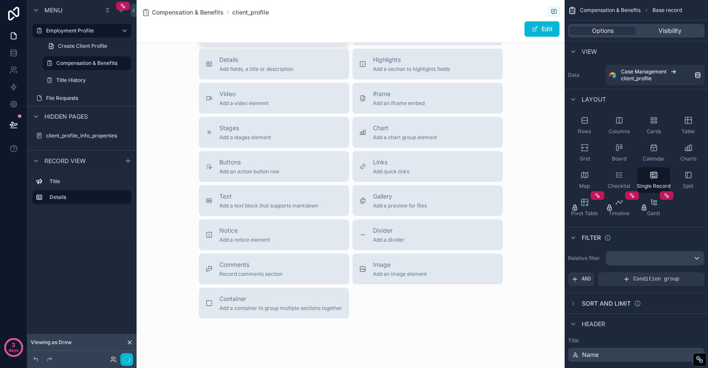
scroll to position [153, 0]
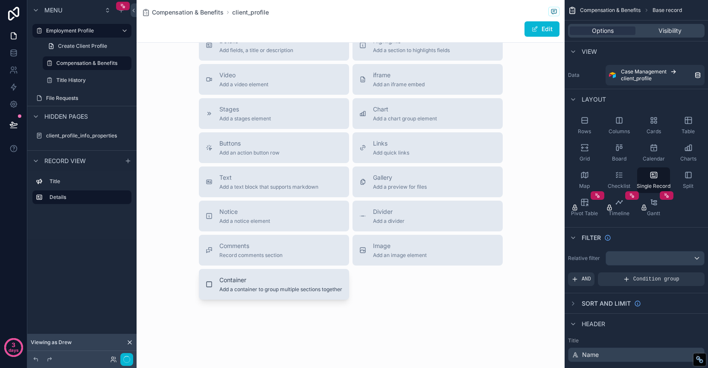
click at [255, 285] on div "Container Add a container to group multiple sections together" at bounding box center [280, 284] width 123 height 17
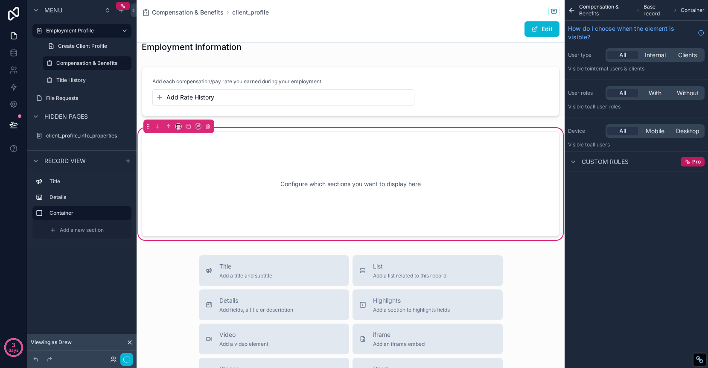
scroll to position [12, 0]
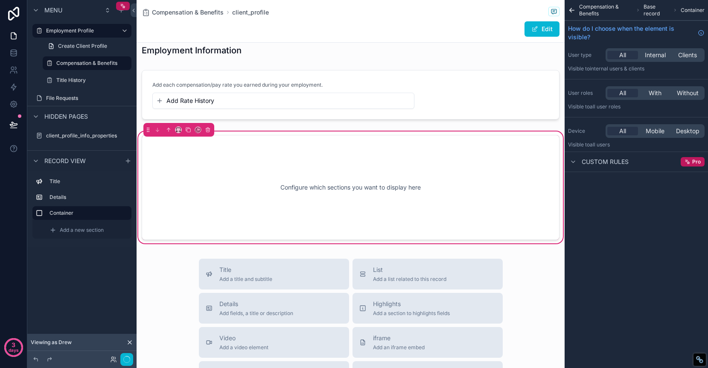
click at [274, 141] on div "Configure which sections you want to display here" at bounding box center [351, 187] width 418 height 105
click at [234, 78] on div "scrollable content" at bounding box center [351, 95] width 428 height 56
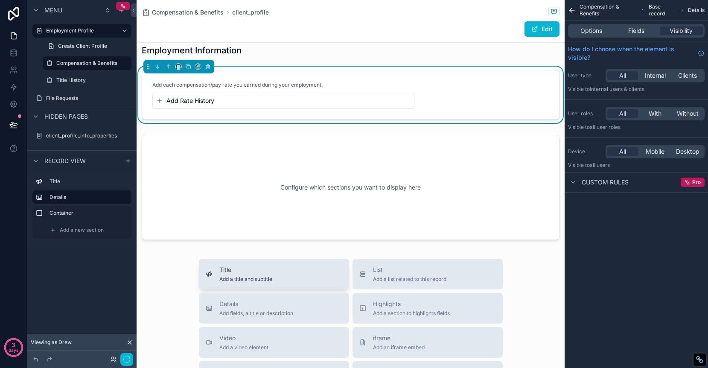
click at [238, 271] on span "Title" at bounding box center [245, 269] width 53 height 9
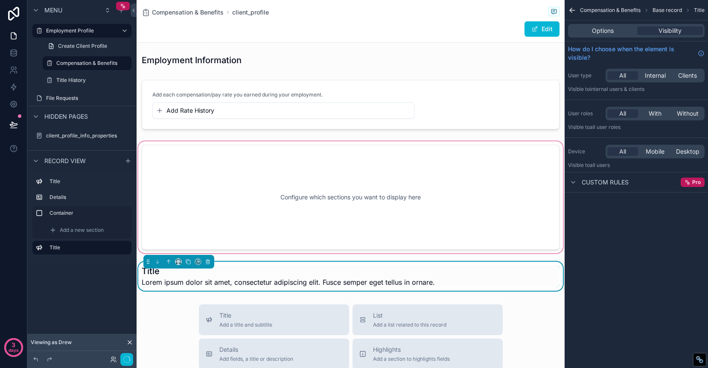
scroll to position [0, 0]
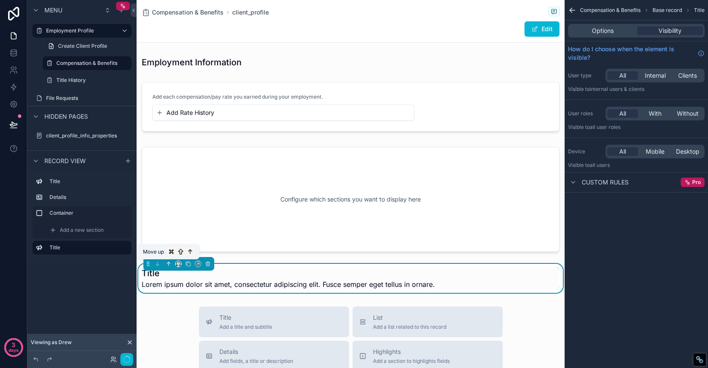
click at [166, 265] on icon "scrollable content" at bounding box center [169, 264] width 6 height 6
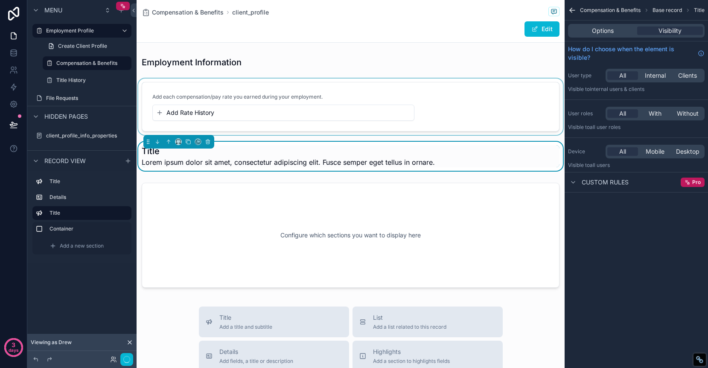
click at [187, 84] on div "scrollable content" at bounding box center [351, 107] width 428 height 56
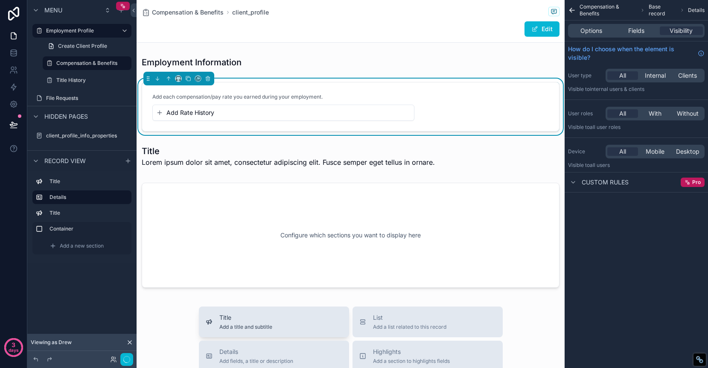
click at [226, 317] on span "Title" at bounding box center [245, 317] width 53 height 9
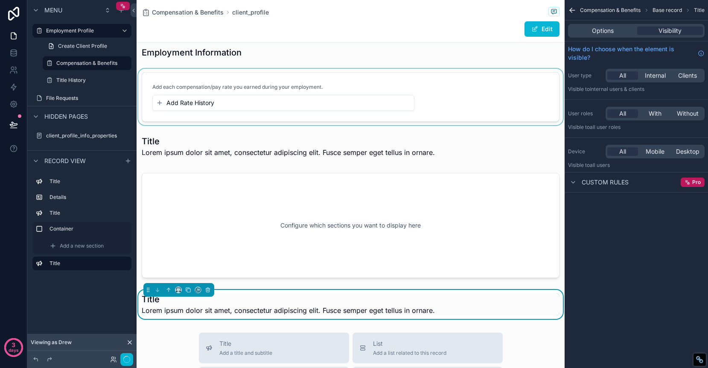
scroll to position [7, 0]
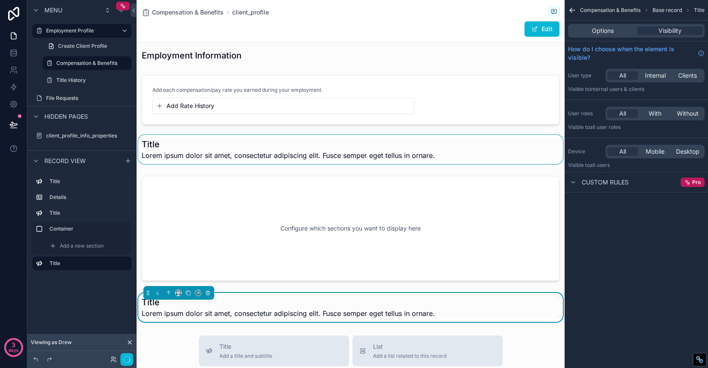
click at [149, 135] on div "scrollable content" at bounding box center [351, 149] width 428 height 29
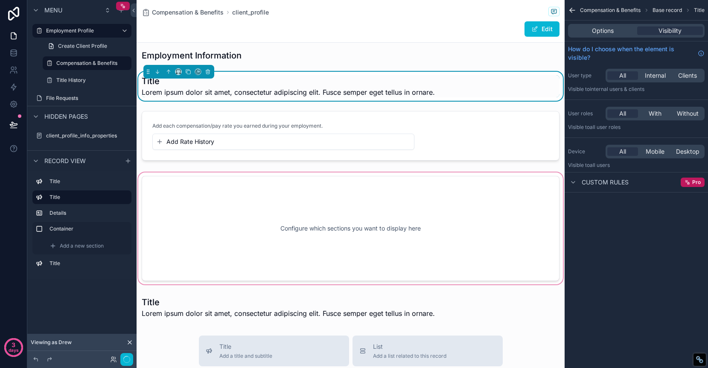
click at [326, 173] on div "scrollable content" at bounding box center [351, 228] width 428 height 115
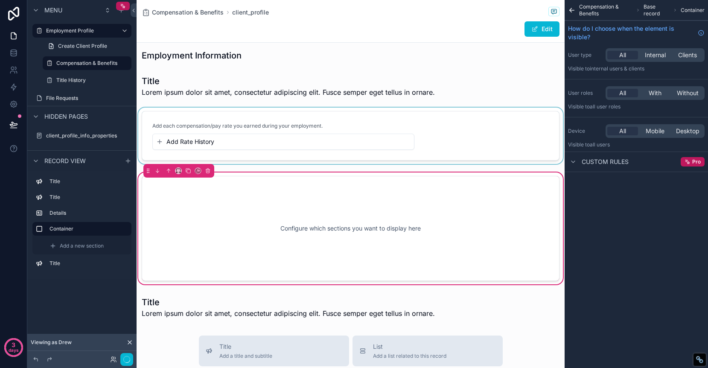
click at [153, 111] on div "scrollable content" at bounding box center [351, 136] width 428 height 56
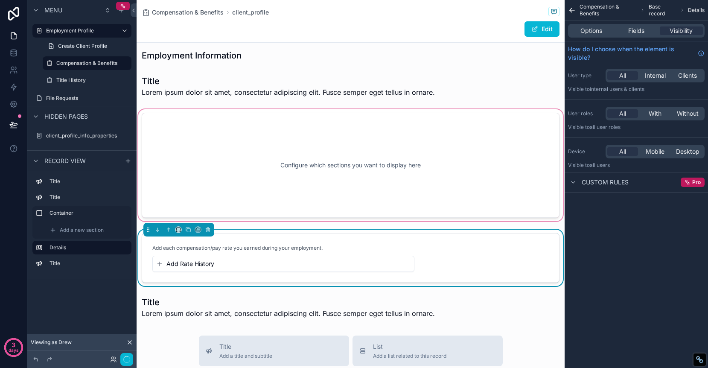
click at [259, 186] on div "scrollable content" at bounding box center [351, 165] width 428 height 115
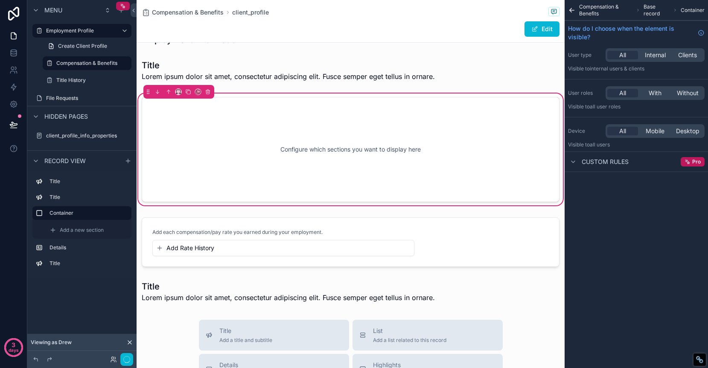
scroll to position [7, 0]
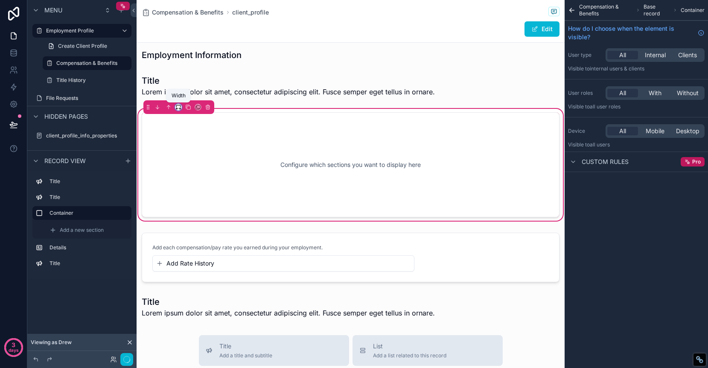
click at [179, 107] on icon "scrollable content" at bounding box center [178, 107] width 6 height 6
click at [192, 200] on span "75%" at bounding box center [188, 204] width 13 height 10
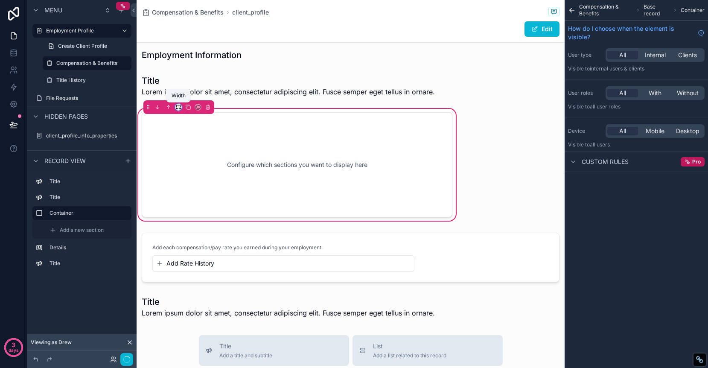
click at [177, 108] on icon "scrollable content" at bounding box center [178, 107] width 6 height 6
click at [201, 216] on span "Full width" at bounding box center [195, 220] width 26 height 10
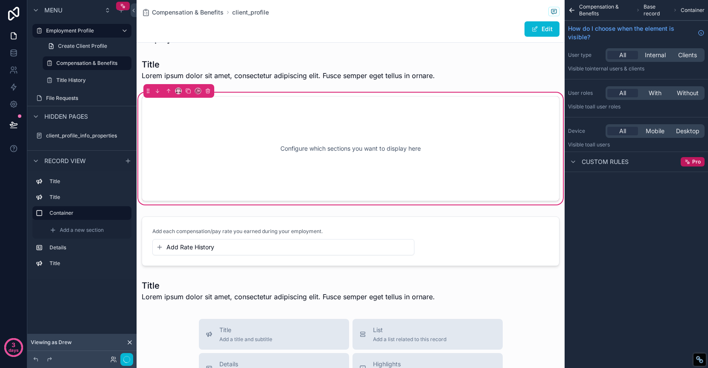
scroll to position [0, 0]
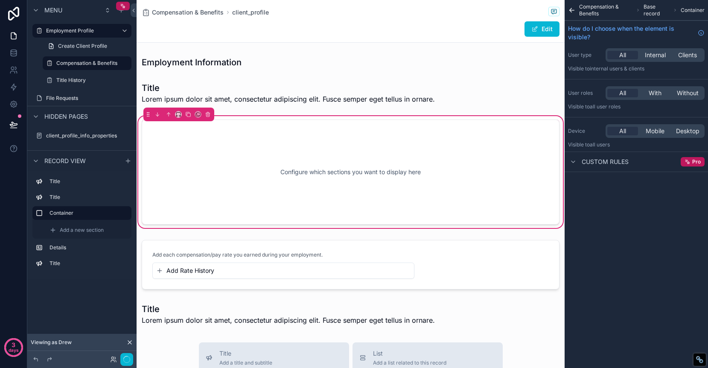
click at [250, 154] on div "Configure which sections you want to display here" at bounding box center [351, 172] width 390 height 77
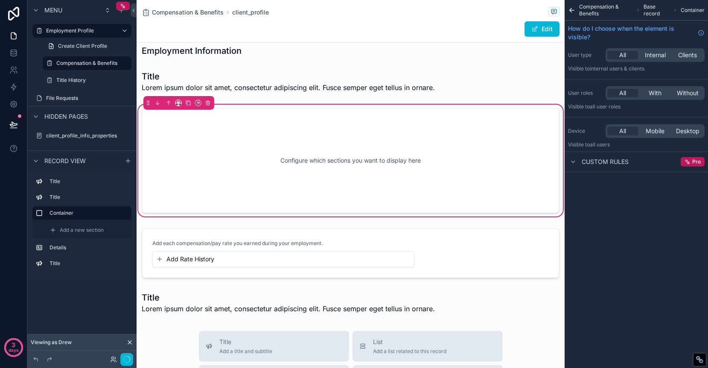
scroll to position [12, 0]
click at [325, 165] on div "Configure which sections you want to display here" at bounding box center [351, 160] width 390 height 77
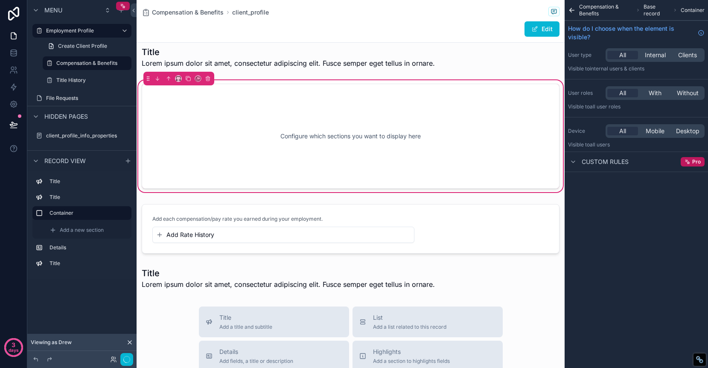
scroll to position [47, 0]
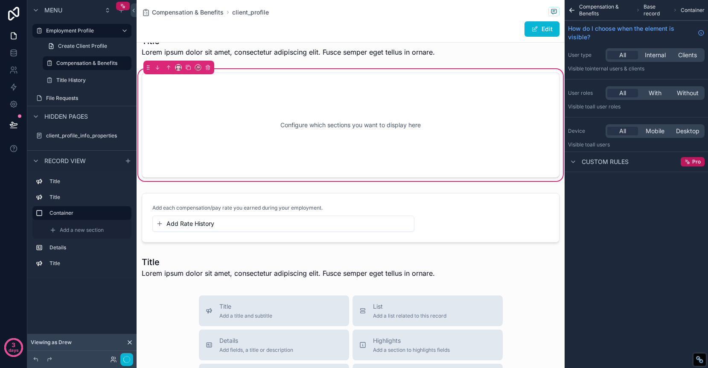
click at [309, 124] on div "Configure which sections you want to display here" at bounding box center [351, 125] width 390 height 77
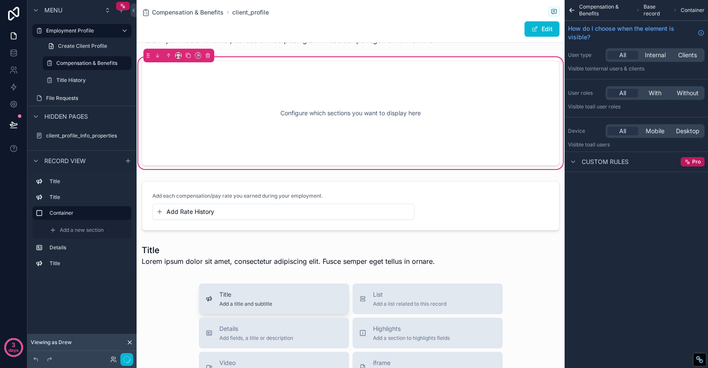
click at [291, 292] on div "Title Add a title and subtitle" at bounding box center [274, 298] width 137 height 17
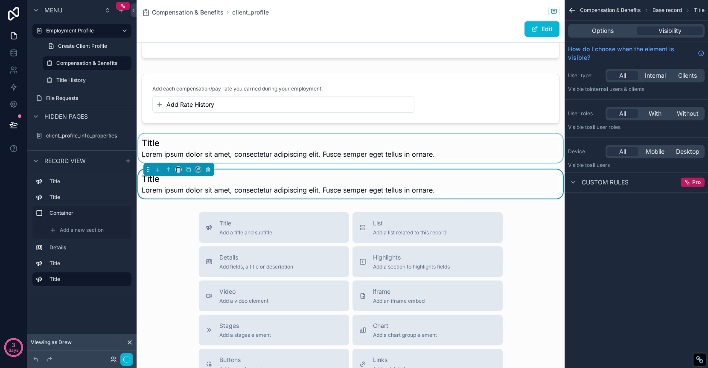
scroll to position [166, 0]
click at [209, 168] on icon "scrollable content" at bounding box center [207, 169] width 3 height 3
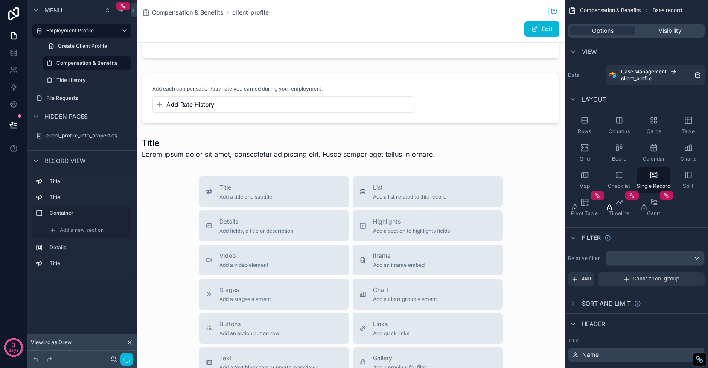
click at [166, 143] on div "scrollable content" at bounding box center [351, 191] width 428 height 714
click at [182, 149] on div "scrollable content" at bounding box center [351, 148] width 428 height 29
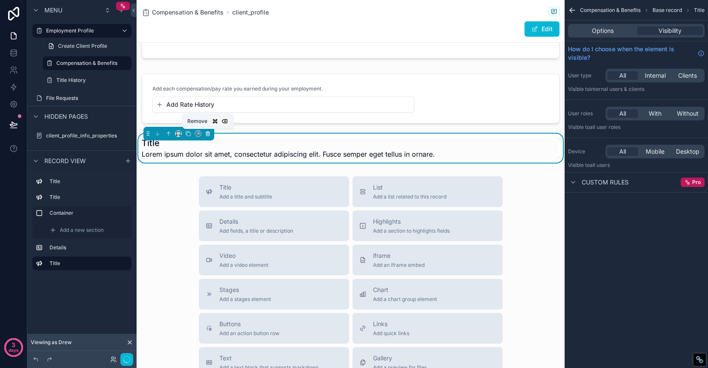
click at [207, 134] on icon "scrollable content" at bounding box center [207, 134] width 0 height 2
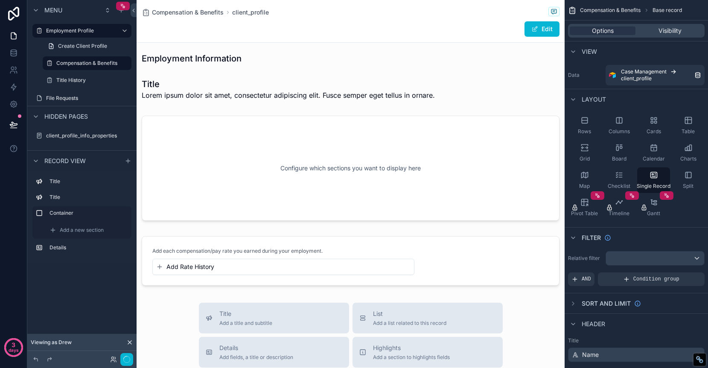
scroll to position [1, 0]
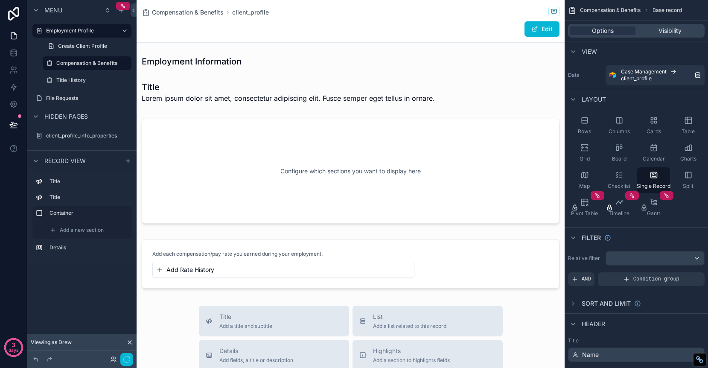
click at [278, 164] on div "scrollable content" at bounding box center [351, 338] width 428 height 678
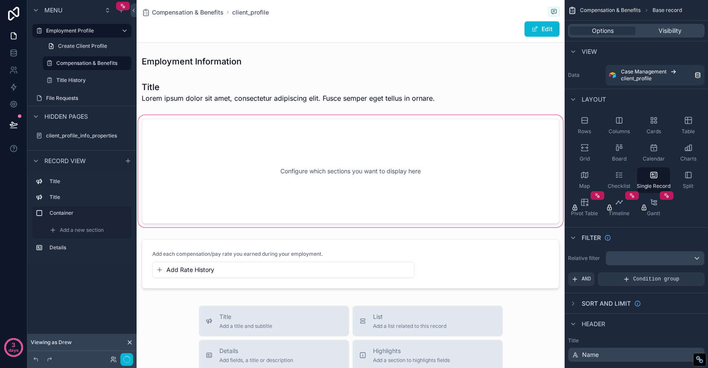
click at [421, 174] on div "scrollable content" at bounding box center [351, 170] width 428 height 115
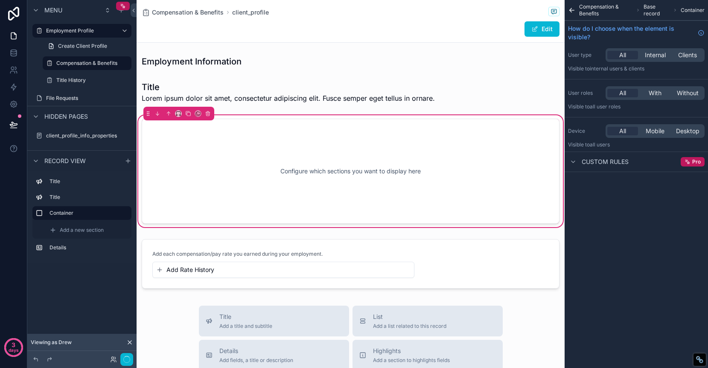
click at [654, 14] on span "Base record" at bounding box center [656, 10] width 26 height 14
click at [652, 8] on span "Base record" at bounding box center [656, 10] width 26 height 14
click at [689, 9] on span "Container" at bounding box center [693, 10] width 24 height 7
click at [439, 138] on div "Configure which sections you want to display here" at bounding box center [351, 171] width 390 height 77
drag, startPoint x: 438, startPoint y: 88, endPoint x: 443, endPoint y: 157, distance: 69.8
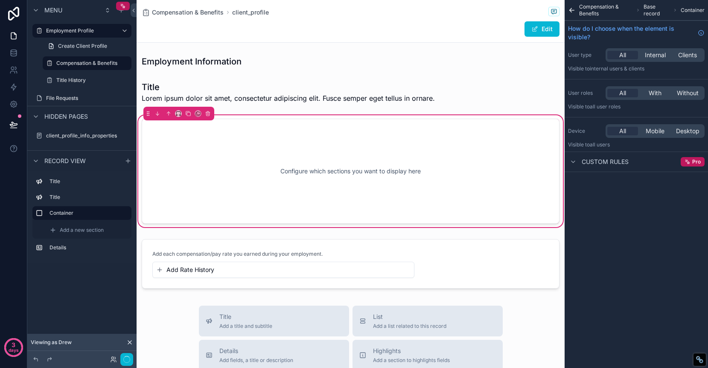
click at [443, 157] on div "Employment Information Title Lorem ipsum dolor sit amet, consectetur adipiscing…" at bounding box center [351, 172] width 428 height 240
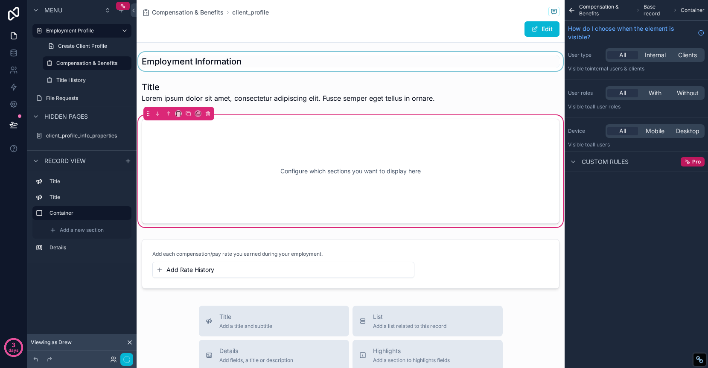
click at [157, 64] on div "scrollable content" at bounding box center [351, 61] width 428 height 19
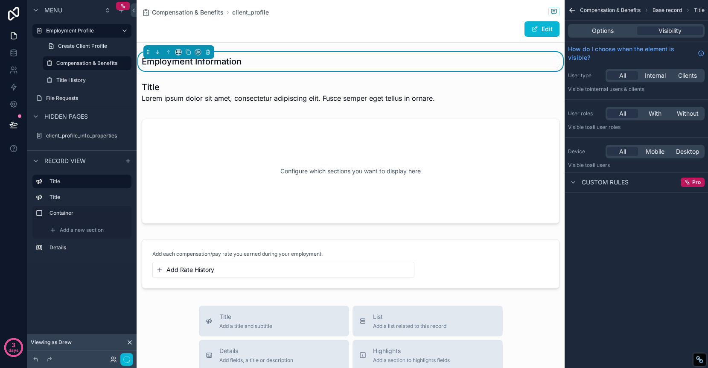
click at [668, 12] on span "Base record" at bounding box center [666, 10] width 29 height 7
click at [599, 30] on span "Options" at bounding box center [603, 30] width 22 height 9
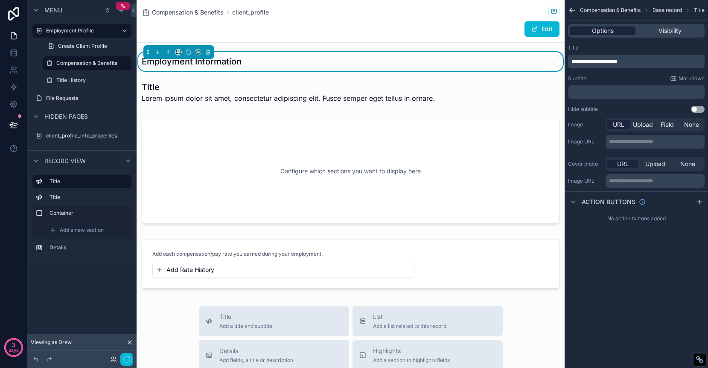
click at [598, 31] on span "Options" at bounding box center [603, 30] width 22 height 9
click at [638, 60] on p "**********" at bounding box center [636, 61] width 131 height 7
click at [643, 285] on div "**********" at bounding box center [635, 184] width 143 height 368
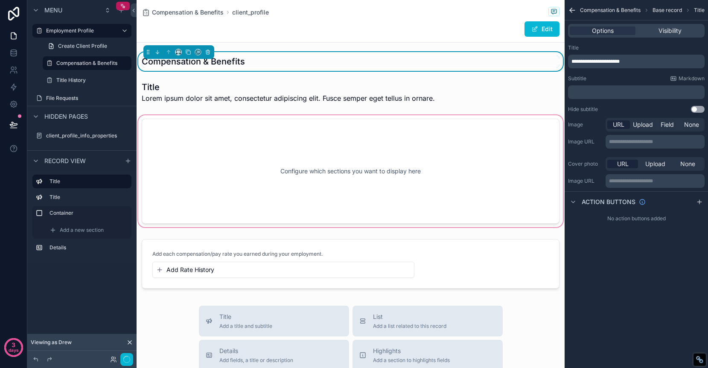
click at [457, 122] on div "scrollable content" at bounding box center [351, 170] width 428 height 115
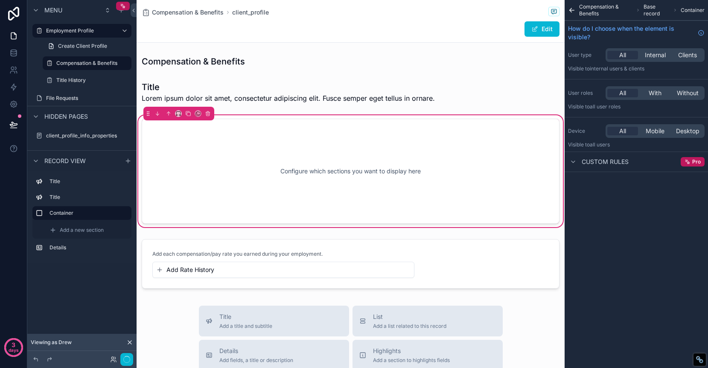
click at [652, 11] on span "Base record" at bounding box center [656, 10] width 26 height 14
click at [401, 137] on div "Configure which sections you want to display here" at bounding box center [351, 171] width 390 height 77
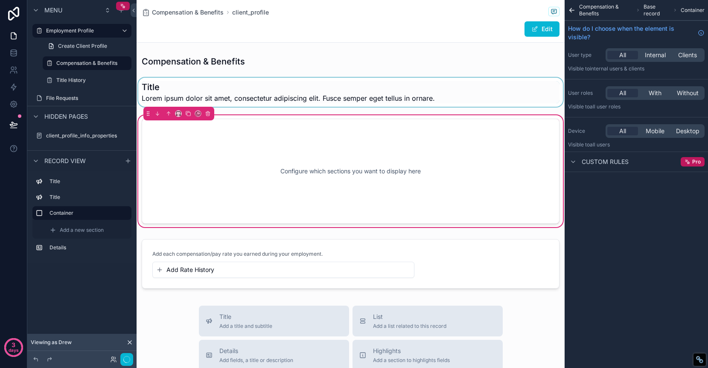
click at [398, 84] on div "scrollable content" at bounding box center [351, 92] width 428 height 29
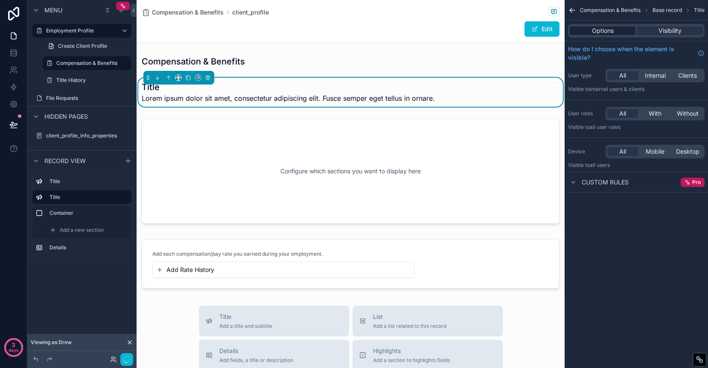
click at [593, 29] on span "Options" at bounding box center [603, 30] width 22 height 9
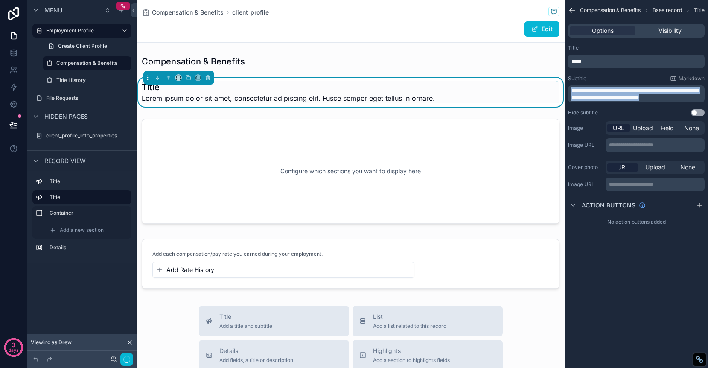
drag, startPoint x: 689, startPoint y: 98, endPoint x: 567, endPoint y: 90, distance: 122.3
click at [567, 90] on div "**********" at bounding box center [635, 80] width 143 height 79
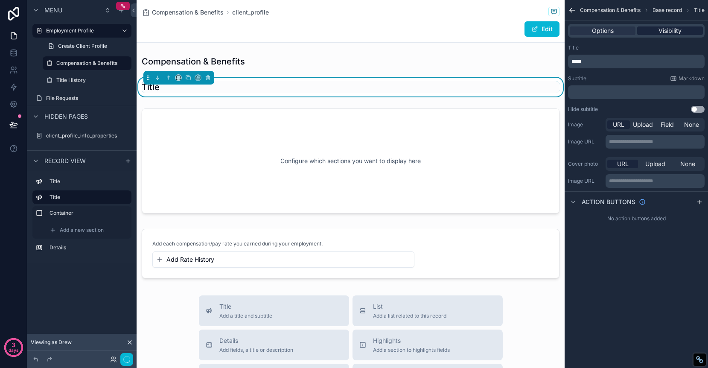
click at [668, 34] on span "Visibility" at bounding box center [669, 30] width 23 height 9
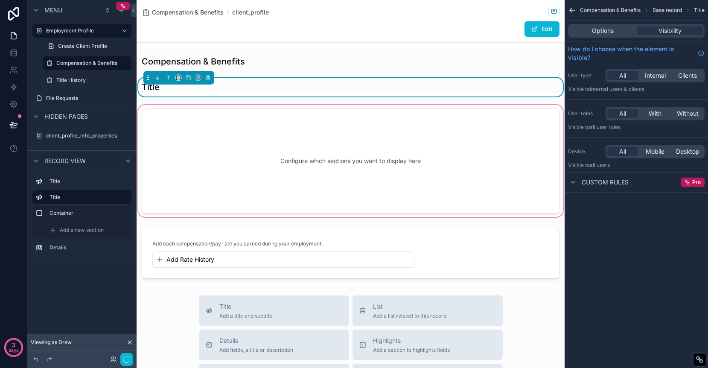
click at [453, 126] on div "scrollable content" at bounding box center [351, 160] width 428 height 115
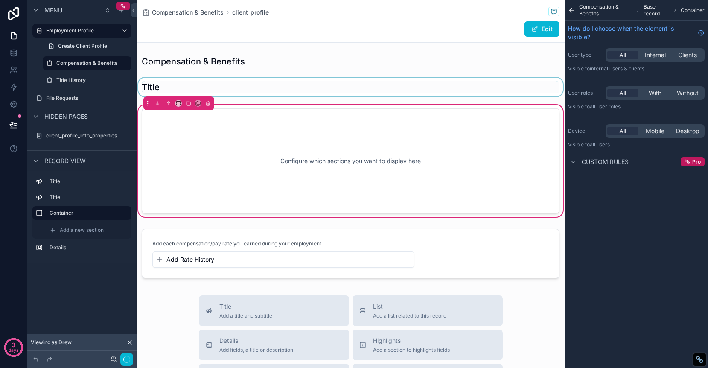
click at [448, 81] on div "scrollable content" at bounding box center [351, 87] width 428 height 19
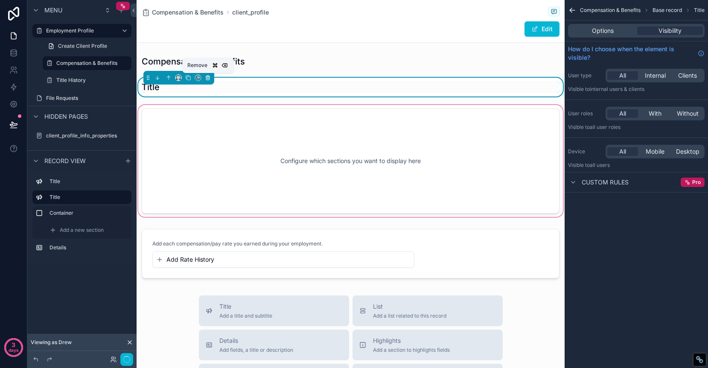
click at [207, 78] on icon "scrollable content" at bounding box center [207, 78] width 0 height 2
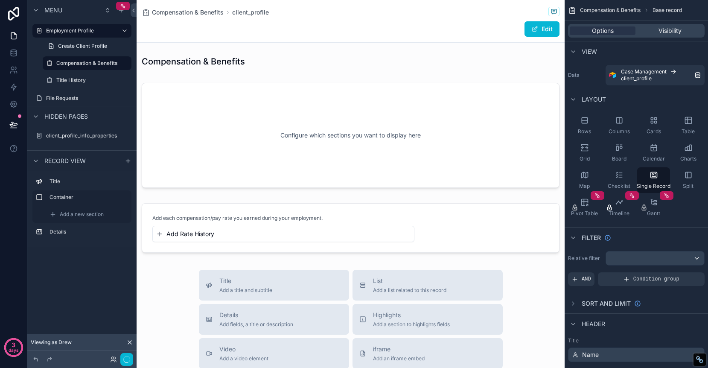
click at [276, 124] on div "scrollable content" at bounding box center [351, 320] width 428 height 643
click at [648, 177] on div "Single Record" at bounding box center [653, 180] width 33 height 26
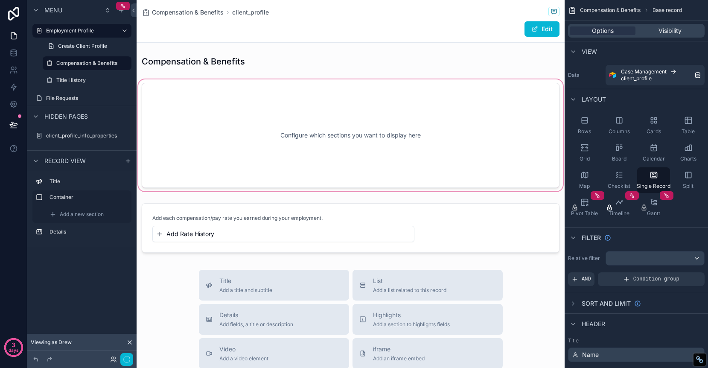
click at [519, 163] on div "scrollable content" at bounding box center [351, 135] width 428 height 115
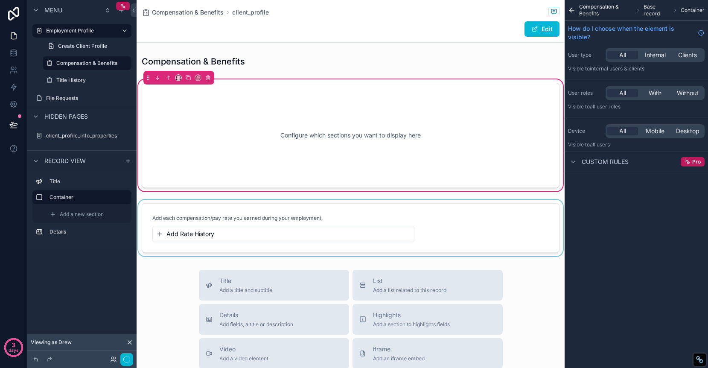
click at [229, 209] on div "scrollable content" at bounding box center [351, 228] width 428 height 56
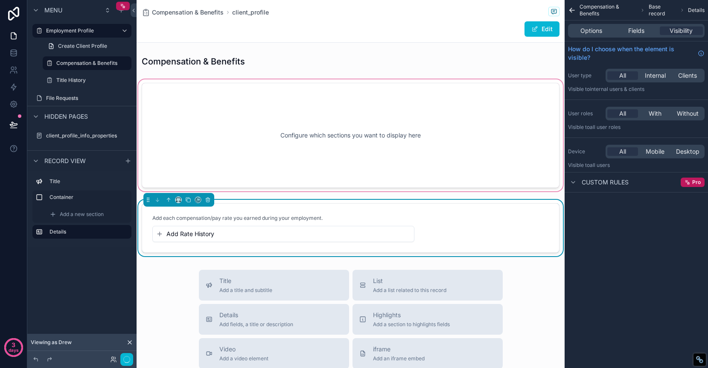
click at [451, 148] on div "scrollable content" at bounding box center [351, 135] width 428 height 115
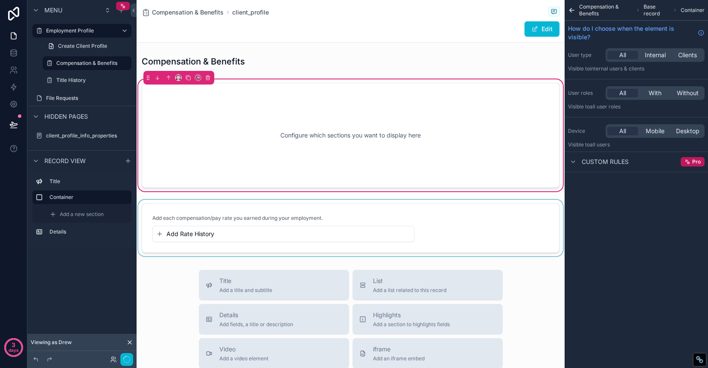
click at [441, 237] on div "scrollable content" at bounding box center [351, 228] width 428 height 56
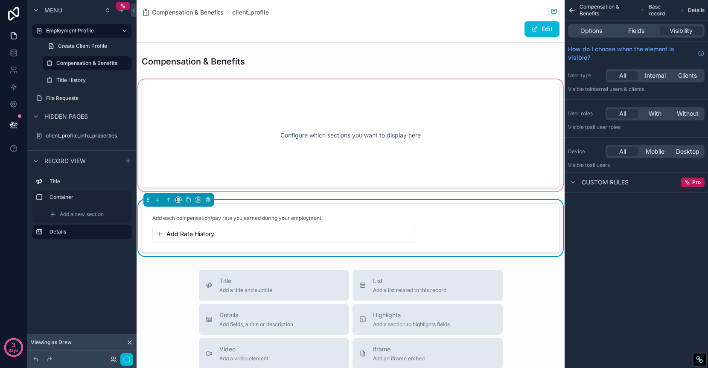
click at [459, 145] on div "scrollable content" at bounding box center [351, 135] width 428 height 115
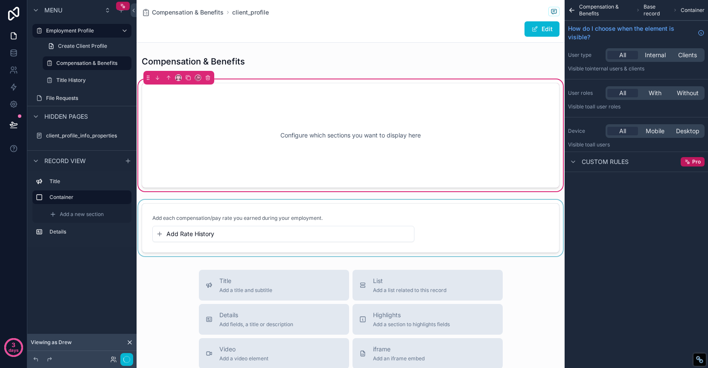
click at [465, 155] on div "Configure which sections you want to display here" at bounding box center [351, 135] width 390 height 77
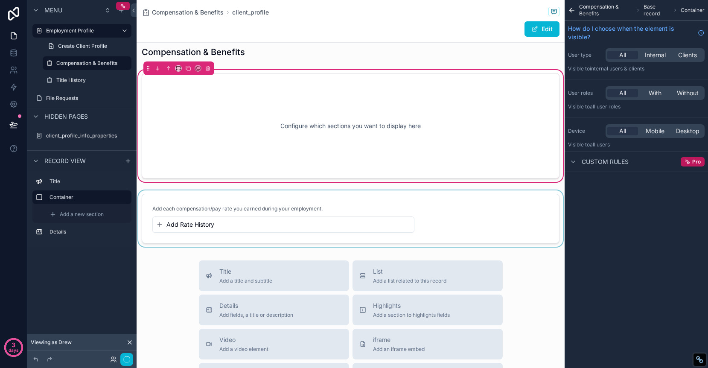
scroll to position [12, 0]
click at [363, 201] on div "scrollable content" at bounding box center [351, 217] width 428 height 56
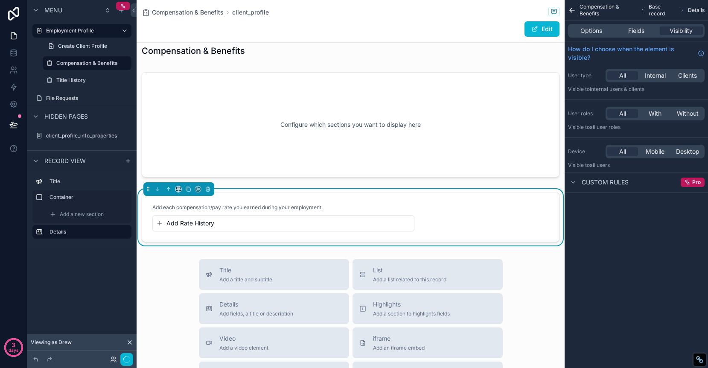
click at [369, 217] on div "Add Rate History" at bounding box center [283, 222] width 261 height 15
click at [303, 17] on div "Compensation & Benefits client_profile" at bounding box center [351, 12] width 418 height 11
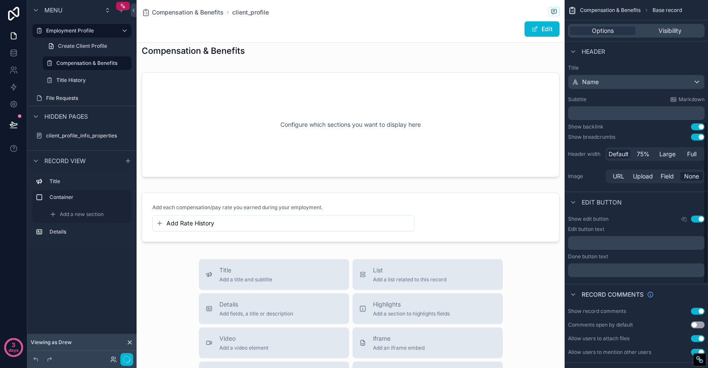
scroll to position [275, 0]
click at [695, 125] on button "Use setting" at bounding box center [698, 124] width 14 height 7
click at [698, 123] on button "Use setting" at bounding box center [698, 124] width 14 height 7
click at [698, 135] on button "Use setting" at bounding box center [698, 134] width 14 height 7
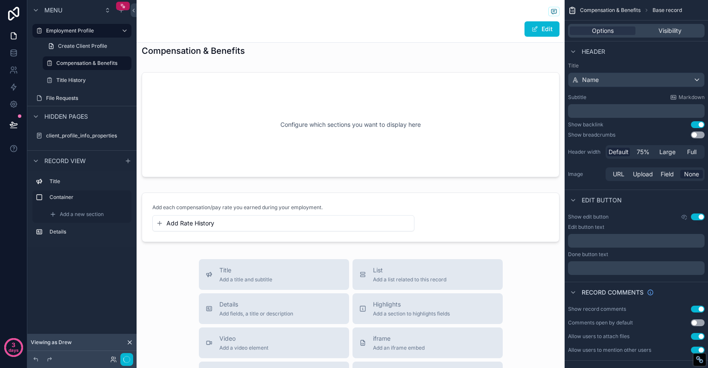
click at [698, 135] on button "Use setting" at bounding box center [698, 134] width 14 height 7
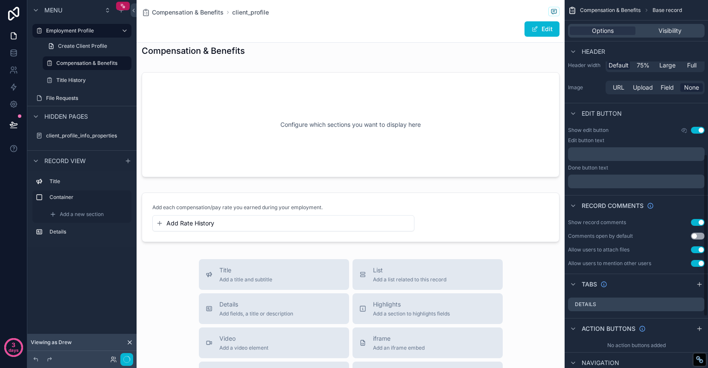
scroll to position [362, 0]
click at [698, 222] on button "Use setting" at bounding box center [698, 221] width 14 height 7
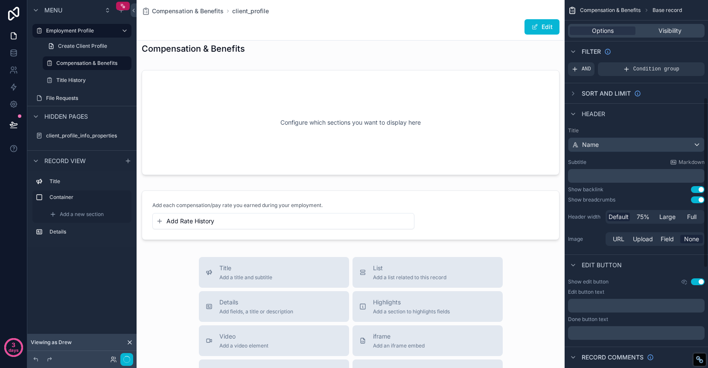
scroll to position [209, 0]
click at [696, 280] on button "Use setting" at bounding box center [698, 282] width 14 height 7
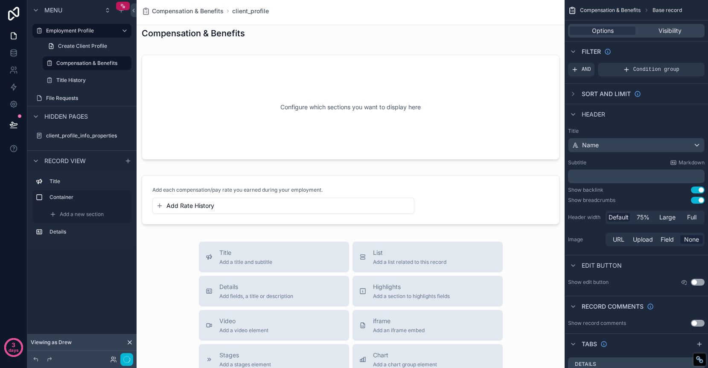
click at [696, 280] on button "Use setting" at bounding box center [698, 282] width 14 height 7
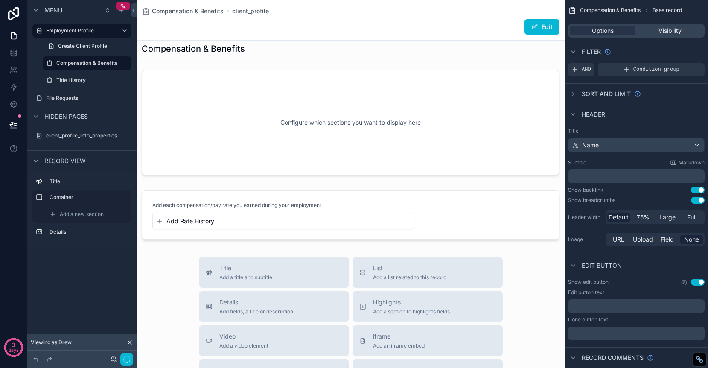
click at [696, 280] on button "Use setting" at bounding box center [698, 282] width 14 height 7
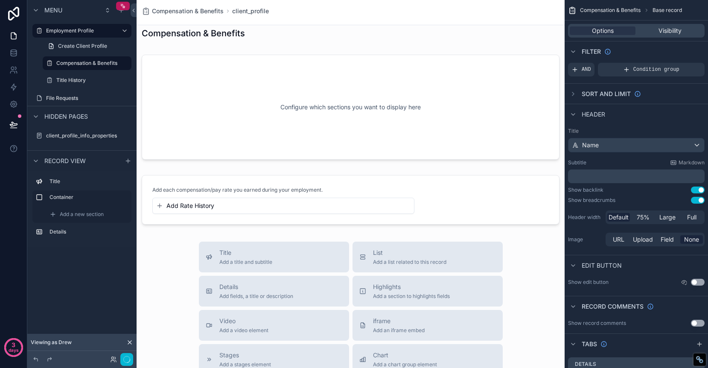
click at [696, 280] on button "Use setting" at bounding box center [698, 282] width 14 height 7
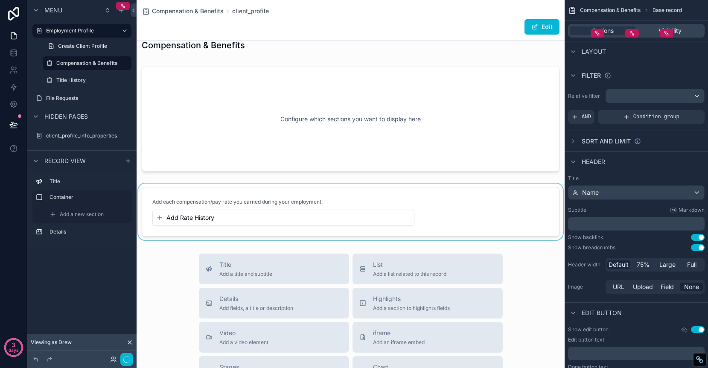
scroll to position [16, 0]
click at [311, 215] on div "scrollable content" at bounding box center [351, 210] width 428 height 56
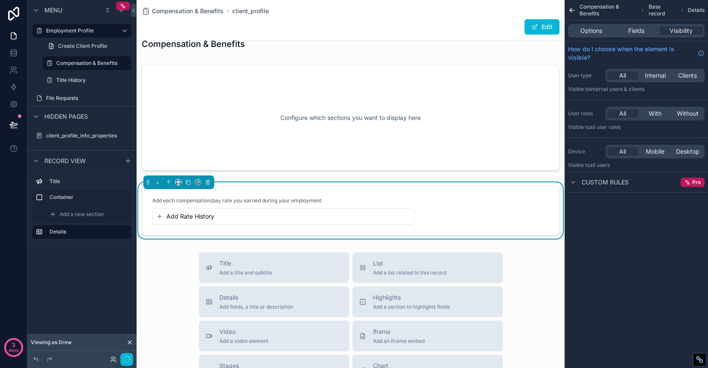
scroll to position [0, 0]
click at [160, 216] on icon "scrollable content" at bounding box center [160, 216] width 0 height 4
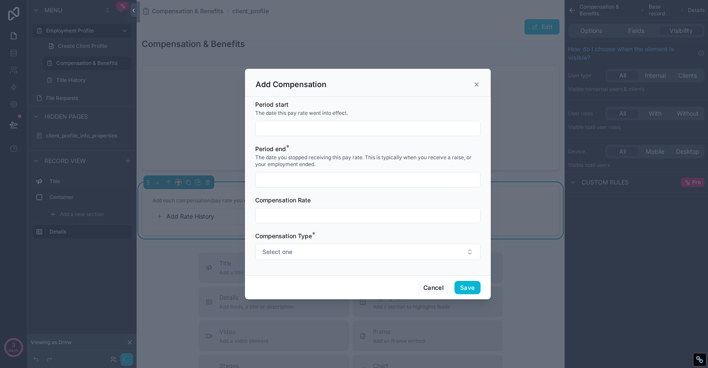
click at [478, 84] on icon "scrollable content" at bounding box center [476, 84] width 7 height 7
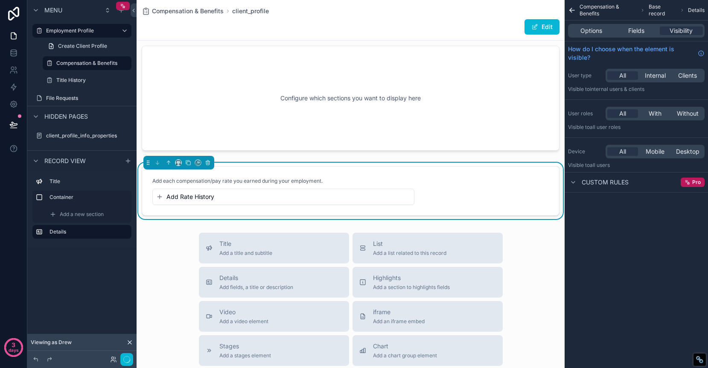
scroll to position [41, 0]
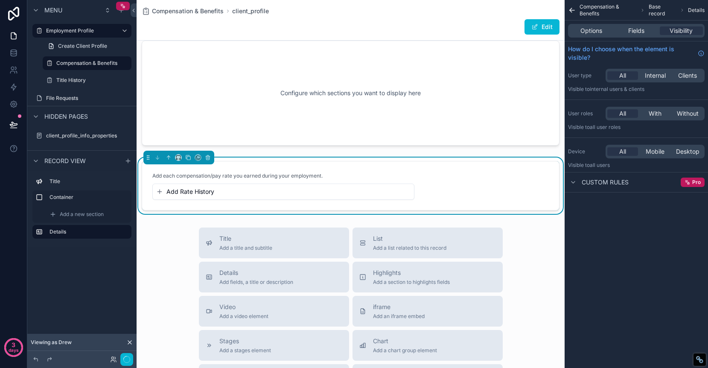
click at [335, 220] on div "Compensation & Benefits client_profile Edit Compensation & Benefits Configure w…" at bounding box center [351, 279] width 428 height 640
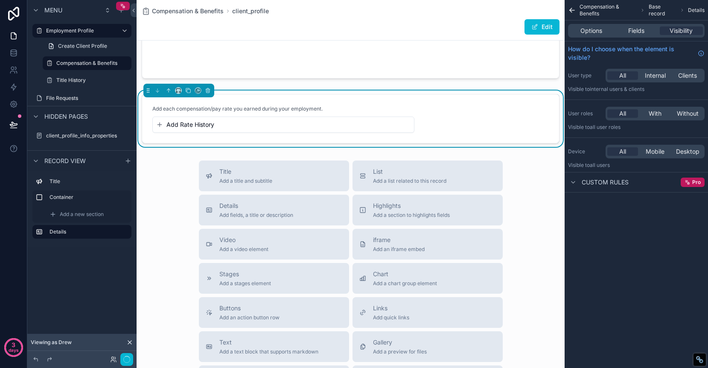
scroll to position [102, 0]
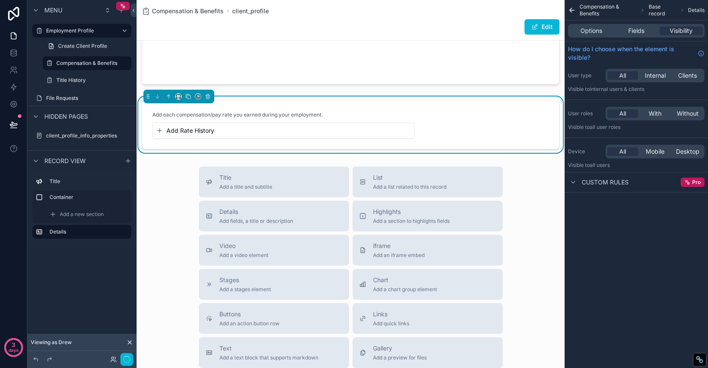
click at [299, 160] on div "Compensation & Benefits client_profile Edit Compensation & Benefits Configure w…" at bounding box center [351, 218] width 428 height 640
click at [268, 114] on span "Add each compensation/pay rate you earned during your employment." at bounding box center [237, 114] width 170 height 7
click at [216, 131] on button "Add Rate History" at bounding box center [283, 130] width 254 height 9
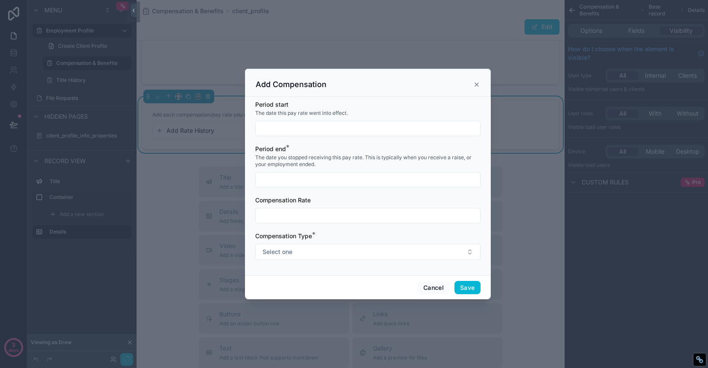
click at [475, 84] on icon "scrollable content" at bounding box center [476, 84] width 7 height 7
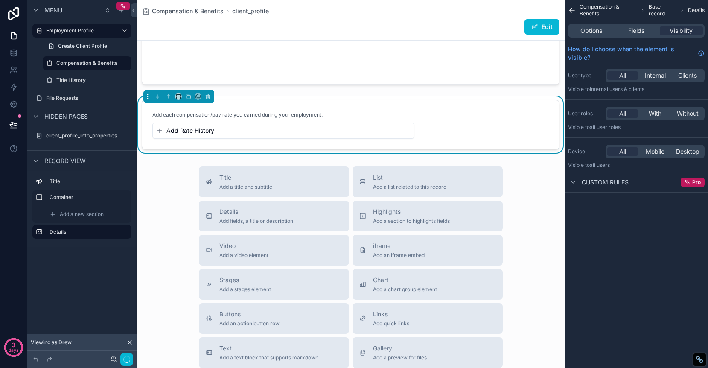
click at [237, 103] on form "Add each compensation/pay rate you earned during your employment. Add Rate Hist…" at bounding box center [350, 124] width 417 height 49
click at [588, 31] on span "Options" at bounding box center [591, 30] width 22 height 9
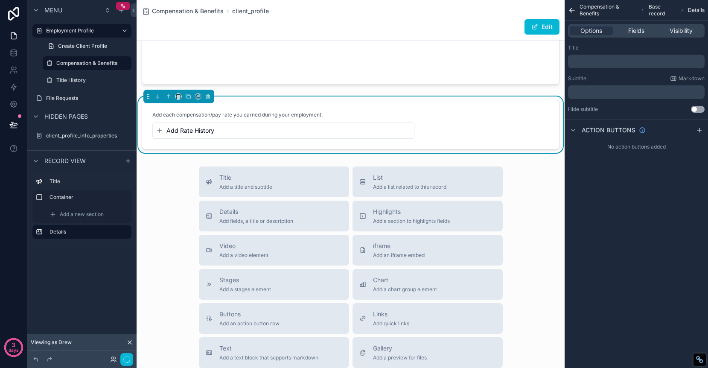
click at [601, 58] on p "﻿" at bounding box center [636, 61] width 131 height 7
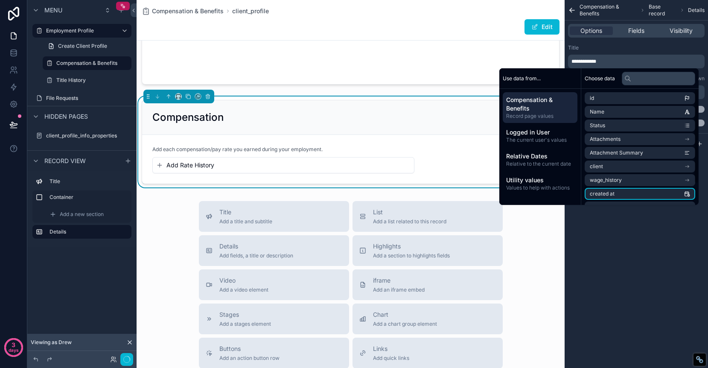
click at [617, 264] on div "**********" at bounding box center [635, 184] width 143 height 368
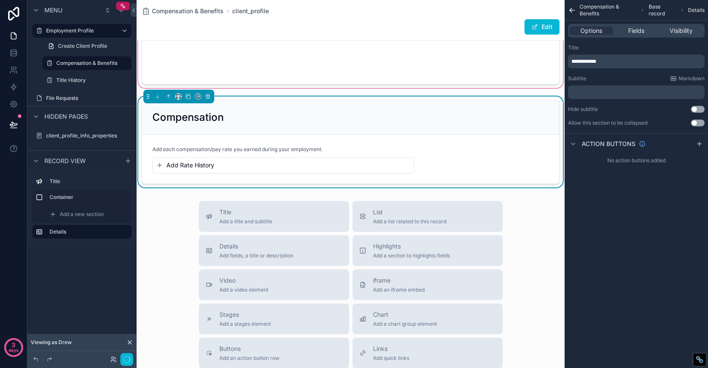
click at [271, 70] on div "scrollable content" at bounding box center [351, 31] width 428 height 115
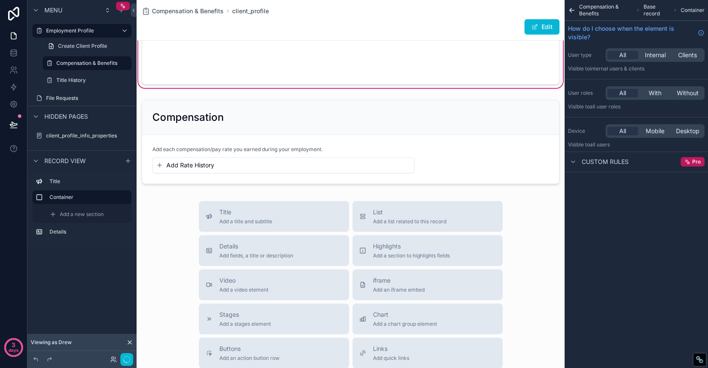
scroll to position [0, 0]
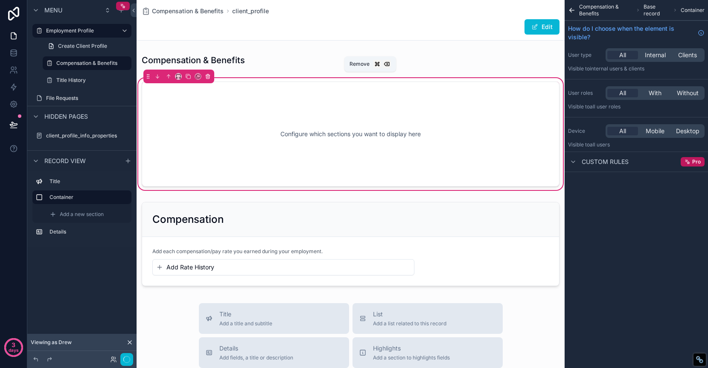
click at [208, 76] on icon "scrollable content" at bounding box center [208, 77] width 0 height 2
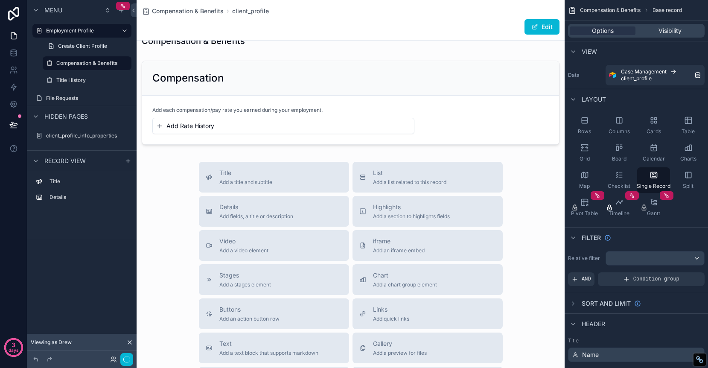
scroll to position [14, 0]
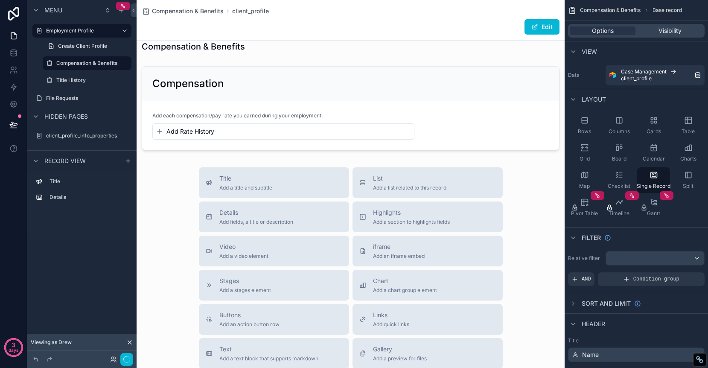
click at [217, 85] on div "scrollable content" at bounding box center [351, 262] width 428 height 553
click at [113, 61] on icon "scrollable content" at bounding box center [112, 63] width 7 height 7
type input "**********"
click at [121, 64] on icon "scrollable content" at bounding box center [124, 63] width 7 height 7
click at [205, 84] on div "Pay & Benefits client_profile Edit Compensation & Benefits Compensation Add eac…" at bounding box center [351, 170] width 428 height 368
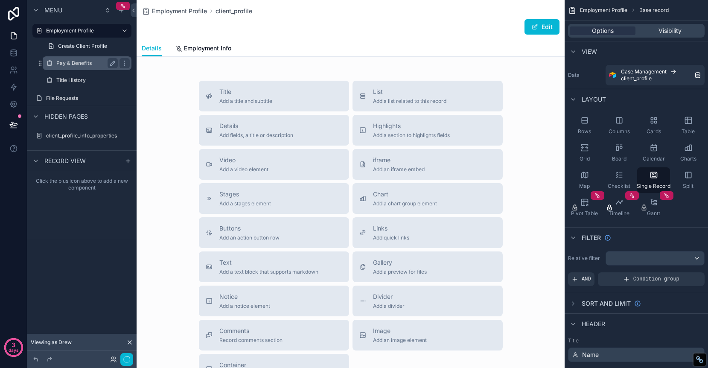
click at [84, 60] on label "Pay & Benefits" at bounding box center [85, 63] width 58 height 7
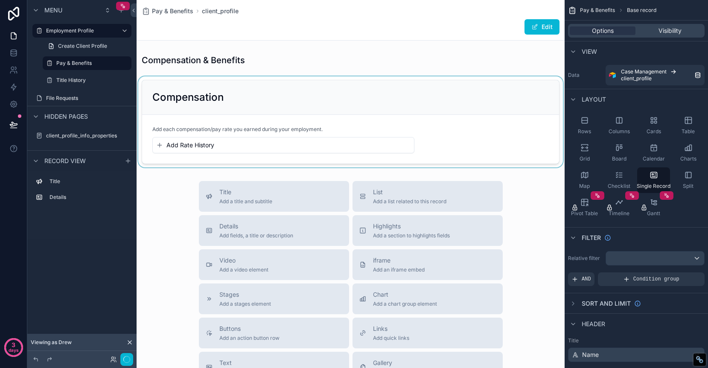
click at [302, 96] on div "scrollable content" at bounding box center [351, 121] width 428 height 91
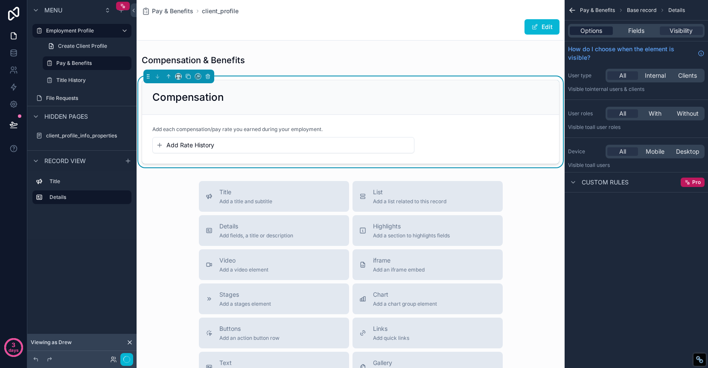
click at [590, 33] on span "Options" at bounding box center [591, 30] width 22 height 9
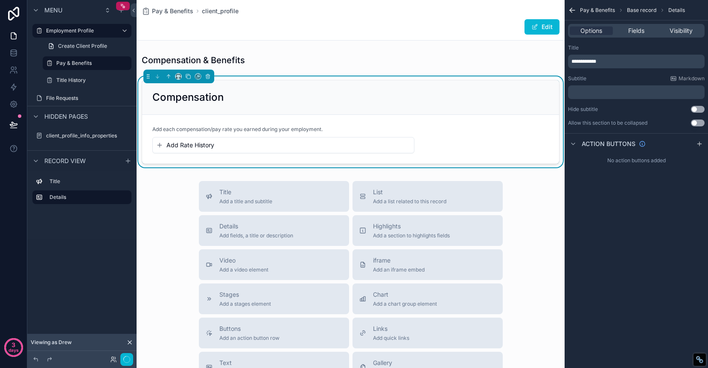
click at [608, 60] on p "**********" at bounding box center [636, 61] width 131 height 7
drag, startPoint x: 613, startPoint y: 62, endPoint x: 557, endPoint y: 49, distance: 57.3
click at [557, 49] on div "**********" at bounding box center [422, 184] width 571 height 368
click at [592, 60] on span "**********" at bounding box center [587, 61] width 33 height 5
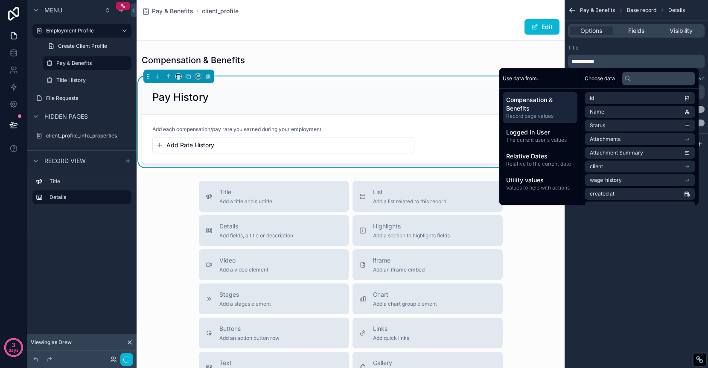
click at [346, 106] on div "Pay History" at bounding box center [350, 97] width 417 height 35
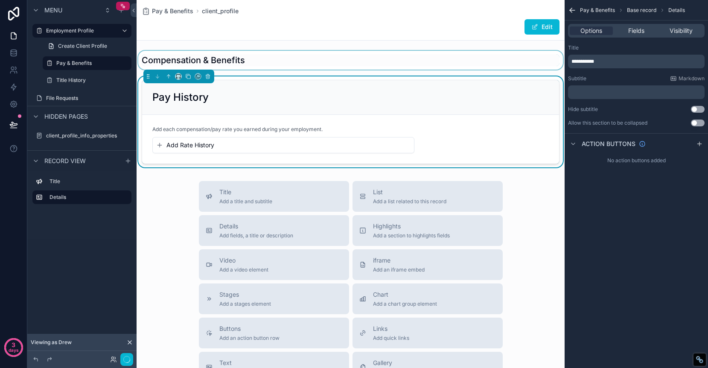
click at [227, 55] on div "scrollable content" at bounding box center [351, 60] width 428 height 19
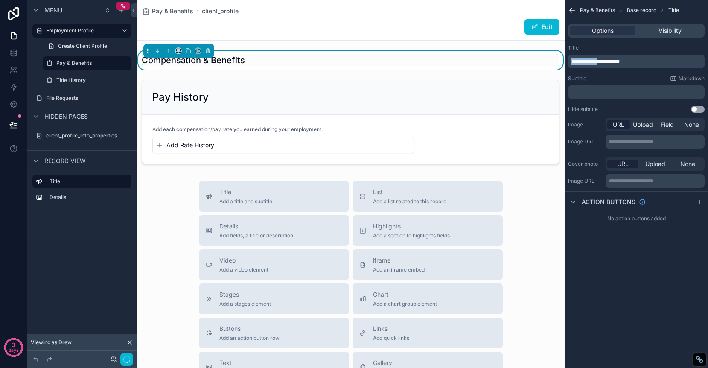
drag, startPoint x: 606, startPoint y: 60, endPoint x: 512, endPoint y: 54, distance: 94.5
click at [513, 54] on div "**********" at bounding box center [422, 184] width 571 height 368
click at [625, 86] on div "﻿" at bounding box center [636, 92] width 137 height 14
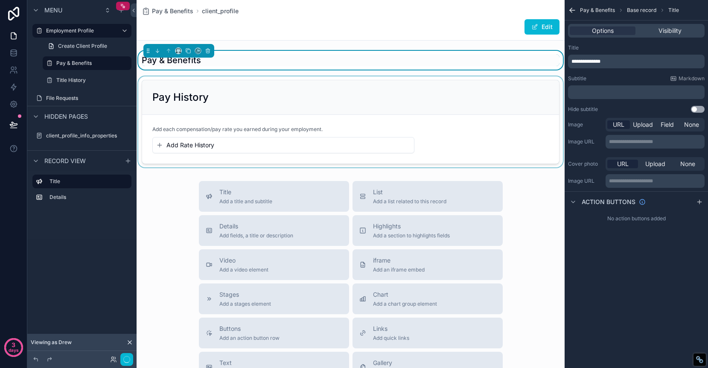
click at [311, 101] on div "scrollable content" at bounding box center [351, 121] width 428 height 91
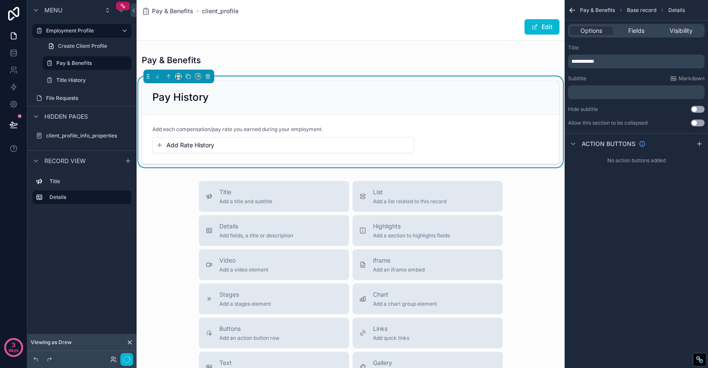
click at [340, 176] on div "Pay & Benefits client_profile Edit Pay & Benefits Pay History Add each compensa…" at bounding box center [351, 276] width 428 height 553
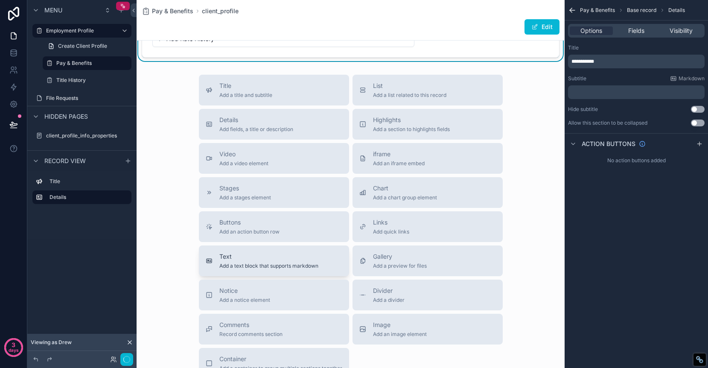
scroll to position [109, 0]
click at [296, 118] on div "Details Add fields, a title or description" at bounding box center [274, 121] width 137 height 17
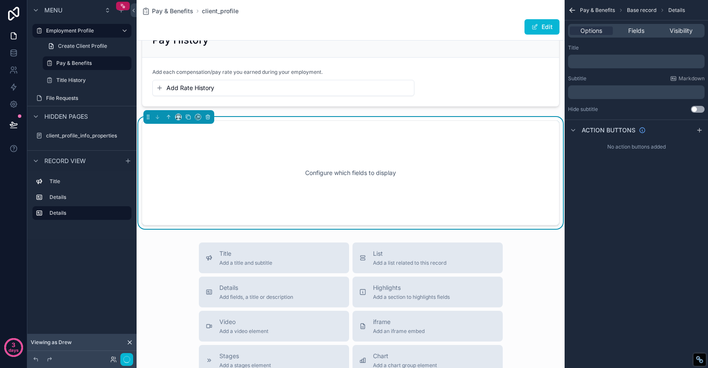
scroll to position [56, 0]
click at [506, 155] on div "Configure which fields to display" at bounding box center [351, 174] width 390 height 77
click at [451, 156] on div "Configure which fields to display" at bounding box center [351, 174] width 390 height 77
click at [632, 33] on span "Fields" at bounding box center [636, 30] width 16 height 9
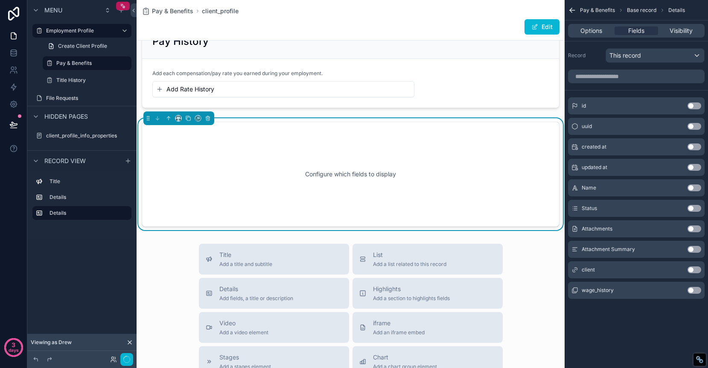
click at [320, 181] on div "Configure which fields to display" at bounding box center [351, 174] width 390 height 77
click at [448, 87] on div "scrollable content" at bounding box center [351, 65] width 428 height 91
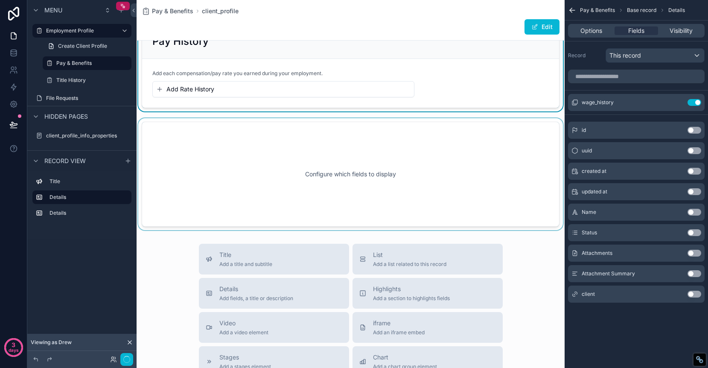
click at [451, 168] on div "scrollable content" at bounding box center [351, 174] width 428 height 112
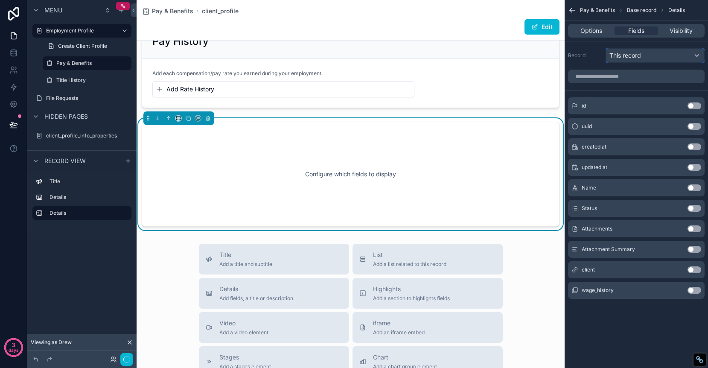
click at [650, 52] on div "This record" at bounding box center [655, 56] width 98 height 14
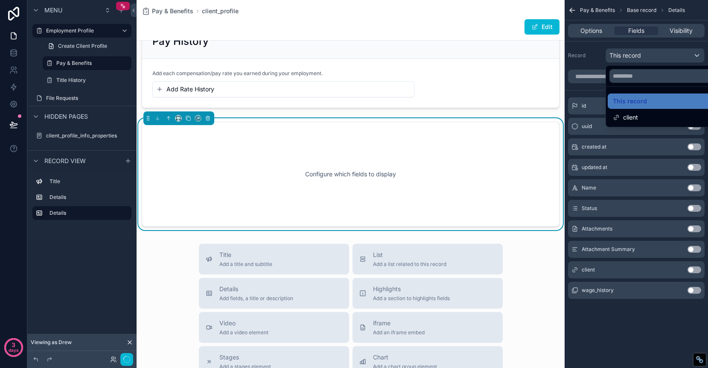
click at [596, 34] on div "scrollable content" at bounding box center [354, 184] width 708 height 368
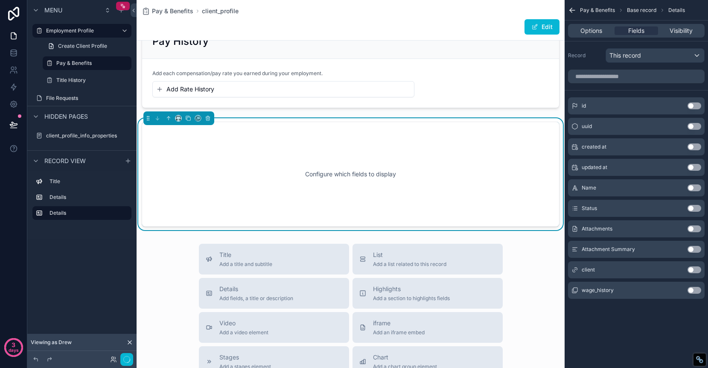
click at [570, 7] on icon "scrollable content" at bounding box center [572, 10] width 9 height 9
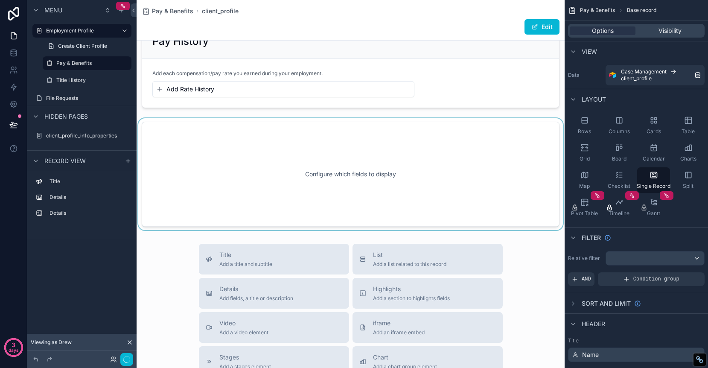
click at [475, 163] on div "scrollable content" at bounding box center [351, 174] width 428 height 112
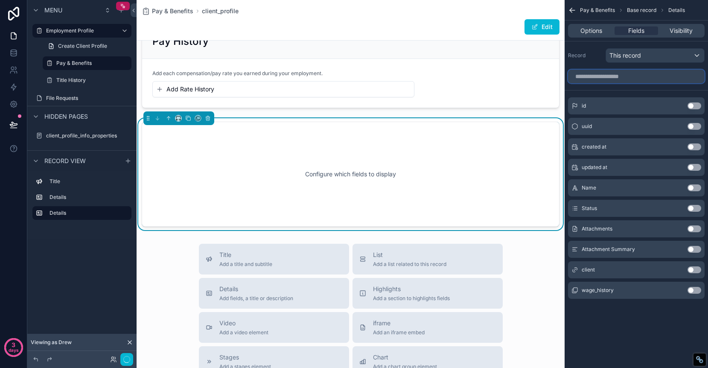
click at [643, 76] on input "scrollable content" at bounding box center [636, 77] width 137 height 14
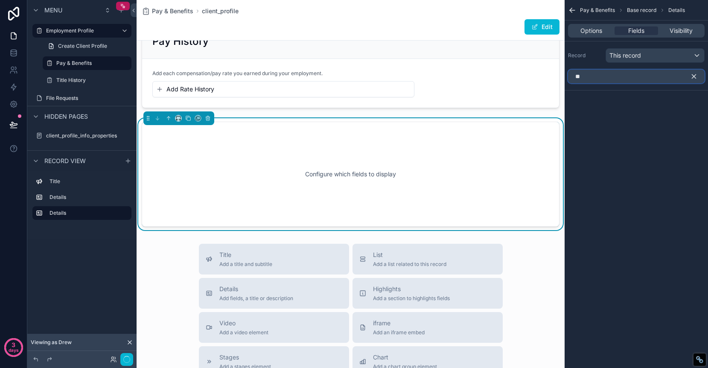
type input "*"
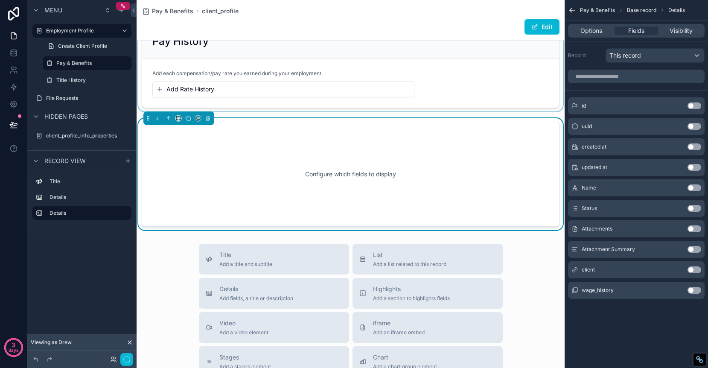
click at [365, 89] on div "scrollable content" at bounding box center [351, 65] width 428 height 91
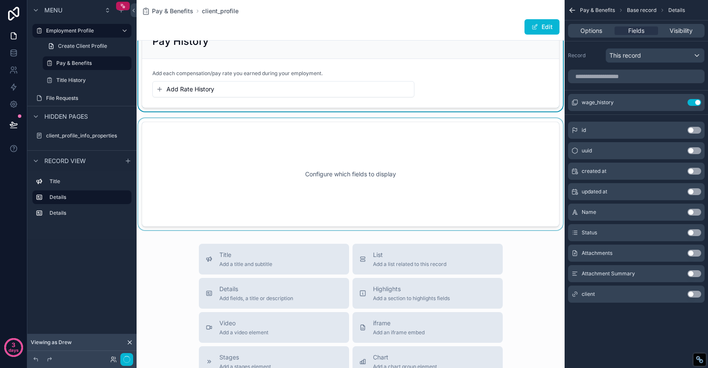
click at [380, 163] on div "scrollable content" at bounding box center [351, 174] width 428 height 112
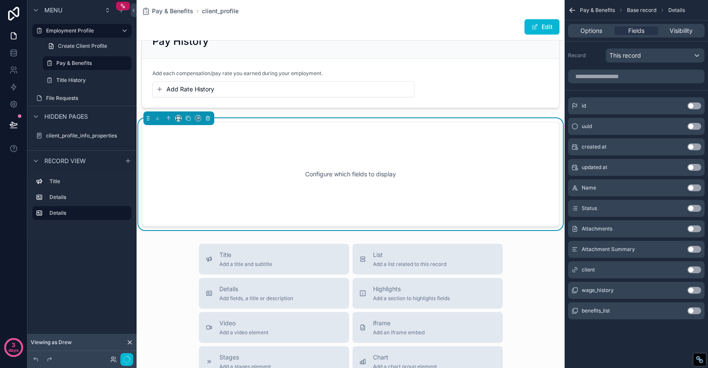
click at [695, 310] on button "Use setting" at bounding box center [694, 310] width 14 height 7
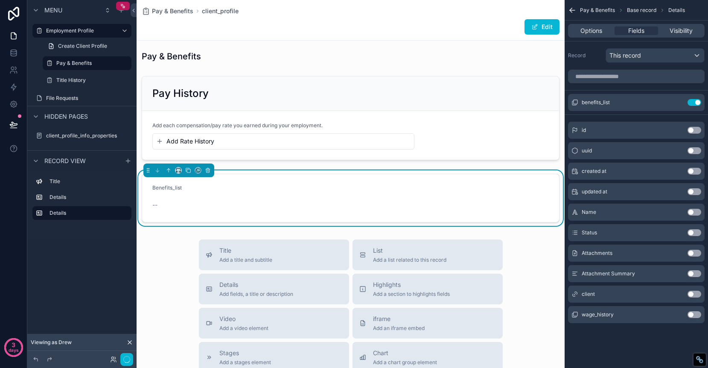
scroll to position [0, 0]
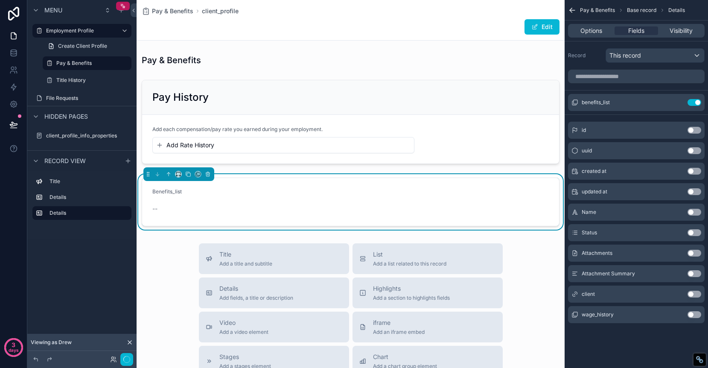
click at [384, 191] on form "Benefits_list --" at bounding box center [350, 202] width 417 height 48
click at [676, 101] on icon "scrollable content" at bounding box center [677, 102] width 7 height 7
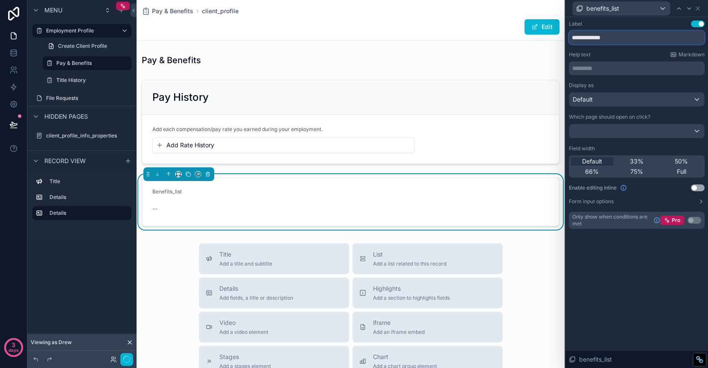
click at [612, 35] on input "**********" at bounding box center [637, 38] width 136 height 14
type input "********"
click at [629, 99] on div "Default" at bounding box center [636, 100] width 135 height 14
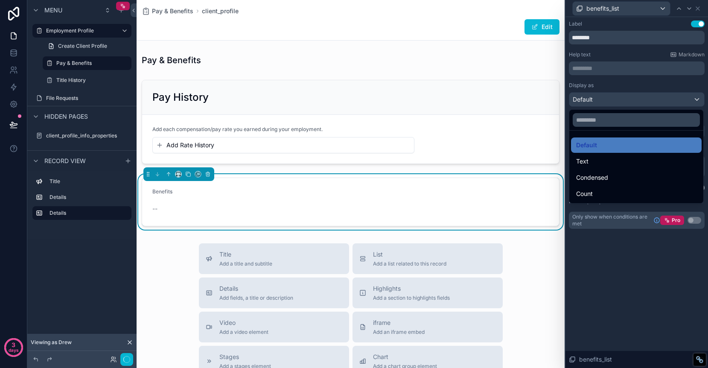
click at [625, 110] on div at bounding box center [636, 120] width 134 height 20
click at [625, 82] on div at bounding box center [636, 184] width 143 height 368
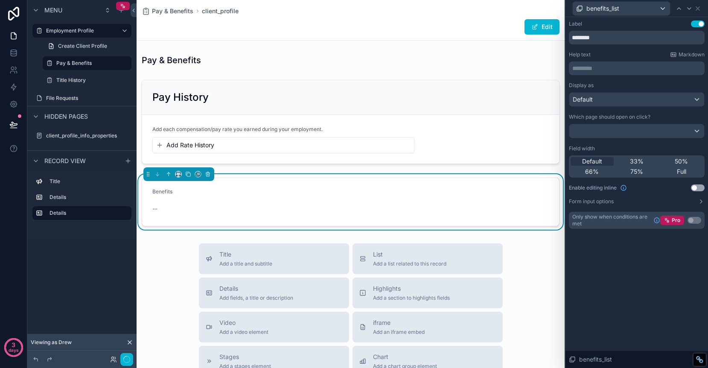
click at [699, 190] on button "Use setting" at bounding box center [698, 187] width 14 height 7
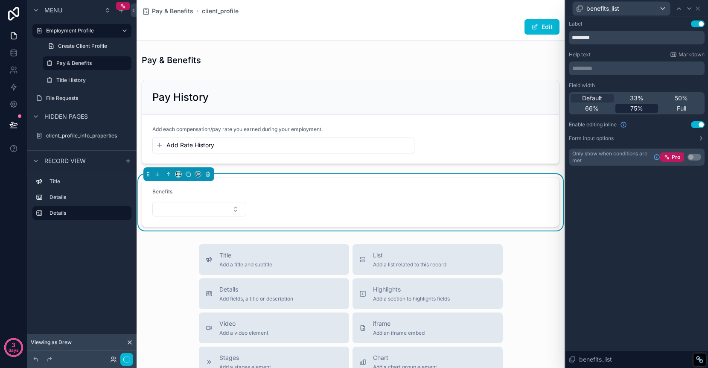
click at [631, 109] on span "75%" at bounding box center [636, 108] width 13 height 9
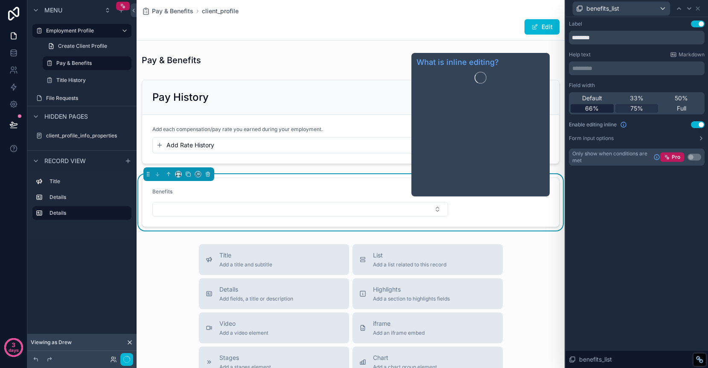
click at [595, 111] on span "66%" at bounding box center [592, 108] width 14 height 9
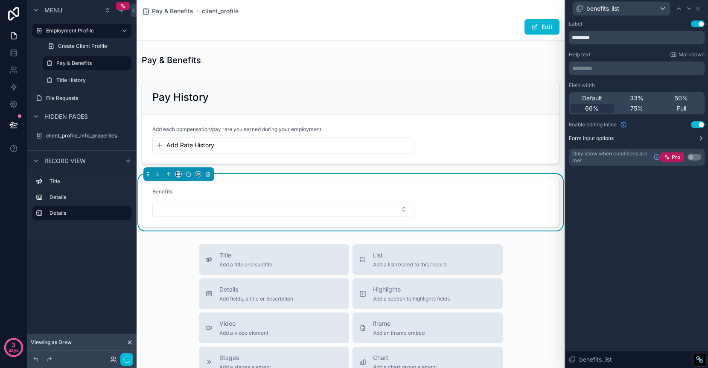
click at [700, 137] on icon at bounding box center [701, 138] width 2 height 3
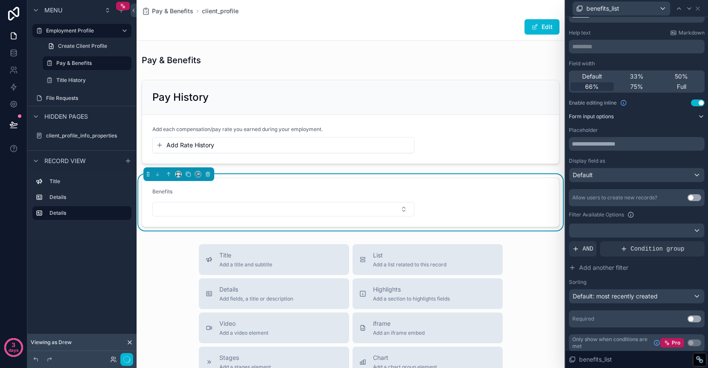
scroll to position [26, 0]
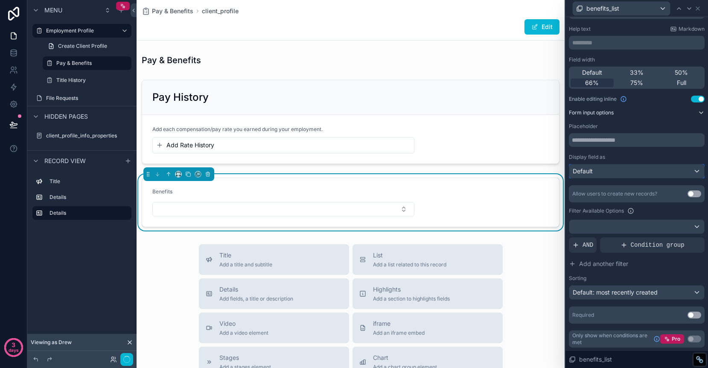
click at [645, 169] on div "Default" at bounding box center [636, 171] width 135 height 14
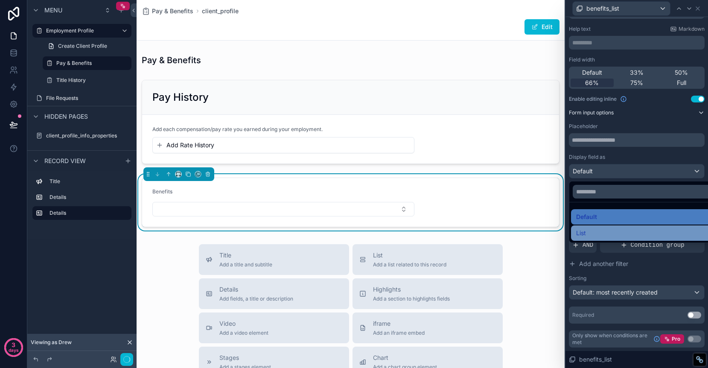
click at [625, 231] on div "List" at bounding box center [646, 233] width 141 height 10
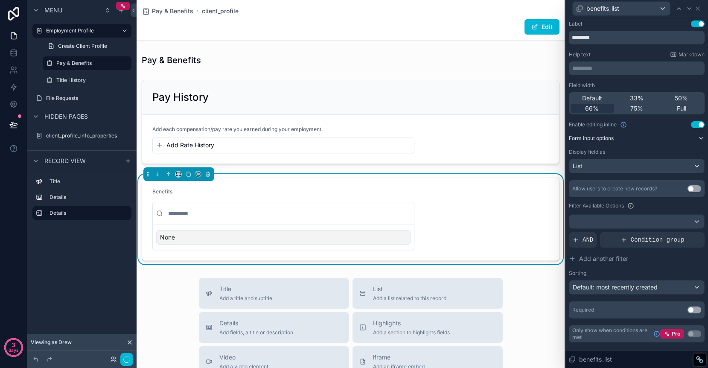
scroll to position [0, 0]
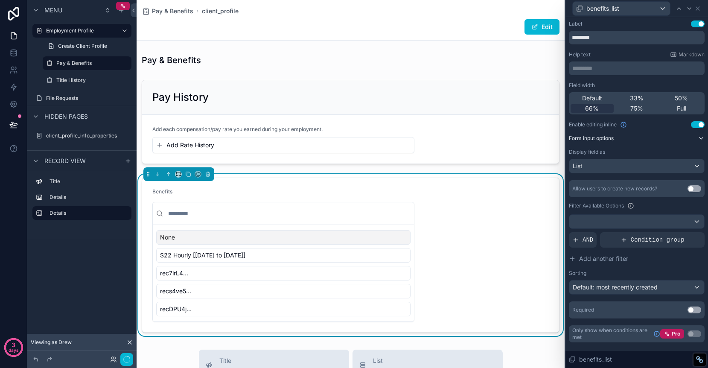
click at [695, 187] on button "Use setting" at bounding box center [694, 188] width 14 height 7
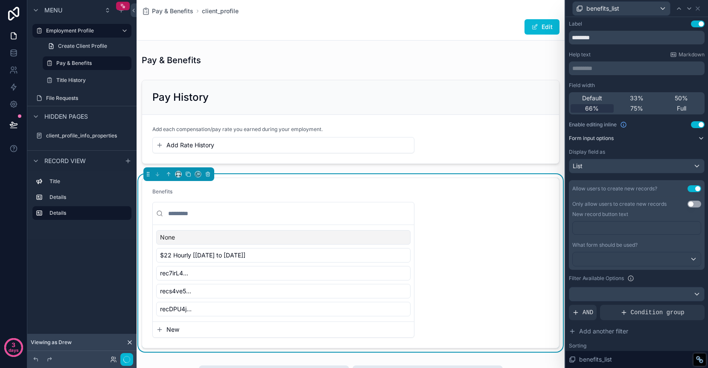
click at [695, 204] on button "Use setting" at bounding box center [694, 204] width 14 height 7
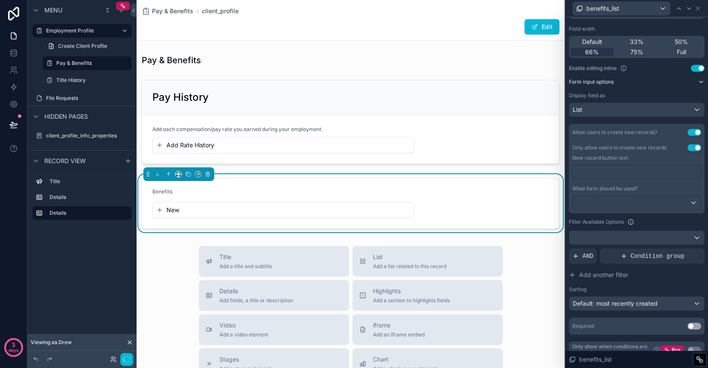
scroll to position [67, 0]
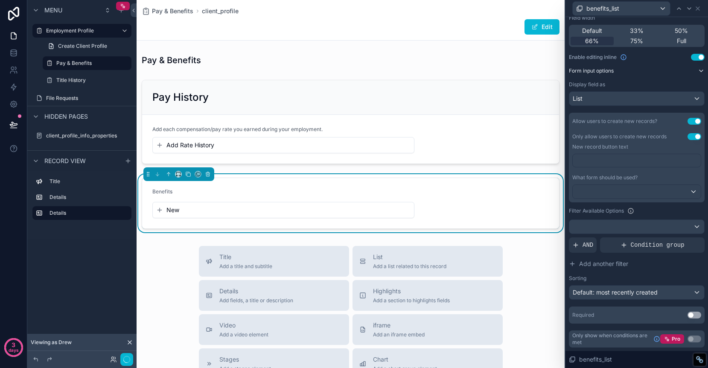
click at [637, 163] on p "﻿" at bounding box center [637, 160] width 123 height 9
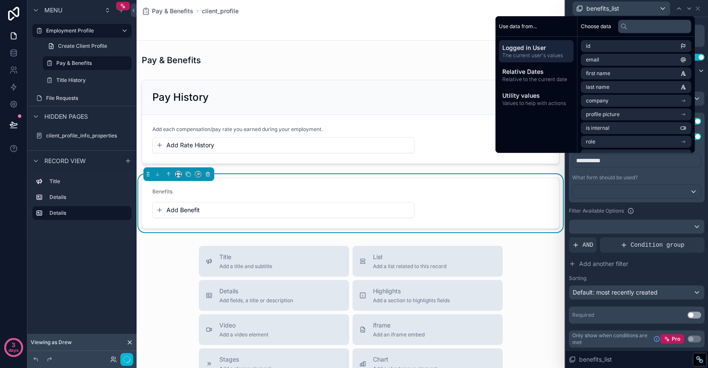
click at [672, 167] on div "**********" at bounding box center [636, 164] width 129 height 20
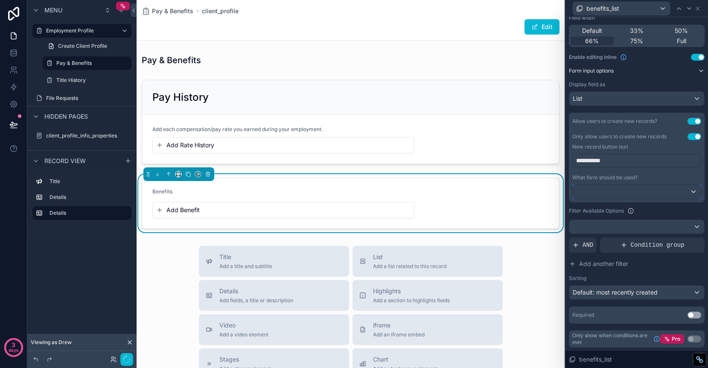
click at [657, 189] on div at bounding box center [637, 192] width 128 height 14
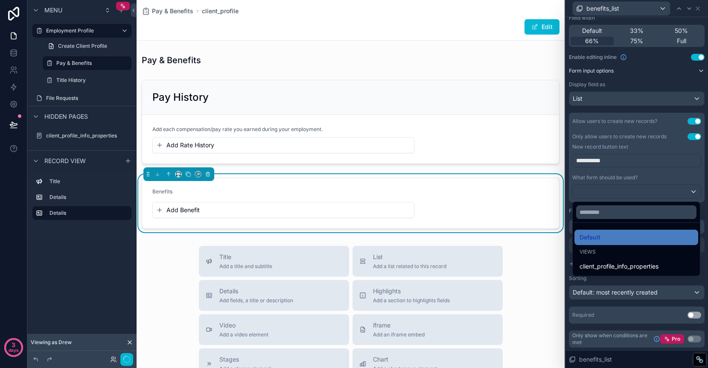
click at [663, 174] on div at bounding box center [636, 184] width 143 height 368
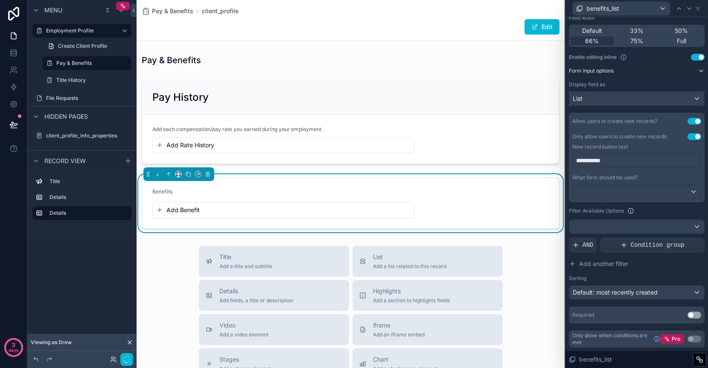
click at [616, 94] on div "List" at bounding box center [636, 99] width 135 height 14
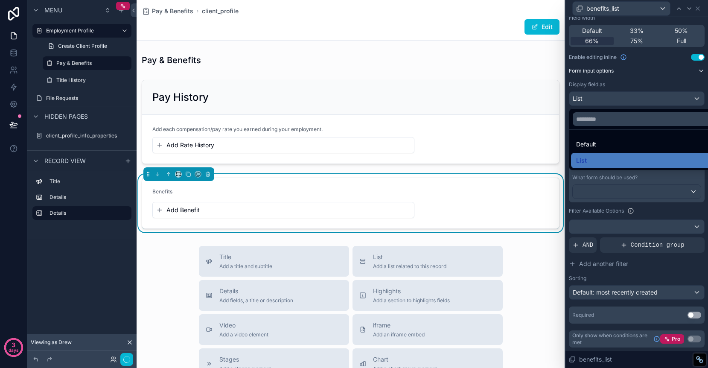
click at [625, 80] on div at bounding box center [636, 184] width 143 height 368
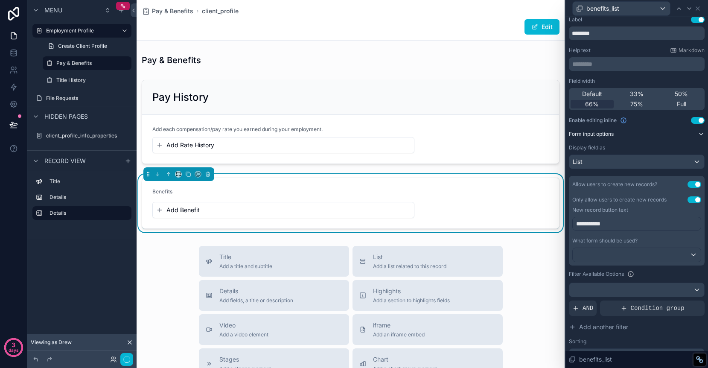
scroll to position [0, 0]
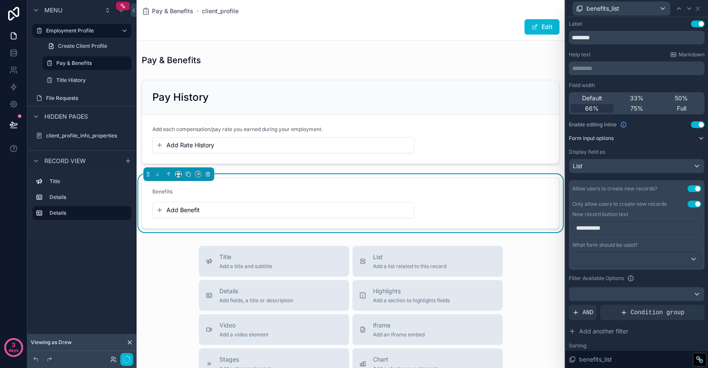
click at [262, 187] on form "Benefits Add Benefit" at bounding box center [350, 203] width 417 height 50
click at [407, 181] on form "Benefits Add Benefit" at bounding box center [350, 203] width 417 height 50
click at [300, 212] on button "Add Benefit" at bounding box center [283, 210] width 254 height 9
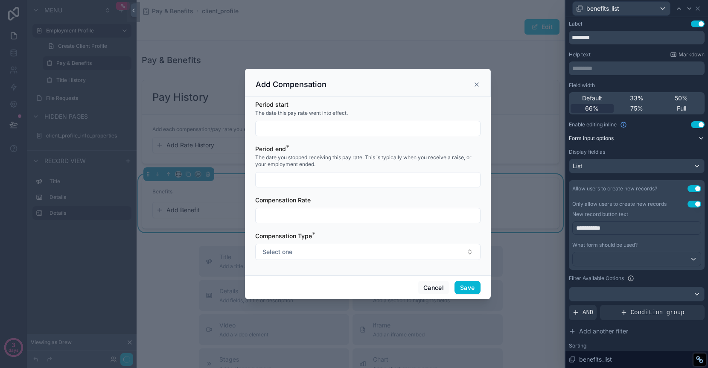
click at [475, 83] on icon "scrollable content" at bounding box center [476, 84] width 3 height 3
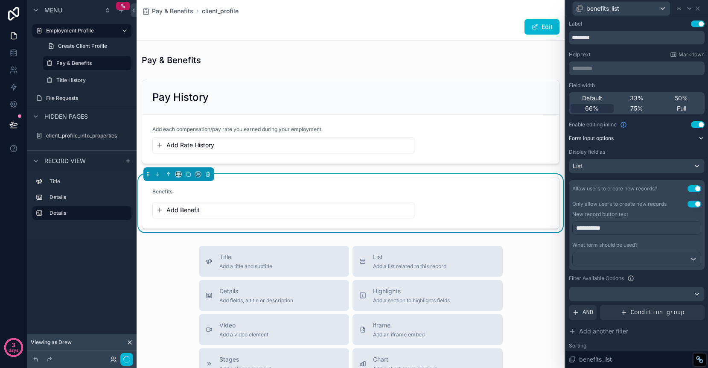
click at [427, 185] on form "Benefits Add Benefit" at bounding box center [350, 203] width 417 height 50
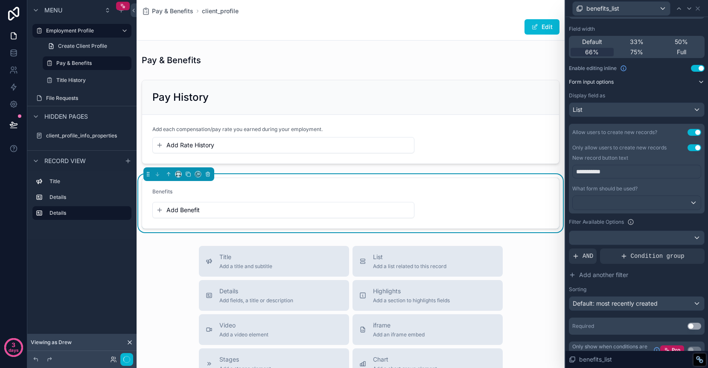
scroll to position [67, 0]
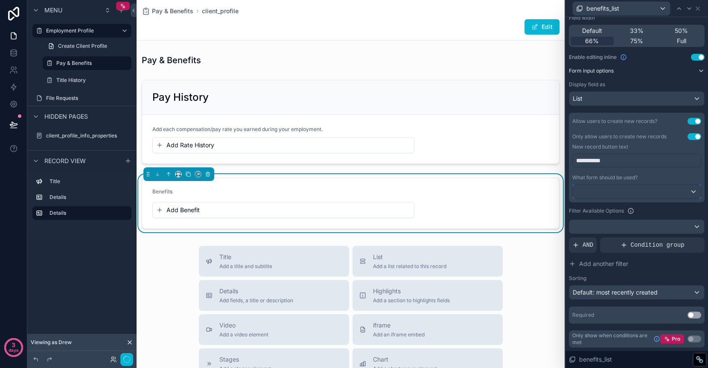
click at [635, 193] on div at bounding box center [637, 192] width 128 height 14
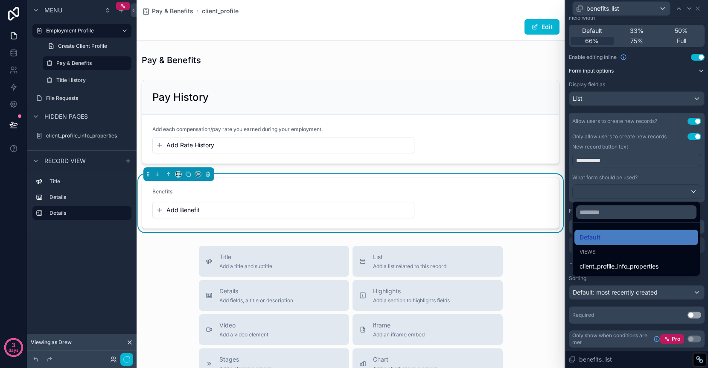
click at [630, 190] on div at bounding box center [636, 184] width 143 height 368
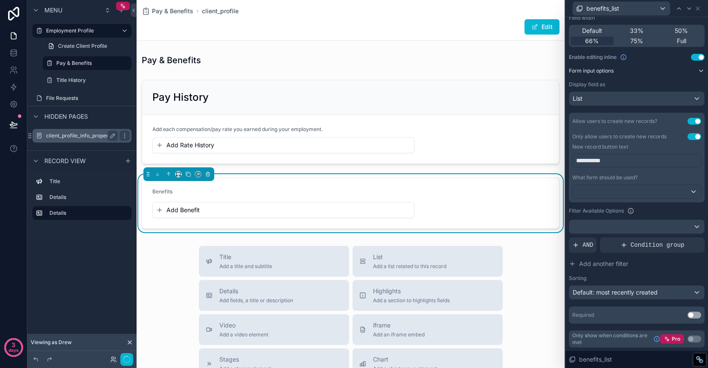
click at [90, 135] on label "client_profile_info_properties" at bounding box center [81, 135] width 71 height 7
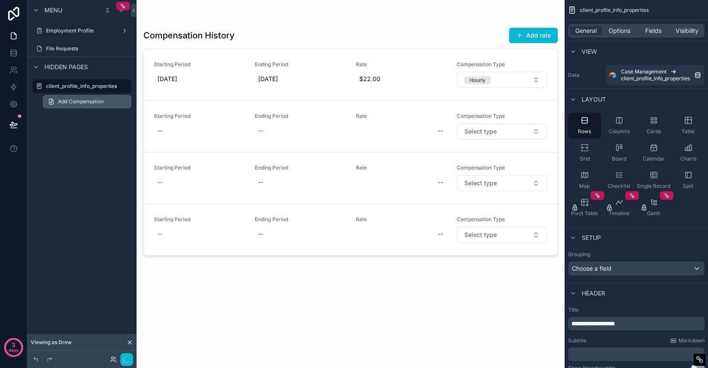
click at [84, 102] on span "Add Compensation" at bounding box center [81, 101] width 46 height 7
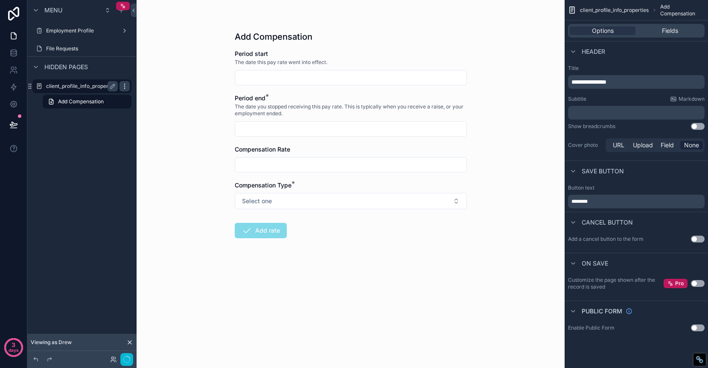
click at [125, 84] on icon "scrollable content" at bounding box center [124, 84] width 0 height 0
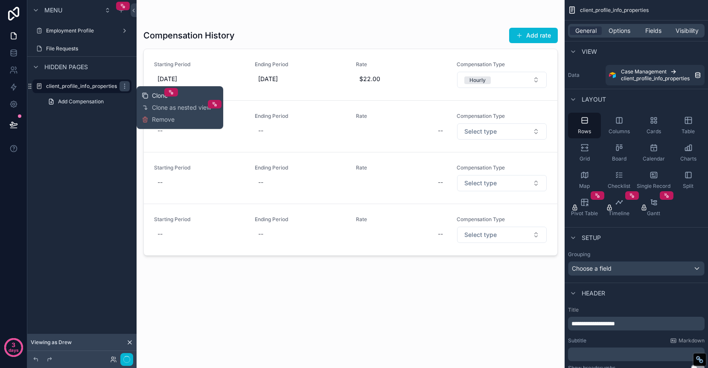
click at [157, 97] on span "Clone" at bounding box center [160, 95] width 16 height 9
click at [93, 104] on label "client_profile_info_properties (clone)" at bounding box center [90, 103] width 89 height 7
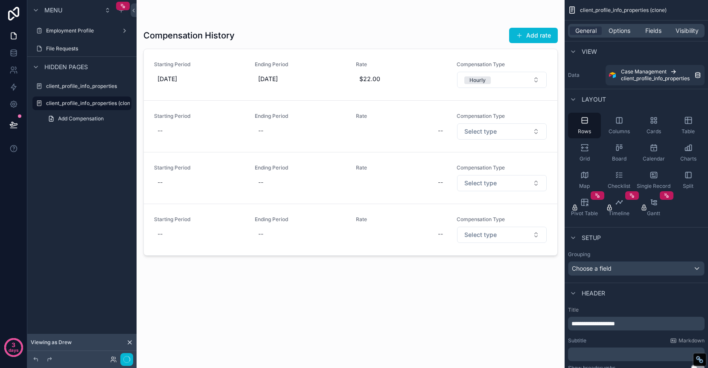
click at [207, 37] on div "scrollable content" at bounding box center [351, 179] width 428 height 358
click at [124, 104] on icon "scrollable content" at bounding box center [124, 103] width 7 height 7
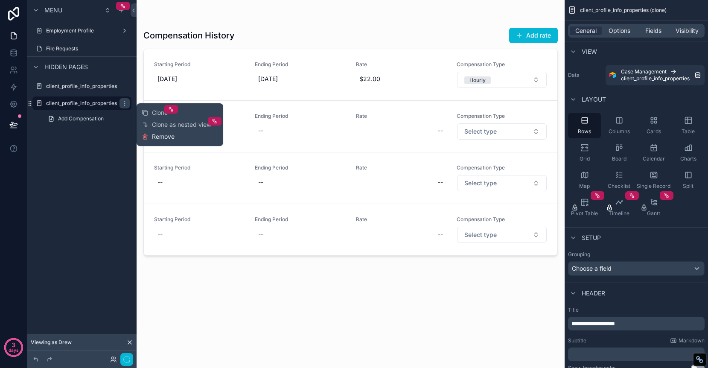
click at [162, 137] on span "Remove" at bounding box center [163, 136] width 23 height 9
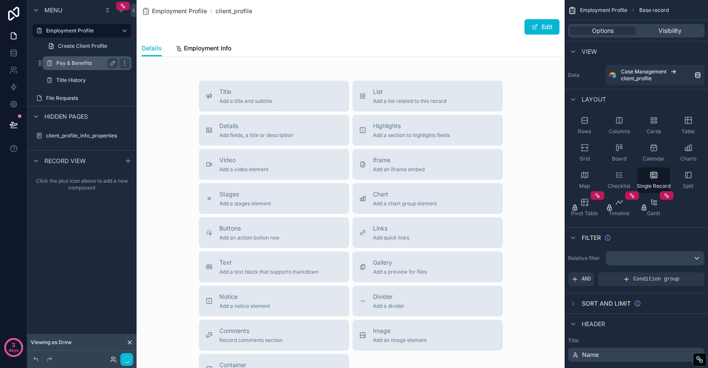
click at [80, 64] on label "Pay & Benefits" at bounding box center [85, 63] width 58 height 7
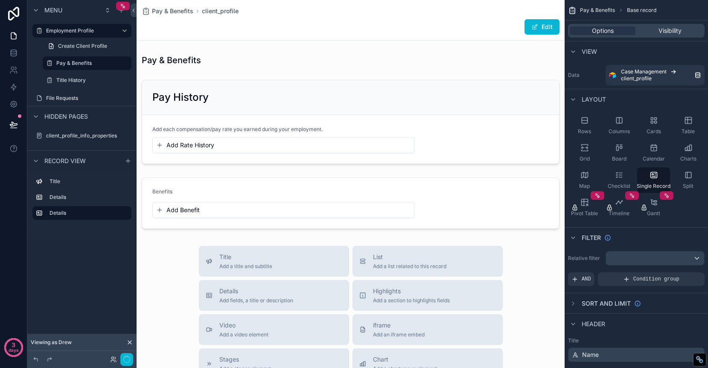
click at [241, 190] on div "scrollable content" at bounding box center [351, 309] width 428 height 618
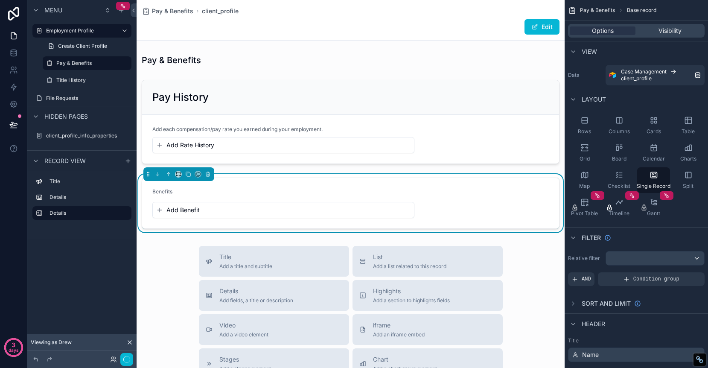
click at [457, 184] on form "Benefits Add Benefit" at bounding box center [350, 203] width 417 height 50
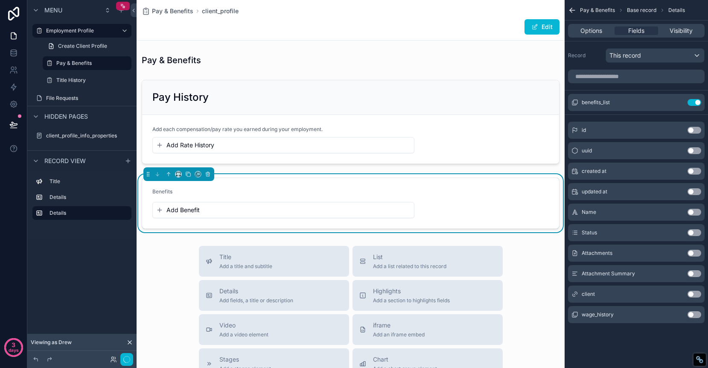
click at [369, 180] on form "Benefits Add Benefit" at bounding box center [350, 203] width 417 height 50
click at [631, 338] on div "Pay & Benefits Base record Details Options Fields Visibility Record This record…" at bounding box center [635, 173] width 143 height 347
click at [596, 31] on span "Options" at bounding box center [591, 30] width 22 height 9
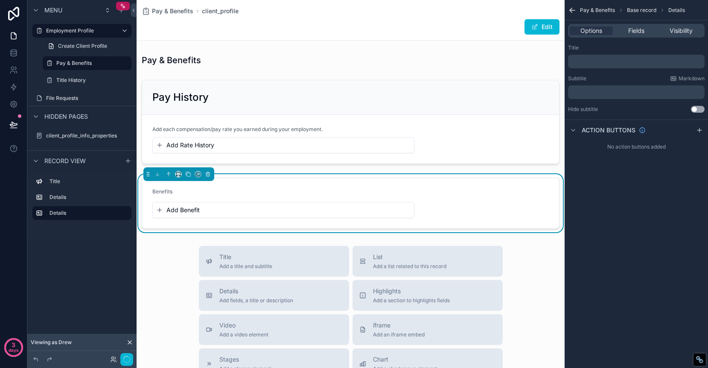
click at [597, 62] on p "﻿" at bounding box center [636, 61] width 131 height 7
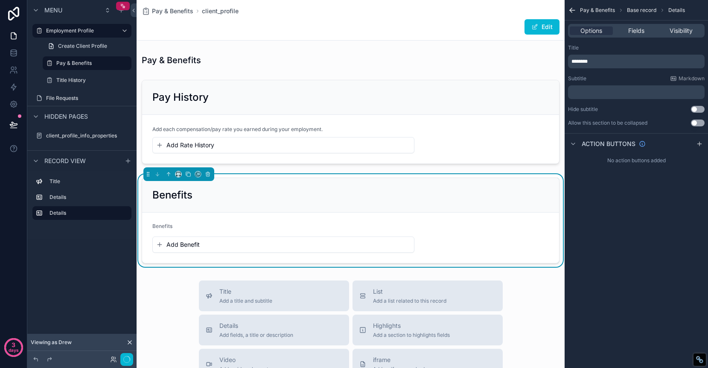
click at [638, 226] on div "Pay & Benefits Base record Details Options Fields Visibility Title ******** Sub…" at bounding box center [635, 184] width 143 height 368
click at [460, 186] on div "Benefits" at bounding box center [350, 195] width 417 height 35
click at [642, 26] on span "Fields" at bounding box center [636, 30] width 16 height 9
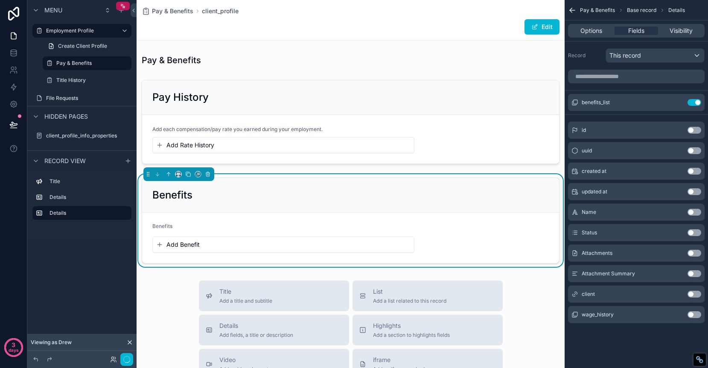
click at [657, 340] on div "Pay & Benefits Base record Details Options Fields Visibility Record This record…" at bounding box center [635, 173] width 143 height 347
click at [695, 334] on button "Use setting" at bounding box center [694, 335] width 14 height 7
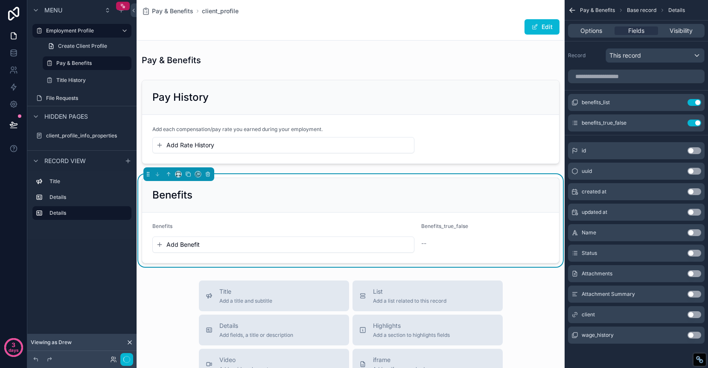
click at [460, 227] on span "Benefits_true_false" at bounding box center [444, 226] width 47 height 6
click at [460, 241] on div "--" at bounding box center [468, 243] width 94 height 9
click at [196, 224] on span "Benefits_true_false" at bounding box center [175, 226] width 47 height 6
click at [678, 101] on icon "scrollable content" at bounding box center [677, 102] width 7 height 7
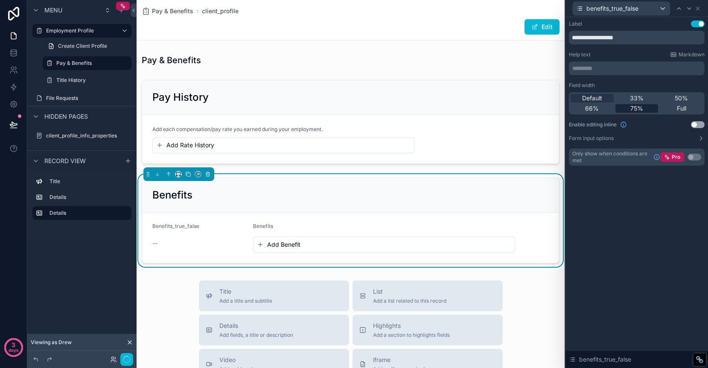
click at [639, 107] on span "75%" at bounding box center [636, 108] width 13 height 9
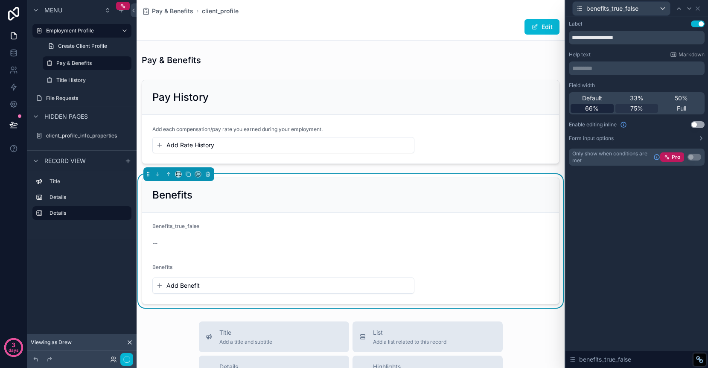
click at [592, 111] on span "66%" at bounding box center [592, 108] width 14 height 9
click at [698, 122] on button "Use setting" at bounding box center [698, 124] width 14 height 7
click at [692, 141] on button "Form input options" at bounding box center [637, 138] width 136 height 7
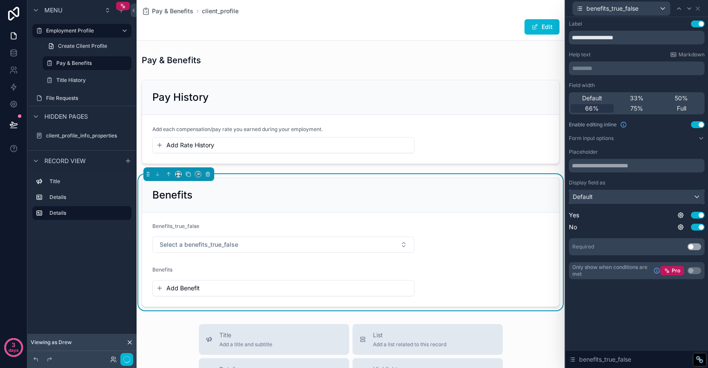
click at [685, 197] on div "Default" at bounding box center [636, 197] width 135 height 14
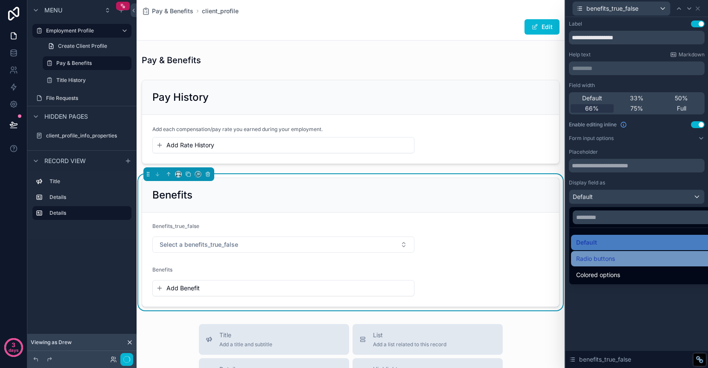
click at [652, 257] on div "Radio buttons" at bounding box center [646, 258] width 141 height 10
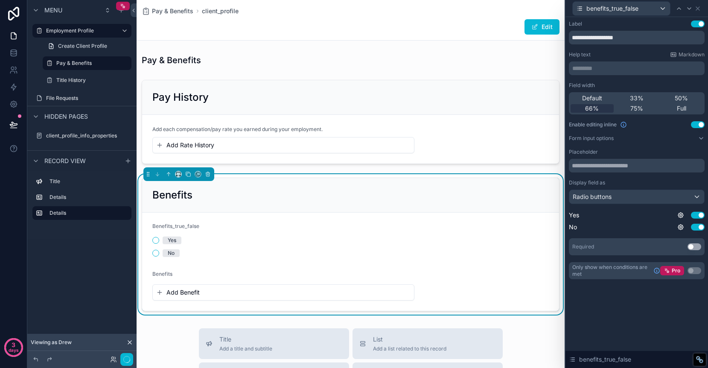
click at [695, 247] on button "Use setting" at bounding box center [694, 246] width 14 height 7
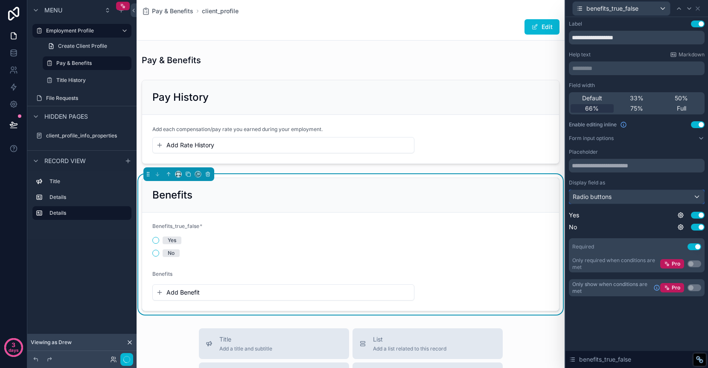
click at [687, 198] on div "Radio buttons" at bounding box center [636, 197] width 135 height 14
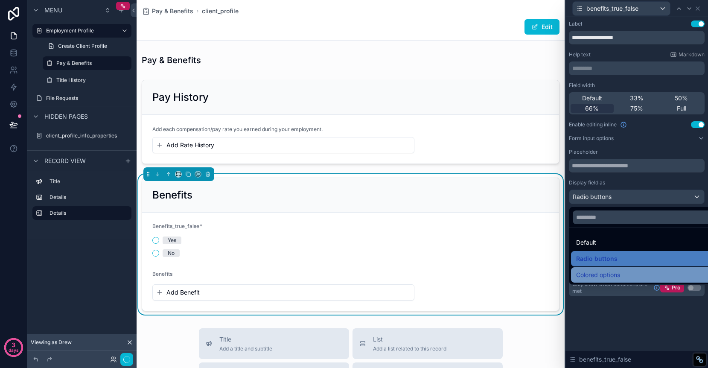
click at [649, 275] on div "Colored options" at bounding box center [646, 275] width 141 height 10
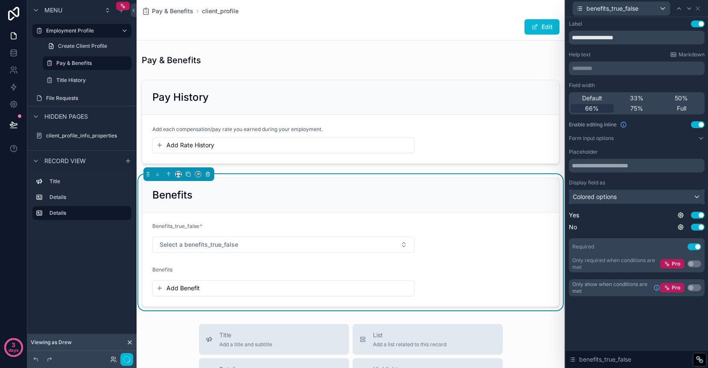
click at [663, 201] on div "Colored options" at bounding box center [636, 197] width 135 height 14
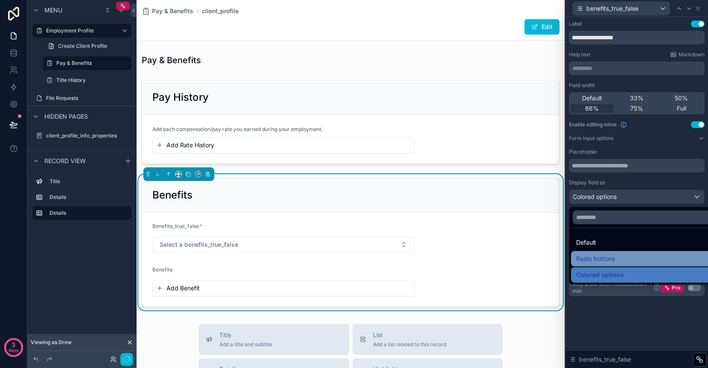
click at [644, 254] on div "Radio buttons" at bounding box center [646, 258] width 141 height 10
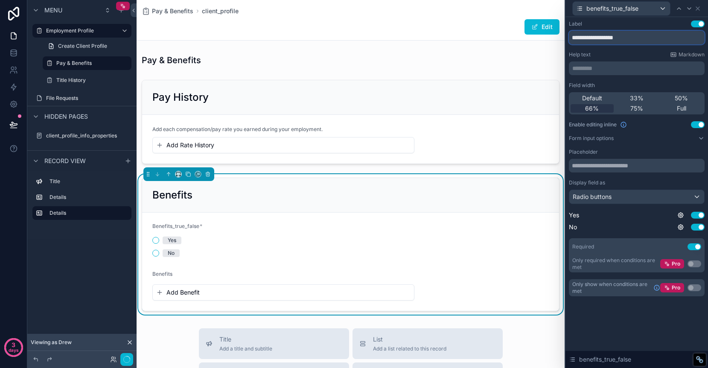
click at [635, 37] on input "**********" at bounding box center [637, 38] width 136 height 14
type input "*"
type input "**********"
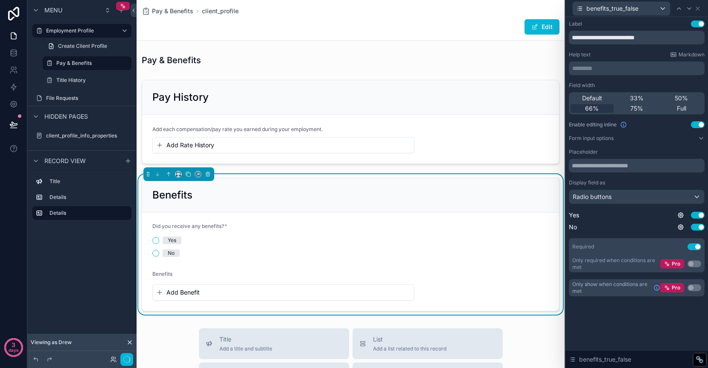
click at [468, 241] on form "Did you receive any benefits? * Yes No Benefits Add Benefit" at bounding box center [350, 261] width 417 height 98
click at [384, 279] on div "Benefits" at bounding box center [283, 276] width 262 height 10
click at [645, 5] on div "benefits_true_false" at bounding box center [621, 9] width 97 height 14
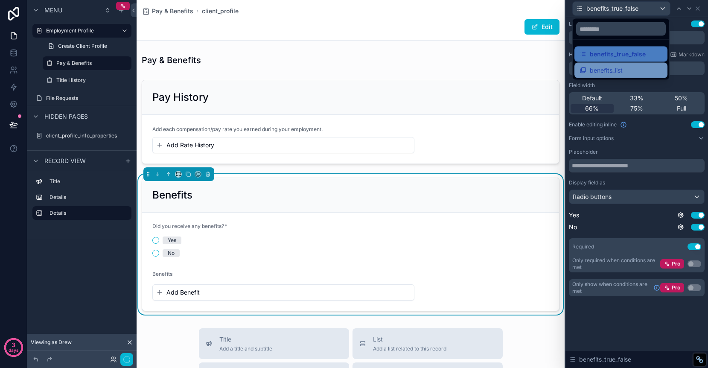
click at [608, 68] on span "benefits_list" at bounding box center [606, 70] width 33 height 10
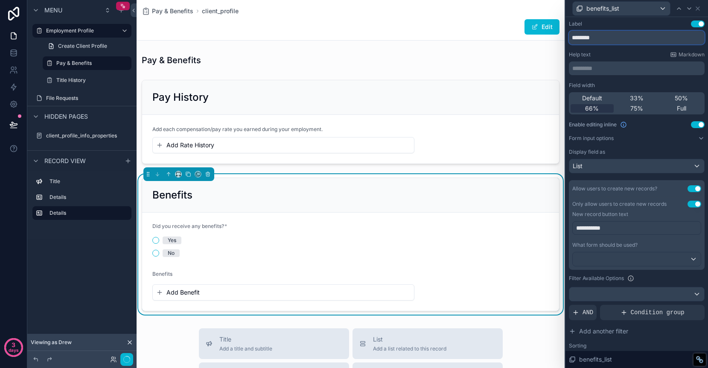
click at [614, 39] on input "********" at bounding box center [637, 38] width 136 height 14
type input "**********"
click at [317, 231] on div "Did you receive any benefits? *" at bounding box center [283, 228] width 262 height 10
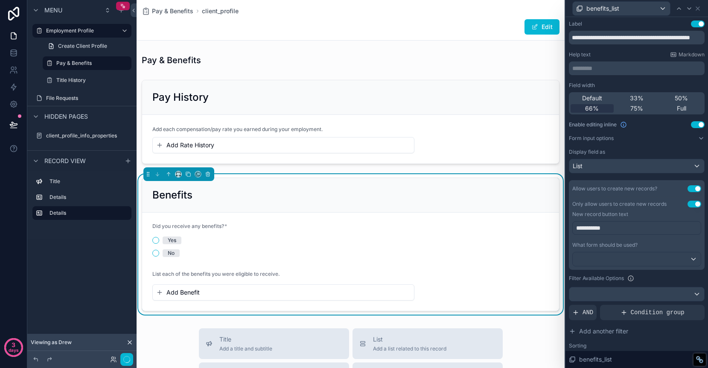
scroll to position [0, 0]
click at [214, 227] on span "Did you receive any benefits?" at bounding box center [188, 226] width 72 height 6
click at [627, 3] on div "benefits_list" at bounding box center [621, 9] width 97 height 14
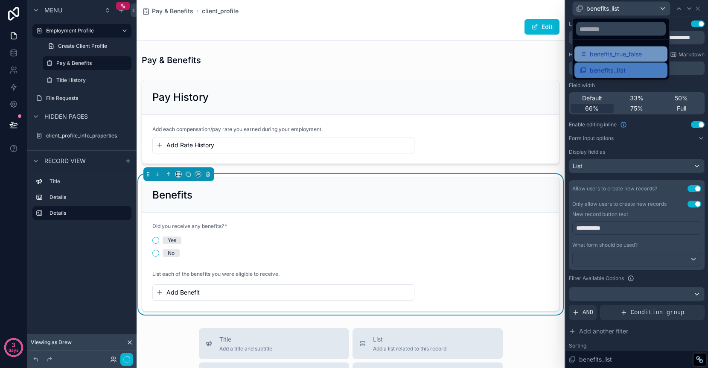
click at [602, 56] on span "benefits_true_false" at bounding box center [616, 54] width 52 height 10
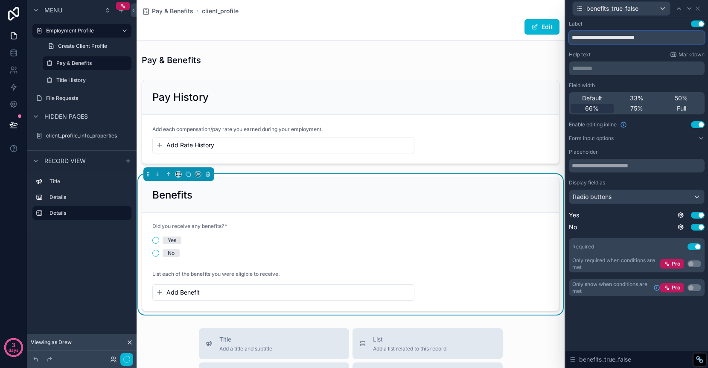
drag, startPoint x: 667, startPoint y: 41, endPoint x: 561, endPoint y: 23, distance: 107.4
click at [561, 23] on div "**********" at bounding box center [354, 184] width 708 height 368
type input "**********"
click at [435, 238] on form "Were you eligible to receive benefits? * Yes No List each of the benefits you w…" at bounding box center [350, 261] width 417 height 98
click at [431, 236] on form "Were you eligible to receive benefits? * Yes No List each of the benefits you w…" at bounding box center [350, 261] width 417 height 98
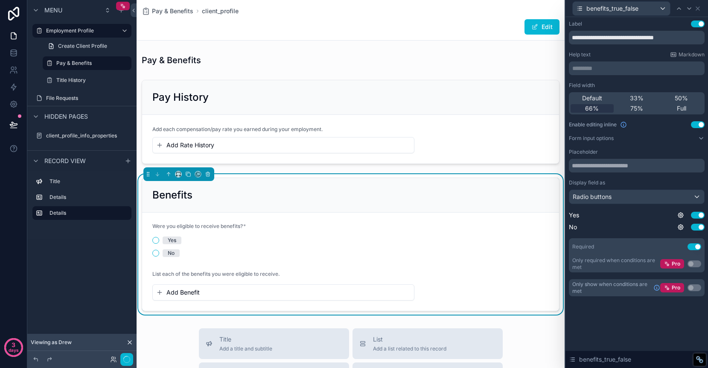
click at [394, 295] on button "Add Benefit" at bounding box center [283, 292] width 254 height 9
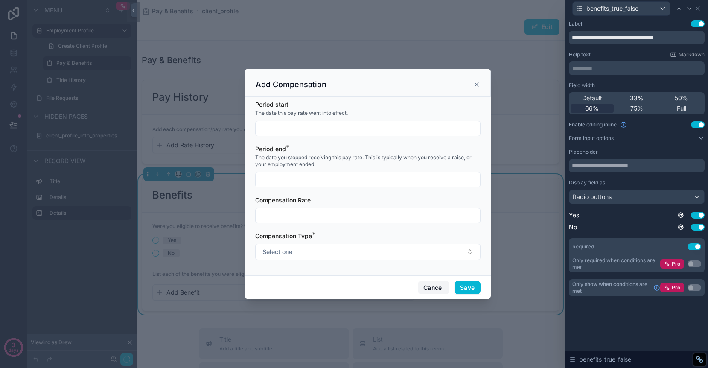
click at [432, 287] on button "Cancel" at bounding box center [434, 288] width 32 height 14
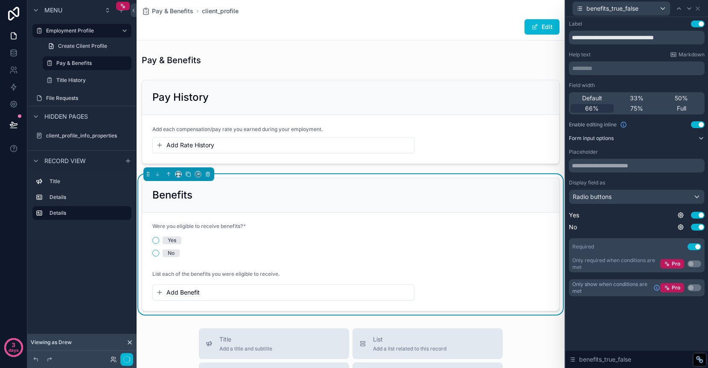
click at [680, 140] on button "Form input options" at bounding box center [637, 138] width 136 height 7
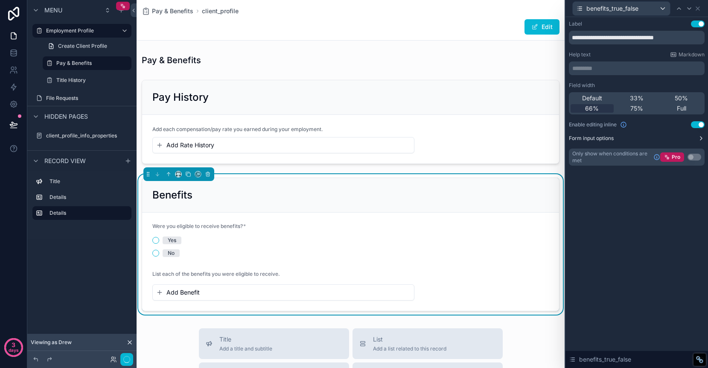
click at [680, 140] on button "Form input options" at bounding box center [637, 138] width 136 height 7
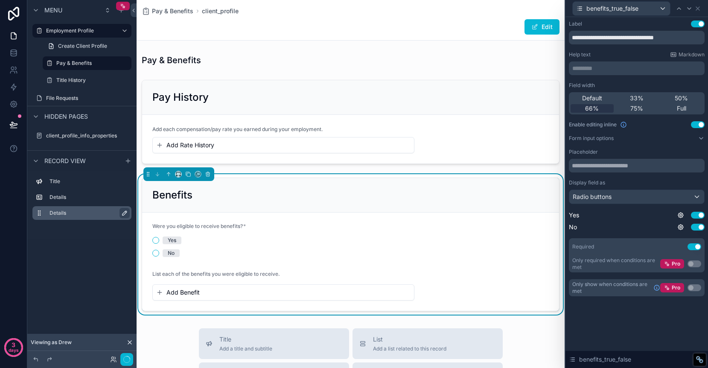
click at [126, 211] on icon "scrollable content" at bounding box center [124, 213] width 4 height 4
click at [36, 162] on icon "scrollable content" at bounding box center [35, 160] width 7 height 7
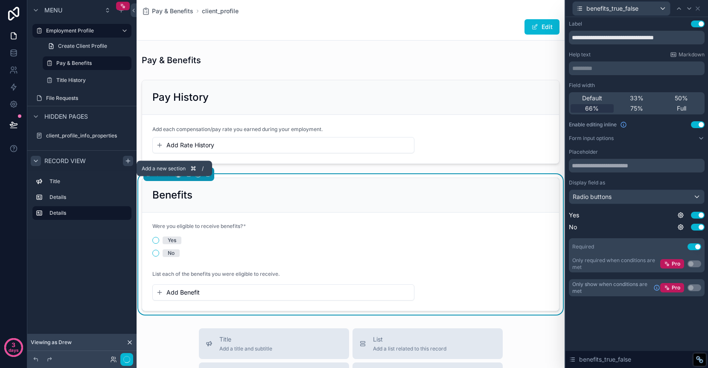
click at [130, 157] on icon "scrollable content" at bounding box center [128, 160] width 7 height 7
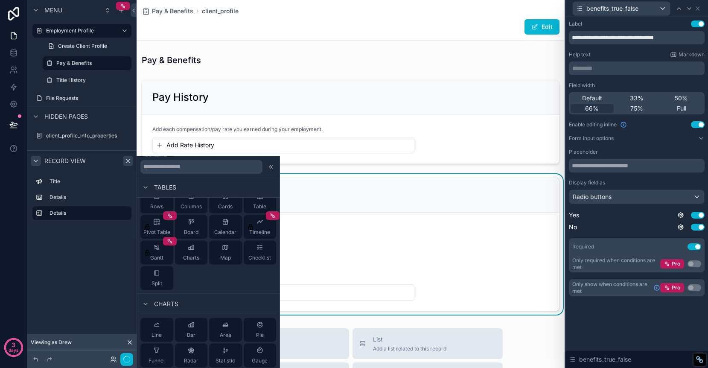
scroll to position [163, 0]
click at [125, 196] on icon "scrollable content" at bounding box center [125, 195] width 1 height 1
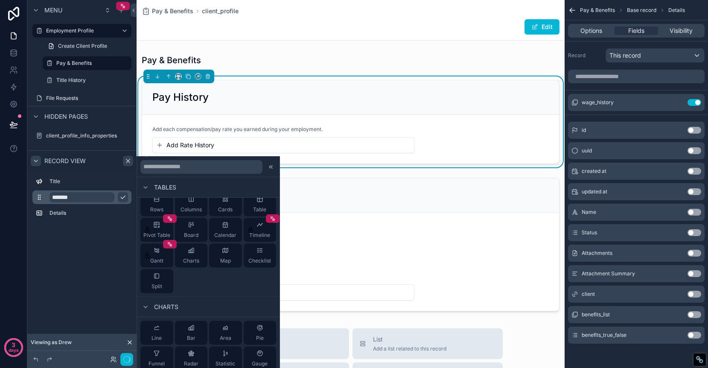
click at [92, 197] on input "*******" at bounding box center [81, 197] width 65 height 10
type input "**********"
click at [125, 196] on icon "scrollable content" at bounding box center [122, 197] width 7 height 7
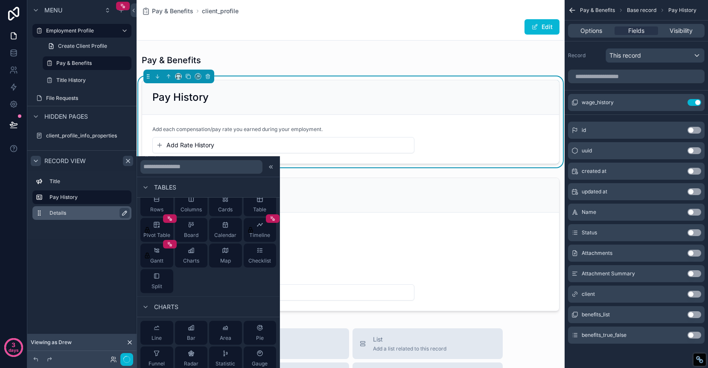
click at [125, 212] on icon "scrollable content" at bounding box center [124, 212] width 7 height 7
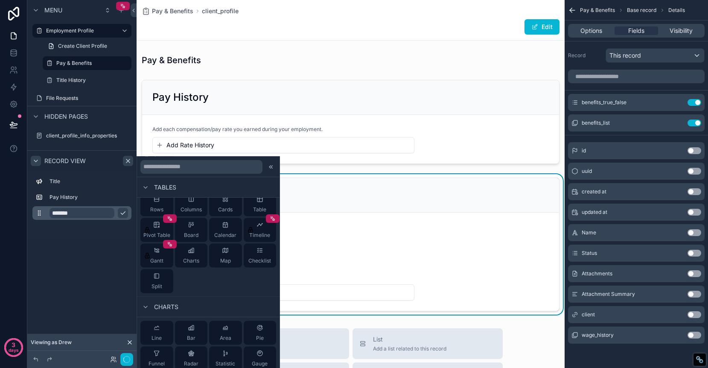
click at [88, 216] on input "*******" at bounding box center [81, 213] width 65 height 10
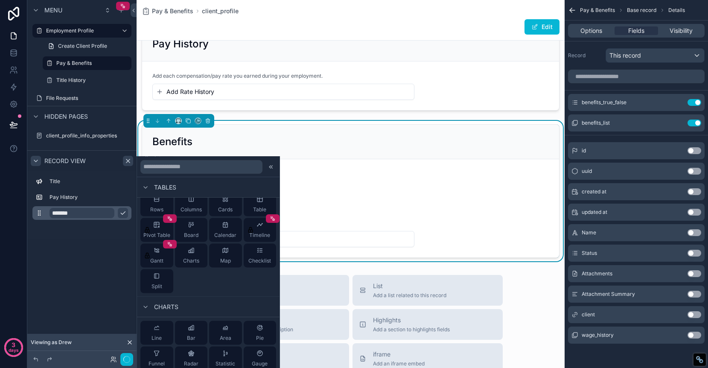
scroll to position [60, 0]
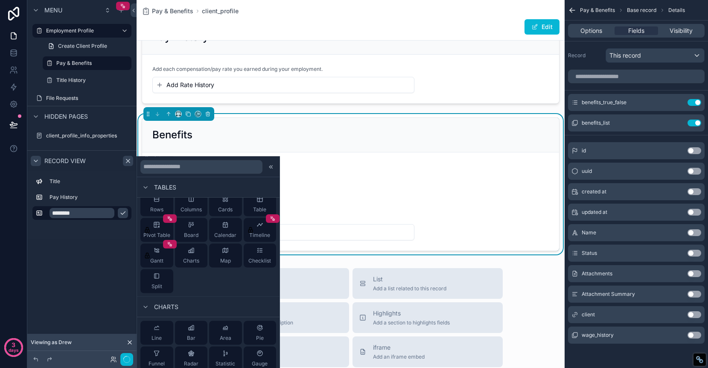
type input "********"
click at [124, 214] on icon "scrollable content" at bounding box center [122, 212] width 7 height 7
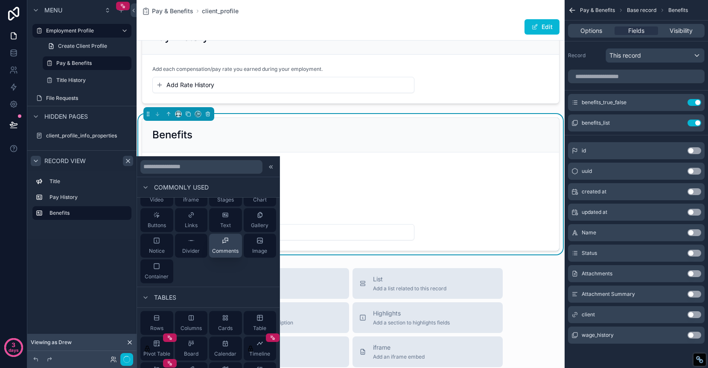
scroll to position [43, 0]
click at [332, 125] on div "Benefits" at bounding box center [350, 135] width 417 height 35
click at [273, 166] on icon at bounding box center [271, 166] width 7 height 7
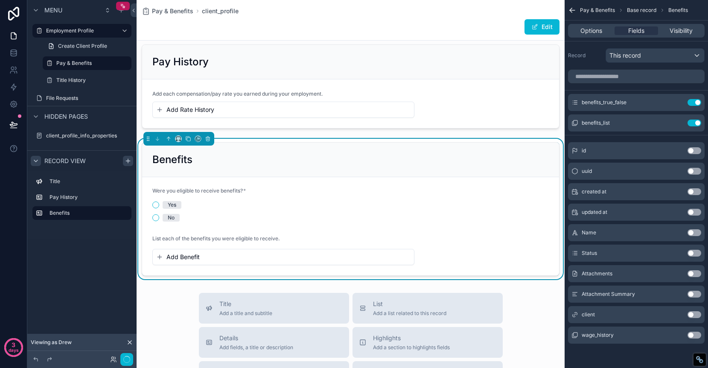
scroll to position [0, 0]
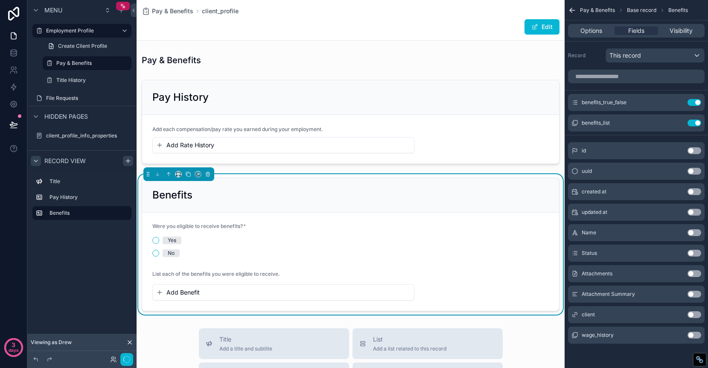
click at [445, 185] on div "Benefits" at bounding box center [350, 195] width 417 height 35
click at [575, 32] on div "Options" at bounding box center [591, 30] width 43 height 9
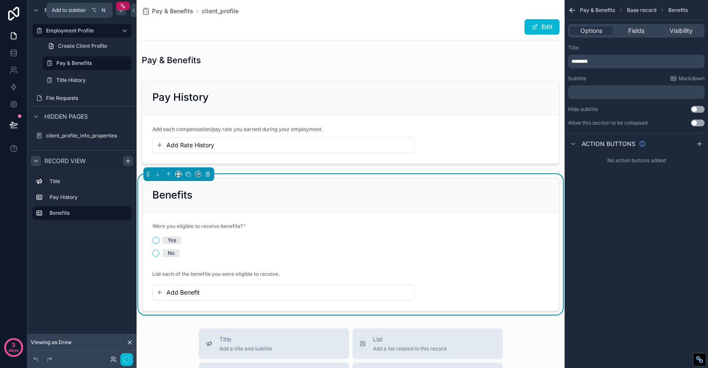
click at [121, 11] on icon "scrollable content" at bounding box center [121, 10] width 0 height 4
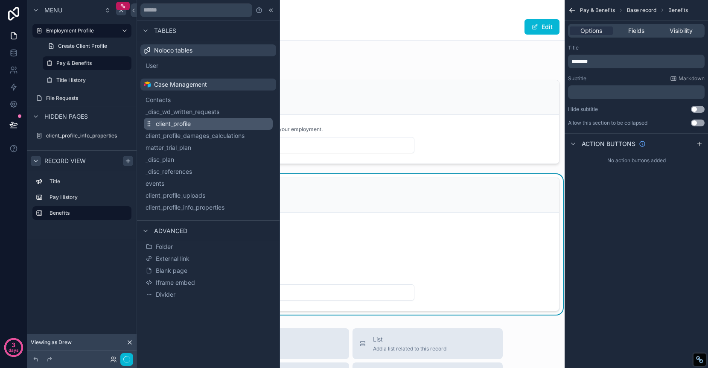
click at [239, 122] on button "client_profile" at bounding box center [208, 124] width 129 height 12
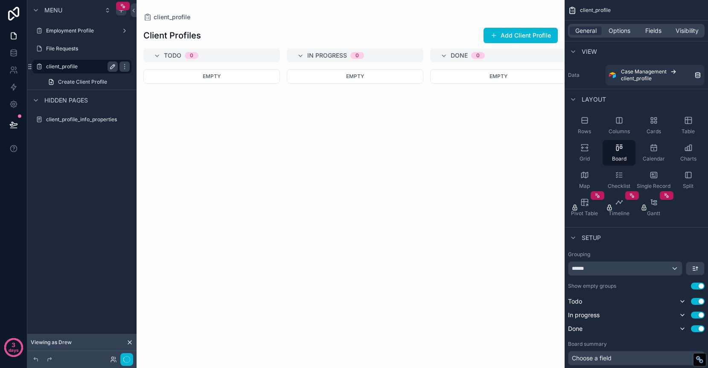
click at [113, 67] on icon "scrollable content" at bounding box center [113, 66] width 4 height 4
click at [90, 68] on input "**********" at bounding box center [75, 66] width 58 height 10
type input "**********"
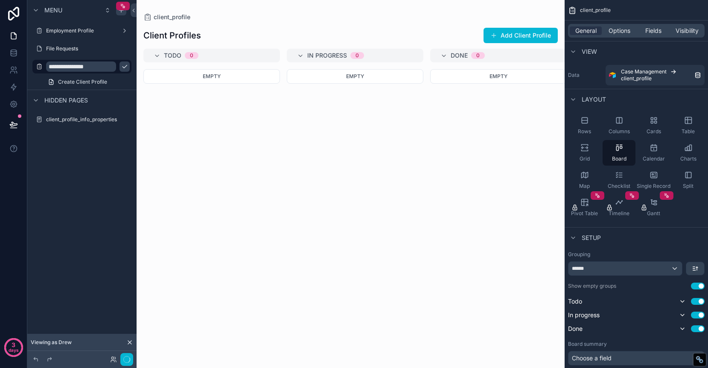
click at [121, 65] on icon "scrollable content" at bounding box center [124, 66] width 7 height 7
click at [250, 144] on div "scrollable content" at bounding box center [351, 184] width 428 height 368
click at [125, 31] on icon "scrollable content" at bounding box center [124, 30] width 7 height 7
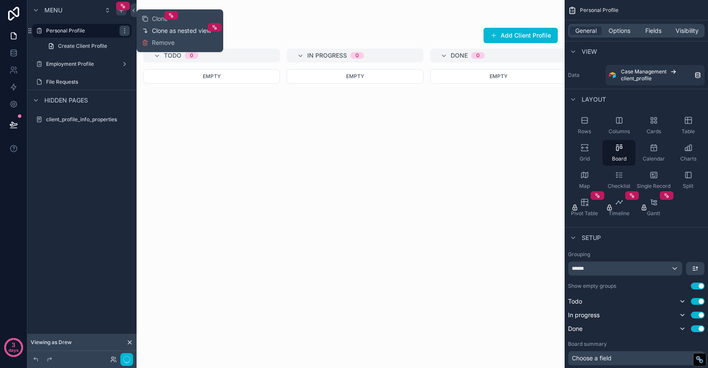
click at [159, 31] on span "Clone as nested view" at bounding box center [181, 30] width 59 height 9
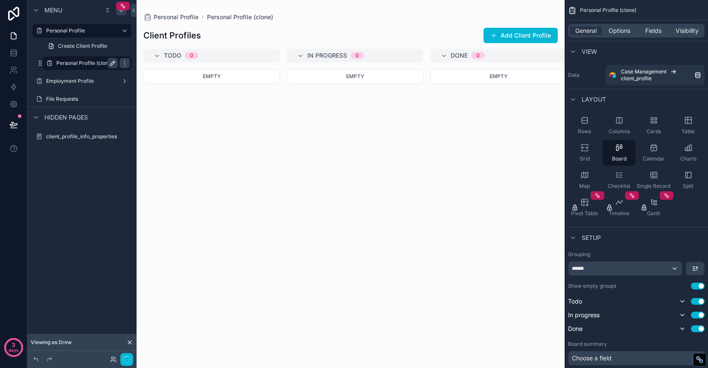
click at [115, 62] on icon "scrollable content" at bounding box center [112, 63] width 7 height 7
click at [91, 64] on input "**********" at bounding box center [80, 63] width 48 height 10
click at [97, 62] on input "**********" at bounding box center [80, 63] width 48 height 10
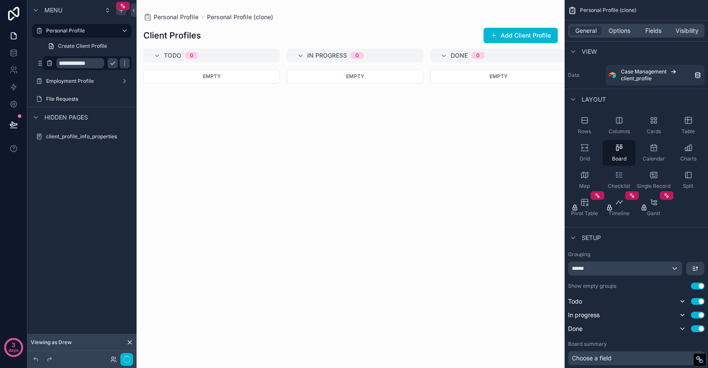
type input "**********"
click at [114, 64] on icon "scrollable content" at bounding box center [112, 63] width 7 height 7
click at [124, 63] on icon "scrollable content" at bounding box center [124, 63] width 0 height 0
click at [151, 73] on div "Clone" at bounding box center [155, 72] width 26 height 9
click at [115, 80] on icon "scrollable content" at bounding box center [112, 80] width 7 height 7
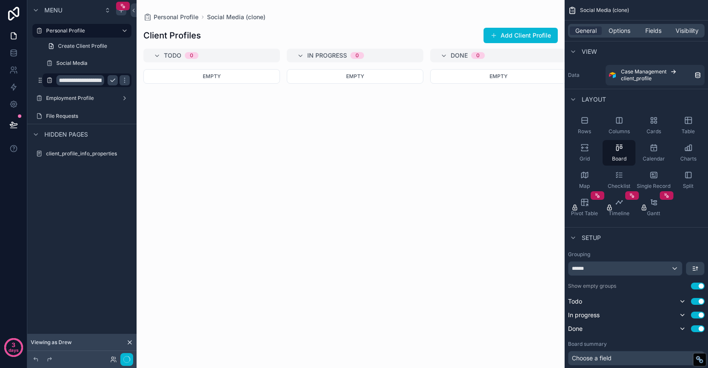
click at [96, 79] on input "**********" at bounding box center [80, 80] width 48 height 10
type input "**********"
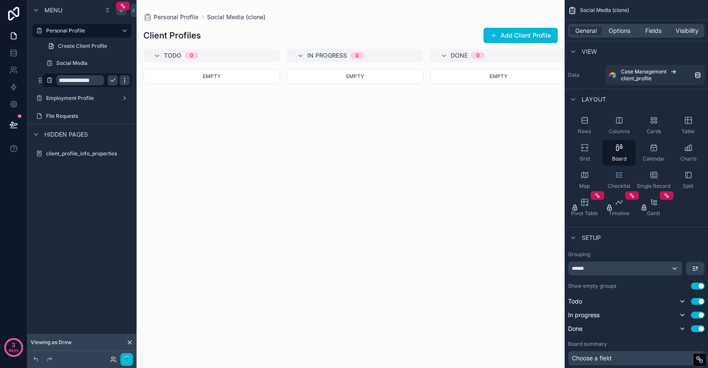
click at [113, 82] on icon "scrollable content" at bounding box center [112, 80] width 7 height 7
click at [125, 63] on icon "scrollable content" at bounding box center [124, 63] width 7 height 7
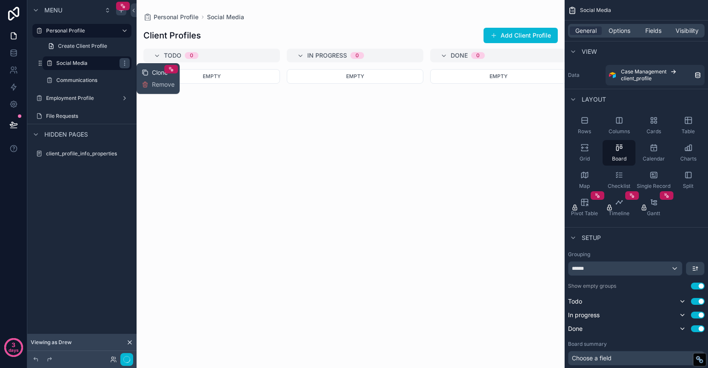
click at [156, 71] on span "Clone" at bounding box center [160, 72] width 16 height 9
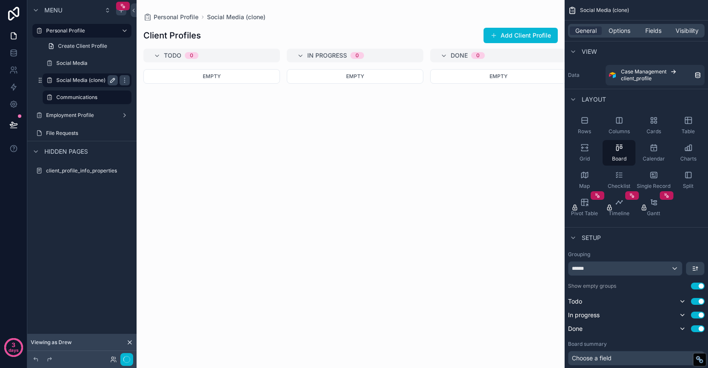
click at [113, 80] on icon "scrollable content" at bounding box center [113, 80] width 4 height 4
click at [92, 83] on input "**********" at bounding box center [80, 80] width 48 height 10
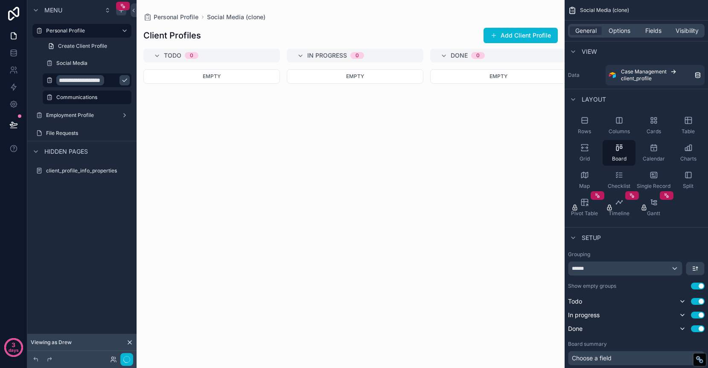
type input "**********"
click at [121, 78] on icon "scrollable content" at bounding box center [124, 80] width 7 height 7
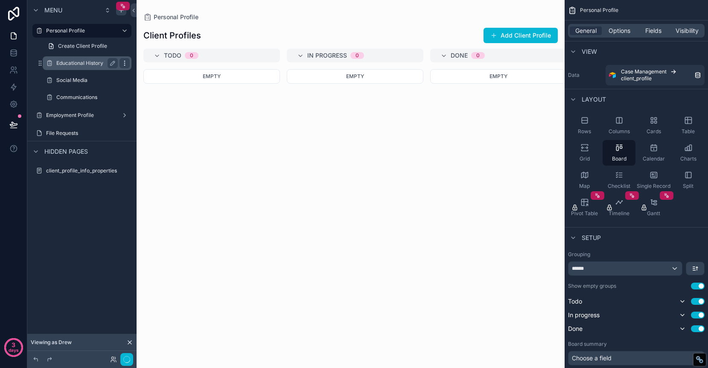
click at [125, 64] on icon "scrollable content" at bounding box center [124, 63] width 7 height 7
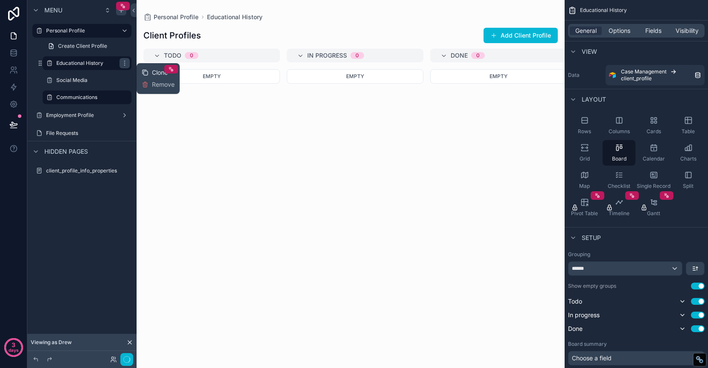
click at [153, 73] on span "Clone" at bounding box center [160, 72] width 16 height 9
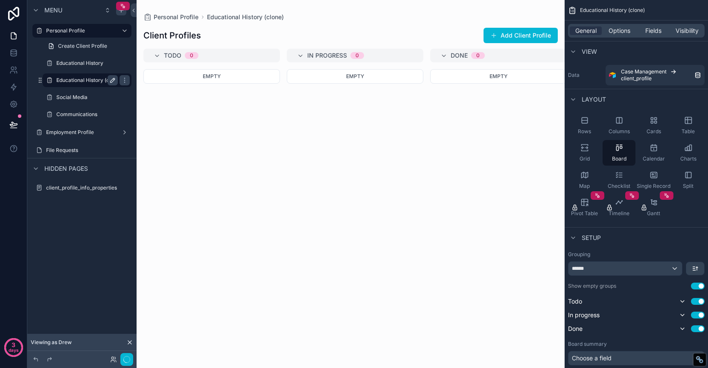
click at [112, 81] on icon "scrollable content" at bounding box center [112, 80] width 7 height 7
click at [88, 81] on input "**********" at bounding box center [80, 80] width 48 height 10
type input "**********"
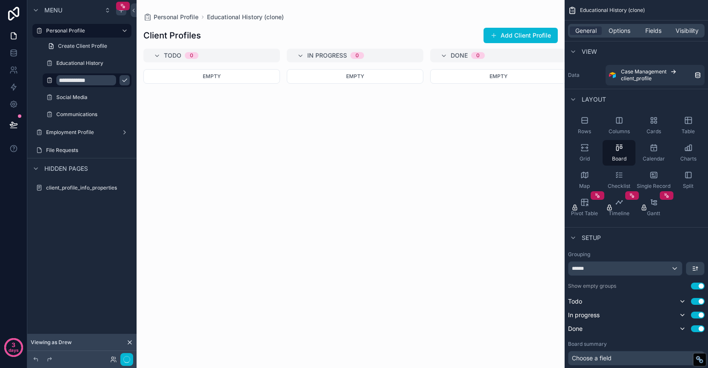
click at [121, 82] on icon "scrollable content" at bounding box center [124, 80] width 7 height 7
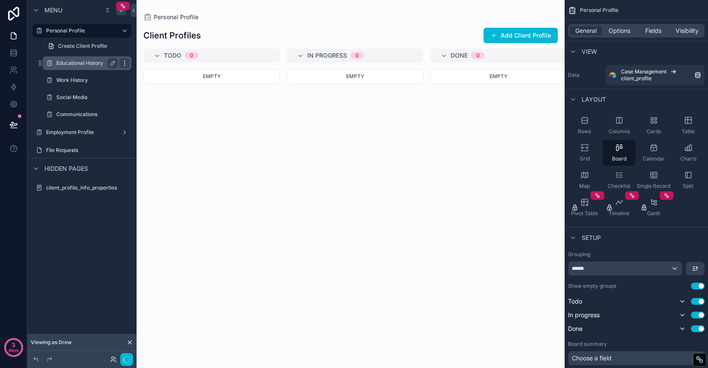
click at [125, 62] on icon "scrollable content" at bounding box center [124, 63] width 7 height 7
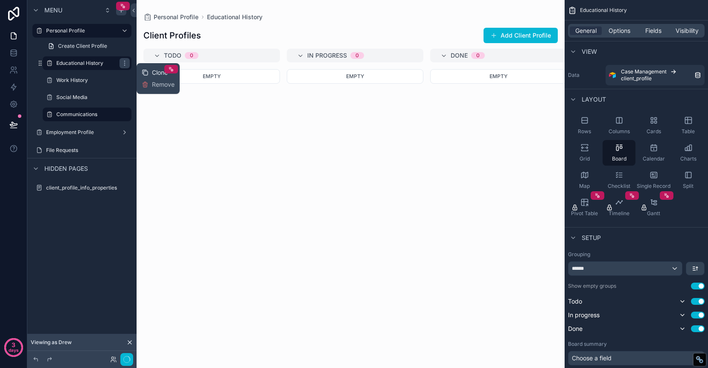
click at [158, 73] on span "Clone" at bounding box center [160, 72] width 16 height 9
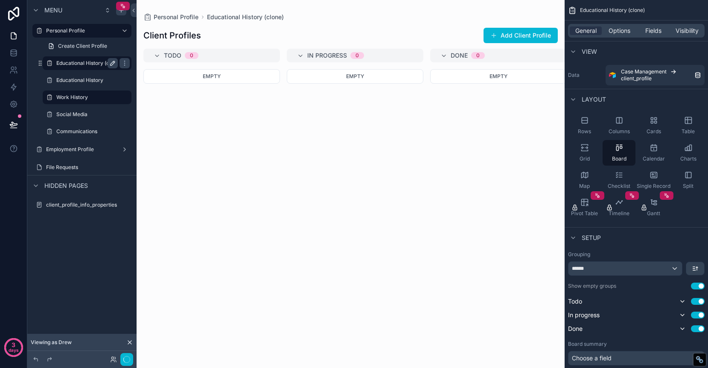
click at [112, 61] on icon "scrollable content" at bounding box center [112, 63] width 7 height 7
click at [90, 67] on input "**********" at bounding box center [80, 63] width 48 height 10
type input "******"
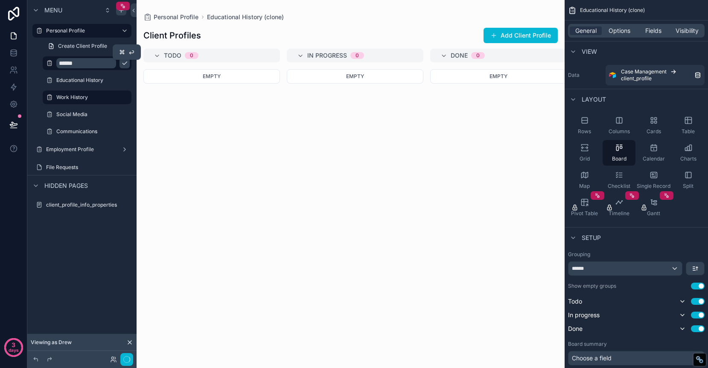
click at [122, 64] on icon "scrollable content" at bounding box center [124, 63] width 4 height 3
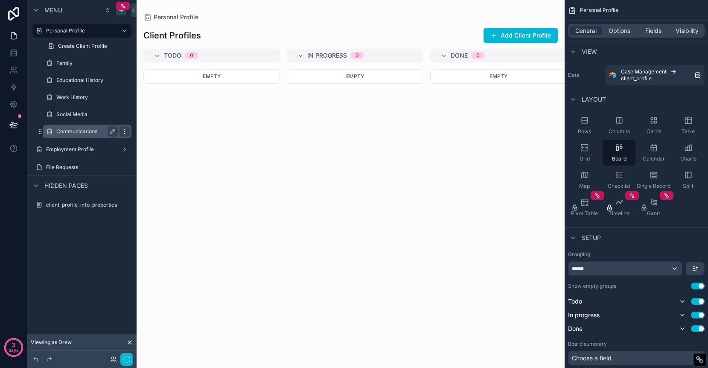
click at [123, 130] on icon "scrollable content" at bounding box center [124, 131] width 7 height 7
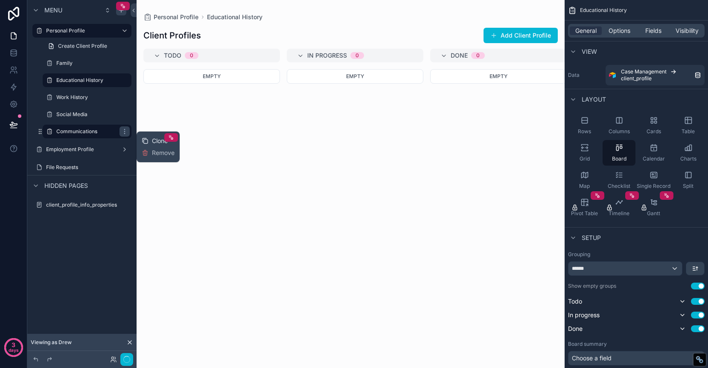
click at [159, 141] on span "Clone" at bounding box center [160, 141] width 16 height 9
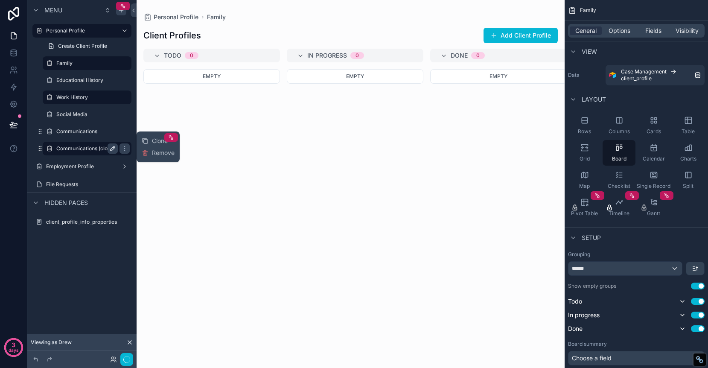
click at [113, 150] on icon "scrollable content" at bounding box center [112, 148] width 7 height 7
click at [90, 147] on input "**********" at bounding box center [80, 148] width 48 height 10
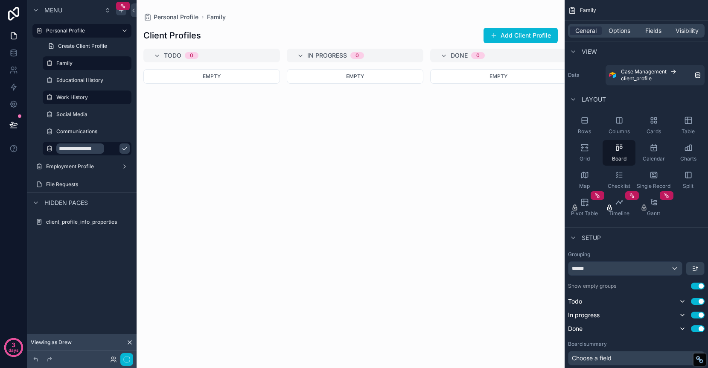
type input "**********"
click at [121, 151] on icon "scrollable content" at bounding box center [124, 148] width 7 height 7
click at [125, 29] on icon "scrollable content" at bounding box center [124, 30] width 7 height 7
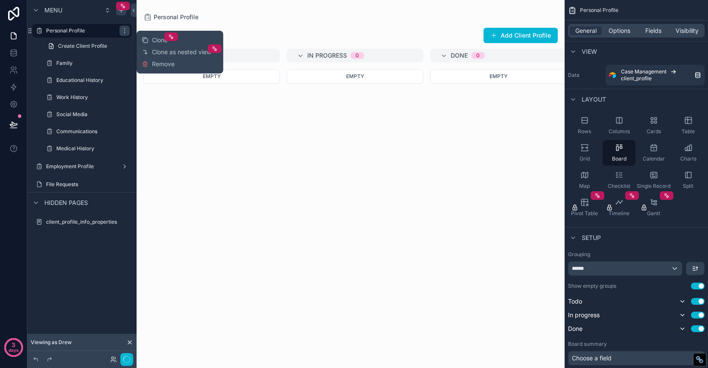
click at [205, 166] on div "Empty" at bounding box center [211, 213] width 137 height 288
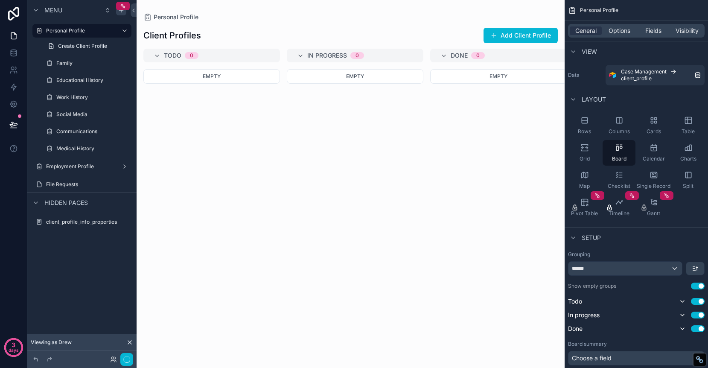
click at [259, 224] on div "Empty" at bounding box center [211, 213] width 137 height 288
click at [64, 167] on label "Employment Profile" at bounding box center [80, 166] width 68 height 7
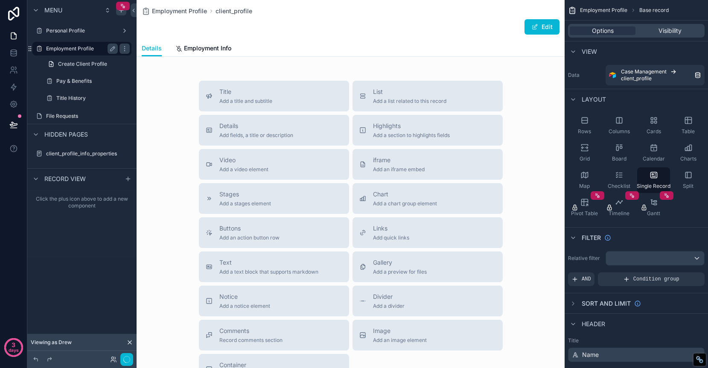
click at [65, 46] on label "Employment Profile" at bounding box center [80, 48] width 68 height 7
click at [546, 25] on button "Edit" at bounding box center [541, 26] width 35 height 15
click at [531, 27] on span "scrollable content" at bounding box center [530, 26] width 7 height 7
click at [275, 49] on div "Details Employment Info" at bounding box center [351, 48] width 418 height 16
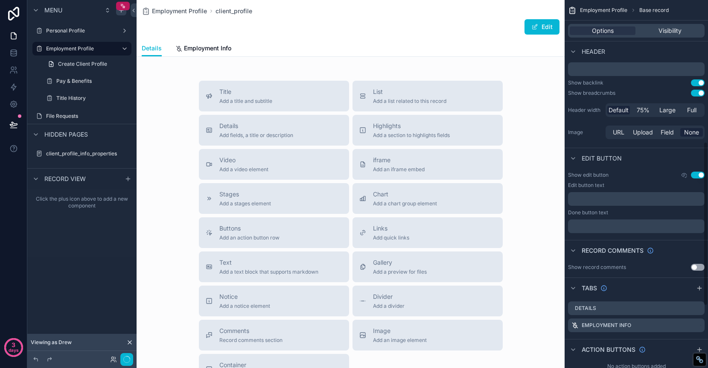
scroll to position [332, 0]
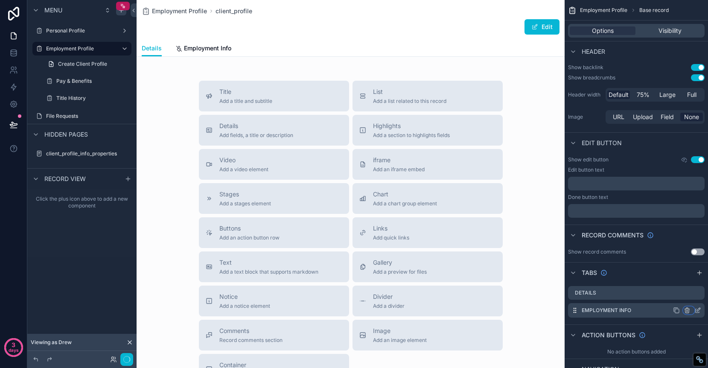
click at [688, 310] on icon "scrollable content" at bounding box center [687, 310] width 7 height 7
click at [675, 330] on span "Remove tab and contents" at bounding box center [651, 326] width 72 height 10
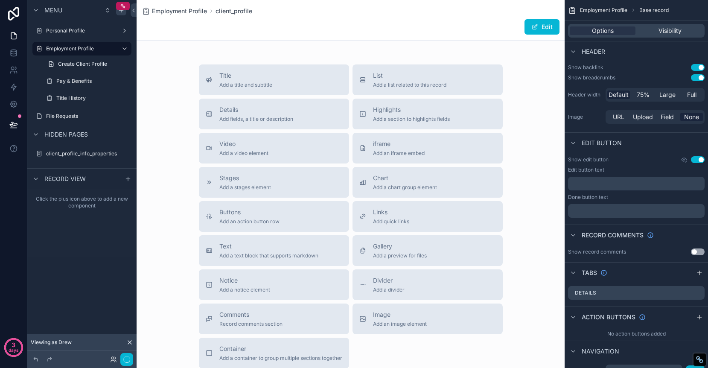
click at [289, 50] on div "Employment Profile client_profile Edit Title Add a title and subtitle List Add …" at bounding box center [351, 218] width 428 height 436
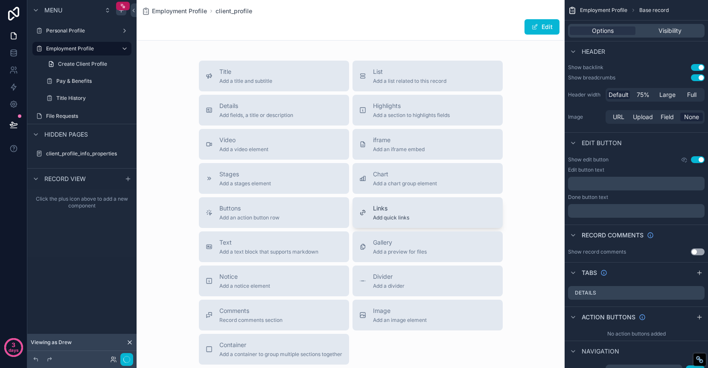
scroll to position [0, 0]
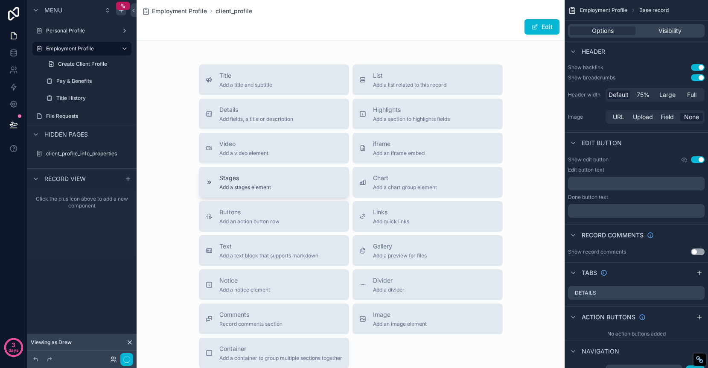
click at [284, 183] on div "Stages Add a stages element" at bounding box center [274, 182] width 137 height 17
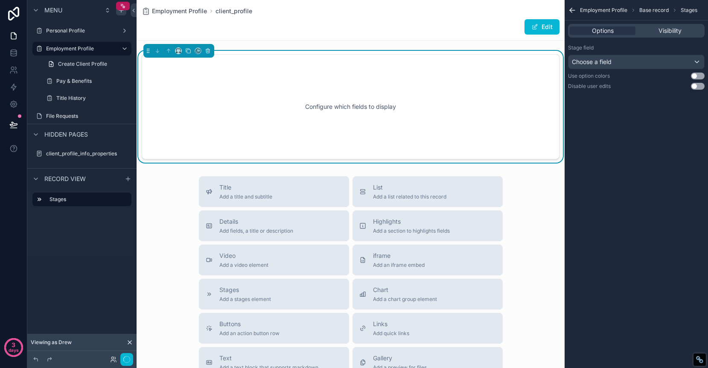
click at [699, 75] on button "Use setting" at bounding box center [698, 76] width 14 height 7
click at [675, 59] on div "Choose a field" at bounding box center [636, 62] width 136 height 14
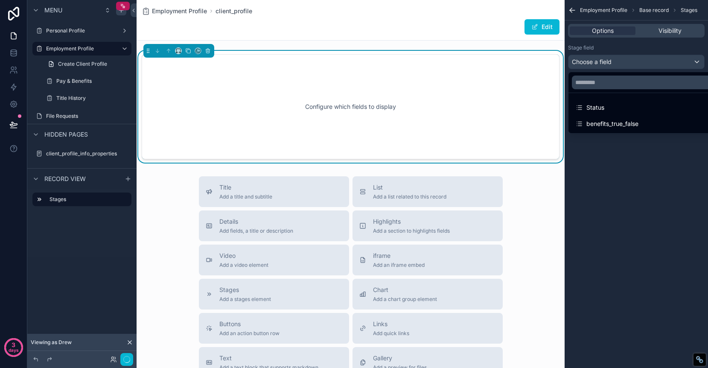
click at [655, 177] on div "scrollable content" at bounding box center [354, 184] width 708 height 368
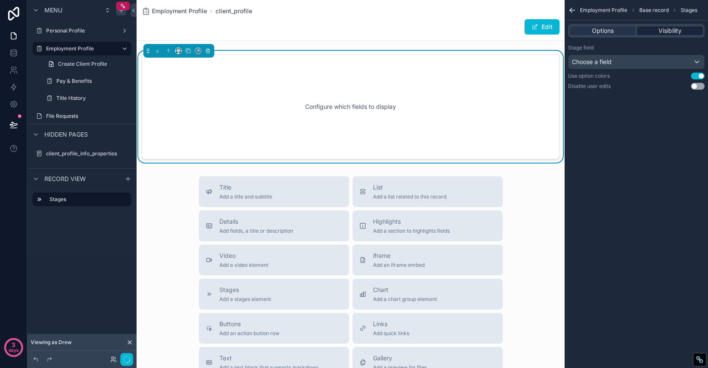
click at [673, 30] on span "Visibility" at bounding box center [669, 30] width 23 height 9
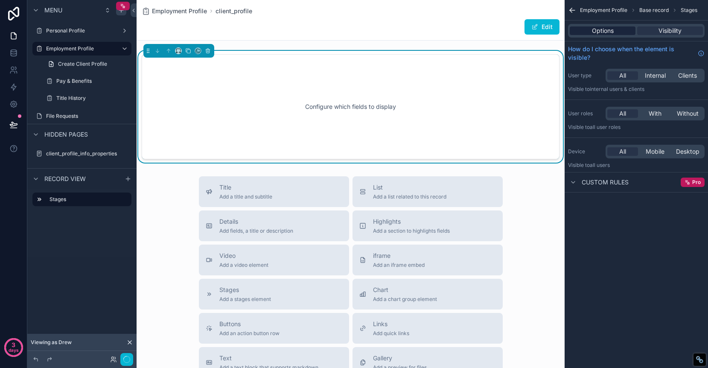
click at [612, 31] on span "Options" at bounding box center [603, 30] width 22 height 9
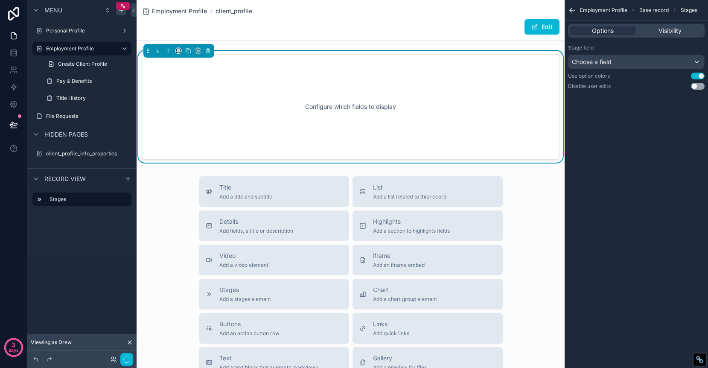
click at [694, 79] on button "Use setting" at bounding box center [698, 76] width 14 height 7
click at [425, 106] on div "Configure which fields to display" at bounding box center [351, 106] width 390 height 77
click at [605, 66] on span "Choose a field" at bounding box center [592, 62] width 40 height 9
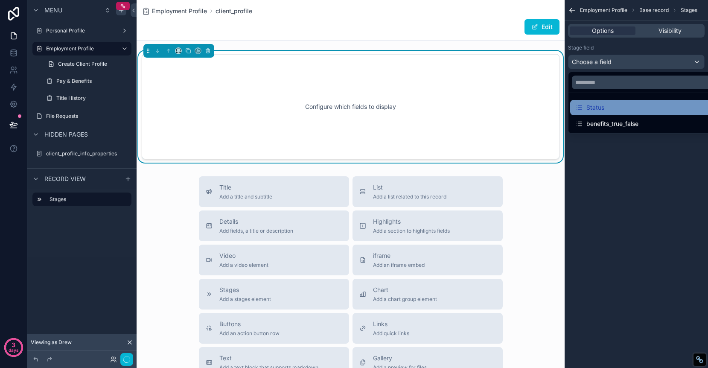
click at [594, 110] on div "Status" at bounding box center [589, 107] width 29 height 10
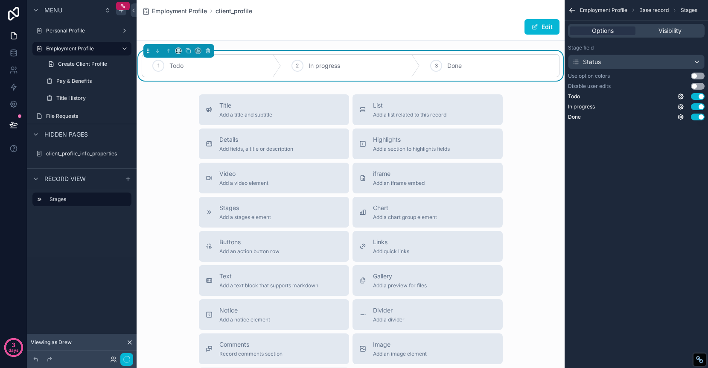
click at [699, 75] on button "Use setting" at bounding box center [698, 76] width 14 height 7
click at [699, 86] on button "Use setting" at bounding box center [698, 86] width 14 height 7
click at [683, 96] on icon "scrollable content" at bounding box center [680, 96] width 5 height 5
click at [503, 65] on div "3 Done" at bounding box center [489, 66] width 139 height 22
click at [209, 50] on icon "scrollable content" at bounding box center [207, 50] width 3 height 3
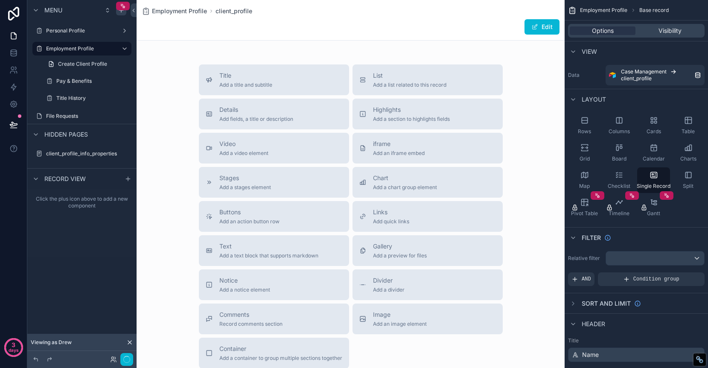
click at [249, 79] on div "scrollable content" at bounding box center [351, 218] width 428 height 436
click at [77, 29] on label "Personal Profile" at bounding box center [80, 30] width 68 height 7
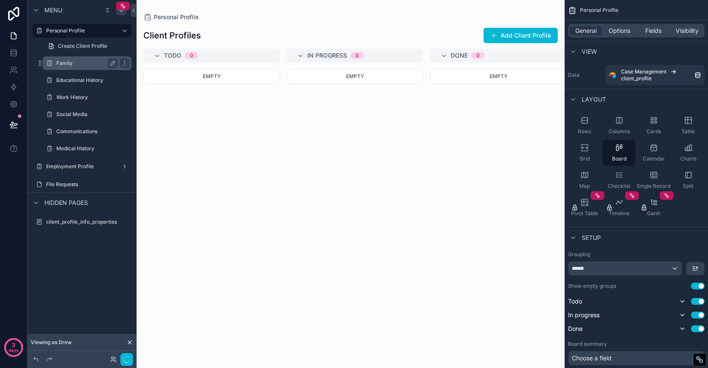
click at [65, 65] on label "Family" at bounding box center [85, 63] width 58 height 7
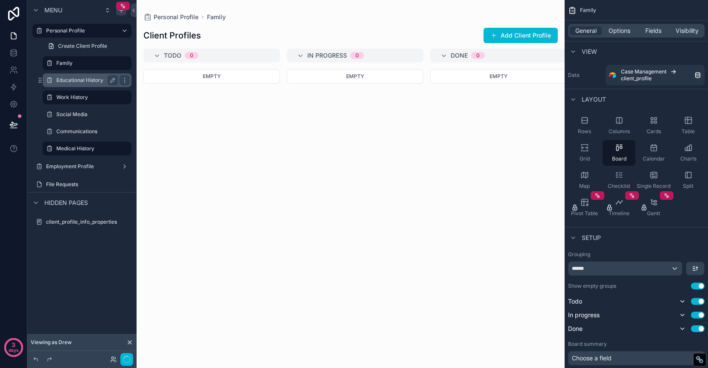
click at [75, 81] on label "Educational History" at bounding box center [85, 80] width 58 height 7
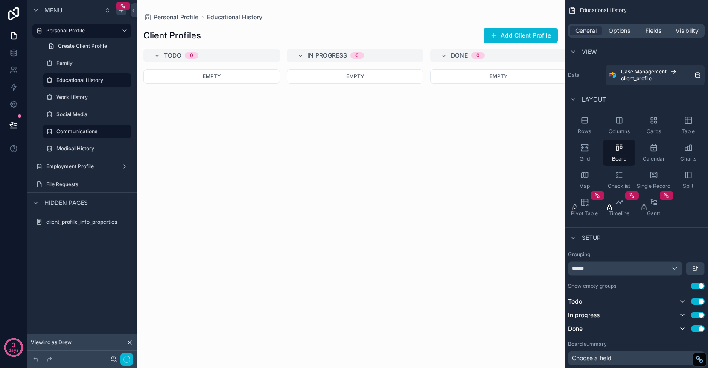
click at [535, 28] on div "scrollable content" at bounding box center [351, 184] width 428 height 368
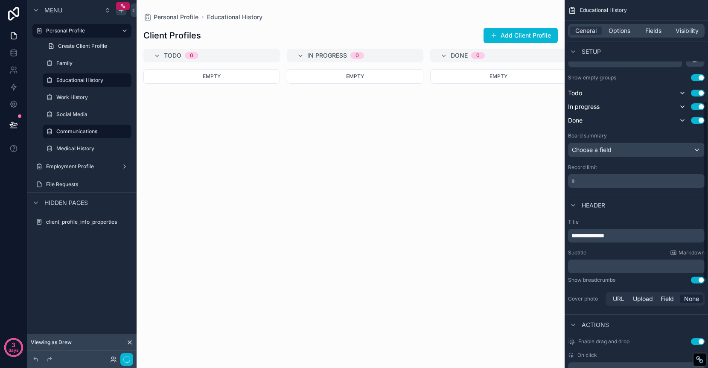
scroll to position [209, 0]
click at [652, 236] on p "**********" at bounding box center [636, 235] width 131 height 9
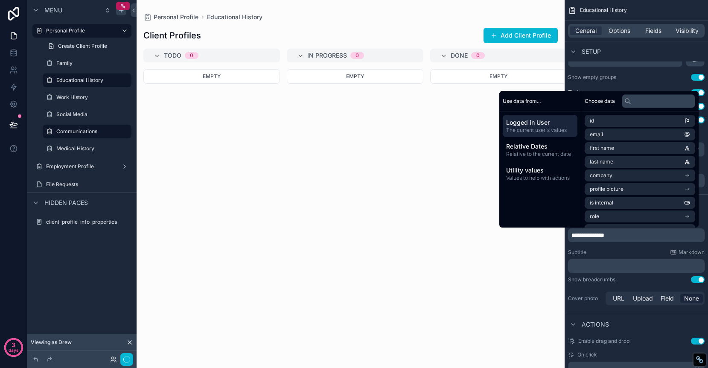
click at [394, 195] on div "Empty" at bounding box center [355, 213] width 137 height 288
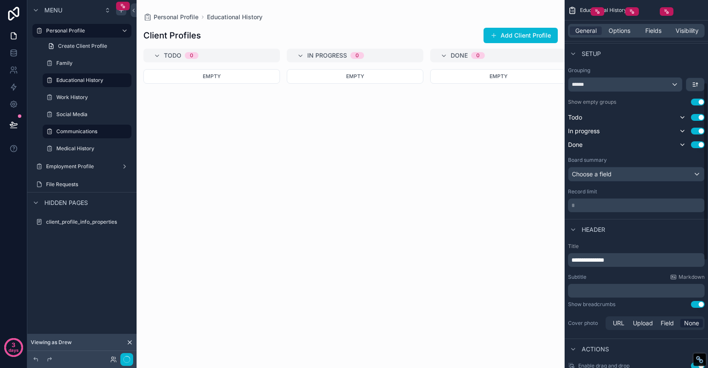
scroll to position [161, 0]
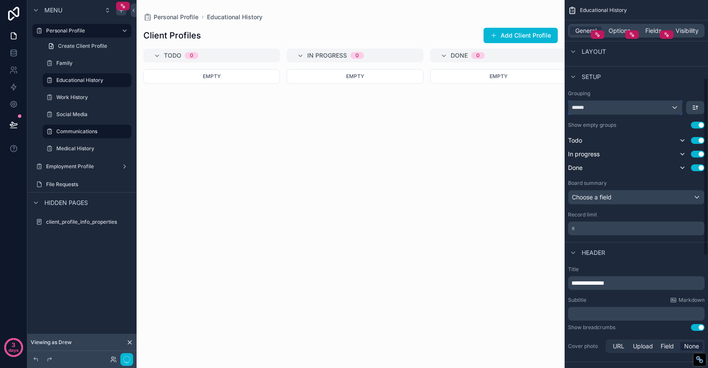
click at [644, 107] on div "******" at bounding box center [624, 108] width 113 height 14
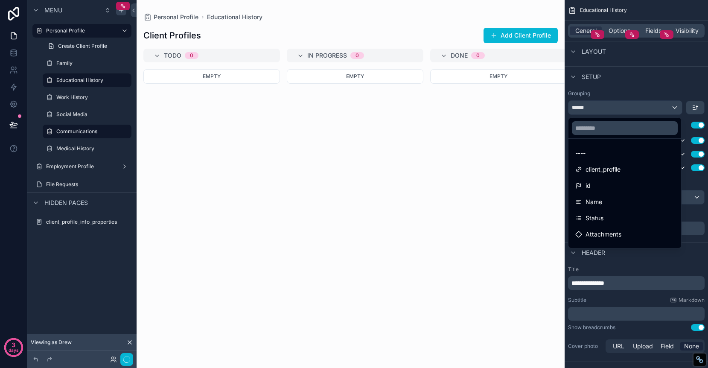
click at [416, 251] on div "Empty" at bounding box center [355, 213] width 137 height 288
click at [104, 81] on div "scrollable content" at bounding box center [354, 184] width 708 height 368
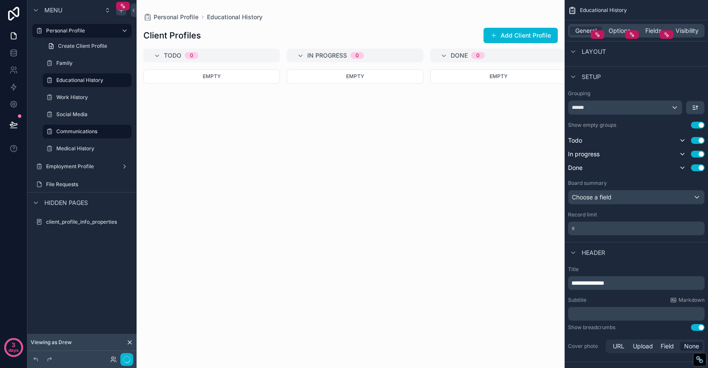
click at [260, 184] on div "Empty" at bounding box center [211, 213] width 137 height 288
click at [581, 33] on span "General" at bounding box center [585, 30] width 21 height 9
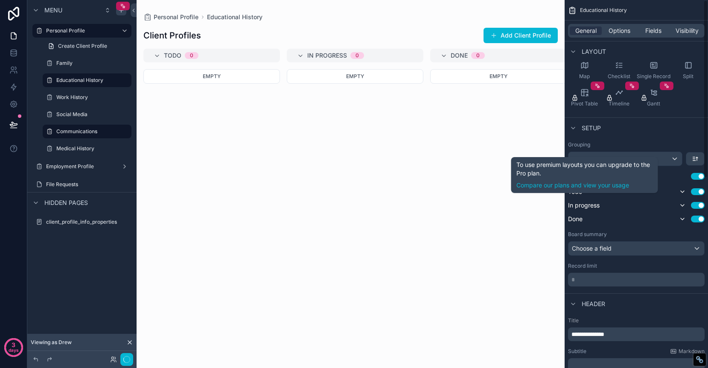
scroll to position [0, 0]
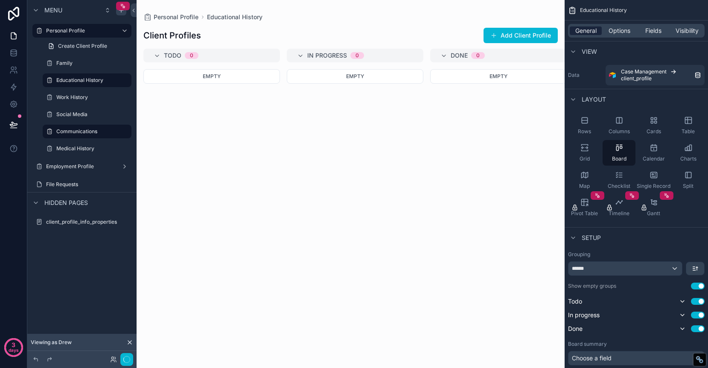
click at [585, 32] on span "General" at bounding box center [585, 30] width 21 height 9
click at [654, 177] on icon "scrollable content" at bounding box center [653, 175] width 6 height 6
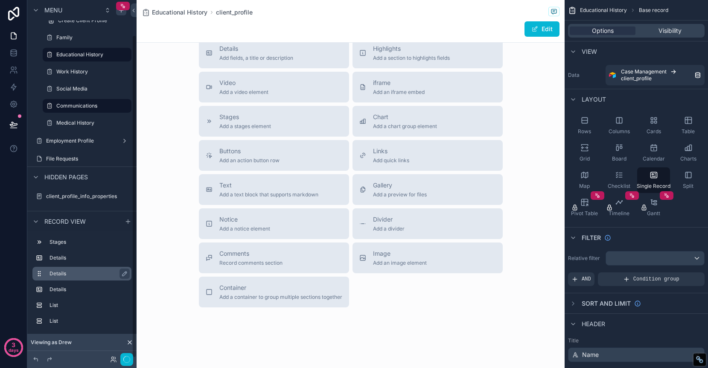
scroll to position [38, 0]
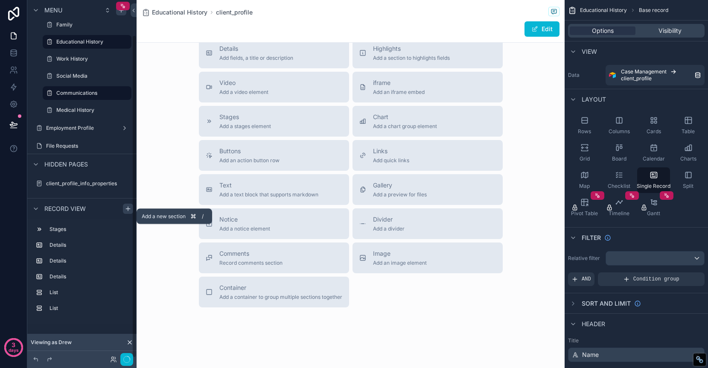
click at [127, 206] on icon "scrollable content" at bounding box center [128, 208] width 7 height 7
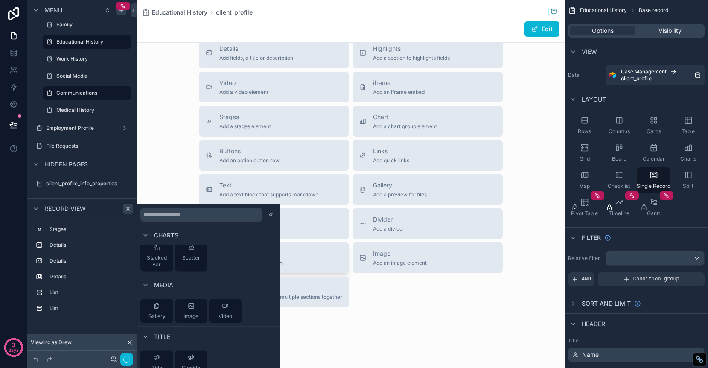
scroll to position [625, 0]
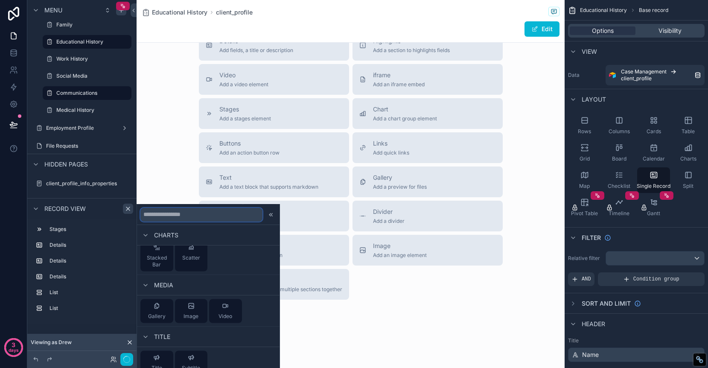
click at [187, 210] on input "text" at bounding box center [201, 214] width 122 height 14
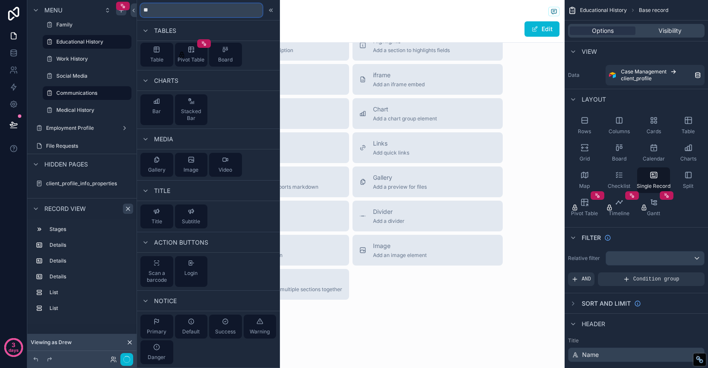
scroll to position [0, 0]
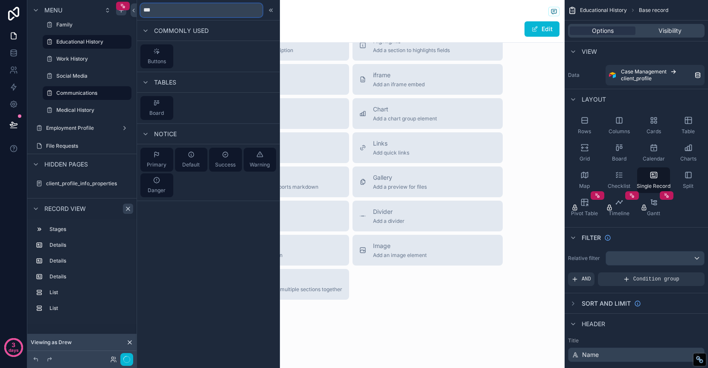
type input "****"
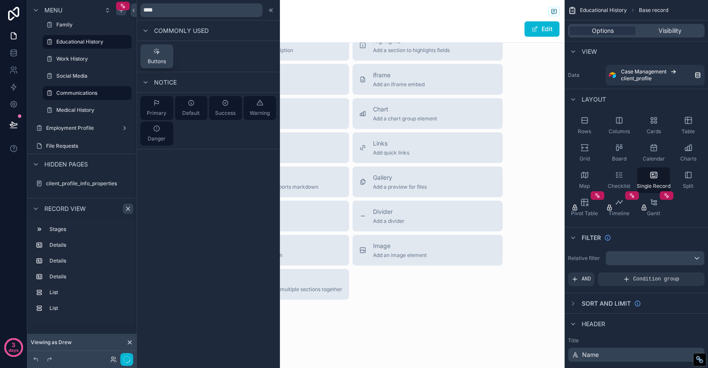
click at [160, 53] on div "Buttons" at bounding box center [157, 56] width 18 height 17
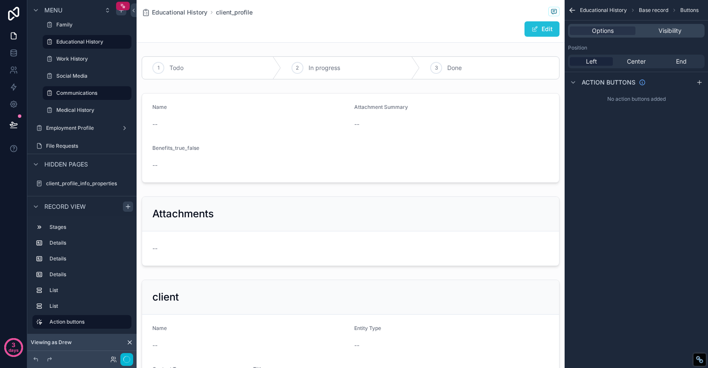
click at [552, 26] on button "Edit" at bounding box center [541, 28] width 35 height 15
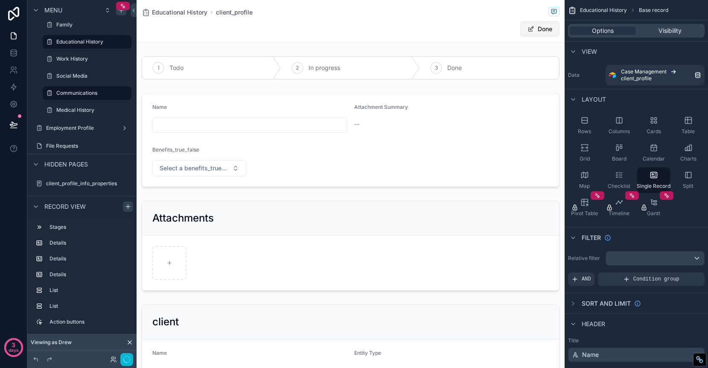
click at [546, 29] on button "Done" at bounding box center [539, 28] width 39 height 15
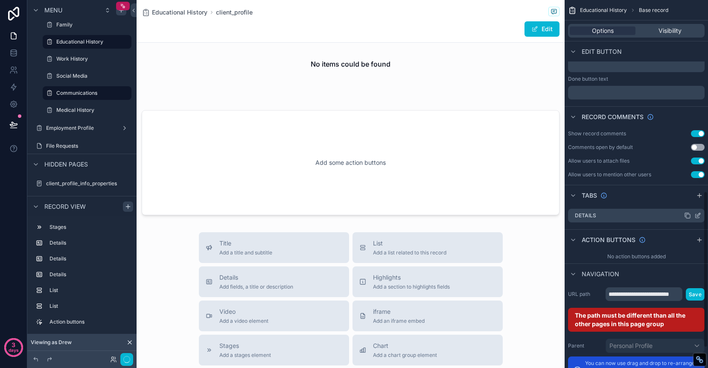
scroll to position [447, 0]
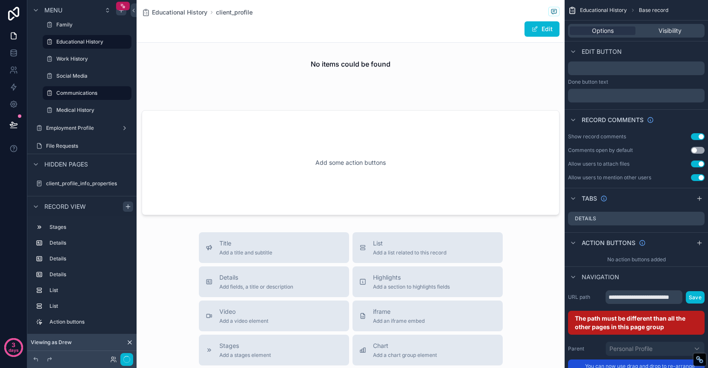
click at [697, 137] on button "Use setting" at bounding box center [698, 136] width 14 height 7
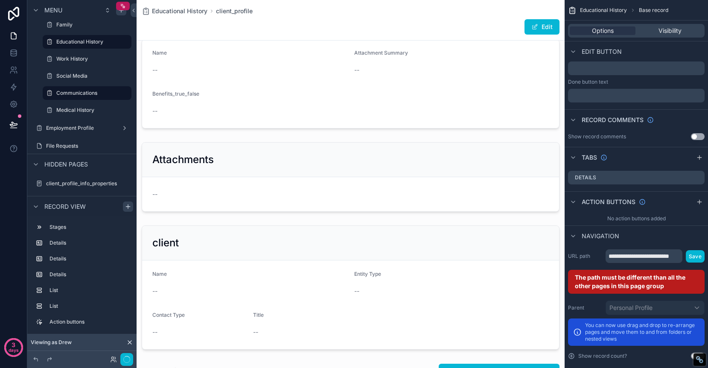
scroll to position [0, 0]
